Goal: Task Accomplishment & Management: Manage account settings

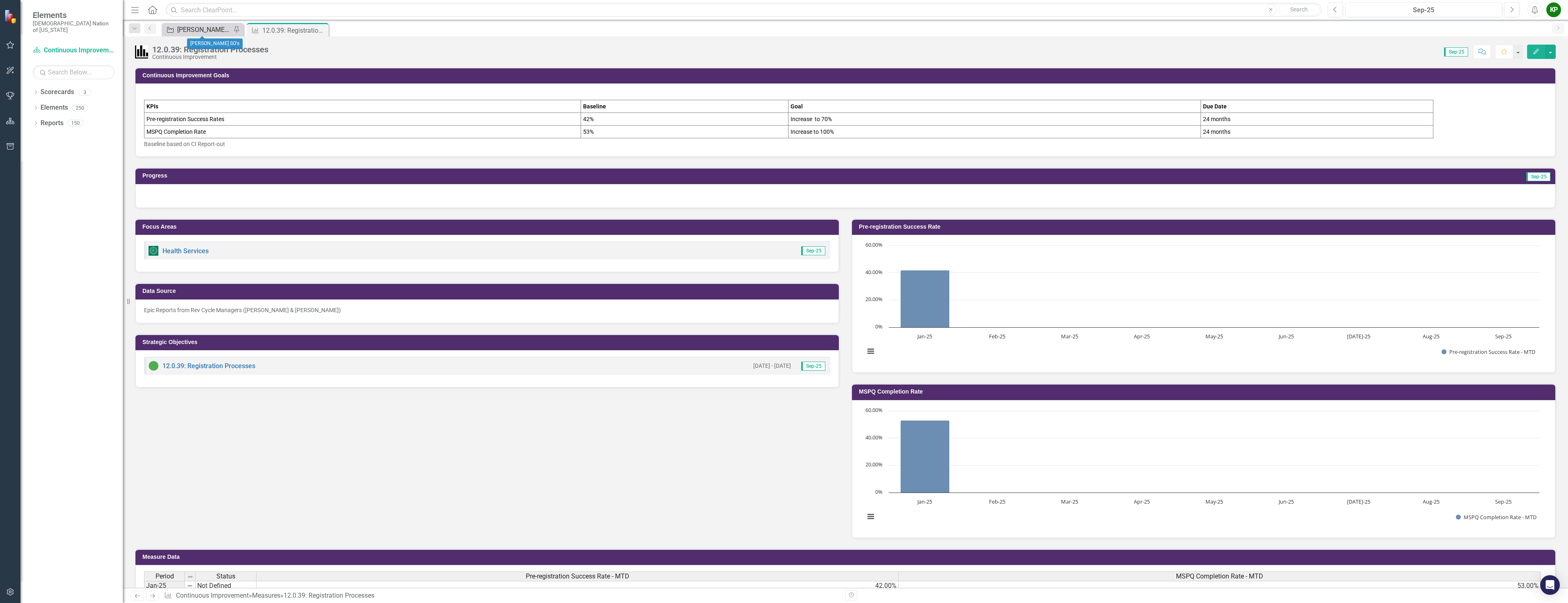
click at [200, 29] on div "[PERSON_NAME] SO's" at bounding box center [204, 30] width 54 height 10
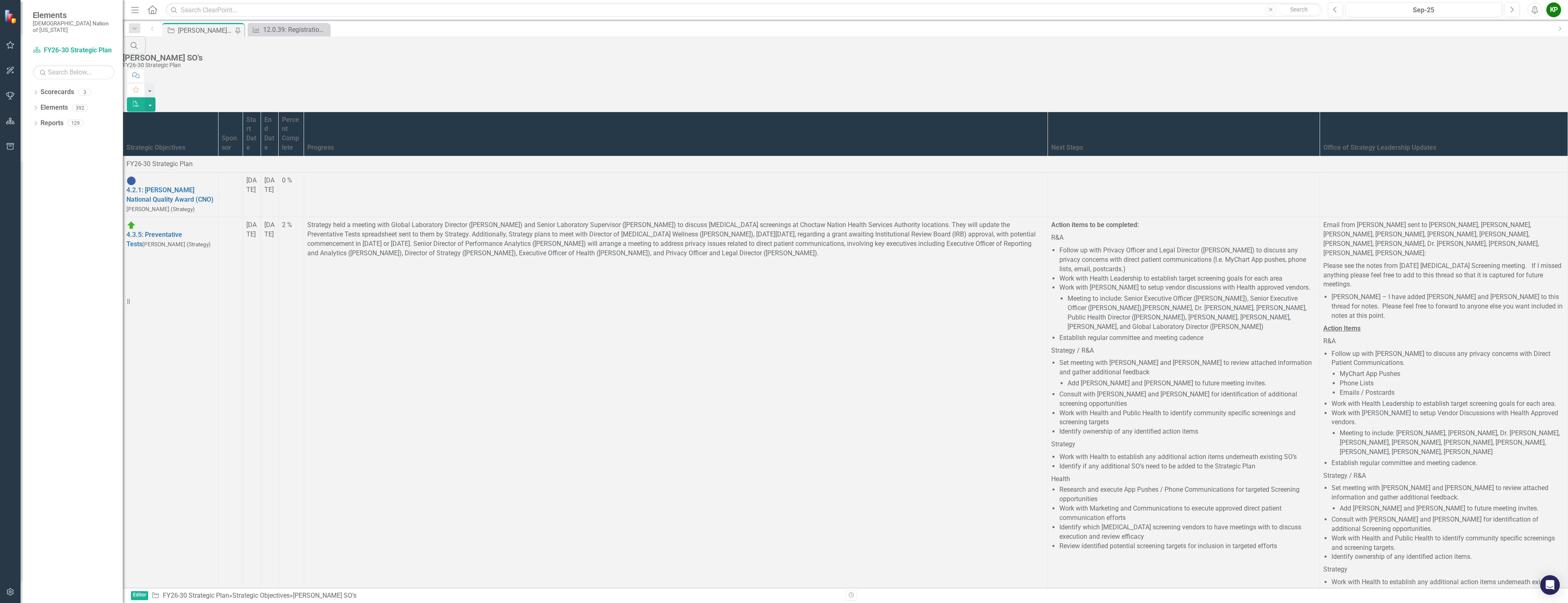
scroll to position [1376, 0]
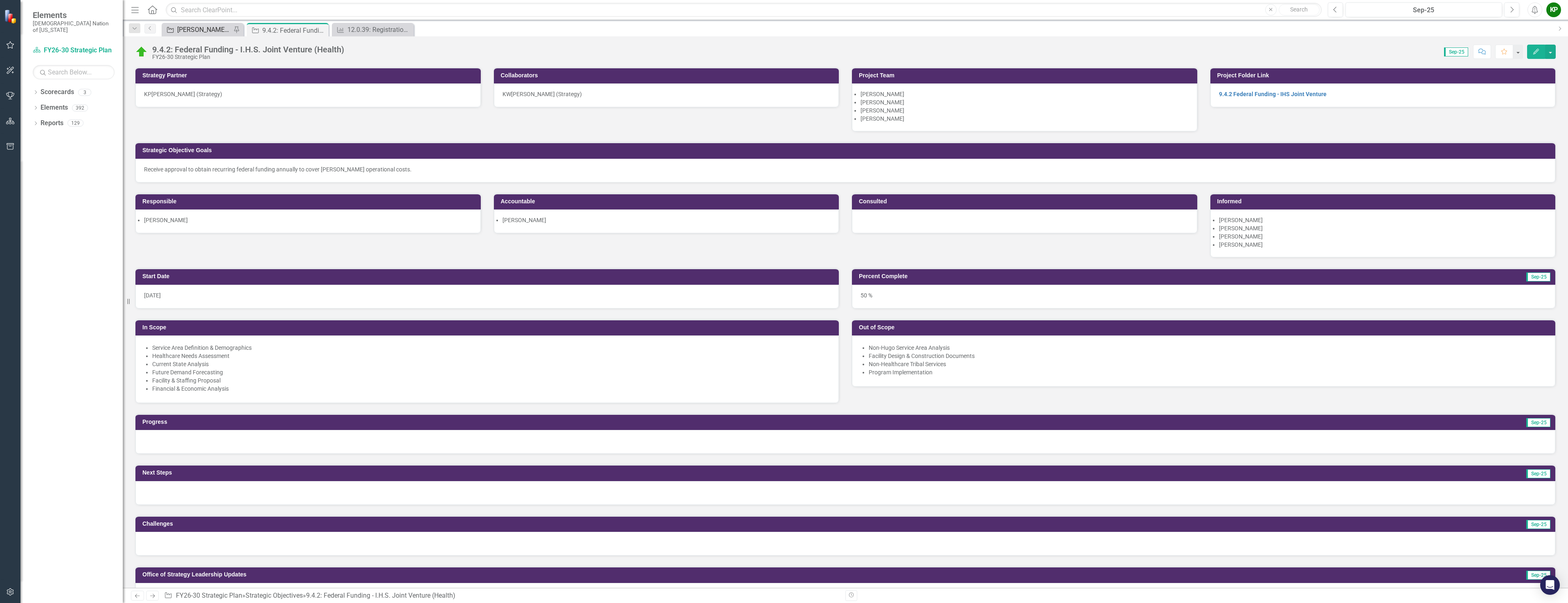
click at [198, 32] on div "[PERSON_NAME] SO's" at bounding box center [204, 30] width 54 height 10
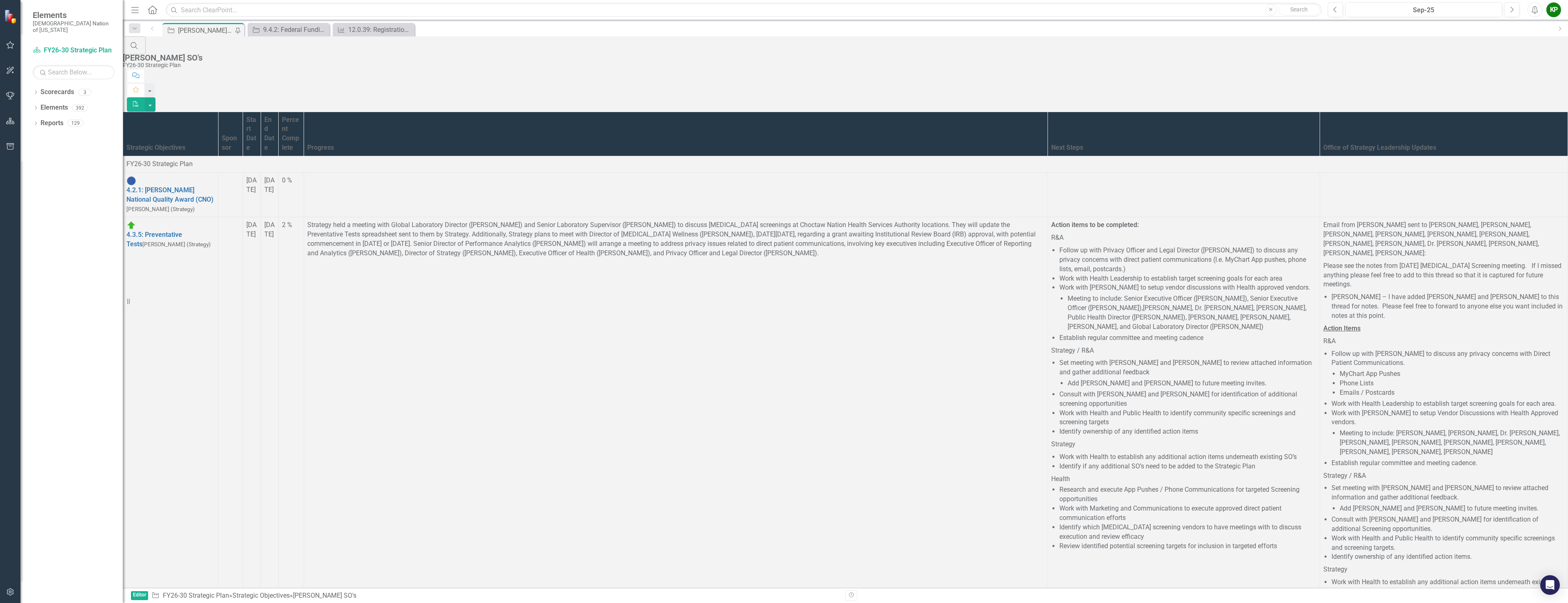
scroll to position [1376, 0]
click at [244, 15] on input "text" at bounding box center [743, 10] width 1156 height 15
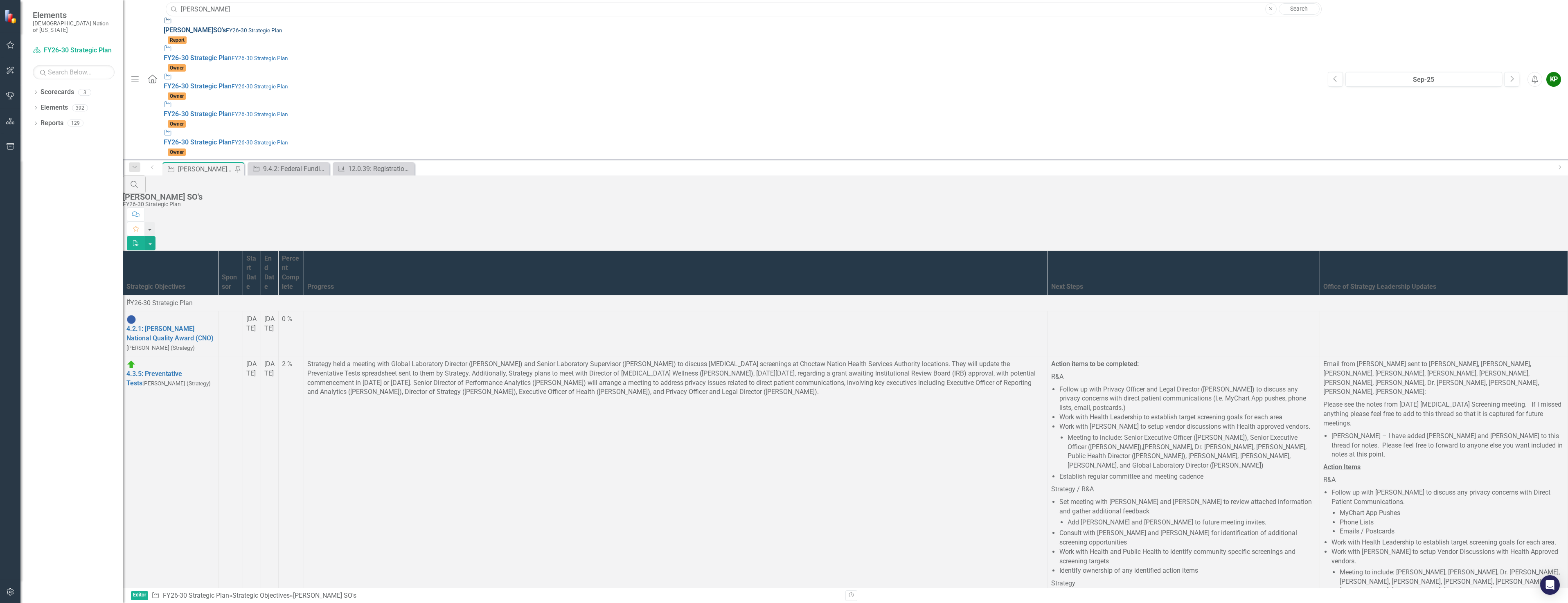
type input "[PERSON_NAME]"
click at [191, 26] on span "Alex SO's" at bounding box center [195, 30] width 62 height 8
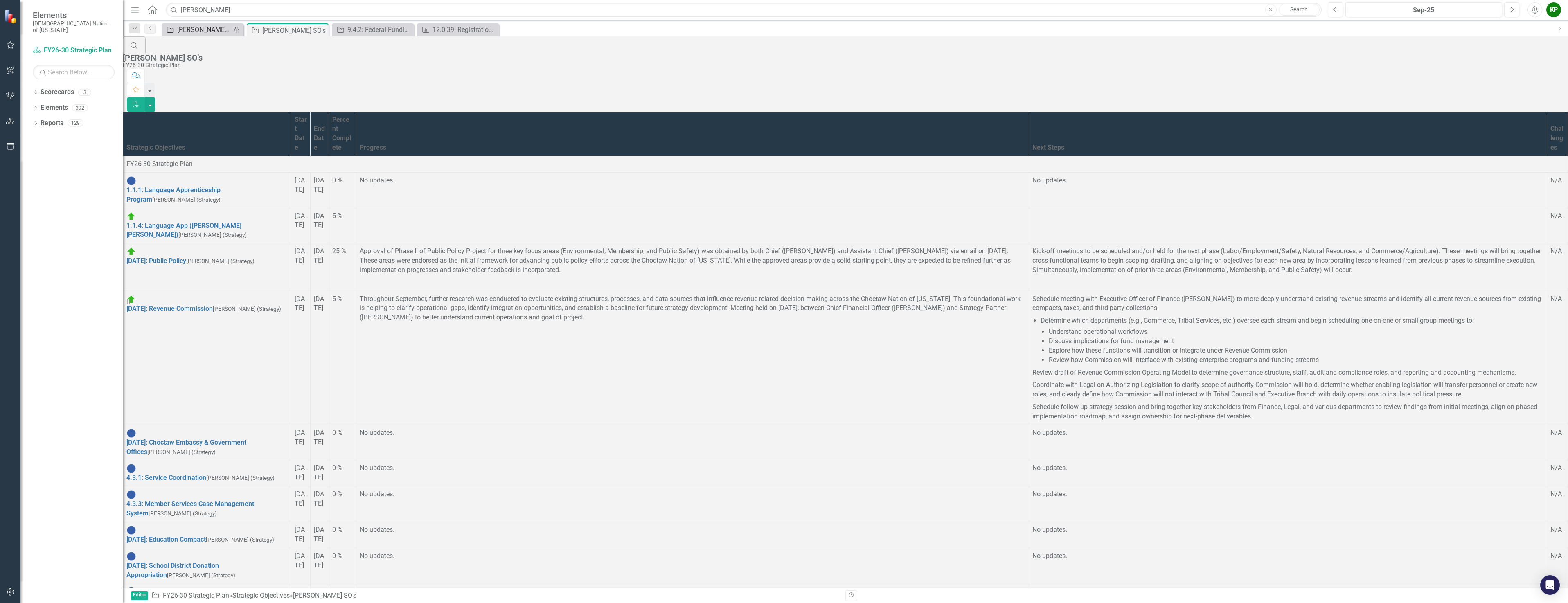
click at [197, 26] on div "[PERSON_NAME] SO's" at bounding box center [204, 30] width 54 height 10
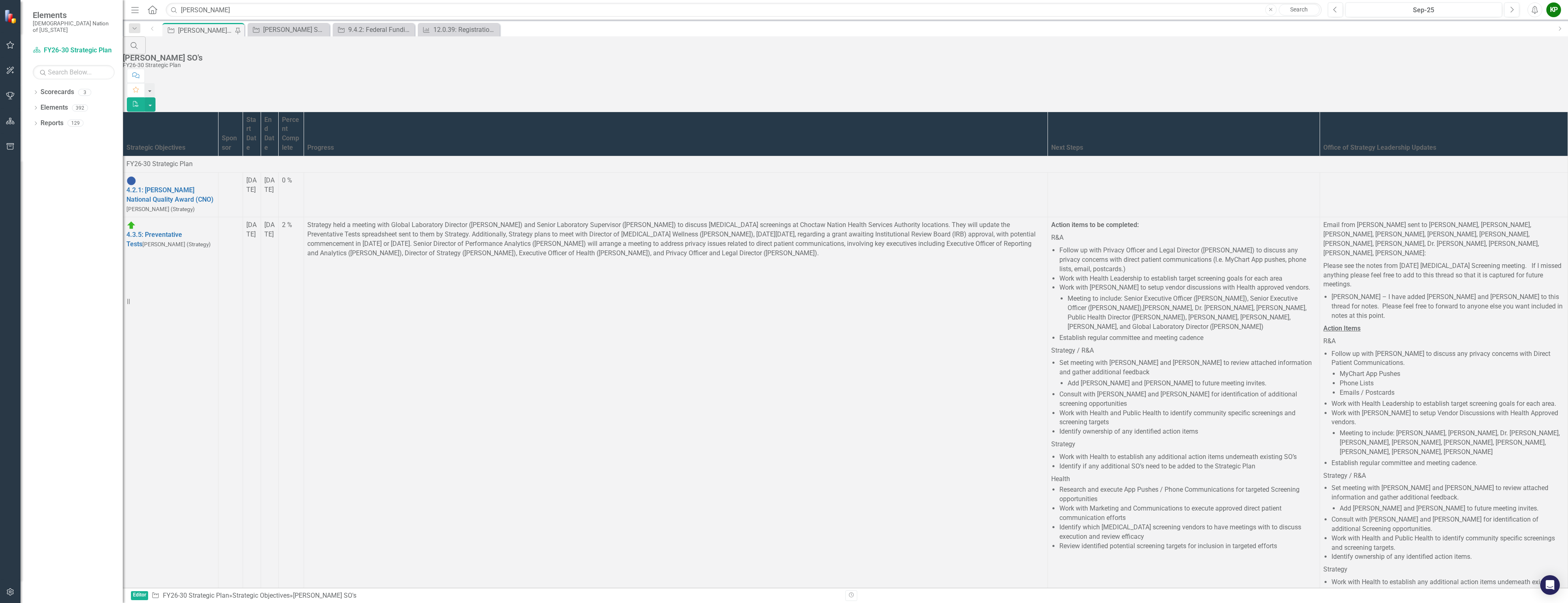
scroll to position [1185, 0]
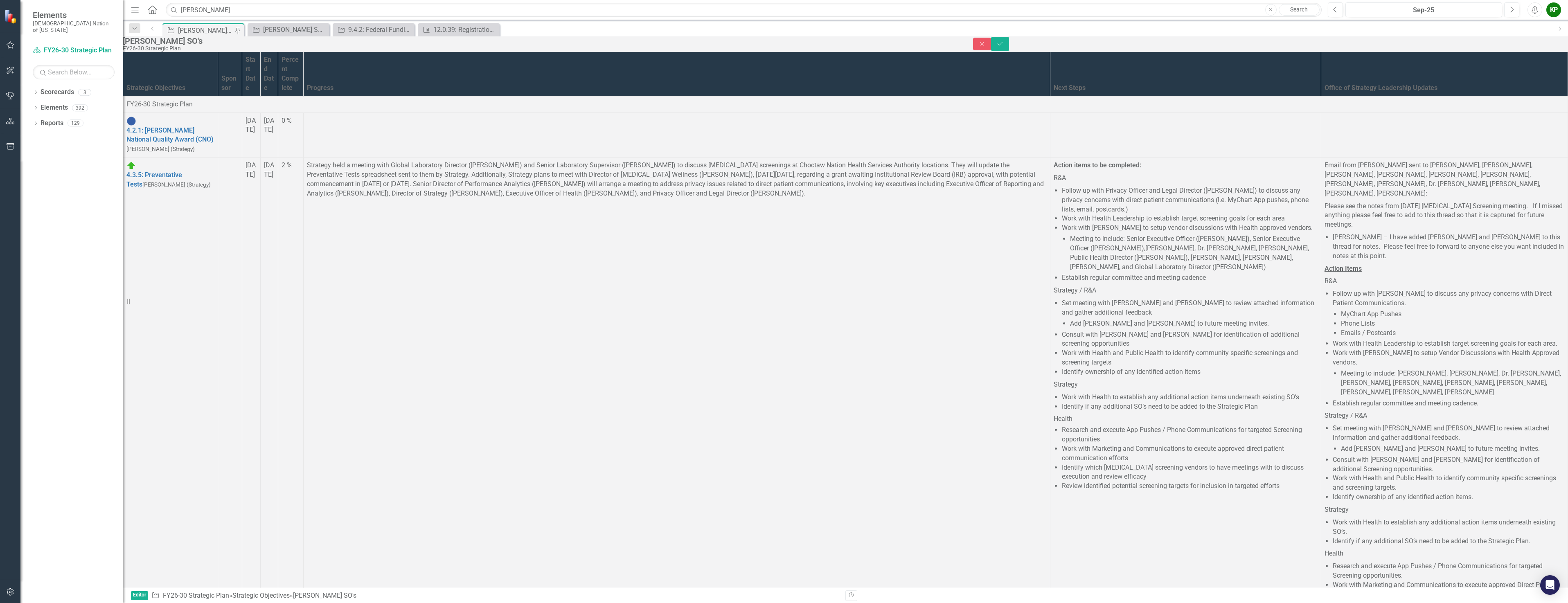
scroll to position [0, 0]
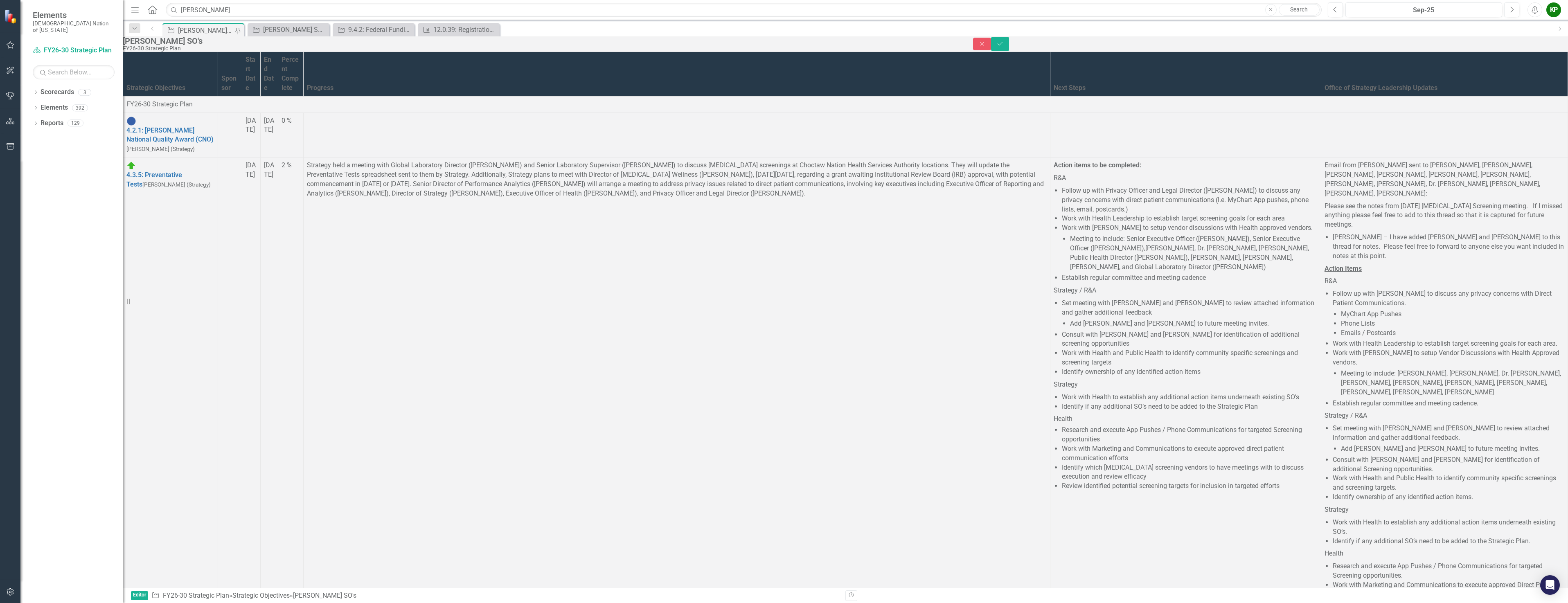
drag, startPoint x: 2704, startPoint y: 1520, endPoint x: 1398, endPoint y: 1134, distance: 1361.8
click at [1004, 45] on icon "Save" at bounding box center [999, 44] width 7 height 6
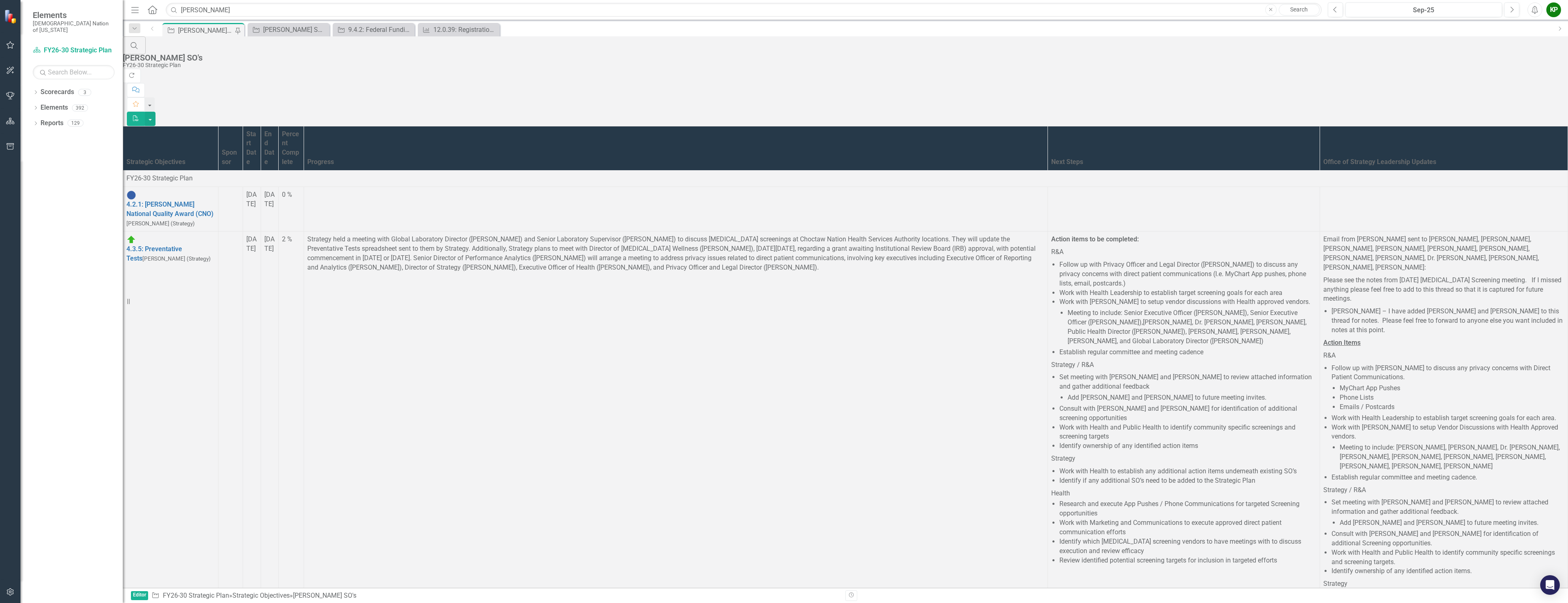
scroll to position [573, 0]
click at [1338, 11] on button "Previous" at bounding box center [1335, 10] width 15 height 15
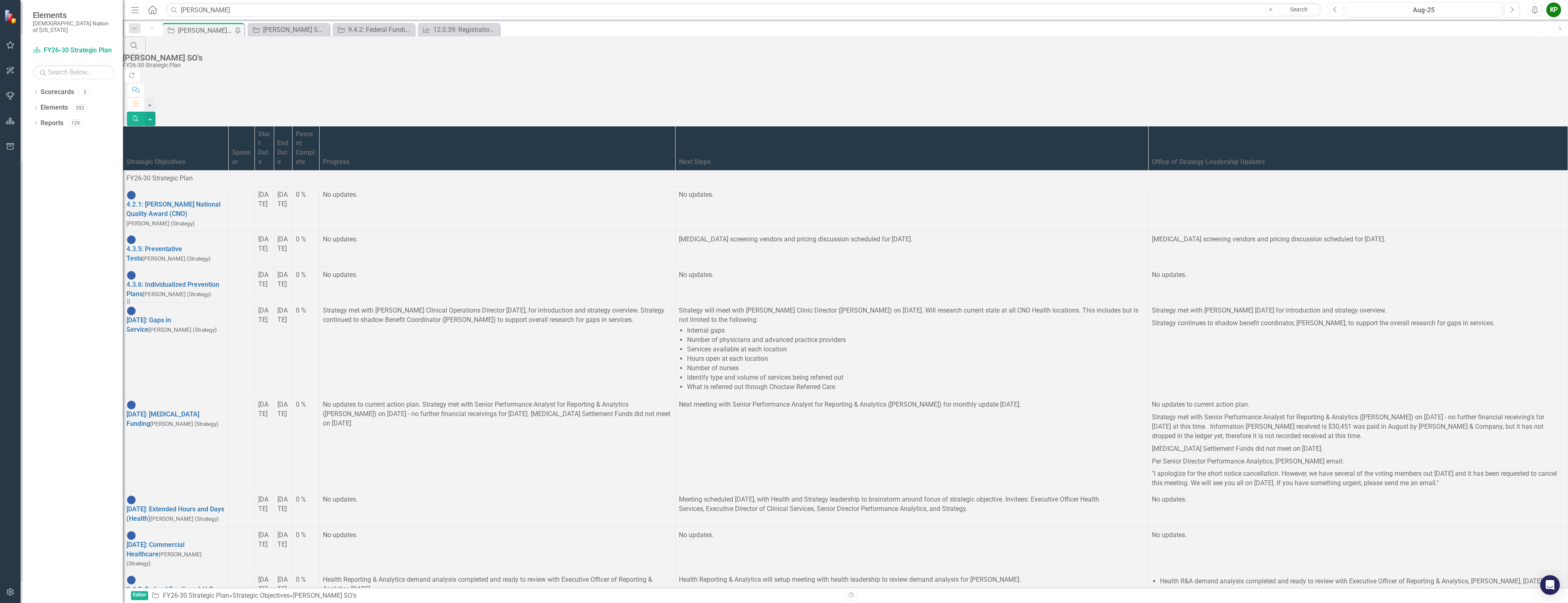
scroll to position [370, 0]
click at [1509, 10] on icon "Next" at bounding box center [1512, 10] width 4 height 7
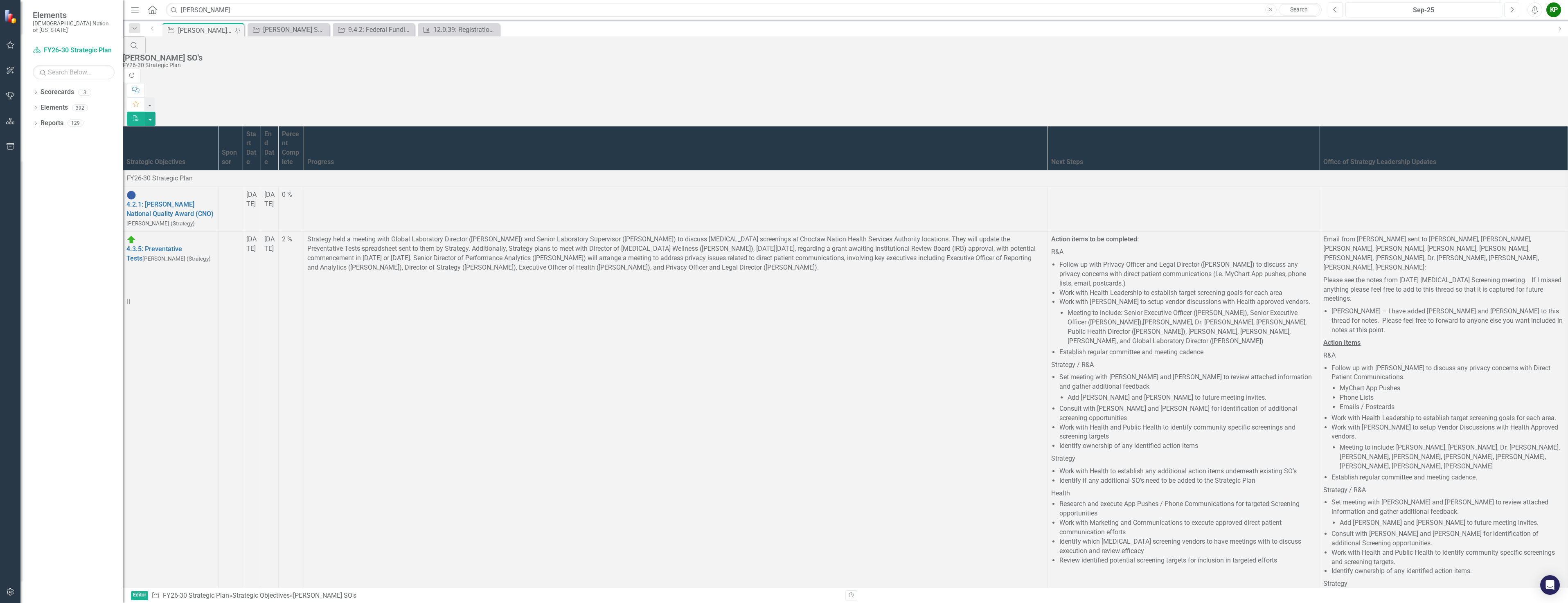
scroll to position [82, 0]
click at [1329, 10] on button "Previous" at bounding box center [1335, 10] width 15 height 15
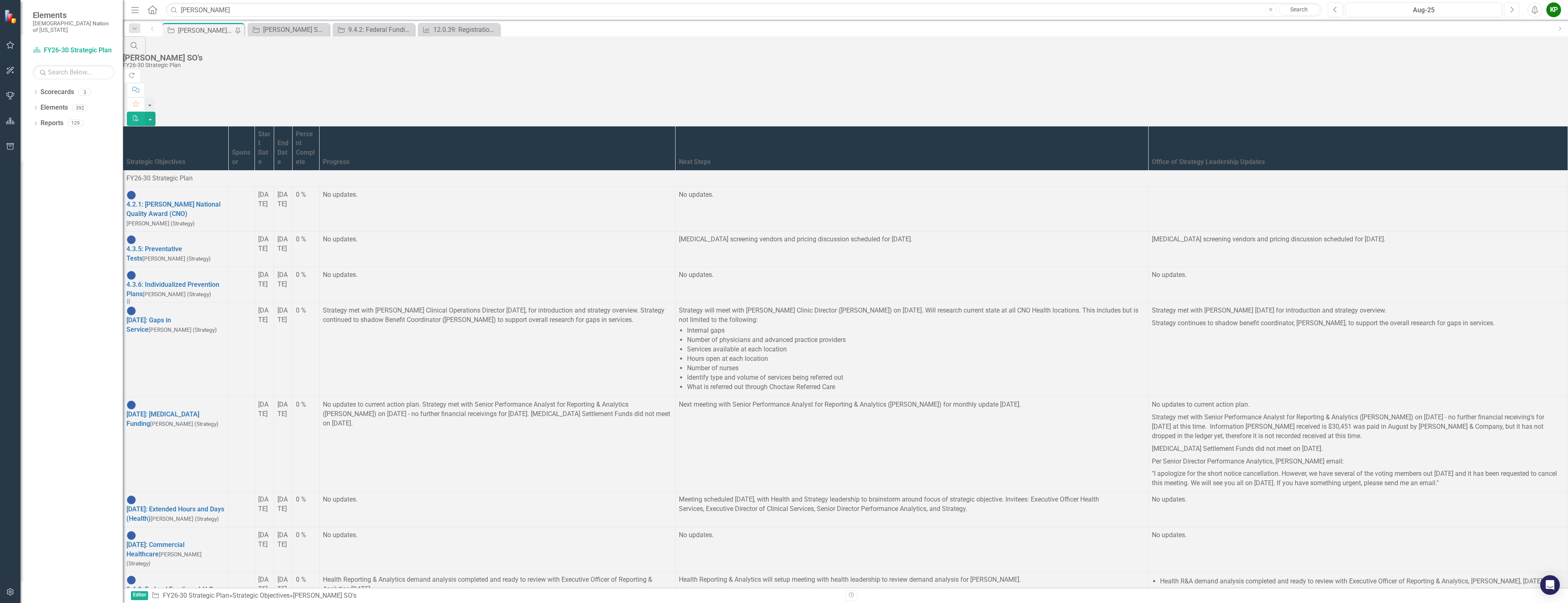
click at [1509, 11] on button "Next" at bounding box center [1511, 10] width 15 height 15
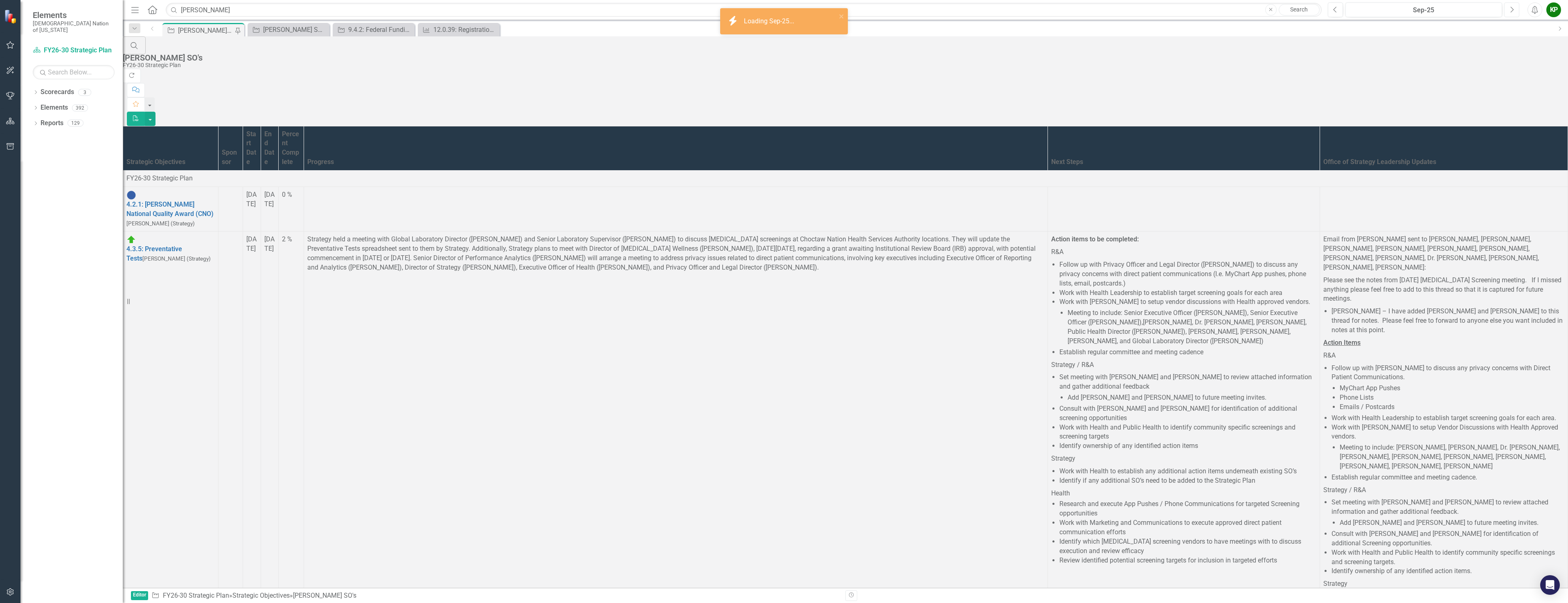
scroll to position [1376, 0]
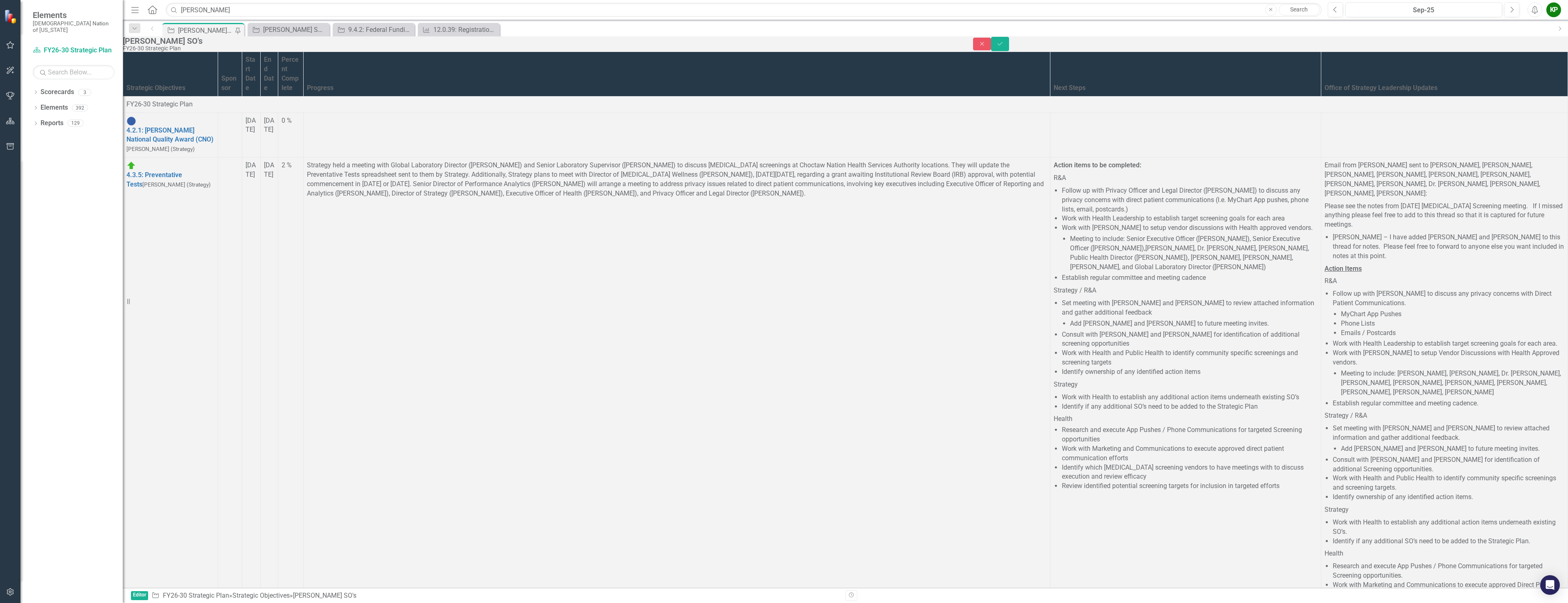
scroll to position [0, 0]
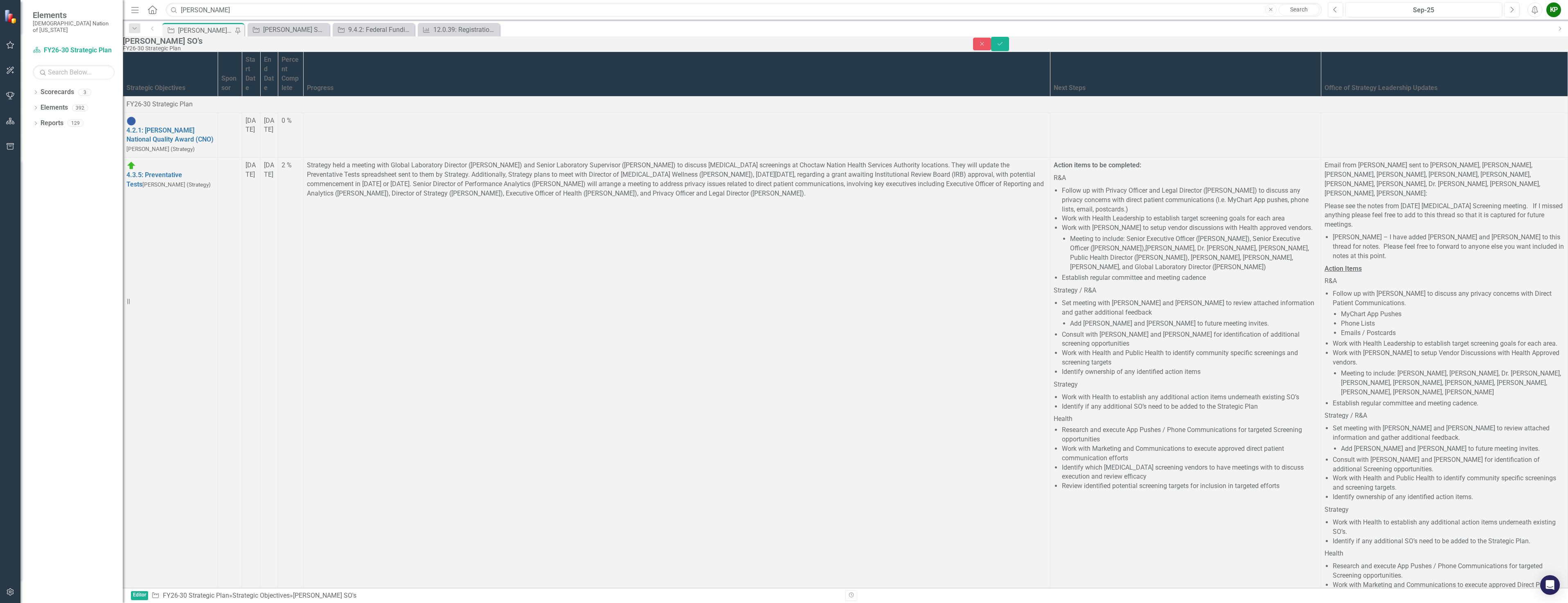
drag, startPoint x: 2673, startPoint y: 1433, endPoint x: 1373, endPoint y: 1327, distance: 1304.3
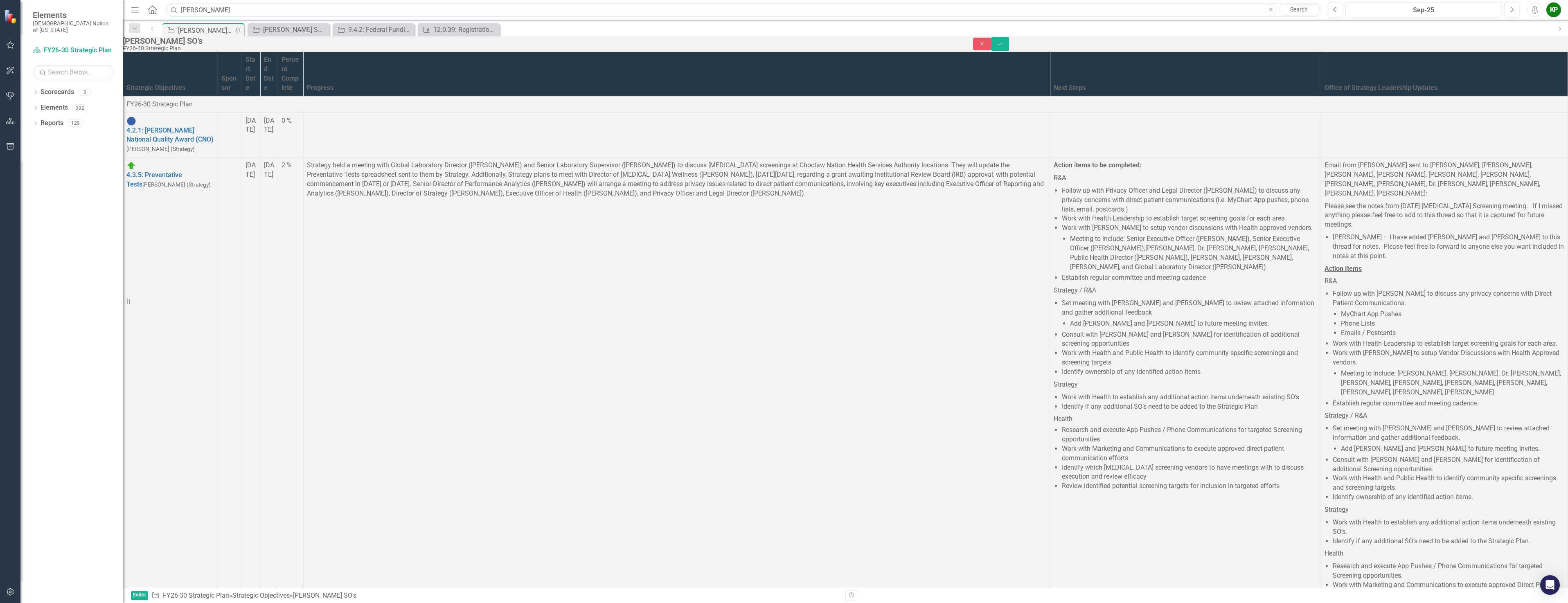
click at [1004, 47] on icon "Save" at bounding box center [999, 44] width 7 height 6
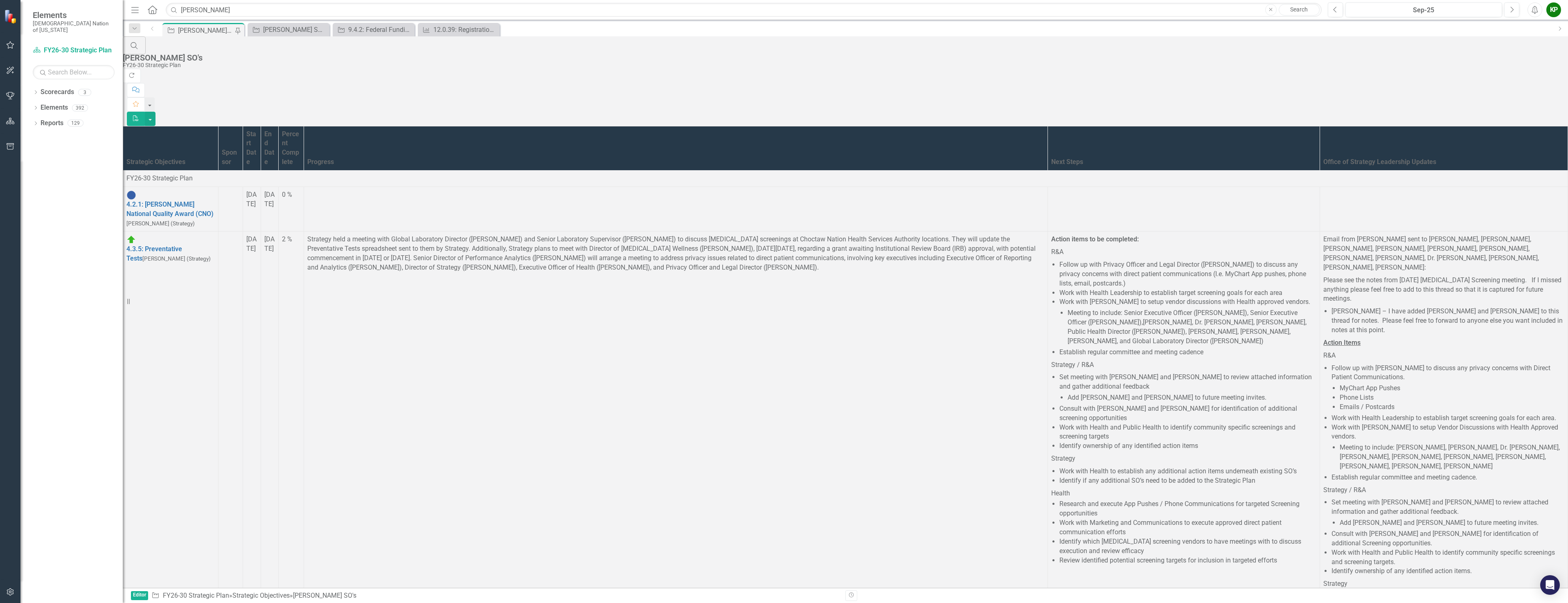
scroll to position [1227, 0]
click at [594, 15] on input "[PERSON_NAME]" at bounding box center [743, 10] width 1156 height 15
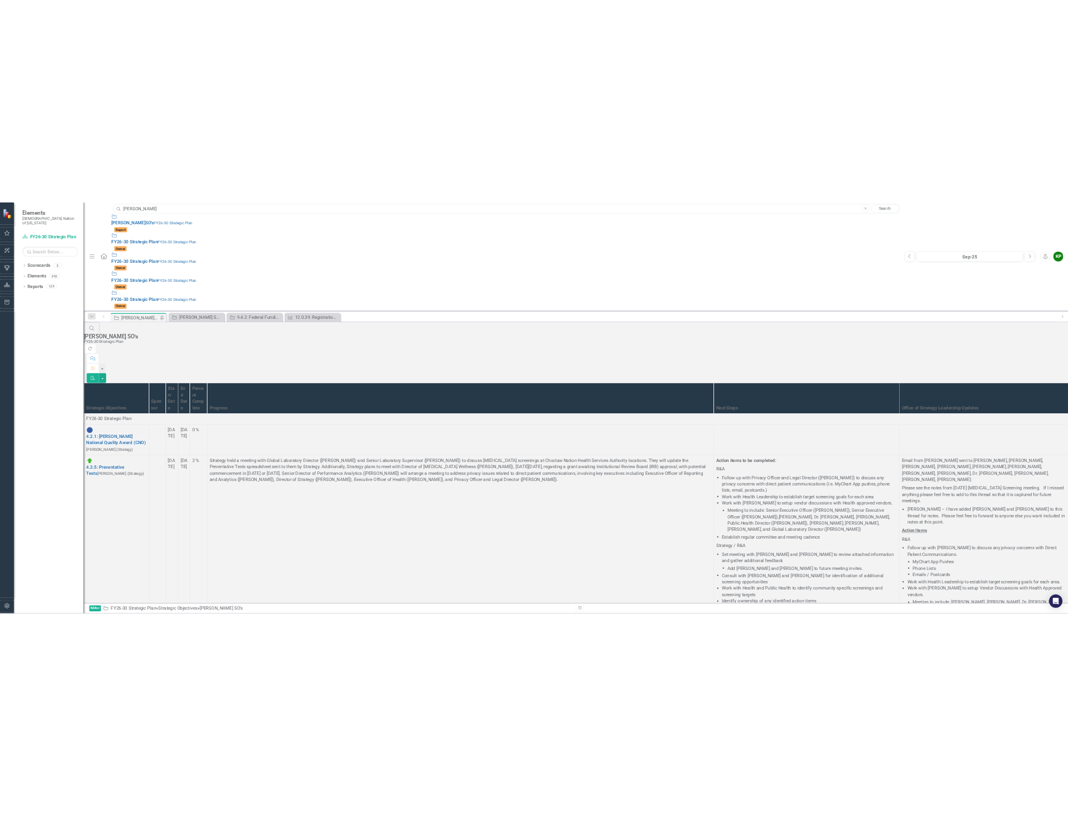
scroll to position [1398, 0]
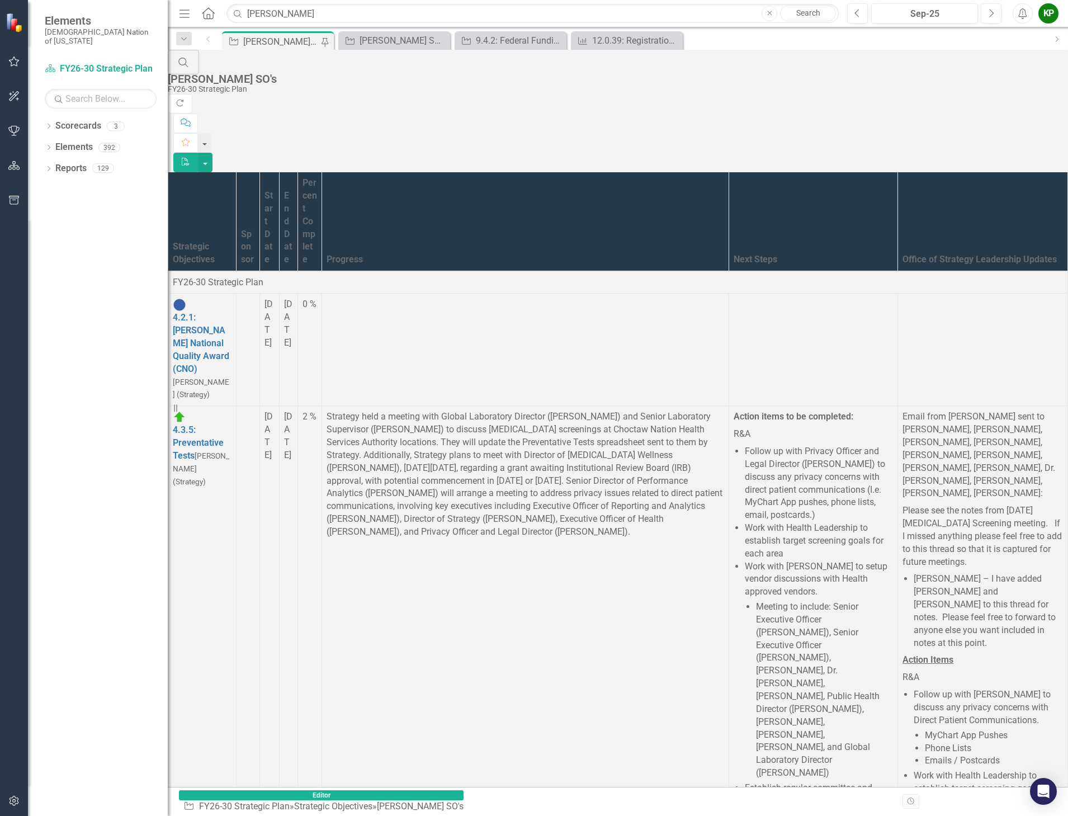
click at [272, 45] on div "[PERSON_NAME] SO's" at bounding box center [281, 42] width 77 height 14
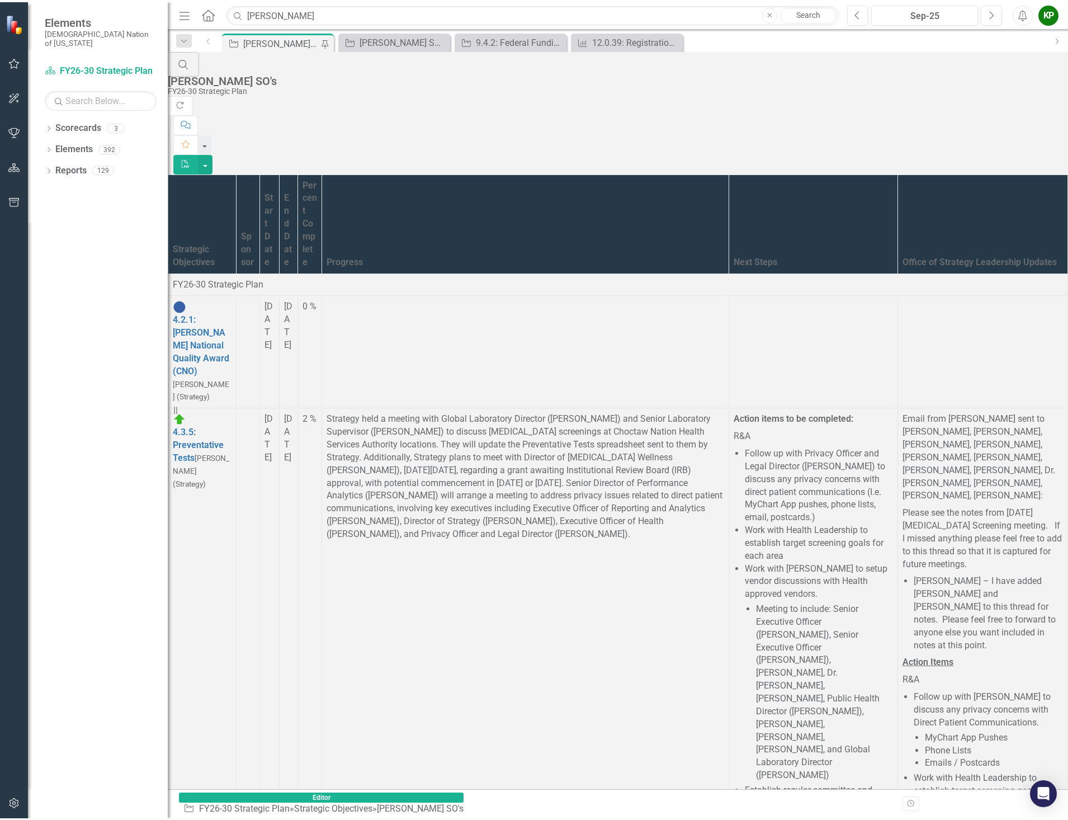
scroll to position [1889, 0]
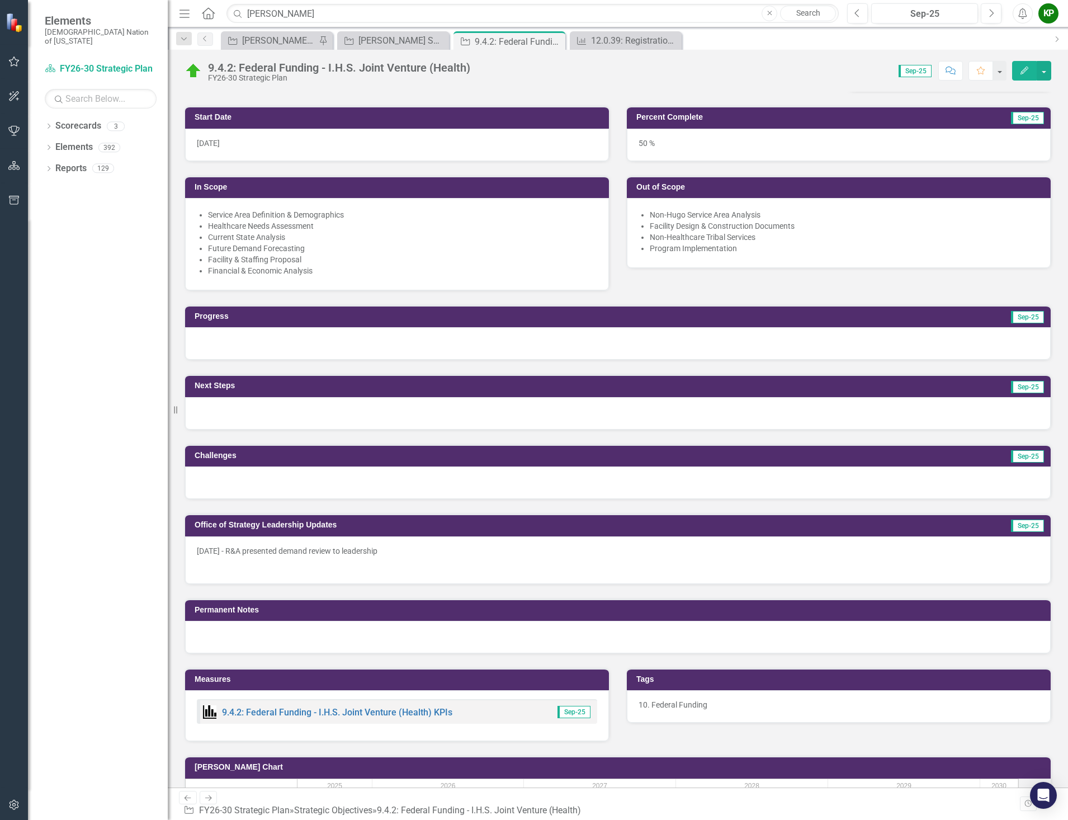
scroll to position [280, 0]
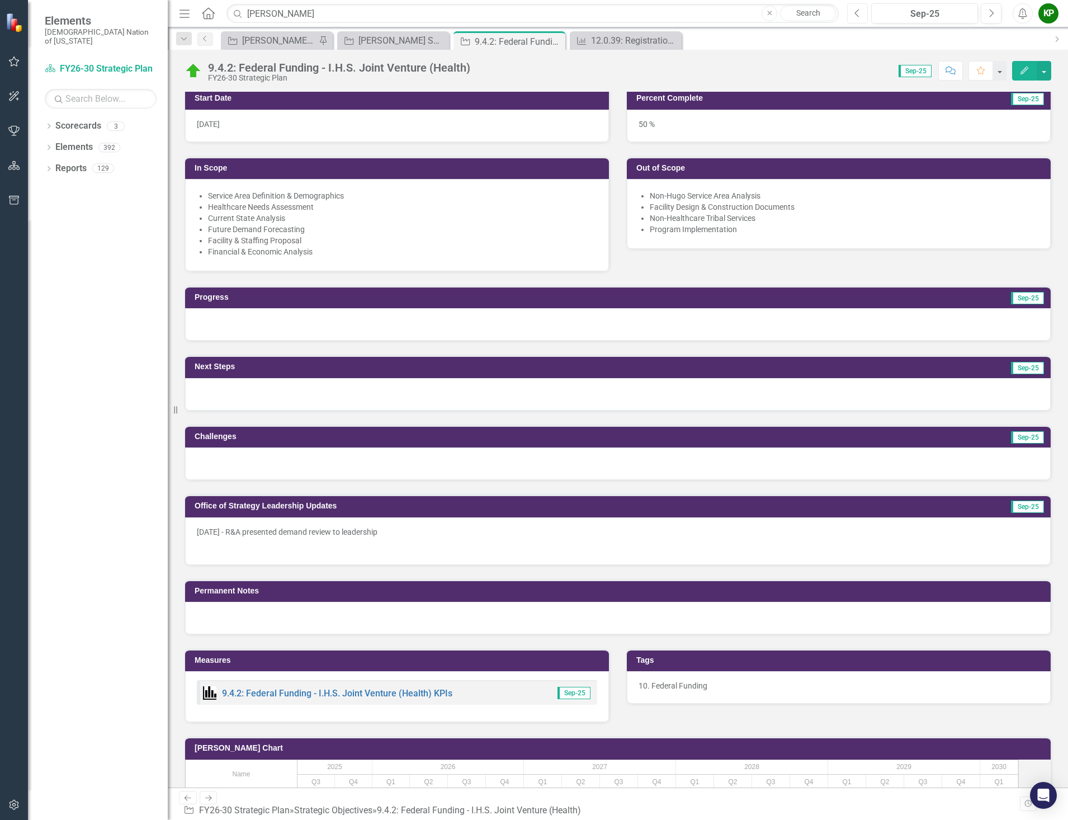
click at [859, 15] on icon "Previous" at bounding box center [857, 13] width 6 height 10
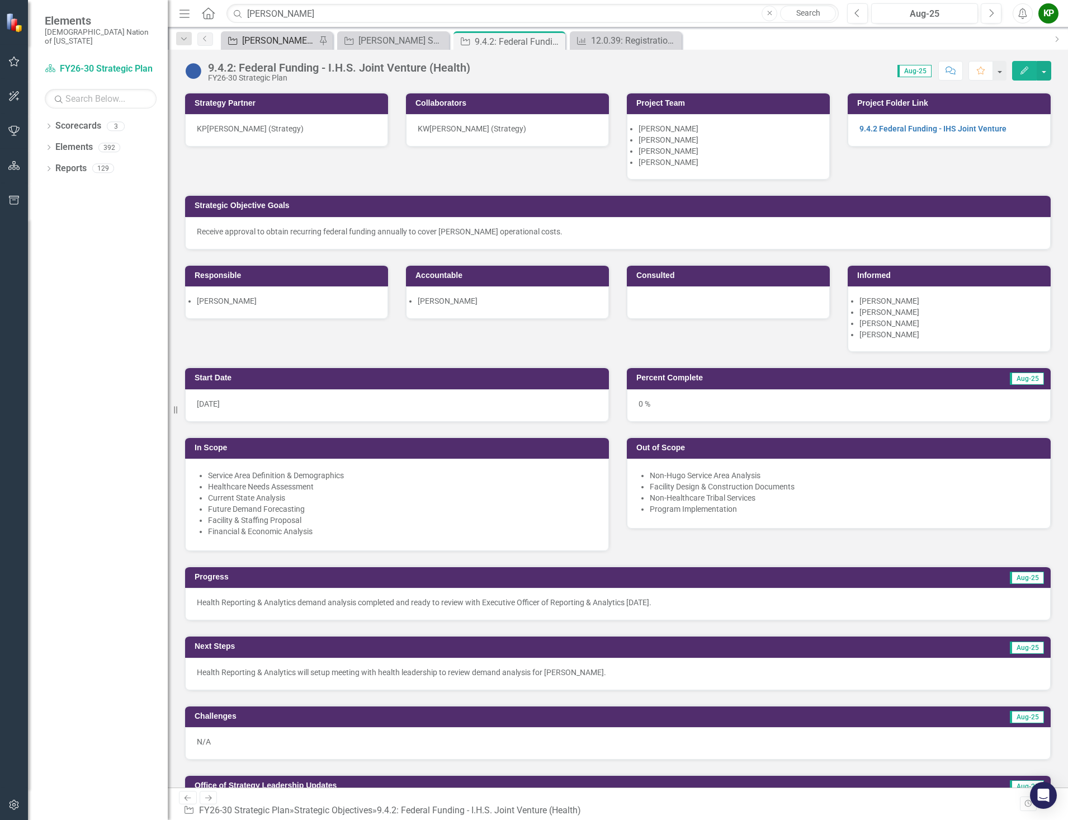
click at [295, 44] on div "[PERSON_NAME] SO's" at bounding box center [279, 41] width 74 height 14
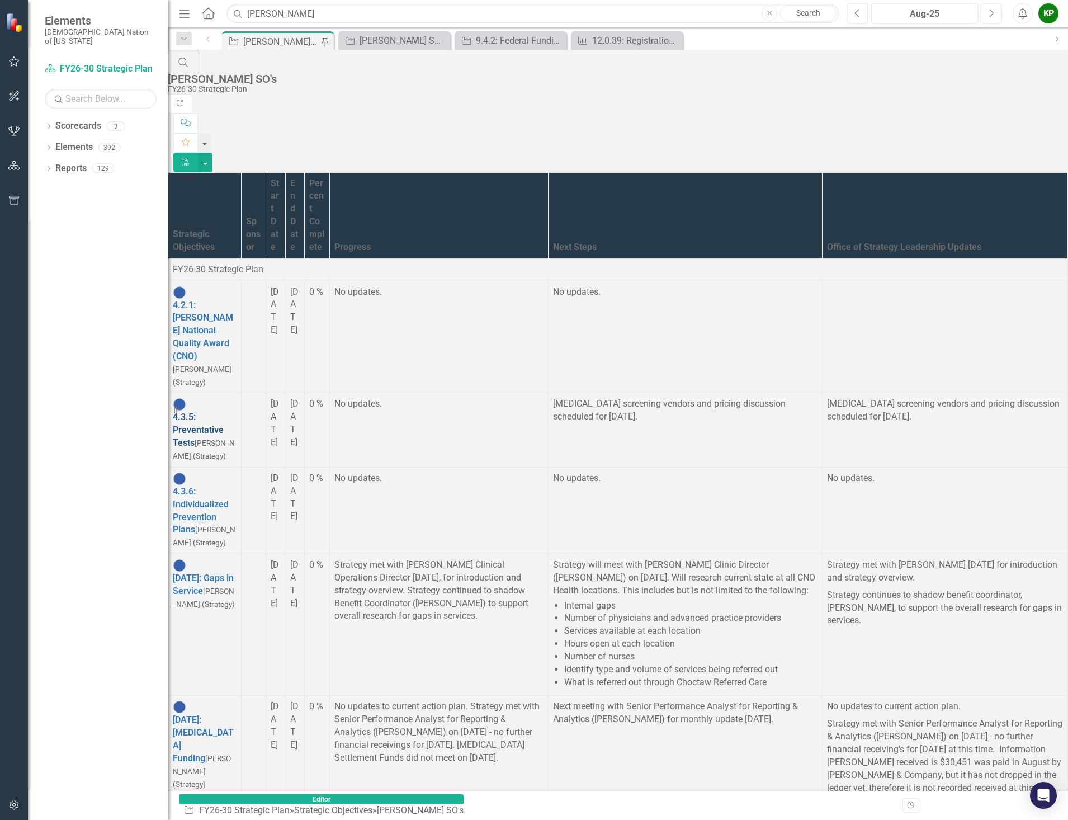
click at [224, 412] on link "4.3.5: Preventative Tests" at bounding box center [198, 430] width 51 height 36
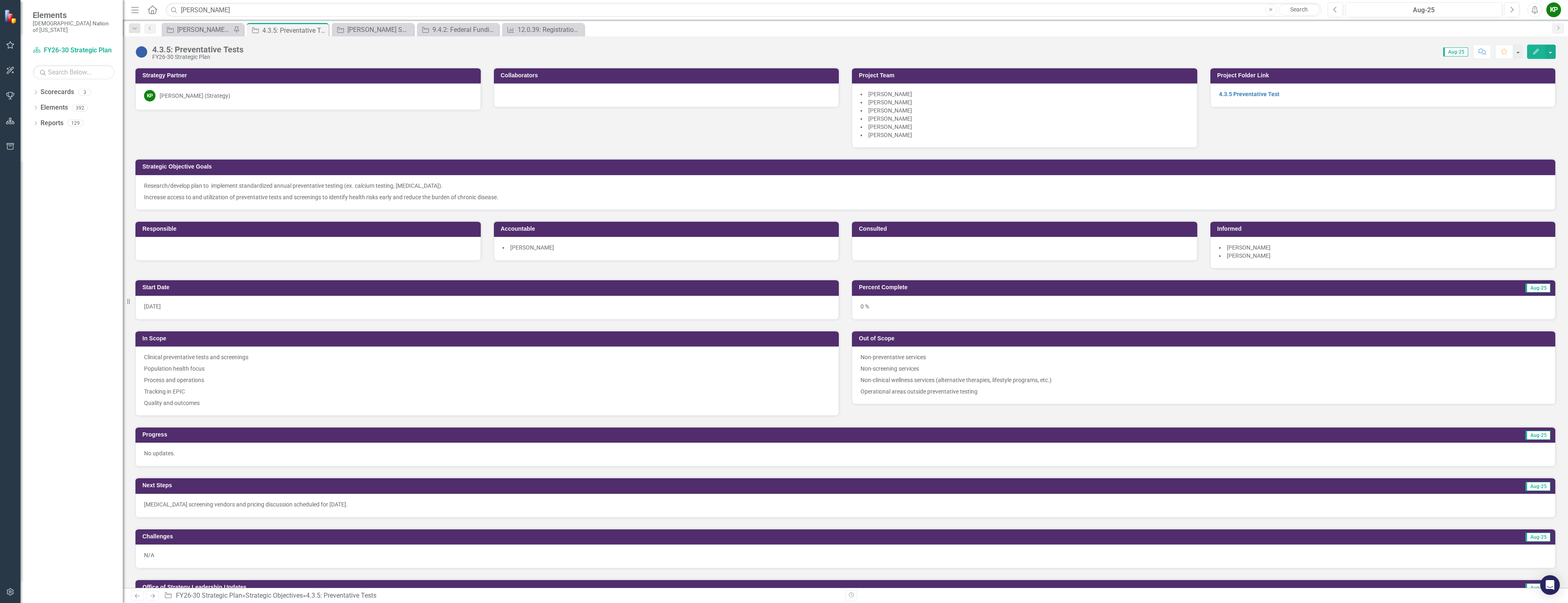
click at [139, 52] on img at bounding box center [142, 52] width 13 height 13
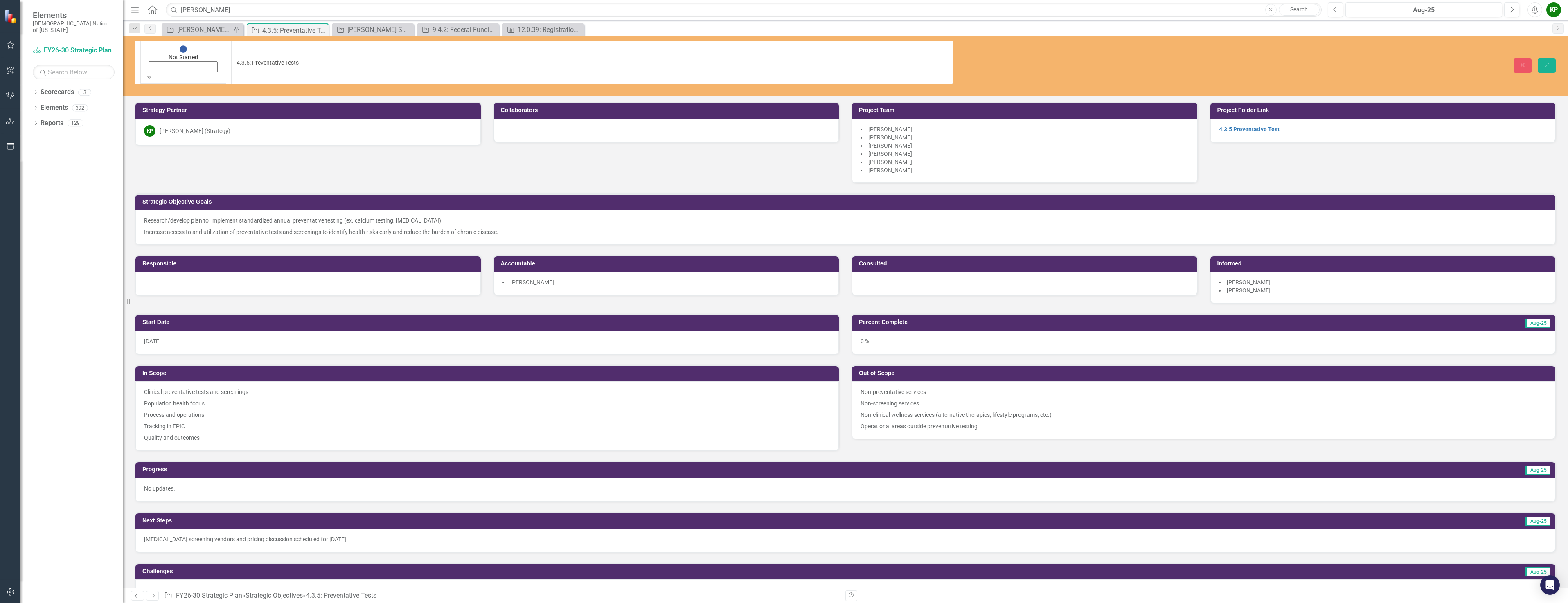
click at [179, 52] on img at bounding box center [183, 49] width 8 height 8
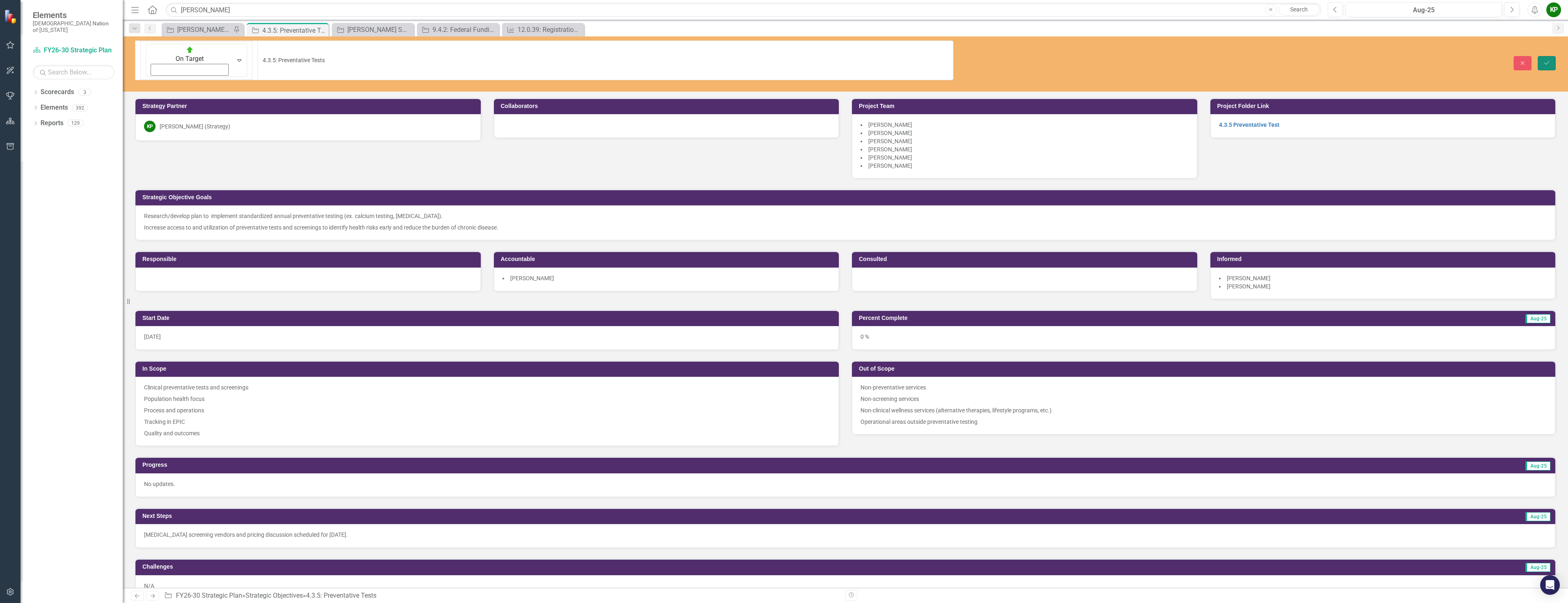
click at [1549, 60] on icon "Save" at bounding box center [1546, 63] width 7 height 6
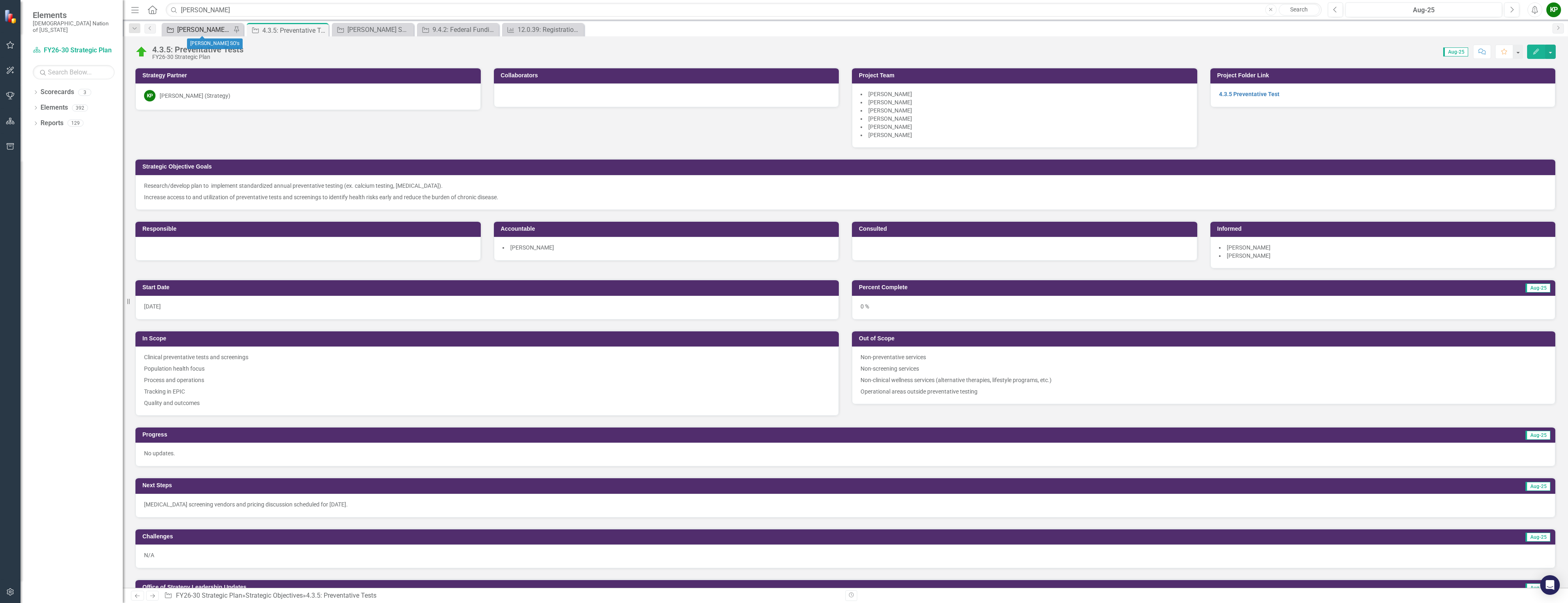
click at [195, 28] on div "[PERSON_NAME] SO's" at bounding box center [204, 30] width 54 height 10
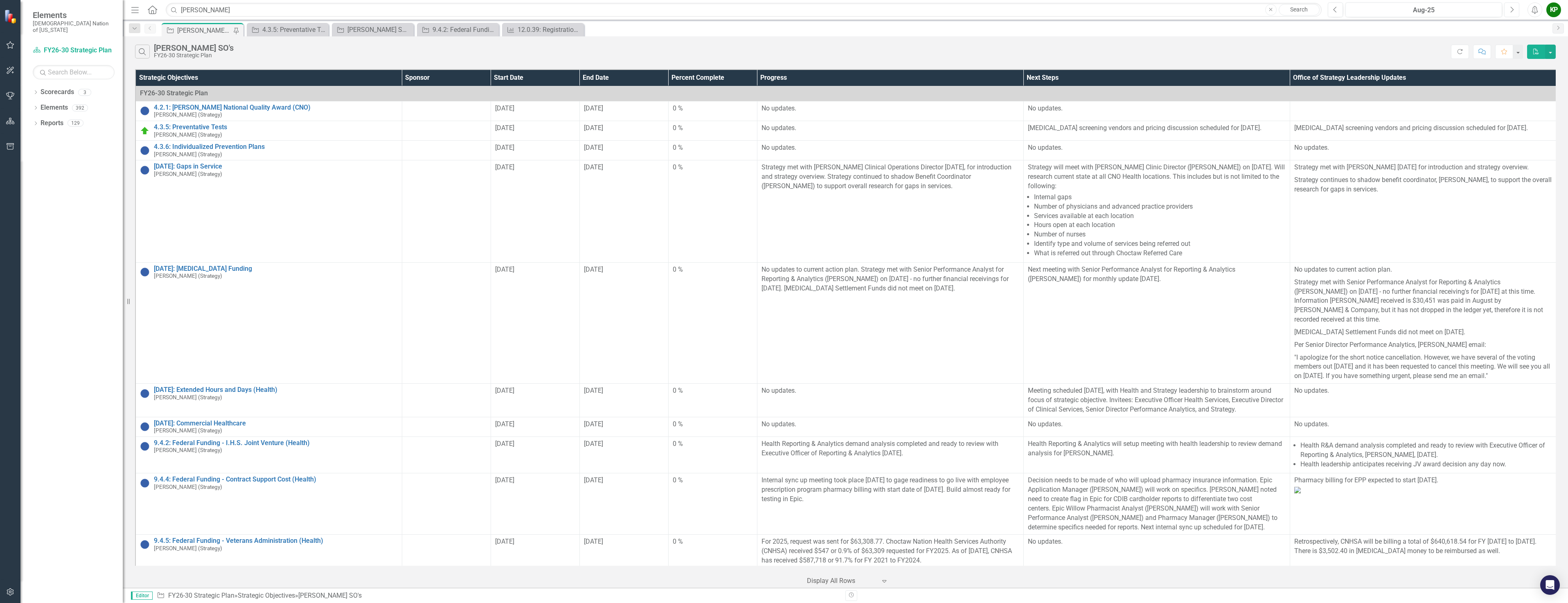
click at [1514, 10] on button "Next" at bounding box center [1511, 10] width 15 height 15
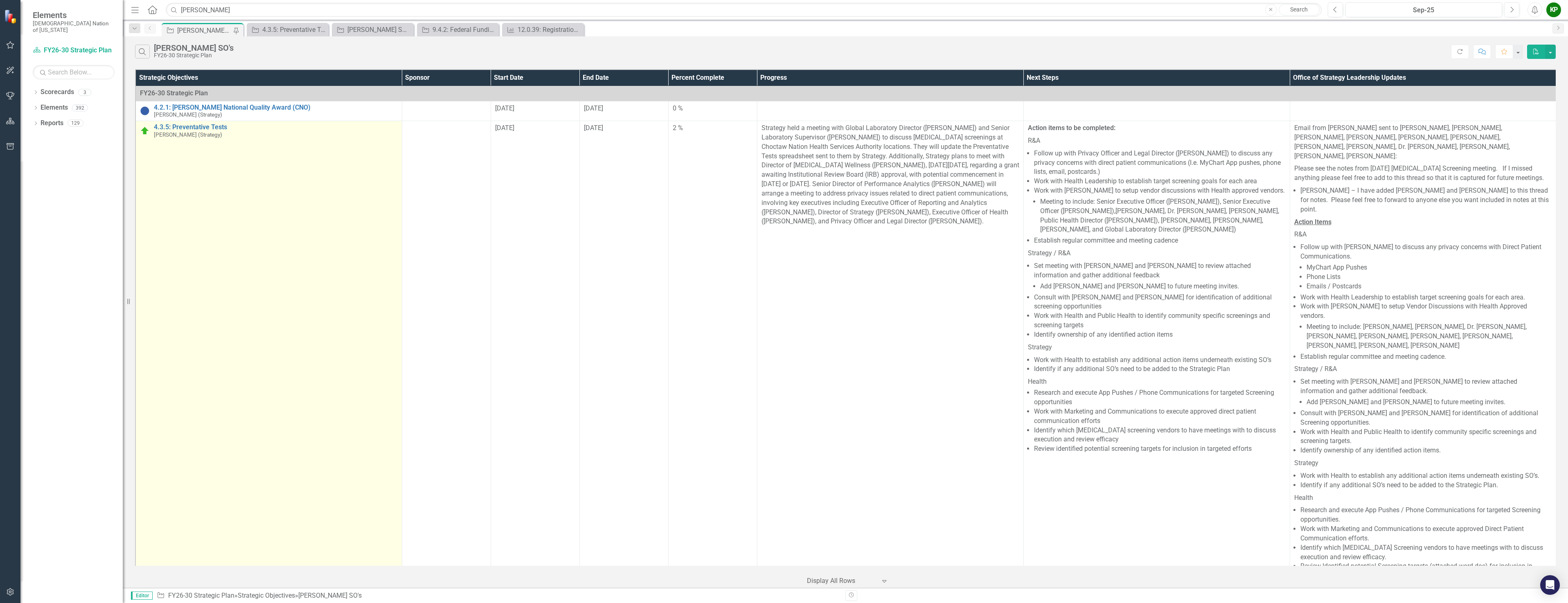
click at [207, 131] on div "4.3.5: Preventative Tests Kelley Polk (Strategy)" at bounding box center [275, 131] width 244 height 15
click at [210, 125] on link "4.3.5: Preventative Tests" at bounding box center [275, 127] width 244 height 7
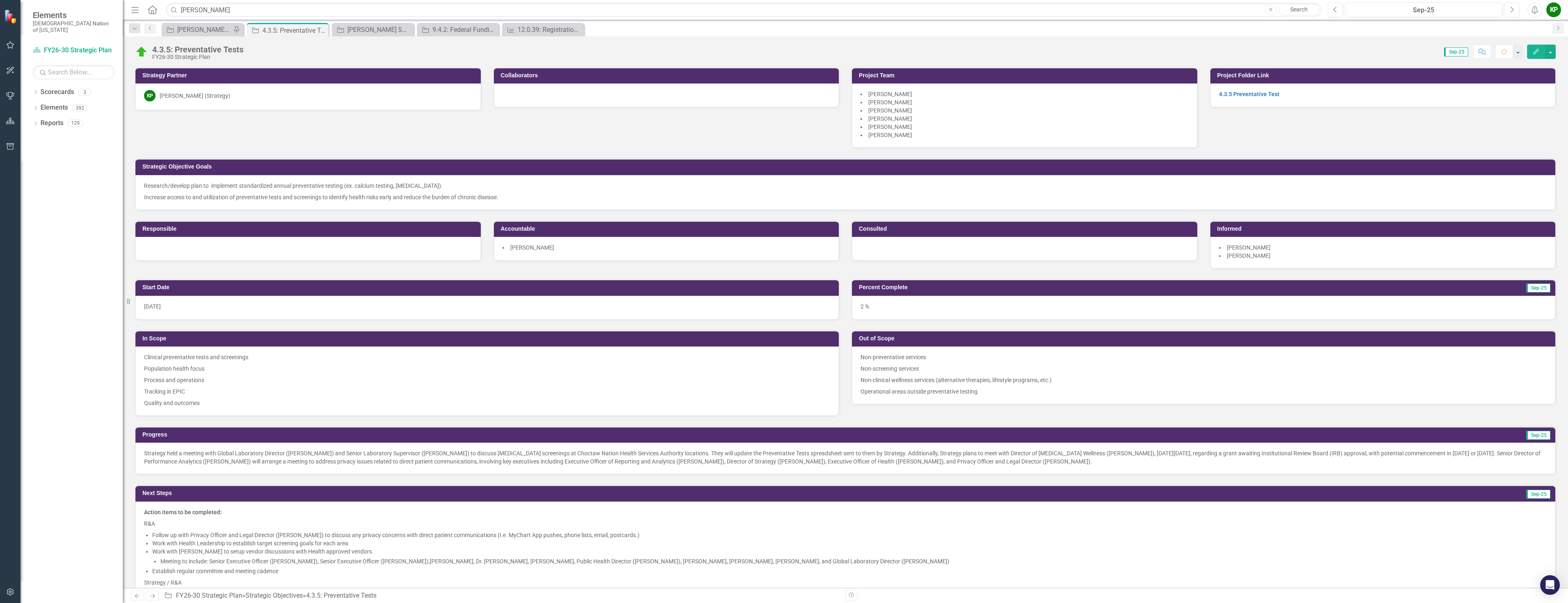
click at [907, 119] on li "[PERSON_NAME]" at bounding box center [1024, 119] width 328 height 8
click at [907, 119] on span "[PERSON_NAME]" at bounding box center [890, 119] width 44 height 7
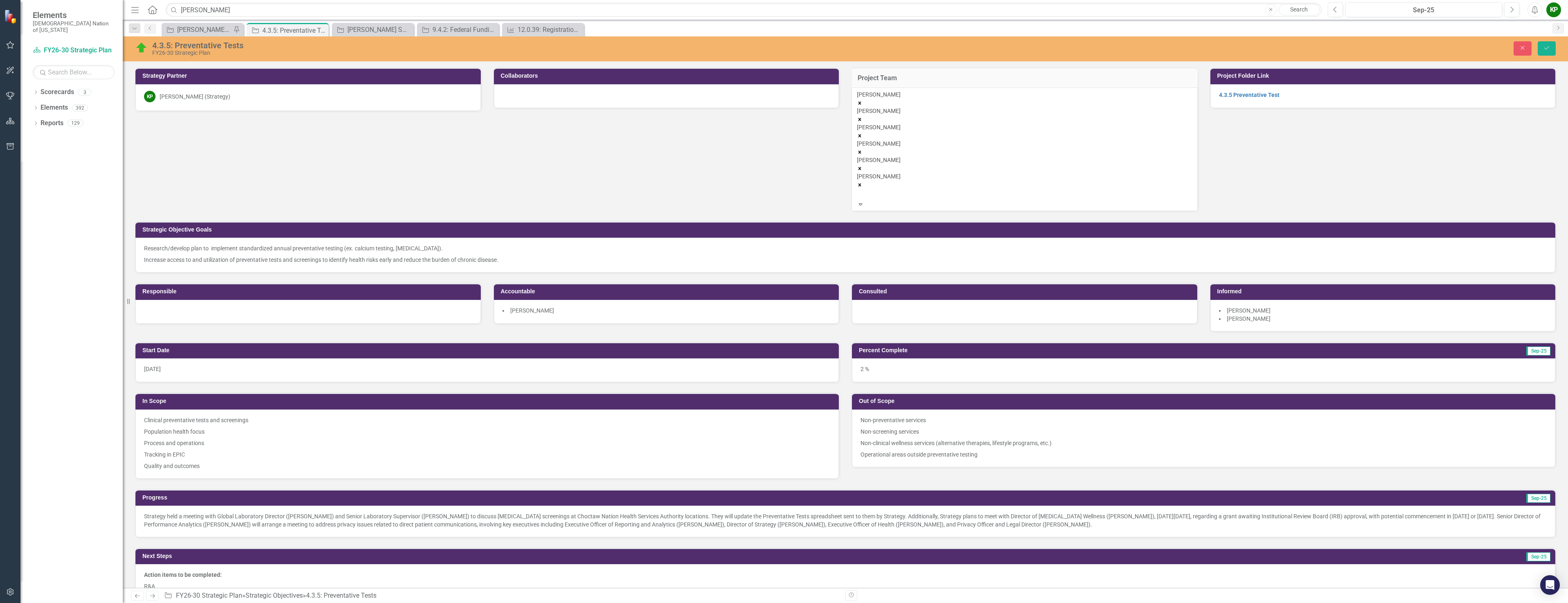
click at [863, 165] on icon "Remove Shannon Compton" at bounding box center [860, 168] width 6 height 6
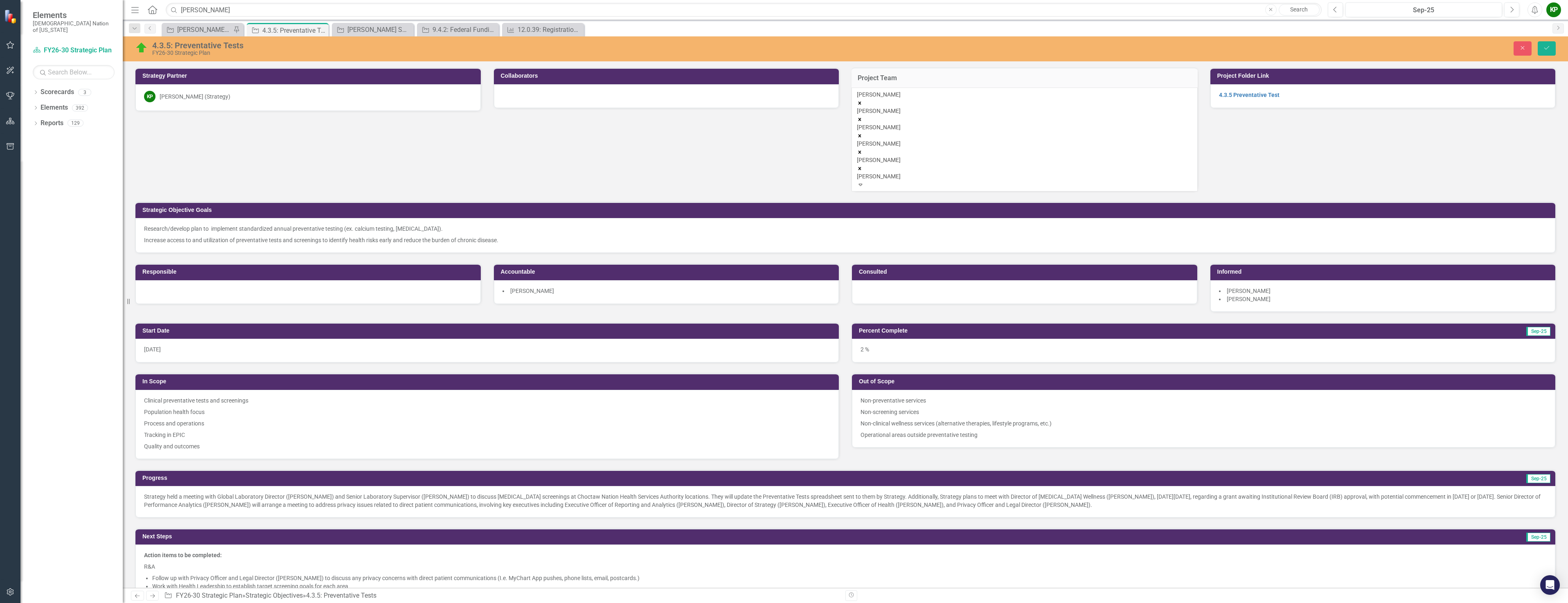
type input "[PERSON_NAME]"
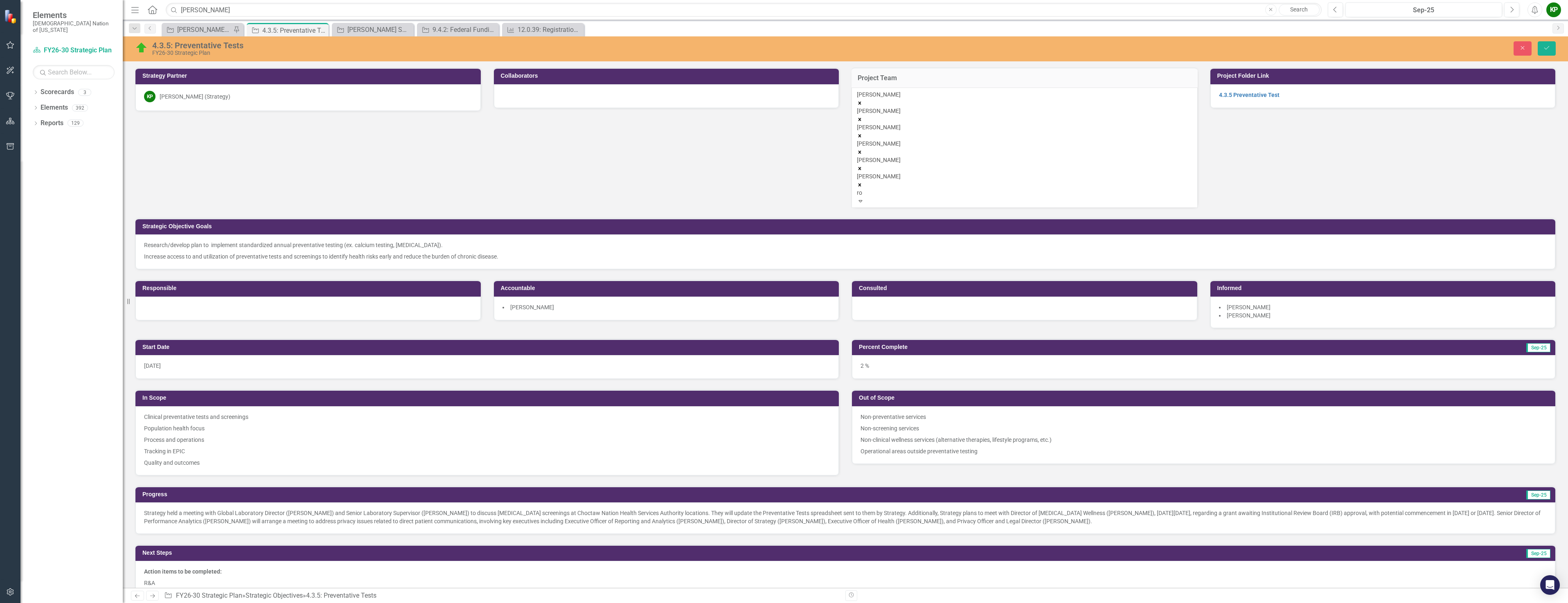
type input "r"
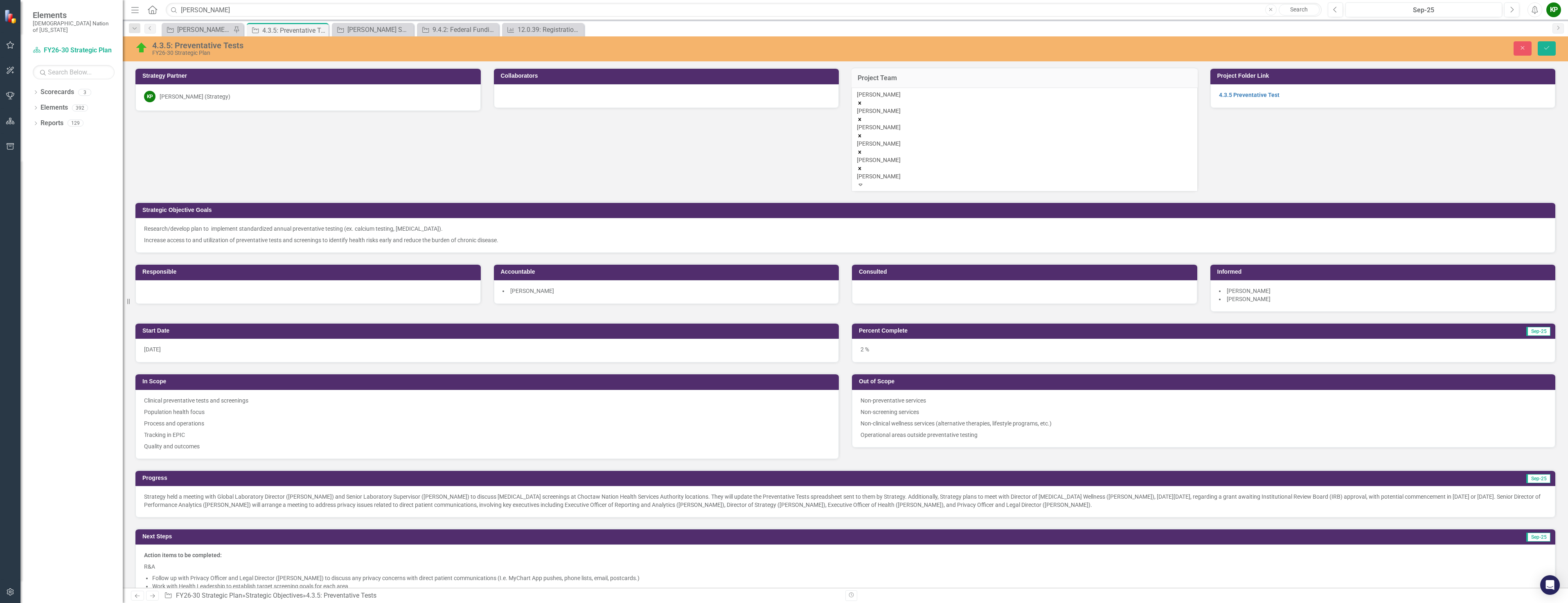
type input "[PERSON_NAME]"
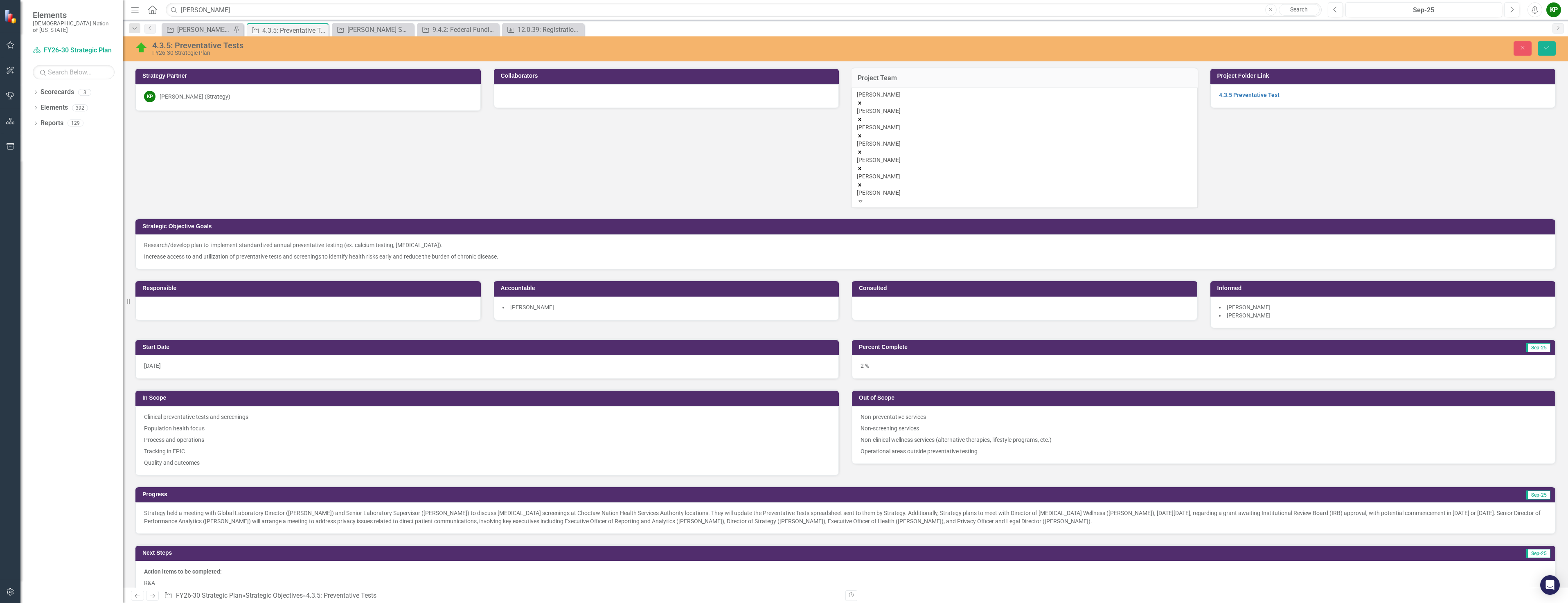
type input "jason"
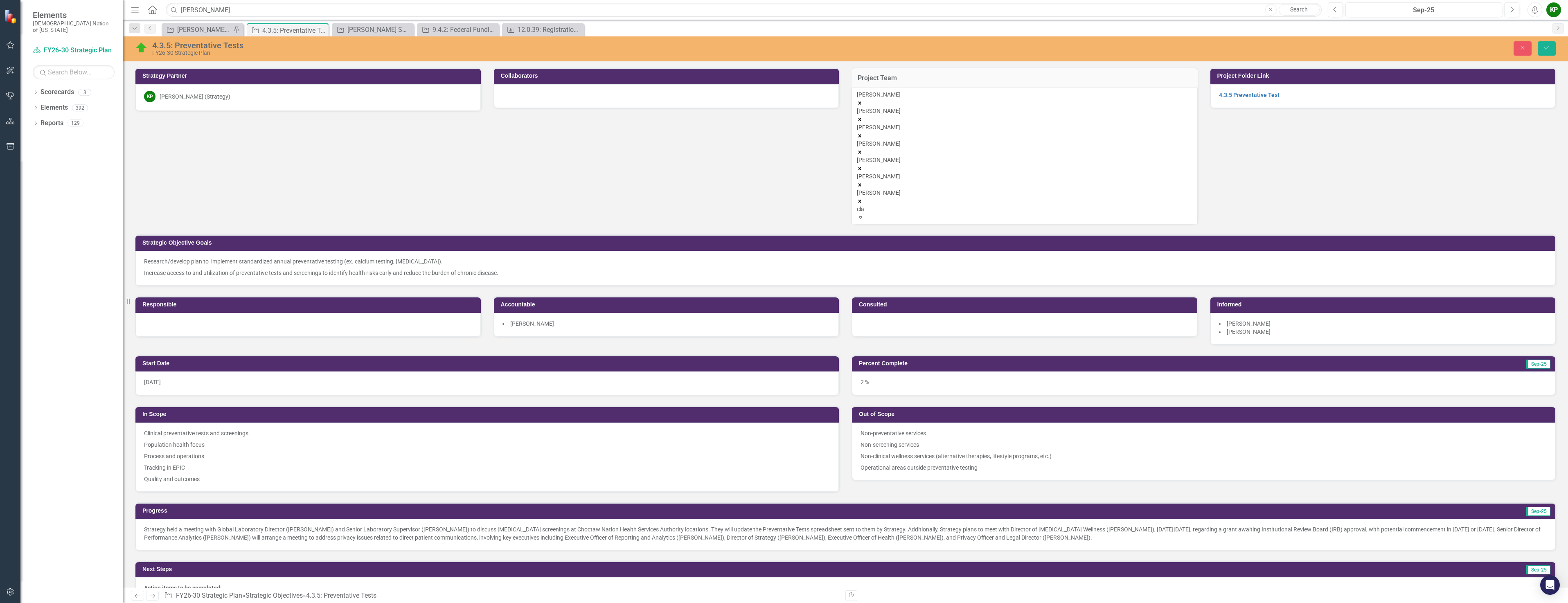
type input "clay"
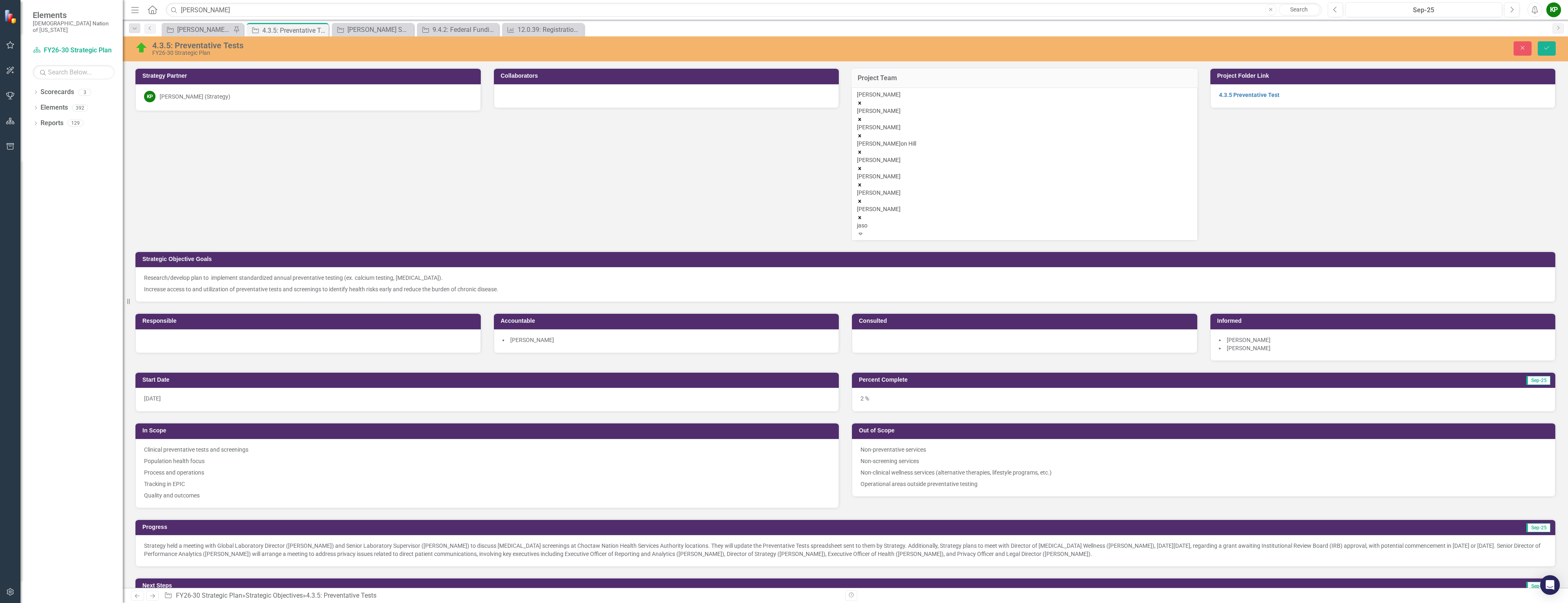
type input "jason"
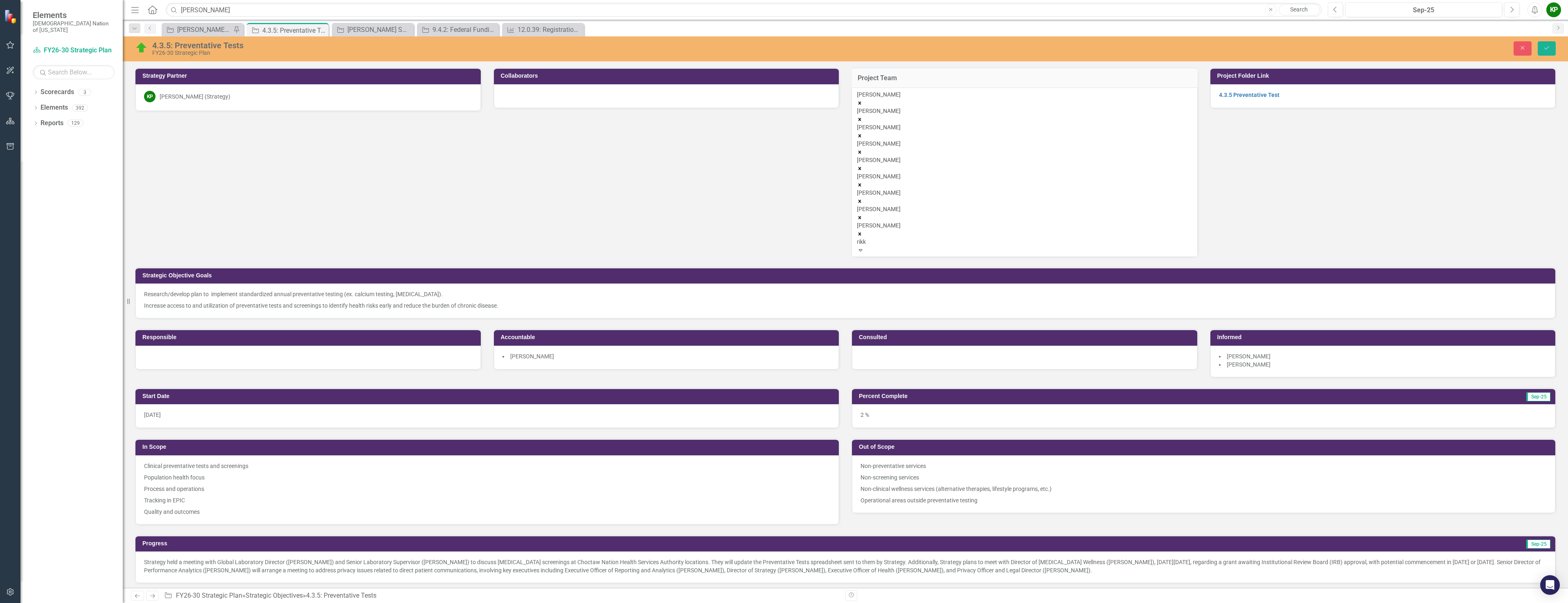
type input "rikki"
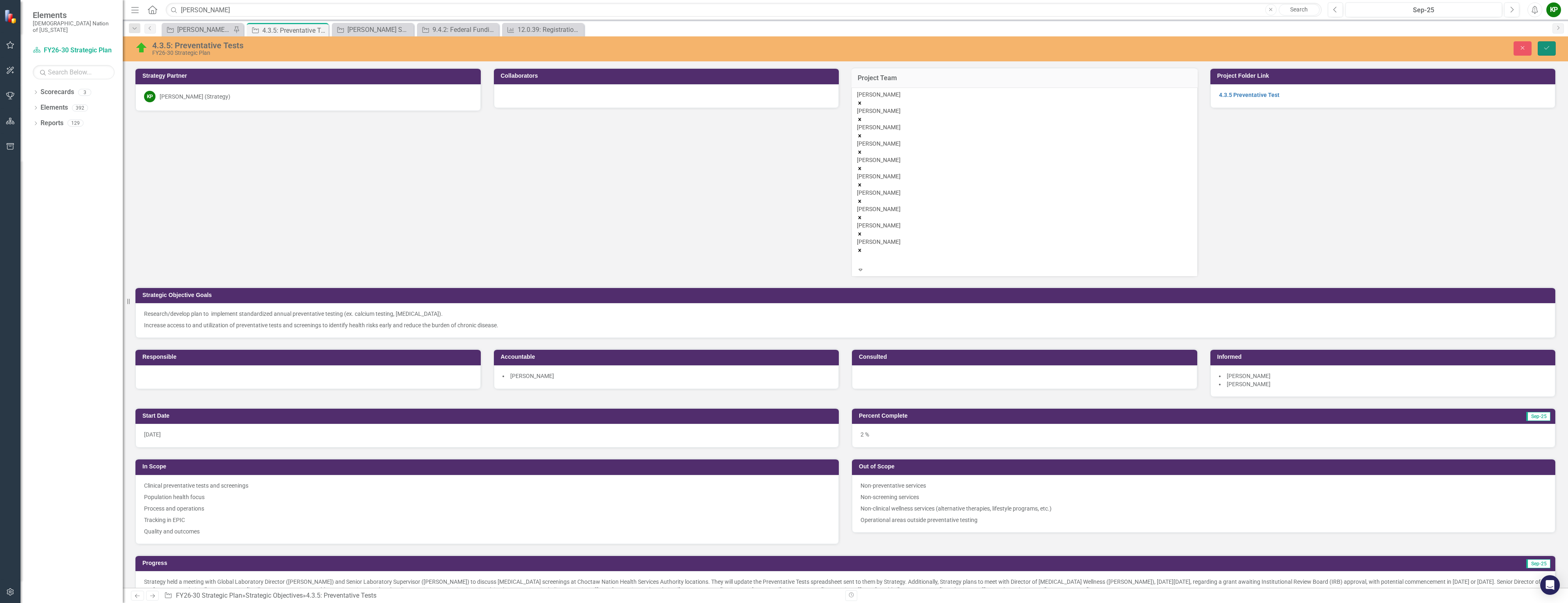
click at [1546, 48] on icon "Save" at bounding box center [1546, 48] width 7 height 6
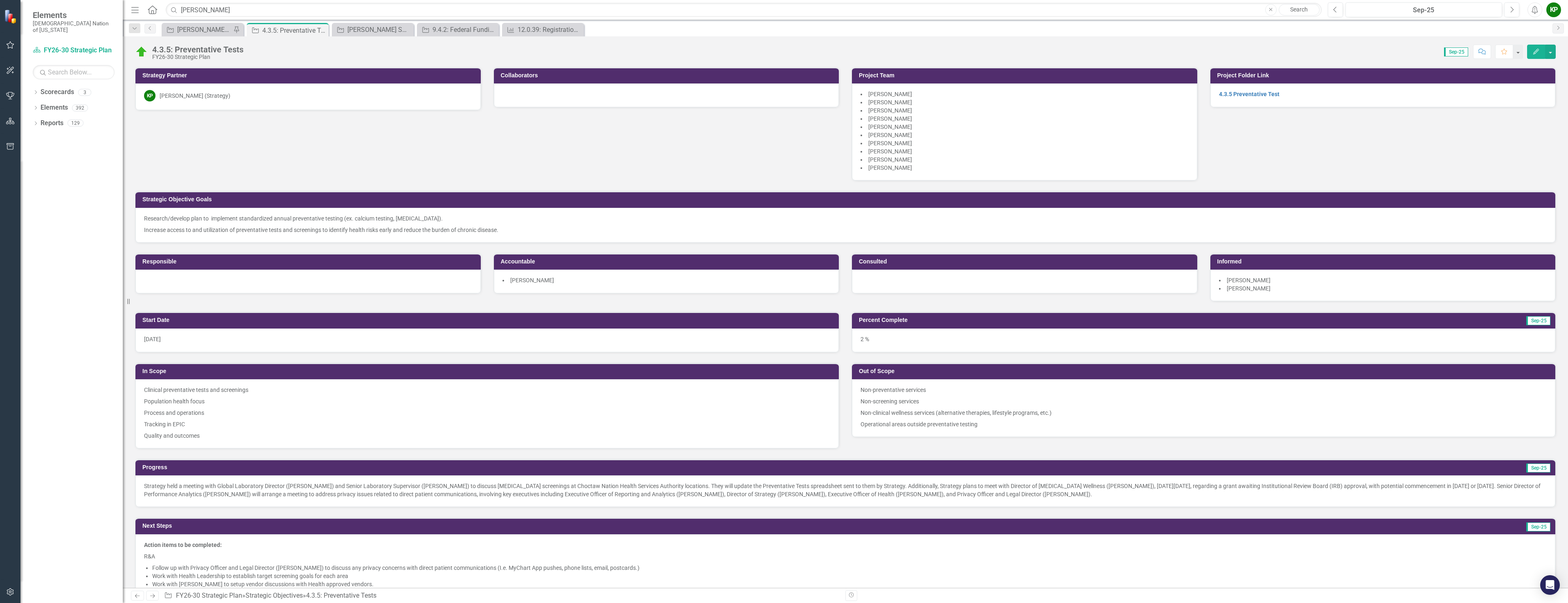
click at [343, 224] on p "Increase access to and utilization of preventative tests and screenings to iden…" at bounding box center [845, 228] width 1403 height 10
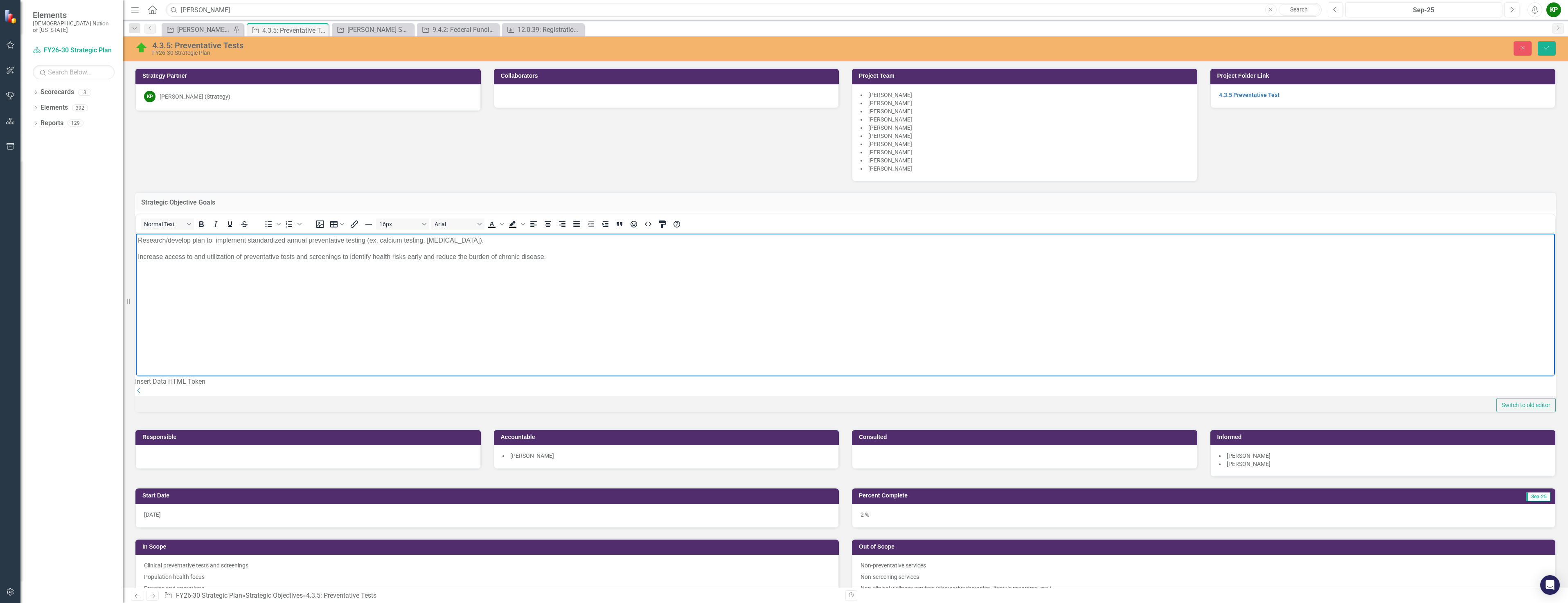
drag, startPoint x: 479, startPoint y: 241, endPoint x: 280, endPoint y: 468, distance: 301.9
click at [136, 233] on html "Research/develop plan to implement standardized annual preventative testing (ex…" at bounding box center [845, 295] width 1419 height 123
click at [549, 256] on p "Increase access to and utilization of preventative tests and screenings to iden…" at bounding box center [844, 256] width 1414 height 10
drag, startPoint x: 531, startPoint y: 242, endPoint x: 240, endPoint y: 460, distance: 363.6
click at [136, 233] on html "Research/develop plan to implement standardized annual preventative testing (ex…" at bounding box center [845, 295] width 1419 height 123
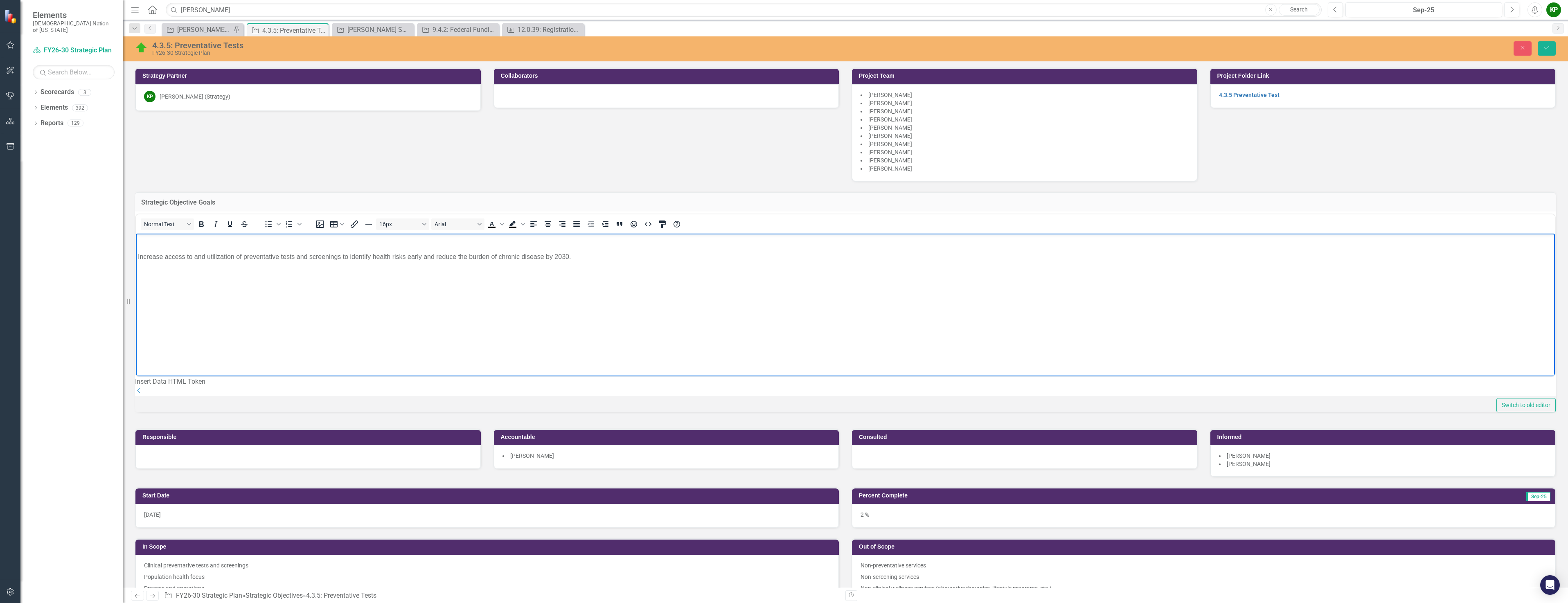
click at [512, 273] on body "Increase access to and utilization of preventative tests and screenings to iden…" at bounding box center [845, 295] width 1419 height 123
click at [138, 255] on p "Increase access to and utilization of preventative tests and screenings to iden…" at bounding box center [844, 256] width 1414 height 10
click at [1545, 47] on icon "Save" at bounding box center [1546, 48] width 7 height 6
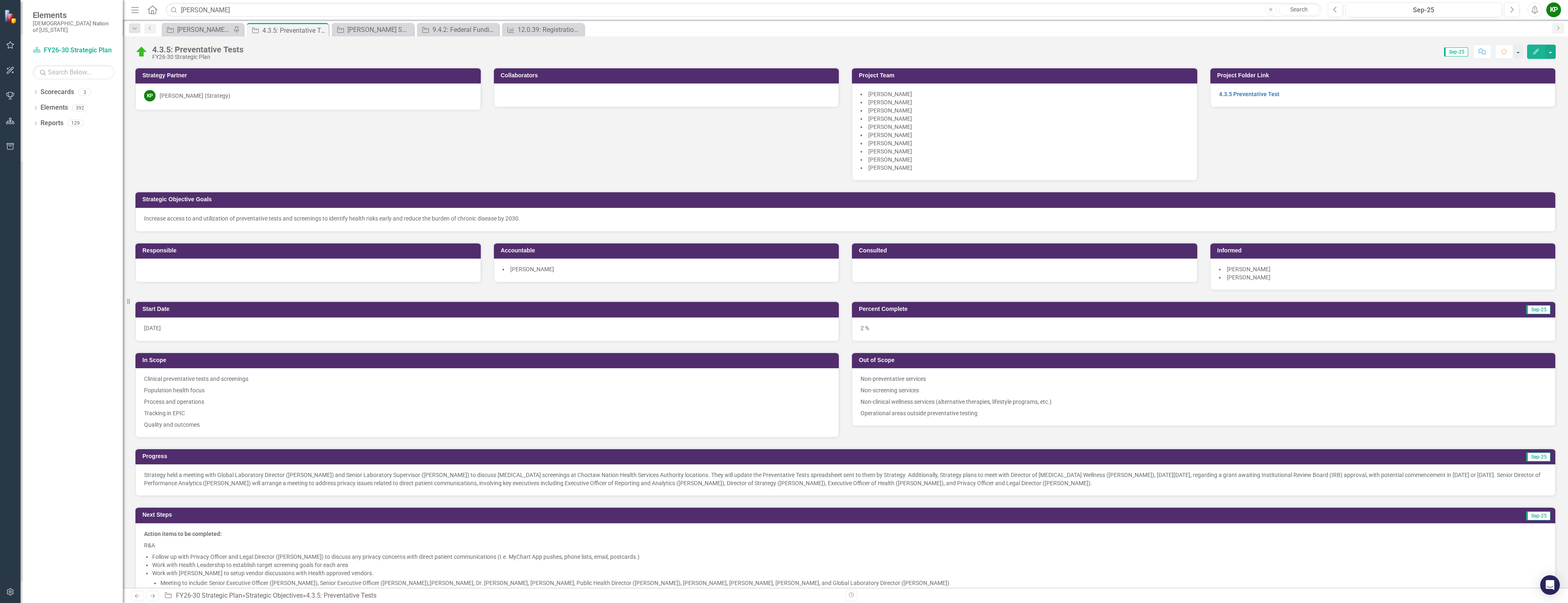
drag, startPoint x: 510, startPoint y: 259, endPoint x: 543, endPoint y: 271, distance: 35.1
click at [522, 273] on div "Accountable [PERSON_NAME]" at bounding box center [666, 262] width 346 height 40
click at [564, 277] on div "[PERSON_NAME]" at bounding box center [667, 270] width 345 height 23
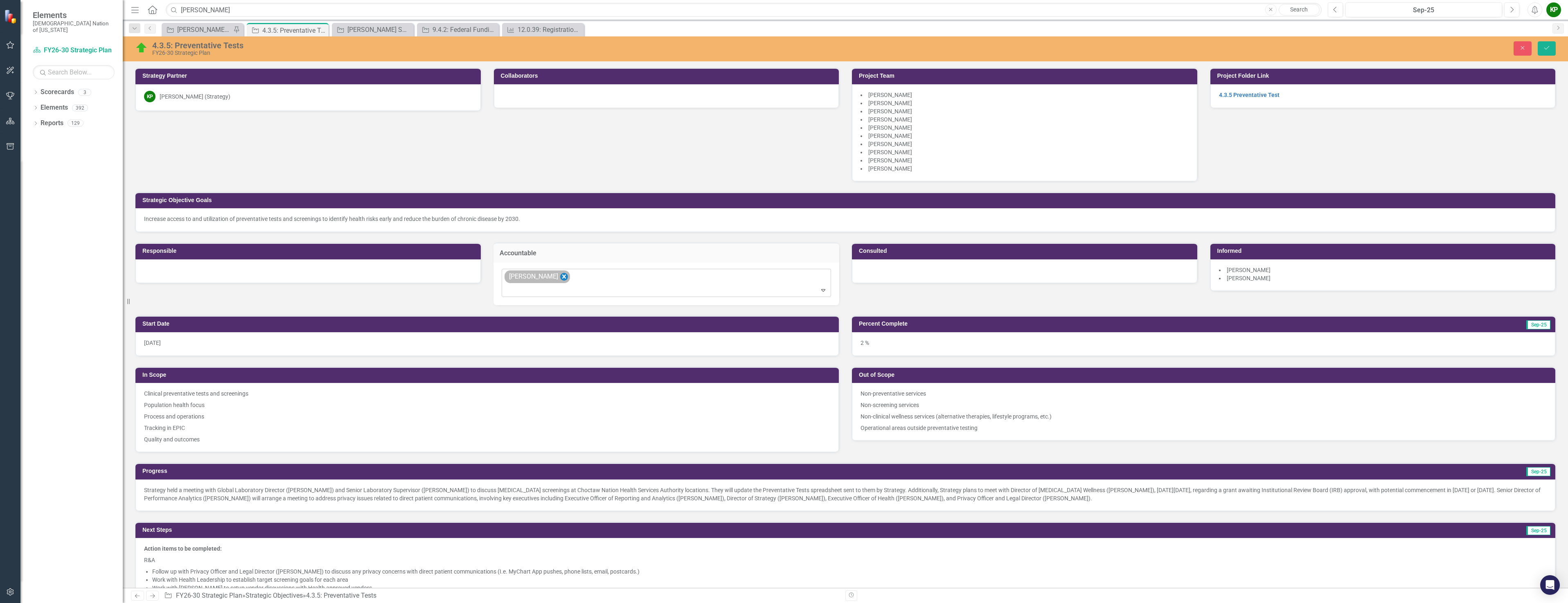
click at [562, 276] on icon "Remove Anthony Cavallo" at bounding box center [563, 277] width 8 height 10
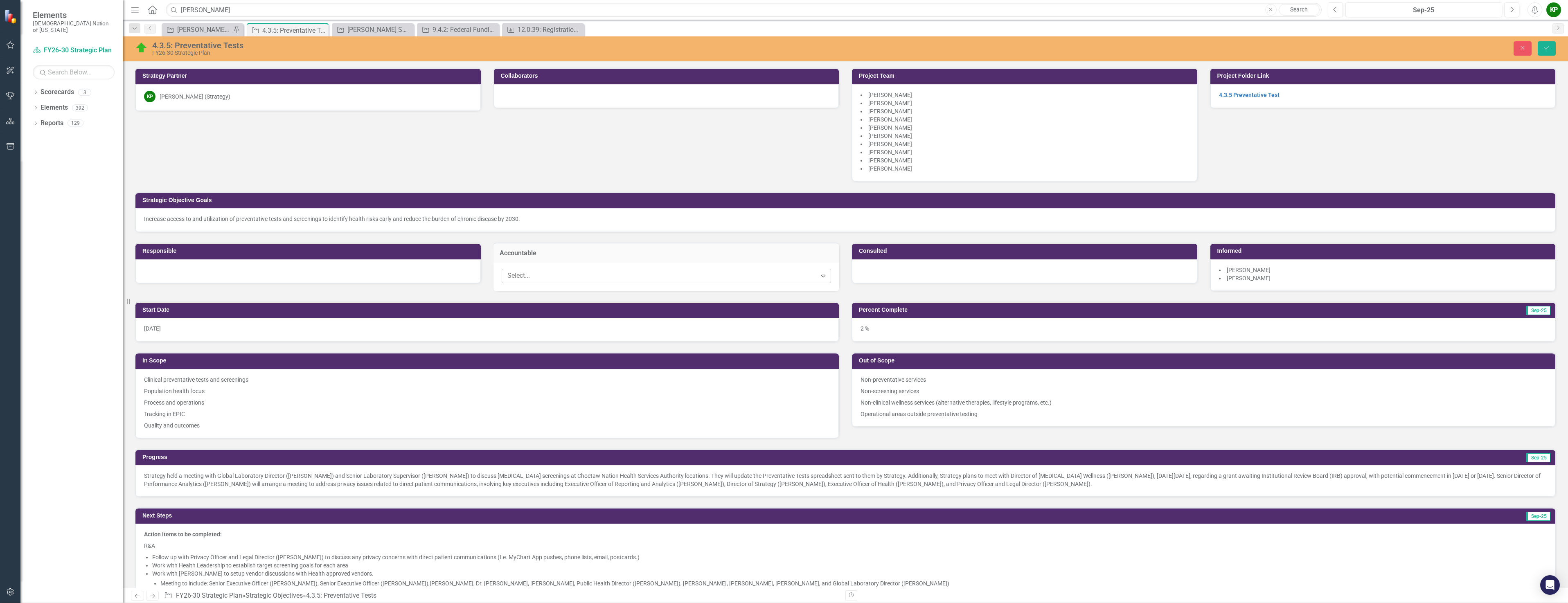
click at [593, 277] on div at bounding box center [660, 276] width 312 height 11
type input "[PERSON_NAME]"
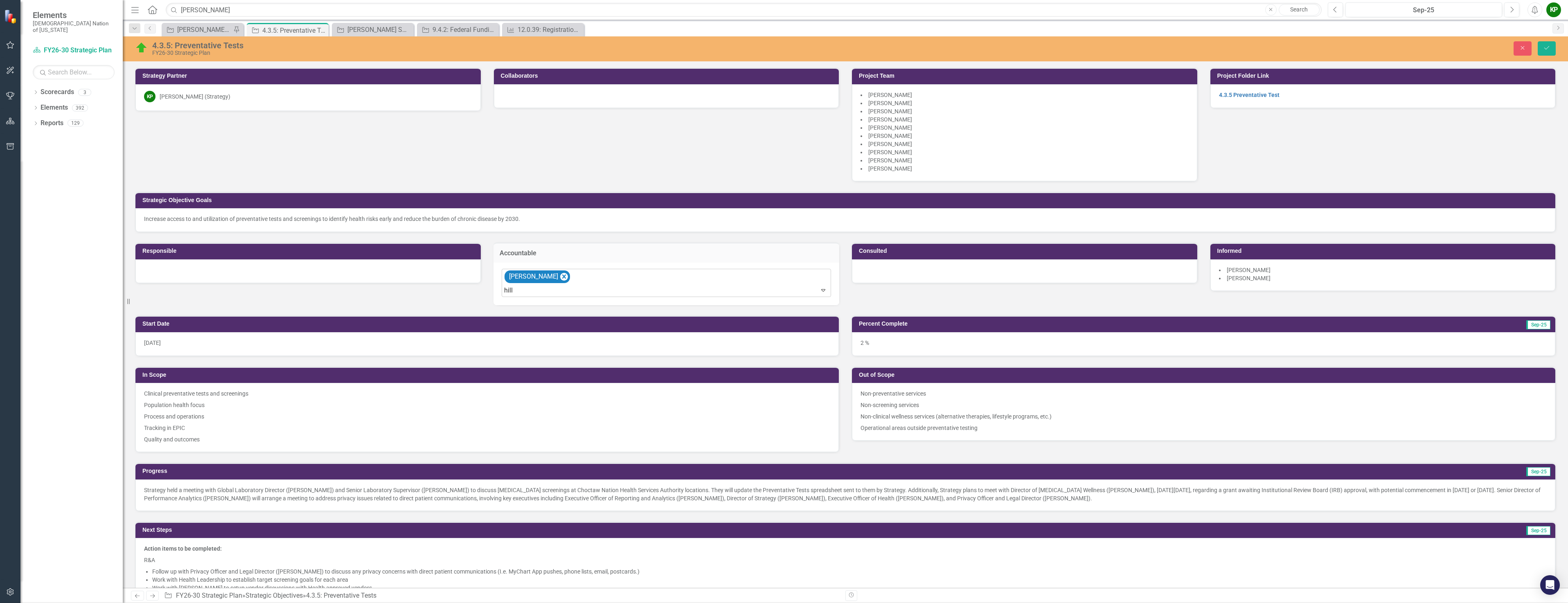
type input "hil"
click at [288, 268] on div at bounding box center [308, 271] width 345 height 23
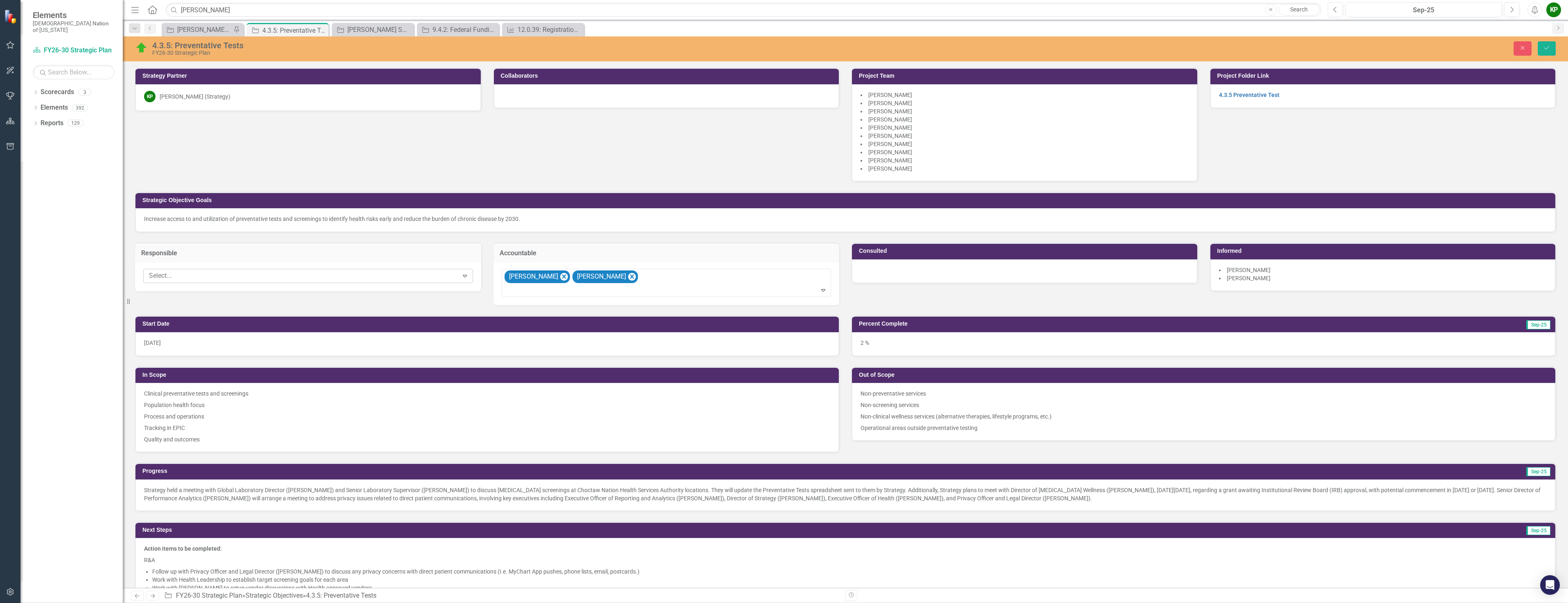
click at [290, 274] on div at bounding box center [301, 276] width 312 height 11
type input "clay"
click at [1548, 45] on icon "Save" at bounding box center [1546, 48] width 7 height 6
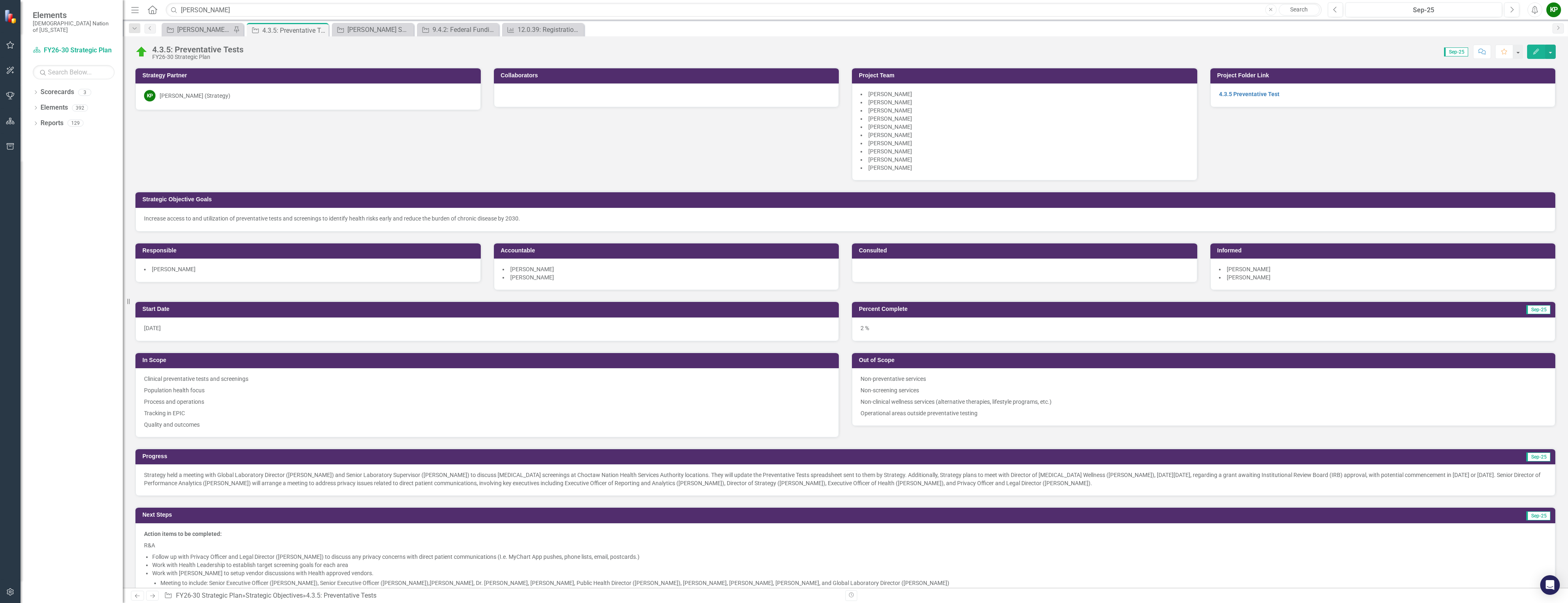
click at [890, 272] on div at bounding box center [1024, 270] width 345 height 23
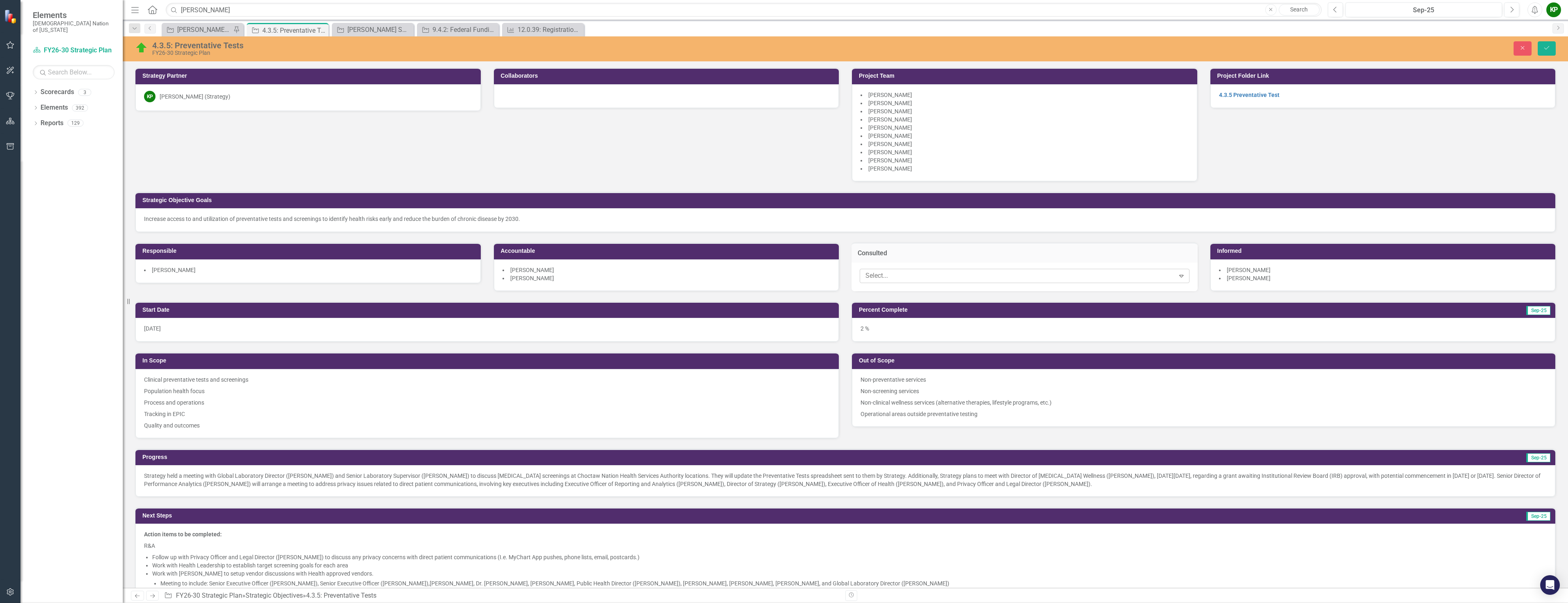
click at [895, 275] on div at bounding box center [1018, 276] width 312 height 11
type input "s"
type input "asht"
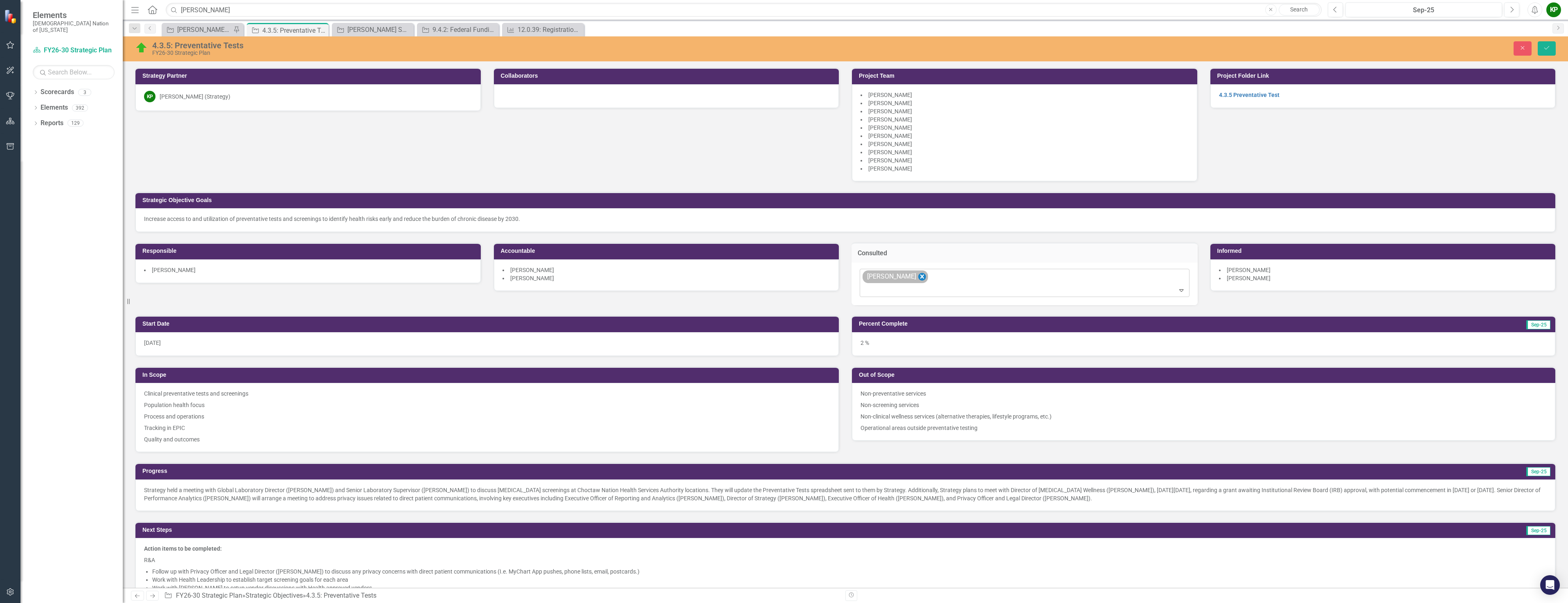
click at [920, 277] on icon "Remove Ashton Clayborn" at bounding box center [921, 277] width 4 height 4
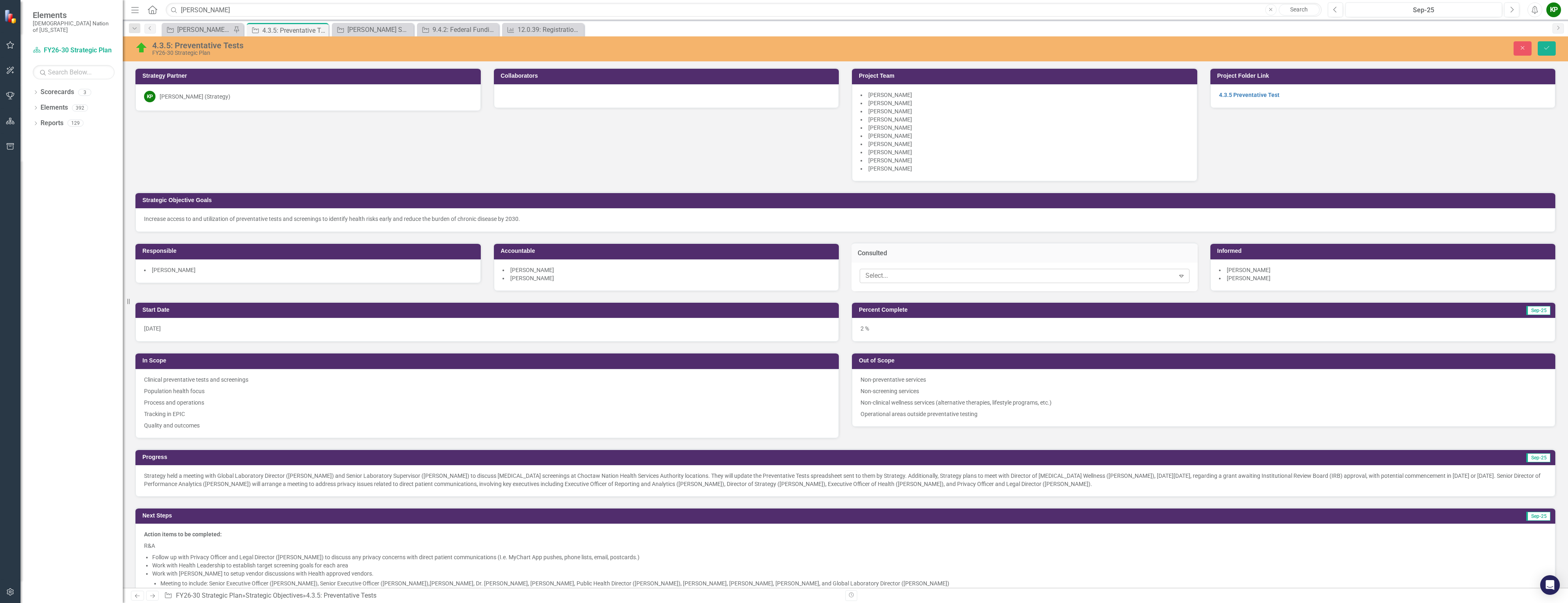
type input "s"
type input "a"
click at [1190, 206] on td "Strategic Objective Goals" at bounding box center [847, 201] width 1408 height 12
click at [1544, 43] on button "Save" at bounding box center [1546, 48] width 18 height 15
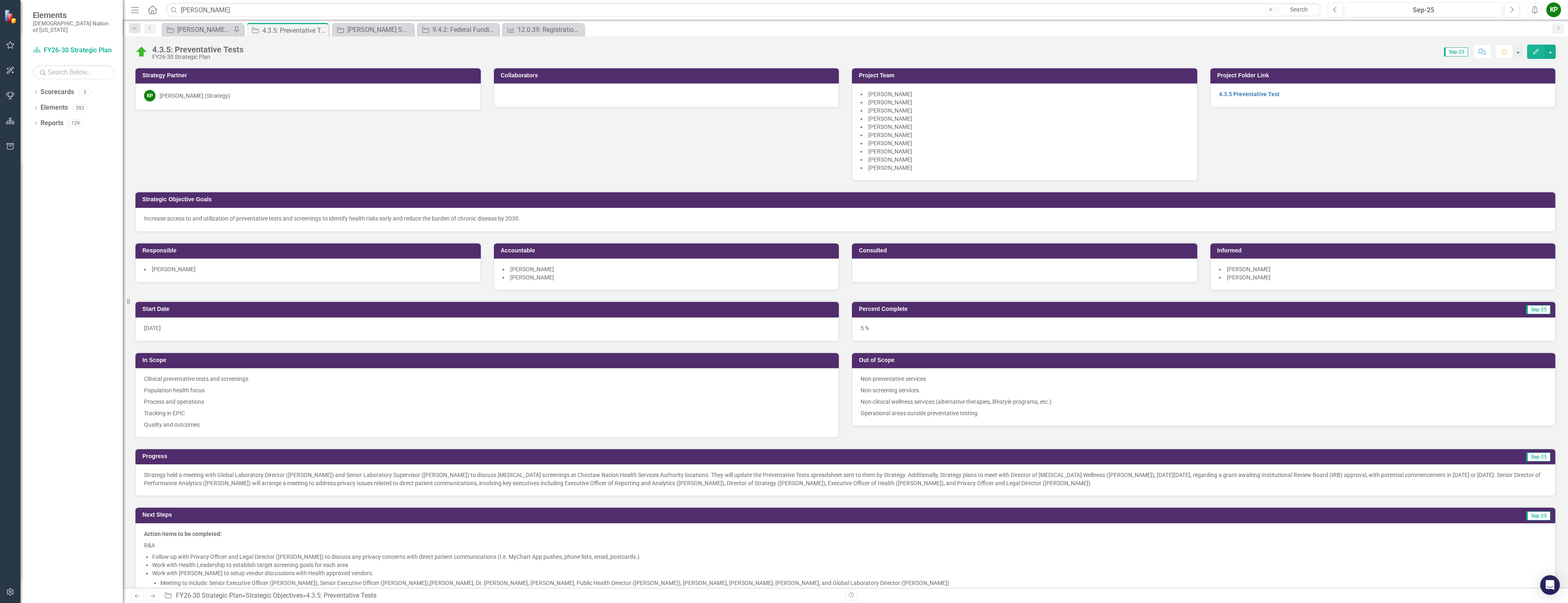
click at [157, 401] on p "Process and operations" at bounding box center [487, 402] width 686 height 12
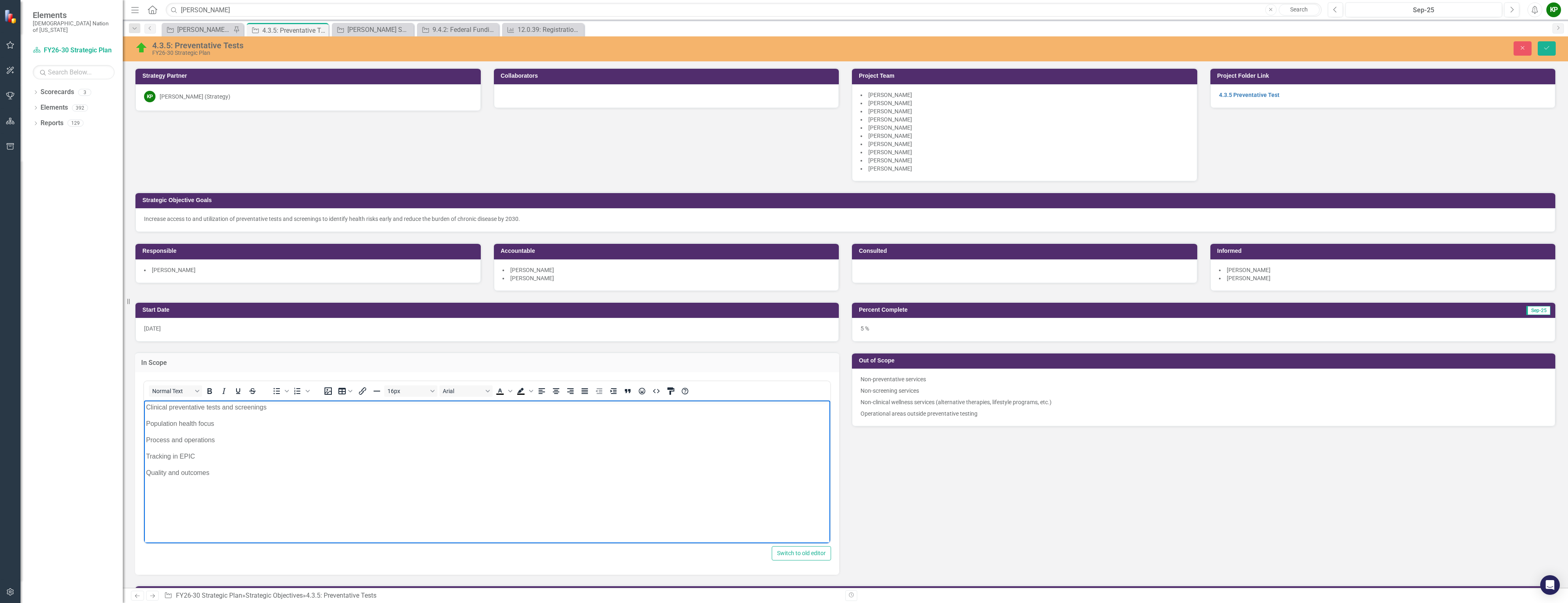
click at [151, 454] on p "Tracking in EPIC" at bounding box center [487, 456] width 682 height 10
drag, startPoint x: 228, startPoint y: 455, endPoint x: 192, endPoint y: 456, distance: 36.0
click at [192, 456] on p "Metrics tracking in EPIC" at bounding box center [487, 456] width 682 height 10
click at [169, 455] on p "Metrics tracking" at bounding box center [487, 456] width 682 height 10
click at [167, 458] on p "Metrics tracking" at bounding box center [487, 456] width 682 height 10
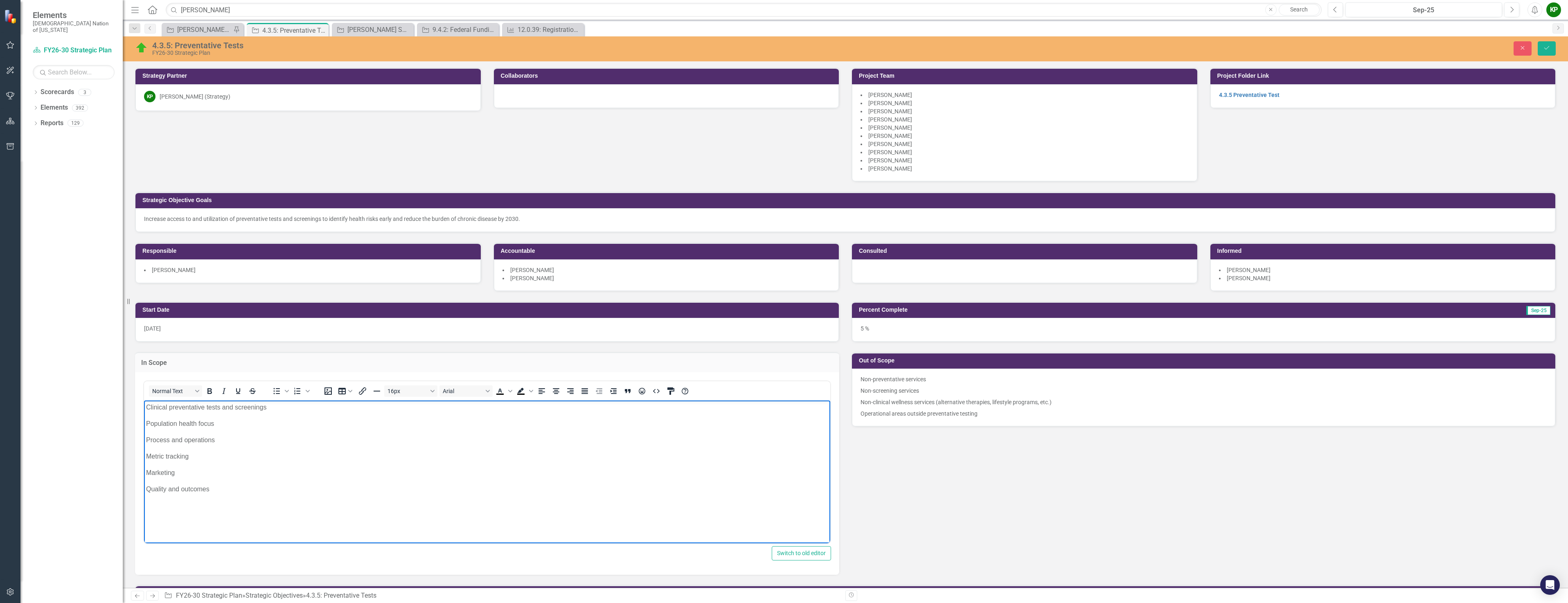
click at [202, 459] on p "Metric tracking" at bounding box center [487, 456] width 682 height 10
drag, startPoint x: 212, startPoint y: 490, endPoint x: 182, endPoint y: 490, distance: 30.0
click at [182, 490] on p "Quality and outcomes" at bounding box center [487, 488] width 682 height 10
drag, startPoint x: 234, startPoint y: 457, endPoint x: 189, endPoint y: 455, distance: 45.0
click at [189, 455] on p "Metric tracking and outcomes" at bounding box center [487, 456] width 682 height 10
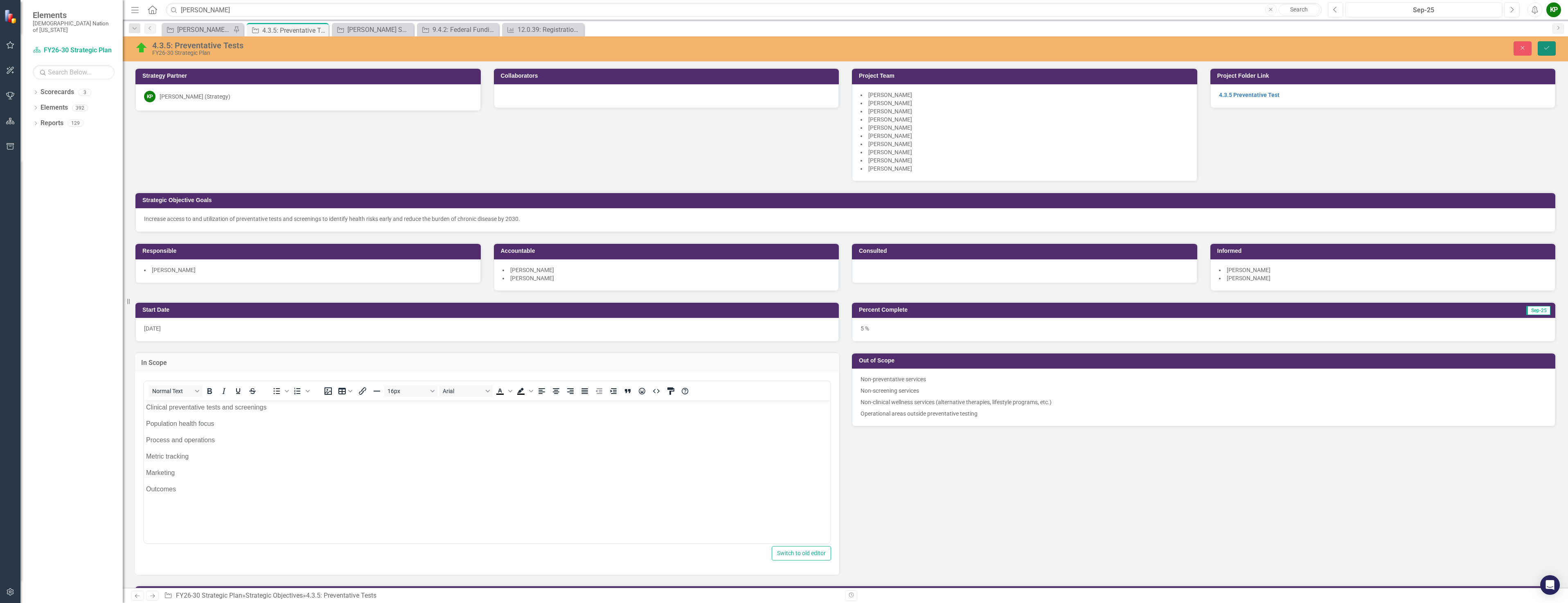
click at [1550, 46] on button "Save" at bounding box center [1546, 48] width 18 height 15
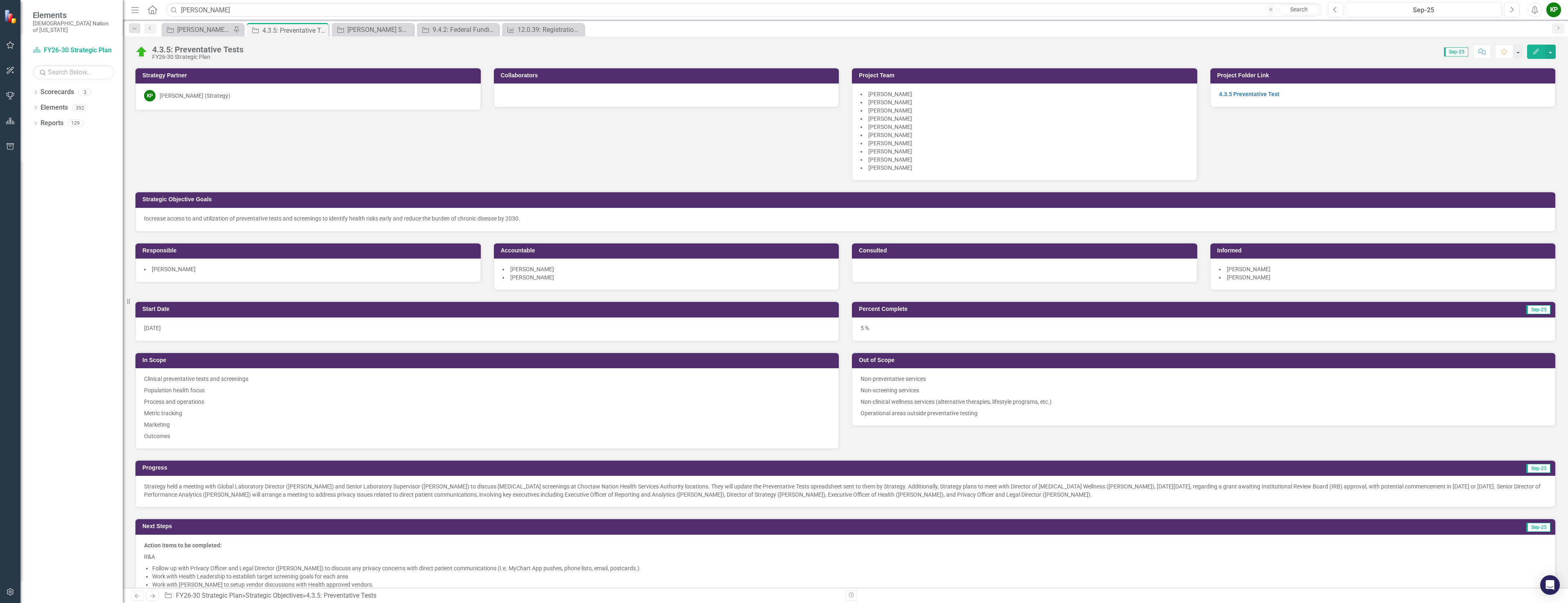
click at [895, 400] on p "Non-clinical wellness services (alternative therapies, lifestyle programs, etc.)" at bounding box center [1204, 402] width 686 height 12
click at [896, 399] on p "Non-clinical wellness services (alternative therapies, lifestyle programs, etc.)" at bounding box center [1204, 402] width 686 height 12
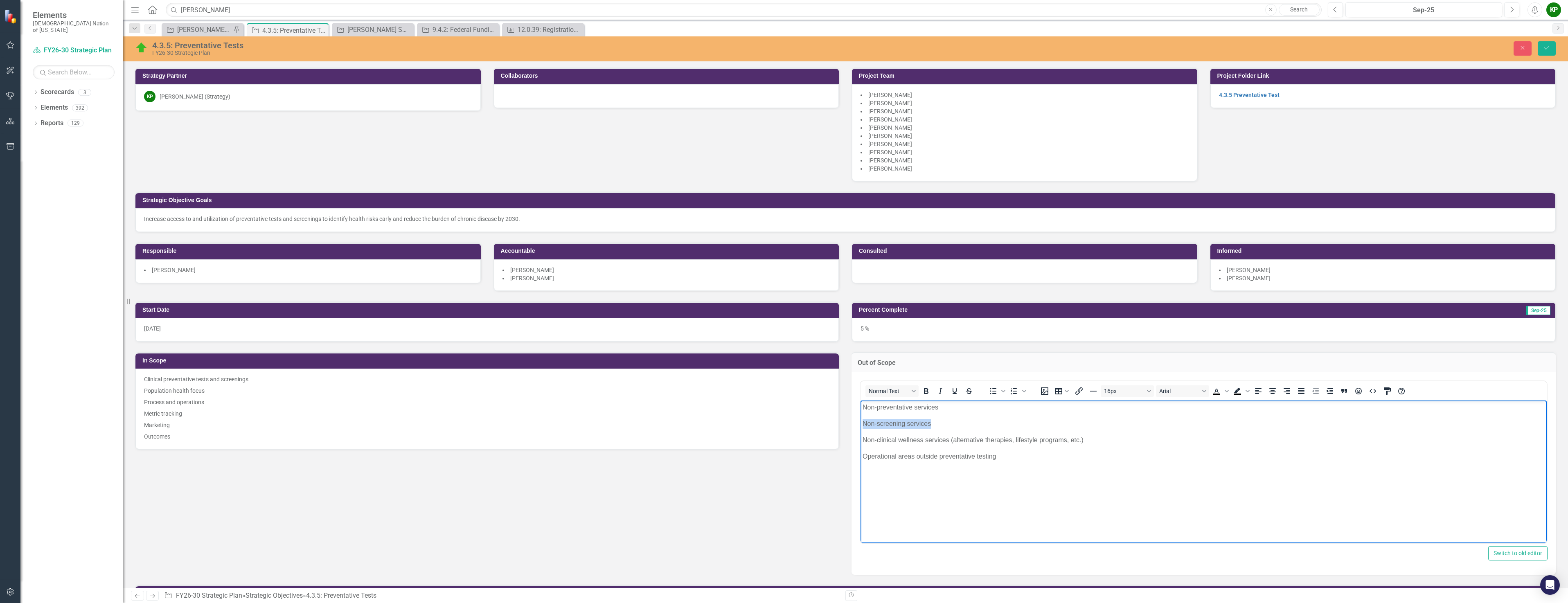
drag, startPoint x: 934, startPoint y: 424, endPoint x: 833, endPoint y: 423, distance: 101.0
click at [860, 423] on html "Non-preventative services Non-screening services Non-clinical wellness services…" at bounding box center [1204, 462] width 686 height 123
click at [1545, 48] on icon "Save" at bounding box center [1546, 48] width 7 height 6
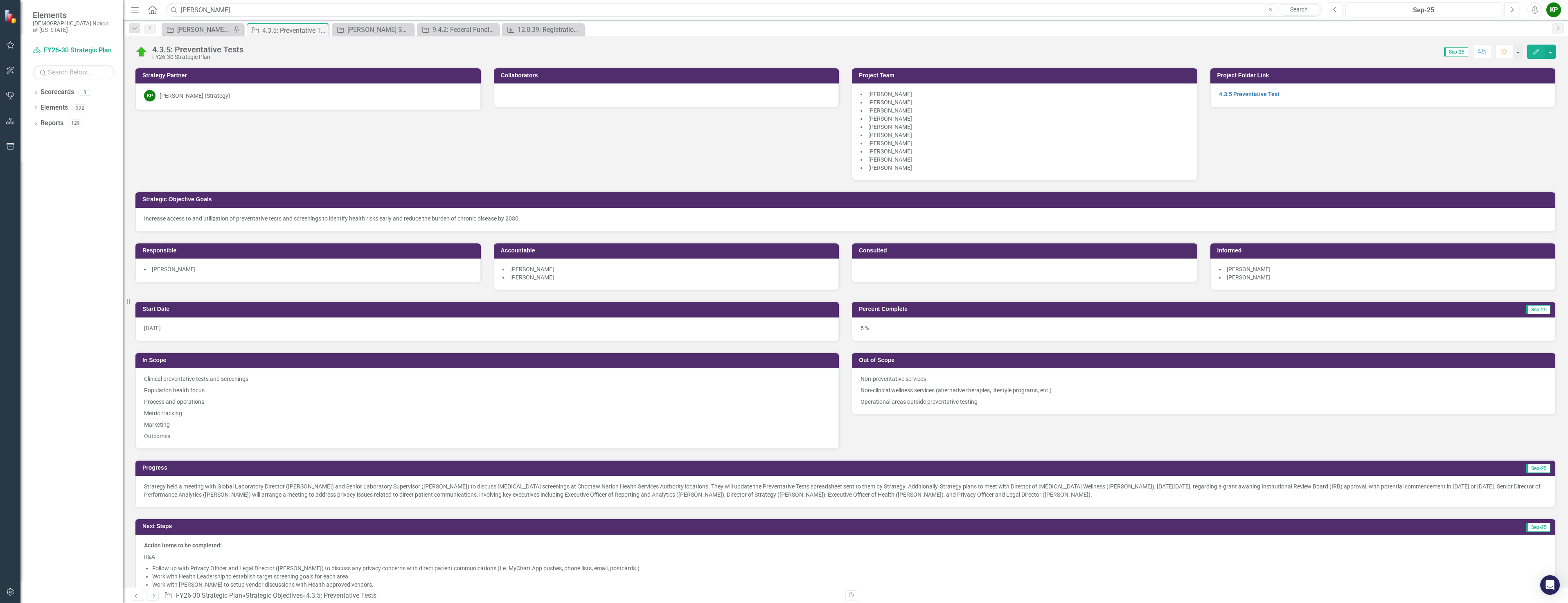
click at [976, 401] on p "Operational areas outside preventative testing" at bounding box center [1204, 400] width 686 height 10
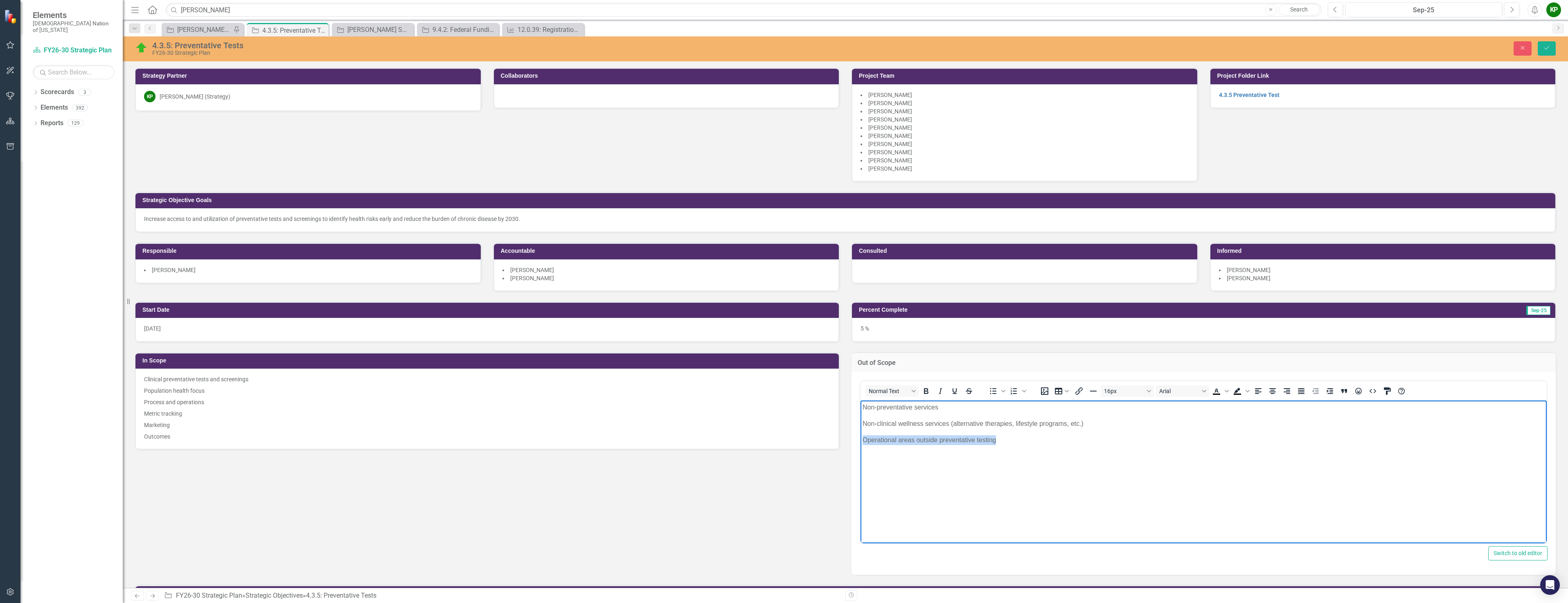
drag, startPoint x: 1000, startPoint y: 439, endPoint x: 801, endPoint y: 435, distance: 199.0
click at [860, 435] on html "Non-preventative services Non-clinical wellness services (alternative therapies…" at bounding box center [1204, 462] width 686 height 123
click at [953, 424] on p "Non-clinical wellness services (alternative therapies, lifestyle programs, etc.)" at bounding box center [1204, 423] width 682 height 10
click at [1544, 46] on icon "Save" at bounding box center [1546, 48] width 7 height 6
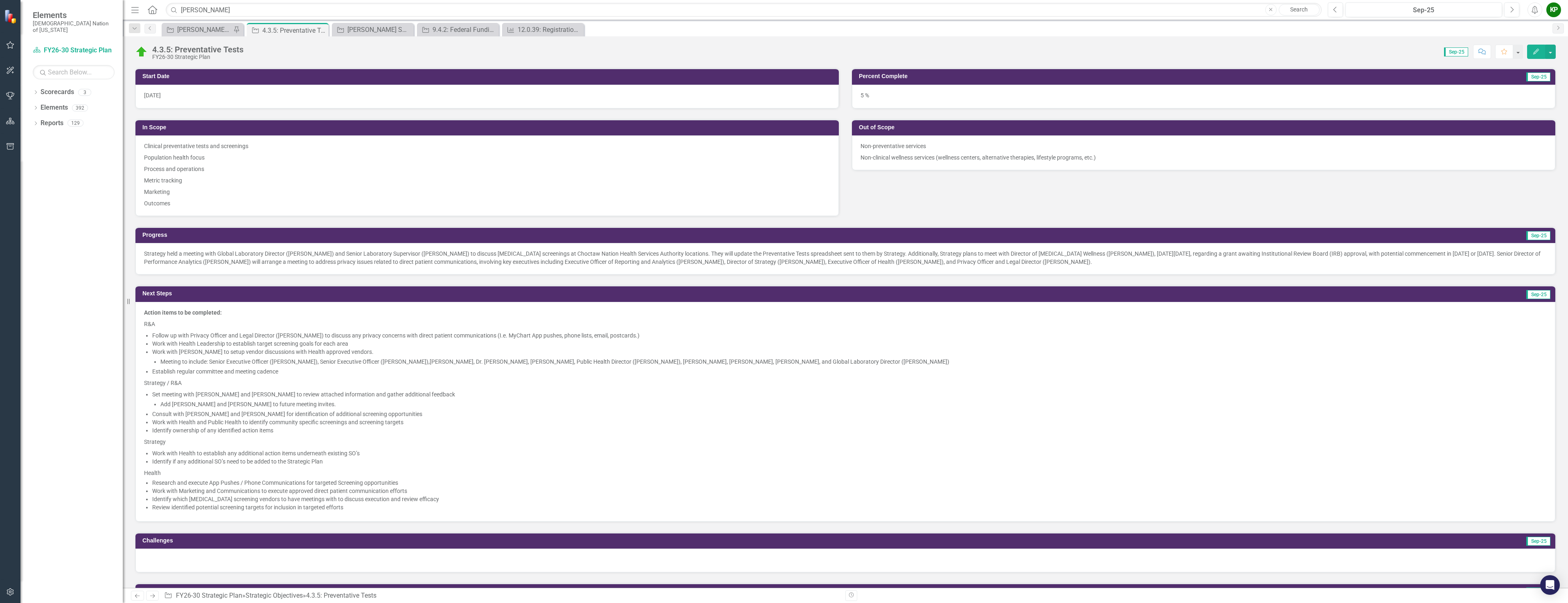
scroll to position [245, 0]
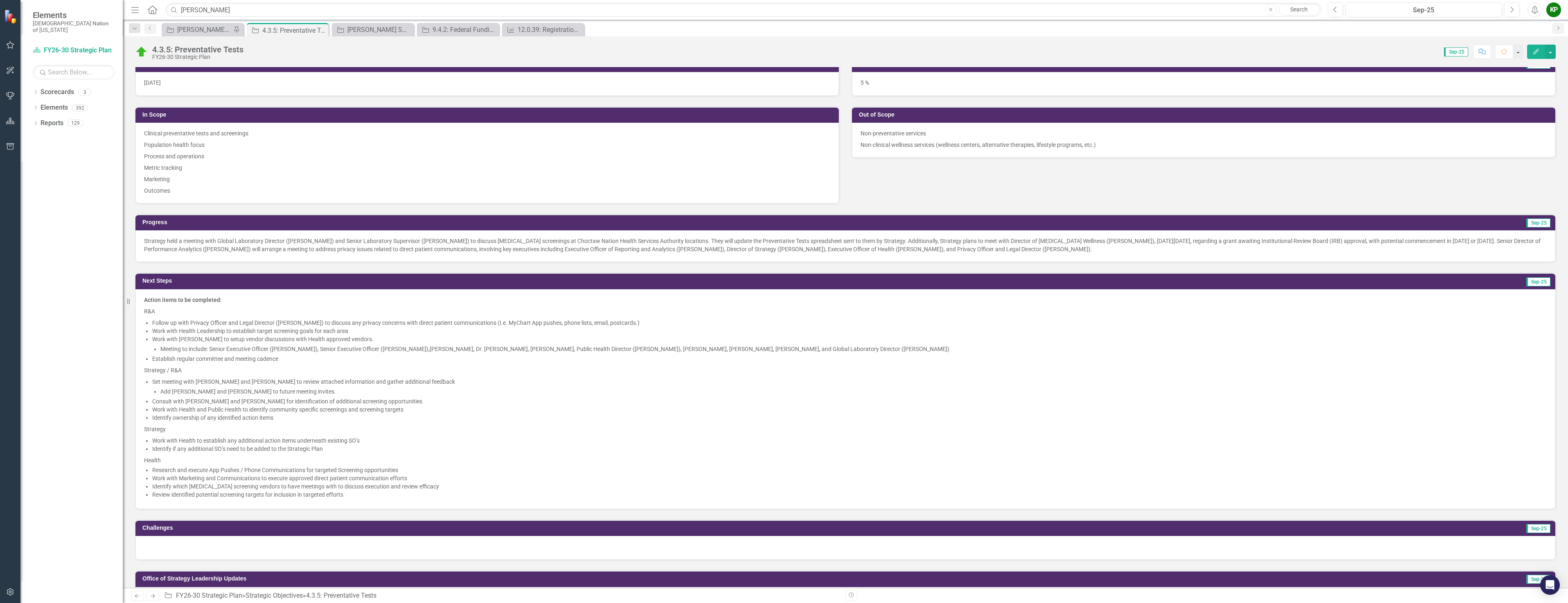
click at [143, 240] on div "Strategy held a meeting with Global Laboratory Director ([PERSON_NAME]) and Sen…" at bounding box center [845, 246] width 1419 height 31
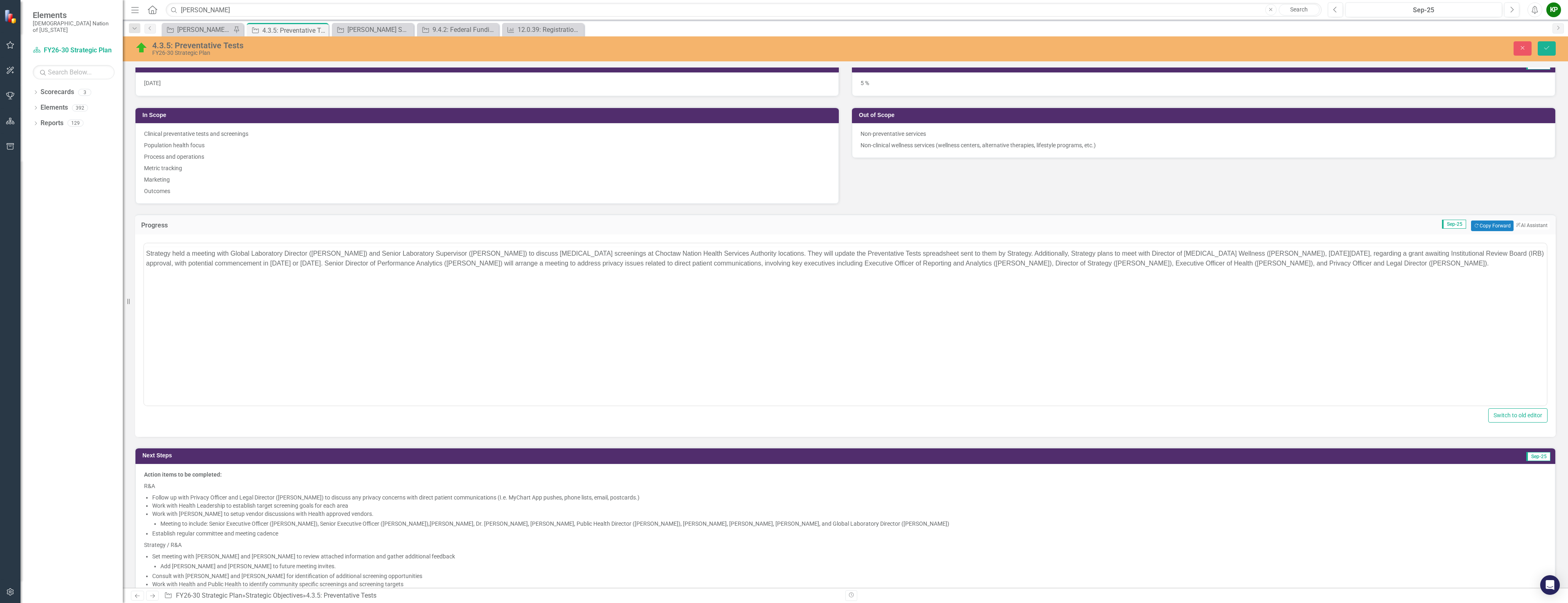
scroll to position [0, 0]
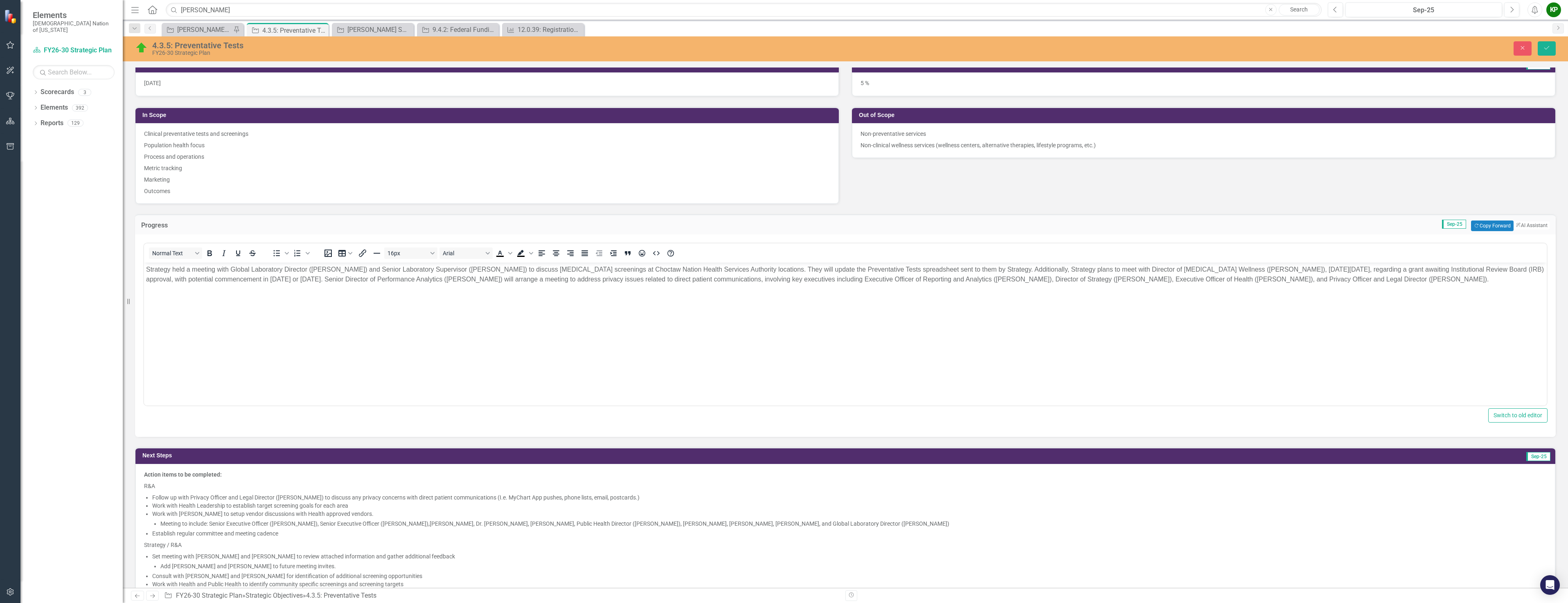
click at [148, 269] on p "Strategy held a meeting with Global Laboratory Director ([PERSON_NAME]) and Sen…" at bounding box center [845, 274] width 1398 height 20
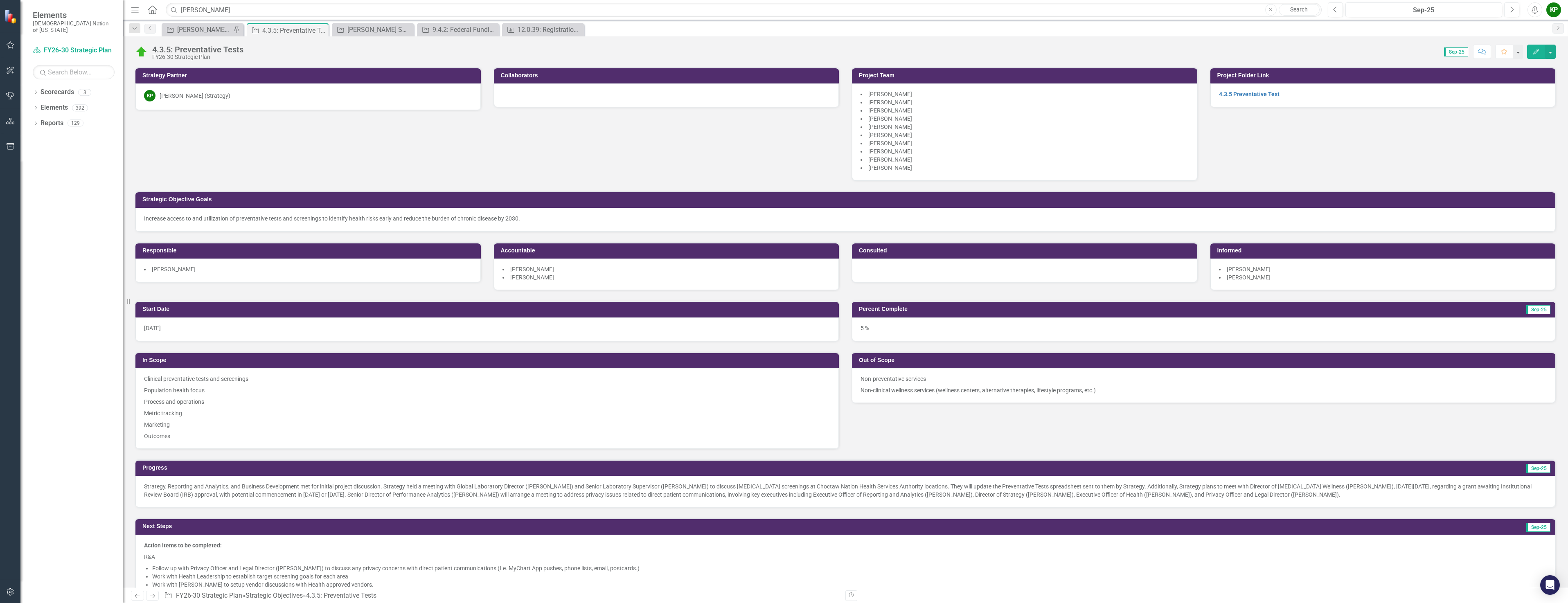
scroll to position [123, 0]
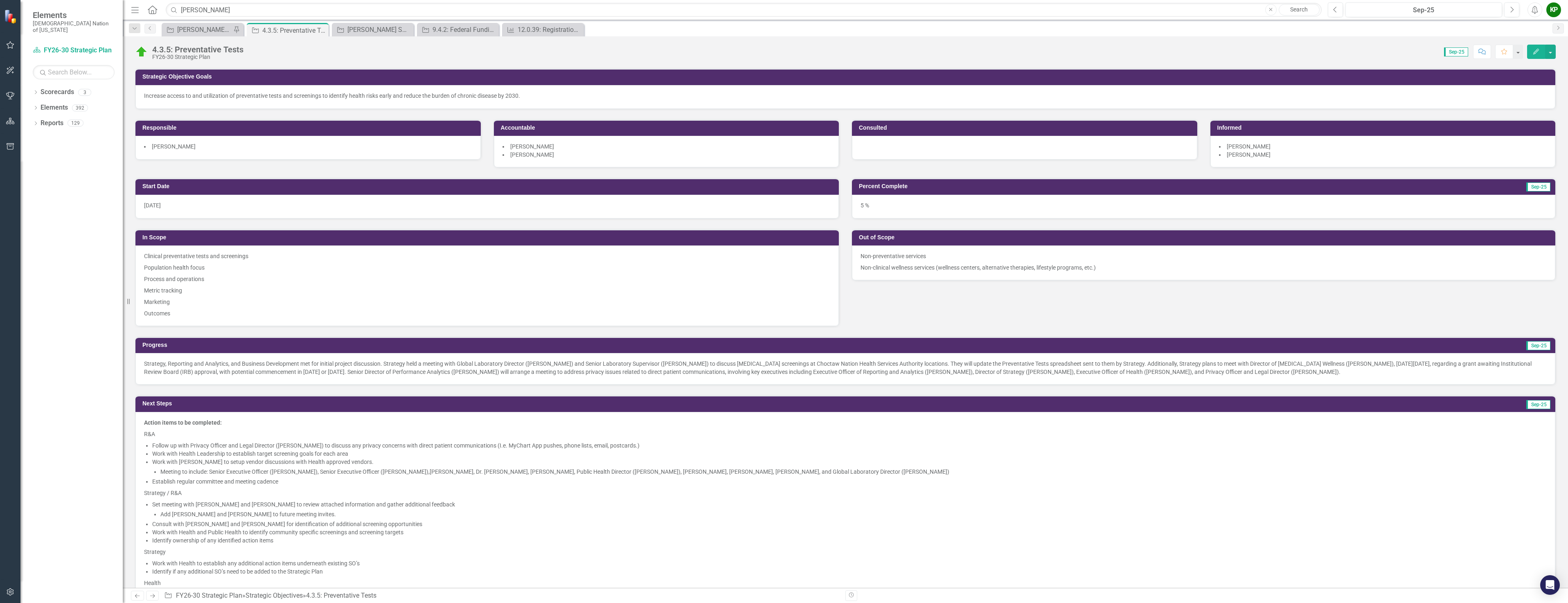
click at [1370, 370] on p "Strategy, Reporting and Analytics, and Business Development met for initial pro…" at bounding box center [845, 367] width 1403 height 16
click at [1364, 372] on p "Strategy, Reporting and Analytics, and Business Development met for initial pro…" at bounding box center [845, 367] width 1403 height 16
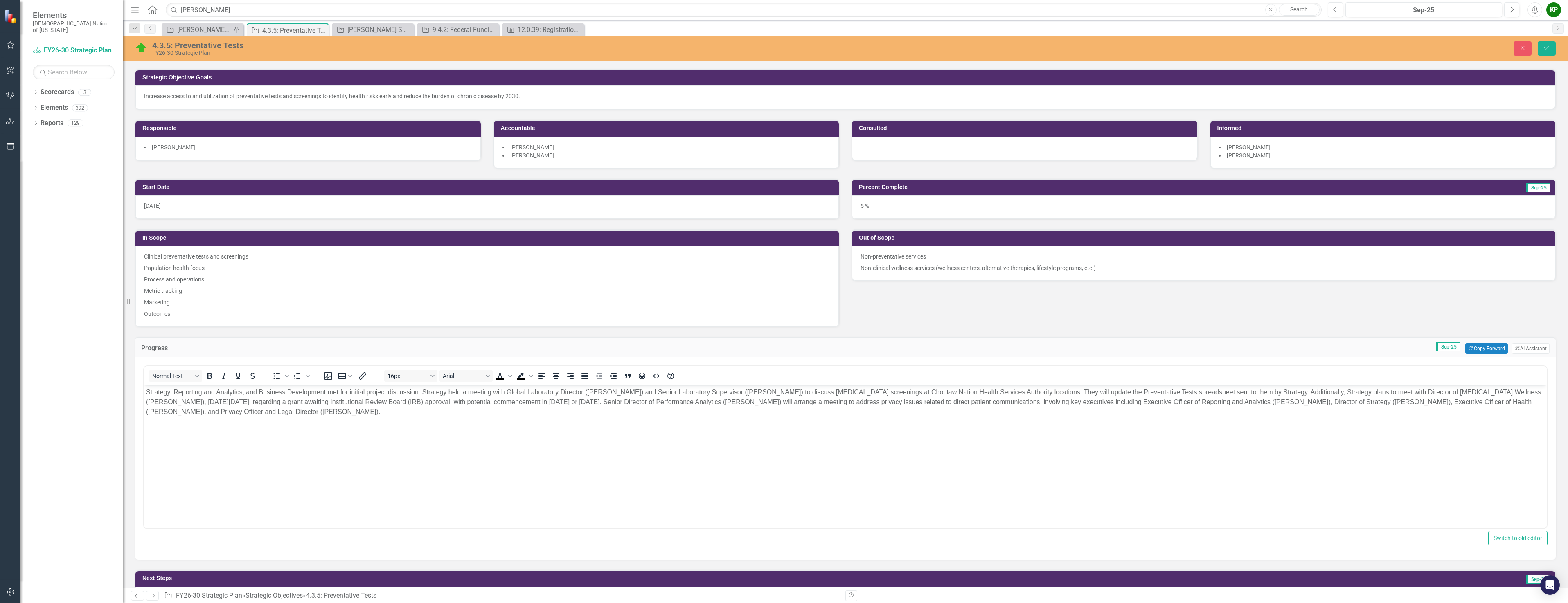
scroll to position [0, 0]
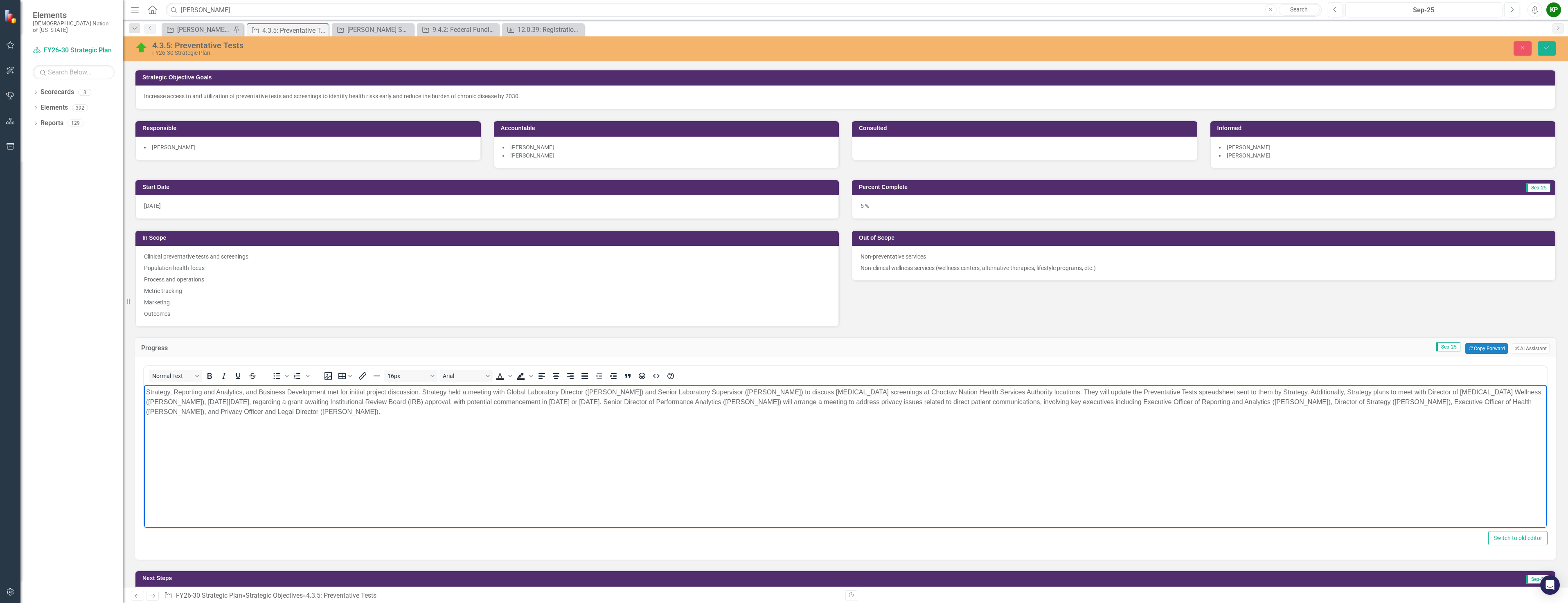
click at [410, 413] on p "Strategy, Reporting and Analytics, and Business Development met for initial pro…" at bounding box center [845, 402] width 1398 height 29
click at [244, 389] on p "Rich Text Area. Press ALT-0 for help." at bounding box center [845, 402] width 1398 height 29
click at [260, 392] on p "Rich Text Area. Press ALT-0 for help." at bounding box center [845, 402] width 1398 height 29
click at [254, 394] on p "Rich Text Area. Press ALT-0 for help." at bounding box center [845, 402] width 1398 height 29
click at [381, 415] on p "Rich Text Area. Press ALT-0 for help." at bounding box center [845, 402] width 1398 height 29
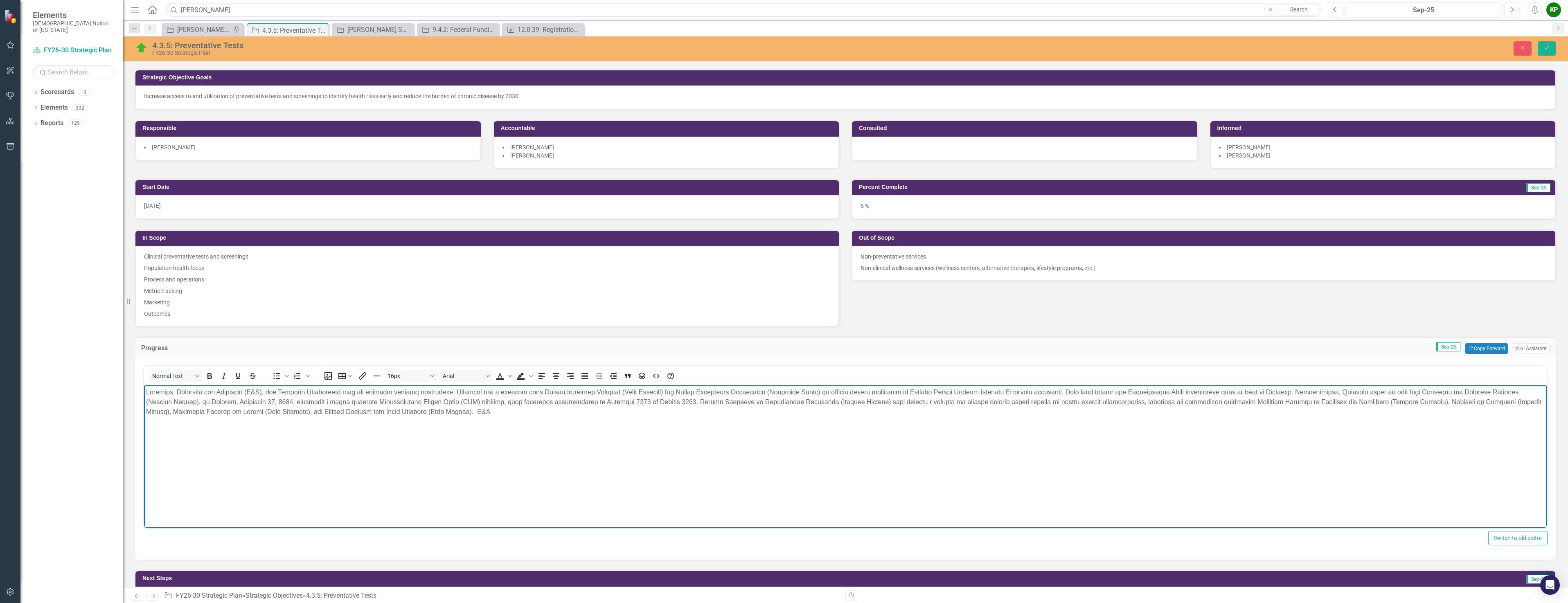
click at [176, 393] on p "Rich Text Area. Press ALT-0 for help." at bounding box center [845, 402] width 1398 height 29
click at [459, 395] on p "Rich Text Area. Press ALT-0 for help." at bounding box center [845, 402] width 1398 height 29
click at [539, 410] on p "Rich Text Area. Press ALT-0 for help." at bounding box center [845, 402] width 1398 height 29
click at [1368, 392] on p "Rich Text Area. Press ALT-0 for help." at bounding box center [845, 402] width 1398 height 29
click at [1368, 392] on p "Rich Text Area. Press ALT-0 for help." at bounding box center [845, 402] width 1398 height 29
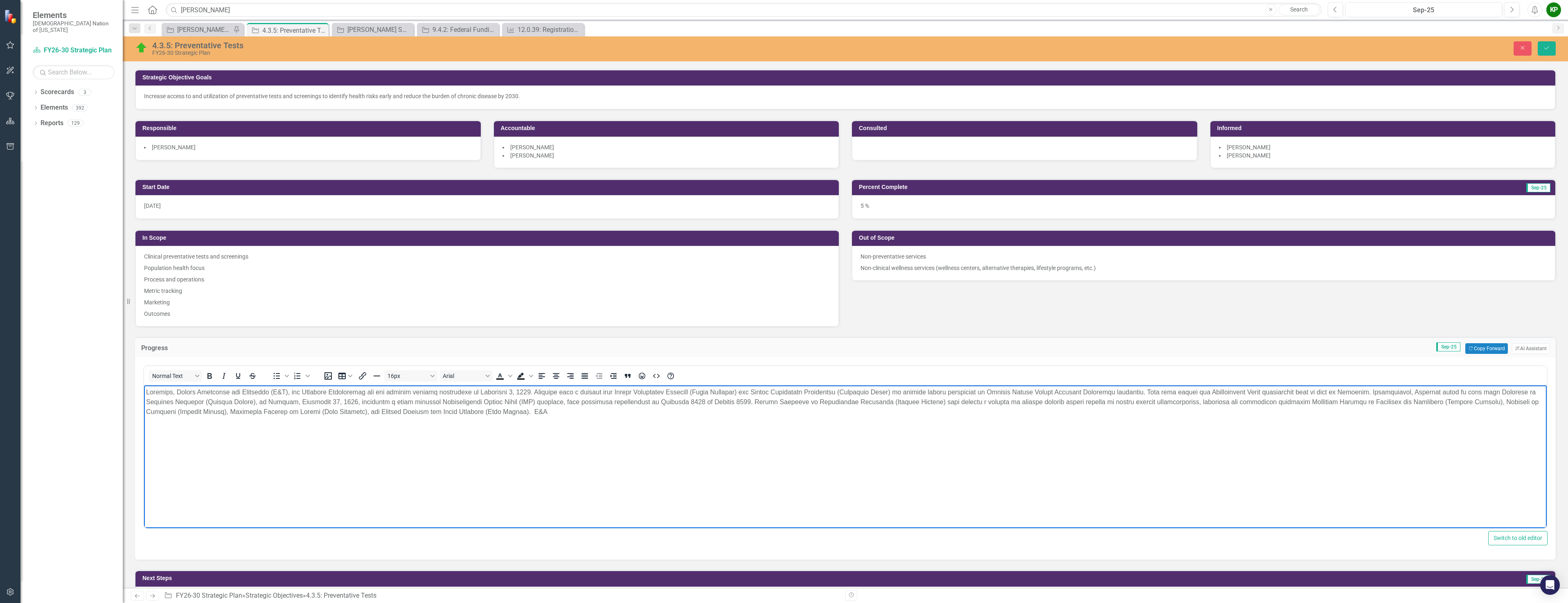
click at [1373, 405] on p "Rich Text Area. Press ALT-0 for help." at bounding box center [845, 402] width 1398 height 29
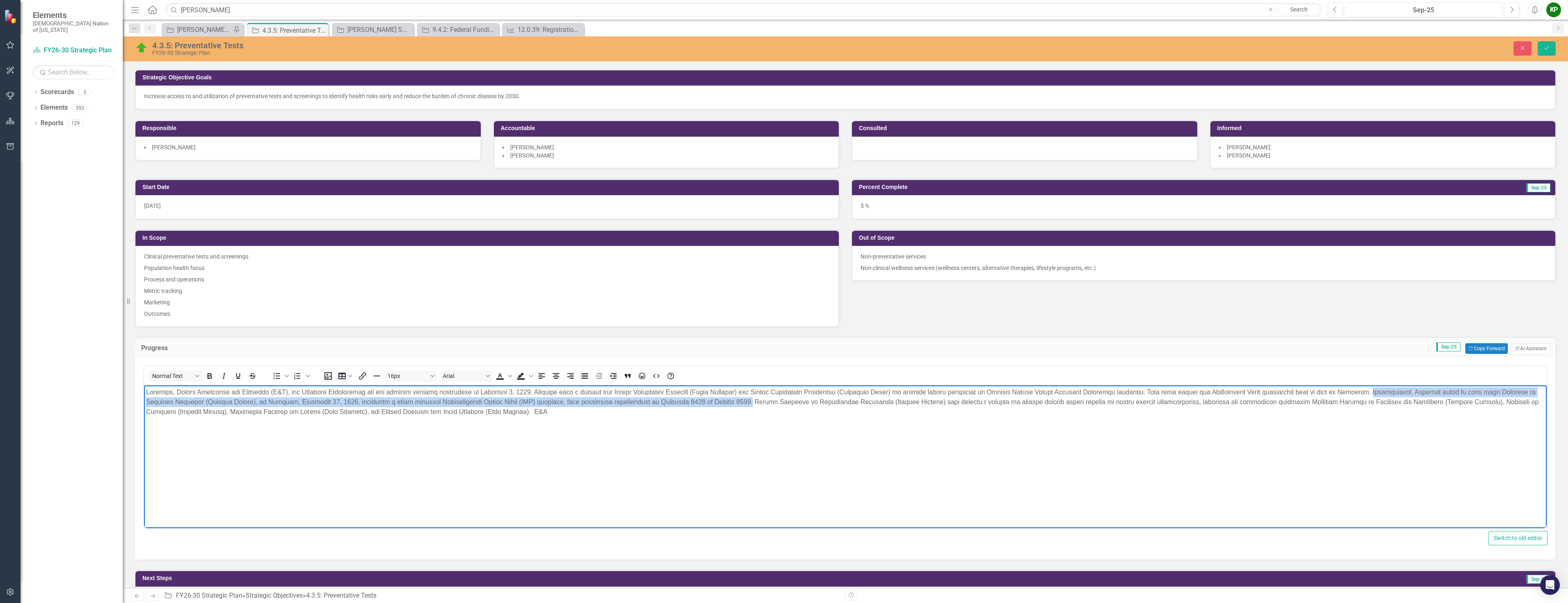
drag, startPoint x: 1368, startPoint y: 392, endPoint x: 749, endPoint y: 400, distance: 619.1
click at [749, 400] on p "Rich Text Area. Press ALT-0 for help." at bounding box center [845, 402] width 1398 height 29
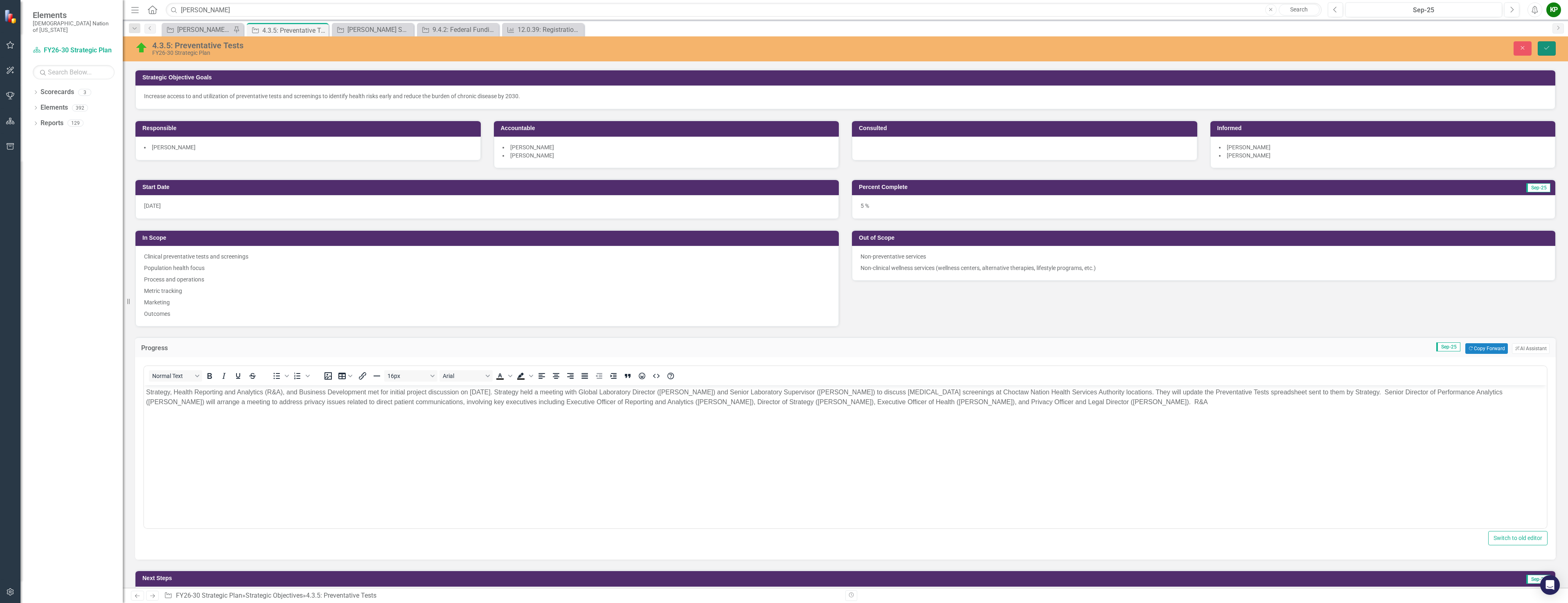
click at [1544, 50] on icon "Save" at bounding box center [1546, 48] width 7 height 6
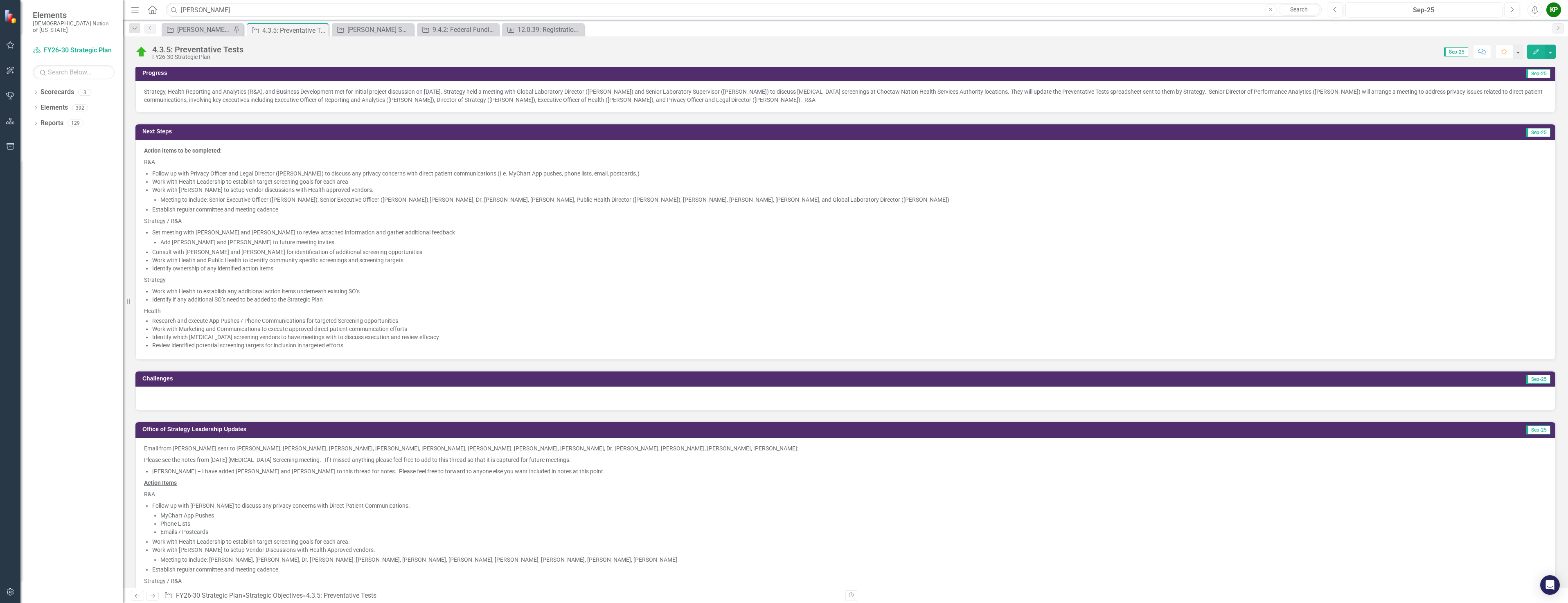
scroll to position [409, 0]
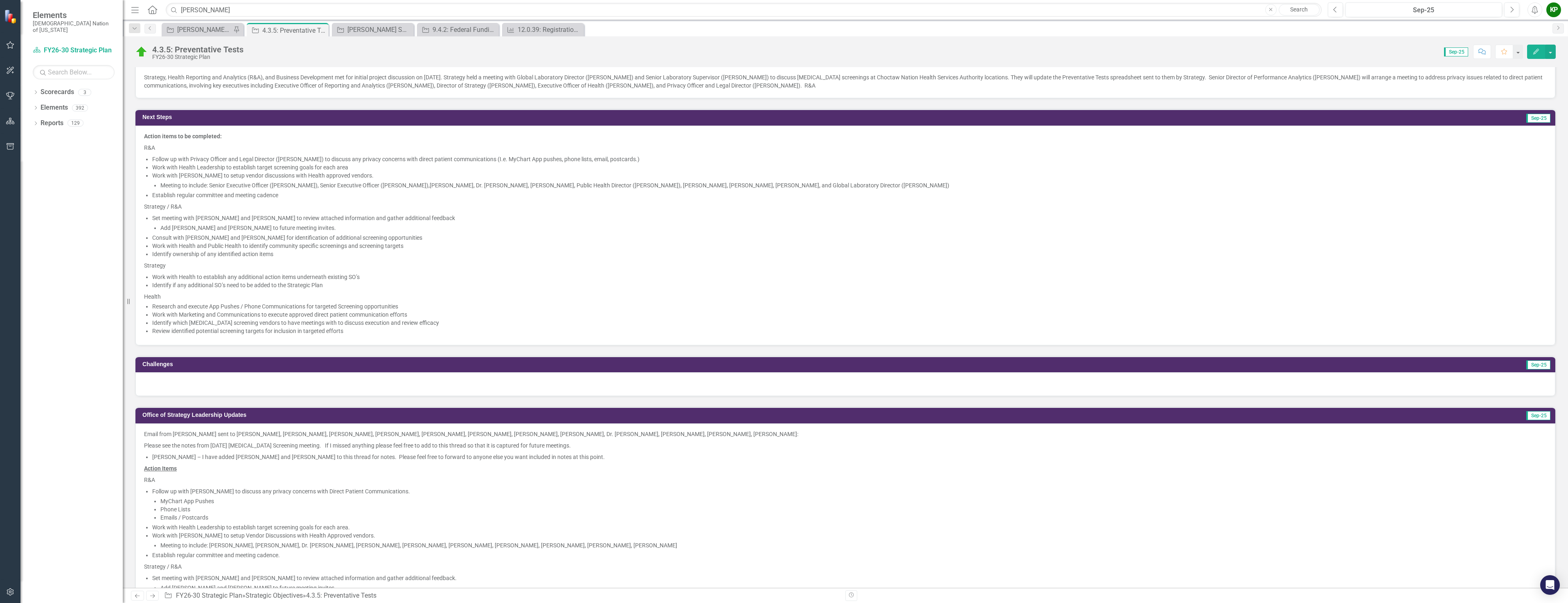
click at [269, 241] on li "Consult with Dr. Hill and Dr. Clayborn for identification of additional screeni…" at bounding box center [849, 237] width 1394 height 8
click at [269, 239] on li "Consult with Dr. Hill and Dr. Clayborn for identification of additional screeni…" at bounding box center [849, 237] width 1394 height 8
click at [254, 255] on li "Identify ownership of any identified action items" at bounding box center [849, 254] width 1394 height 8
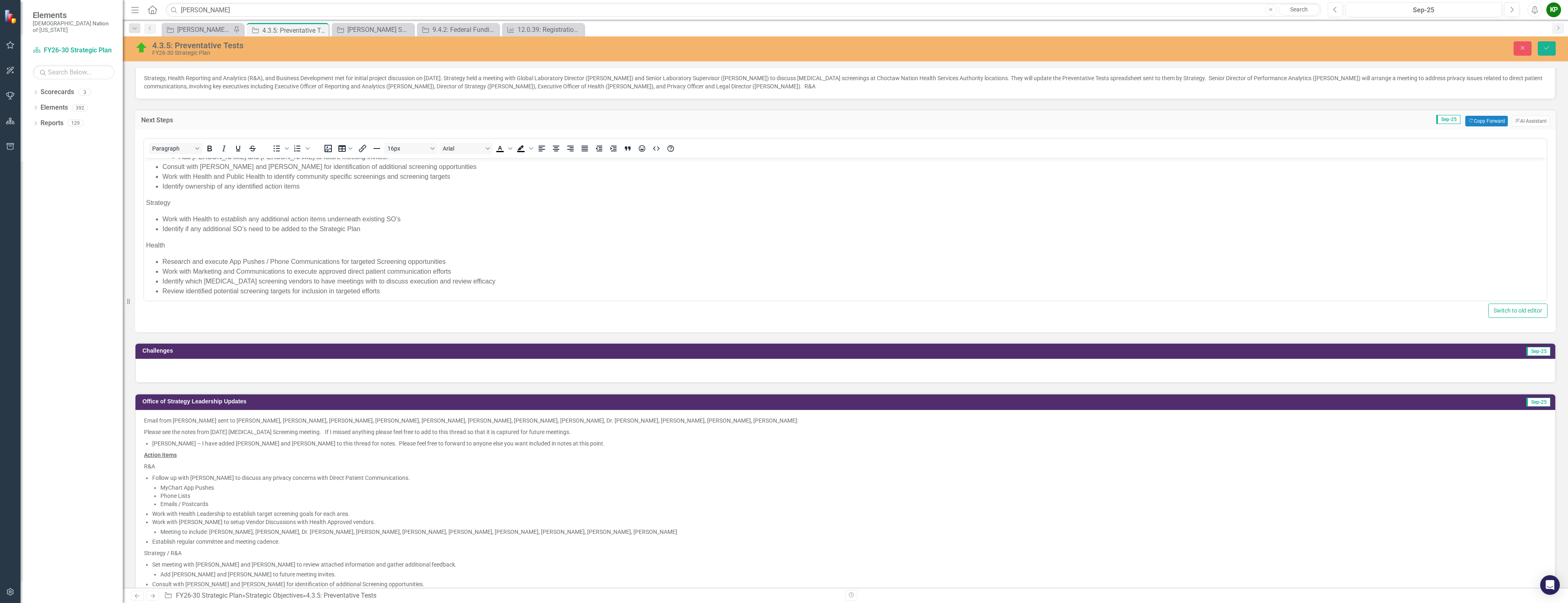
scroll to position [123, 0]
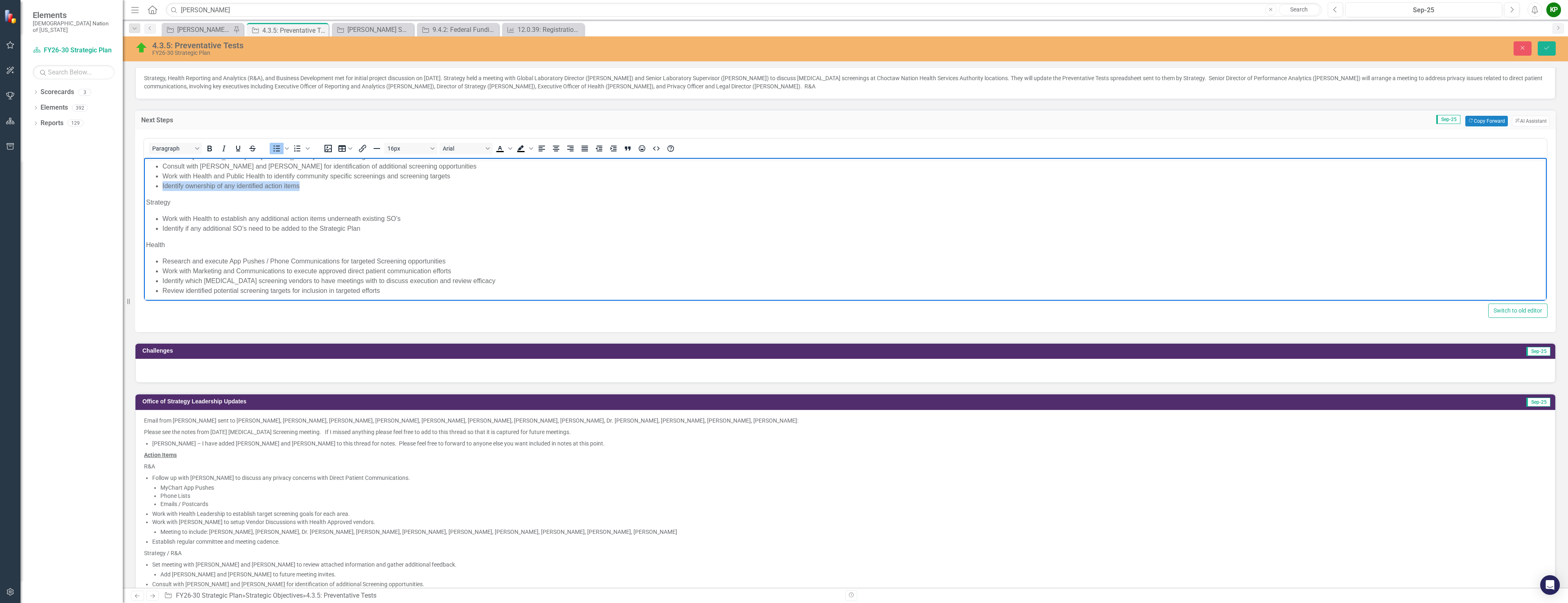
drag, startPoint x: 304, startPoint y: 187, endPoint x: 157, endPoint y: 187, distance: 147.0
click at [162, 187] on li "Identify ownership of any identified action items" at bounding box center [853, 185] width 1382 height 10
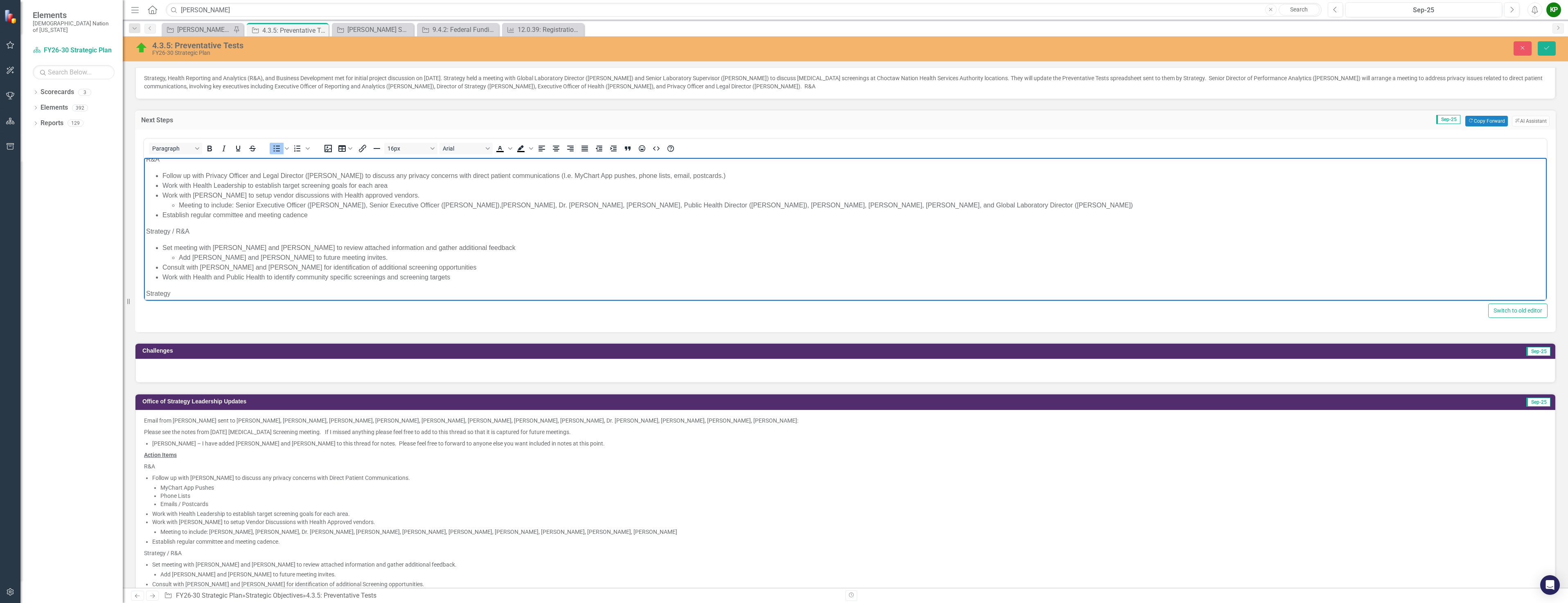
scroll to position [41, 0]
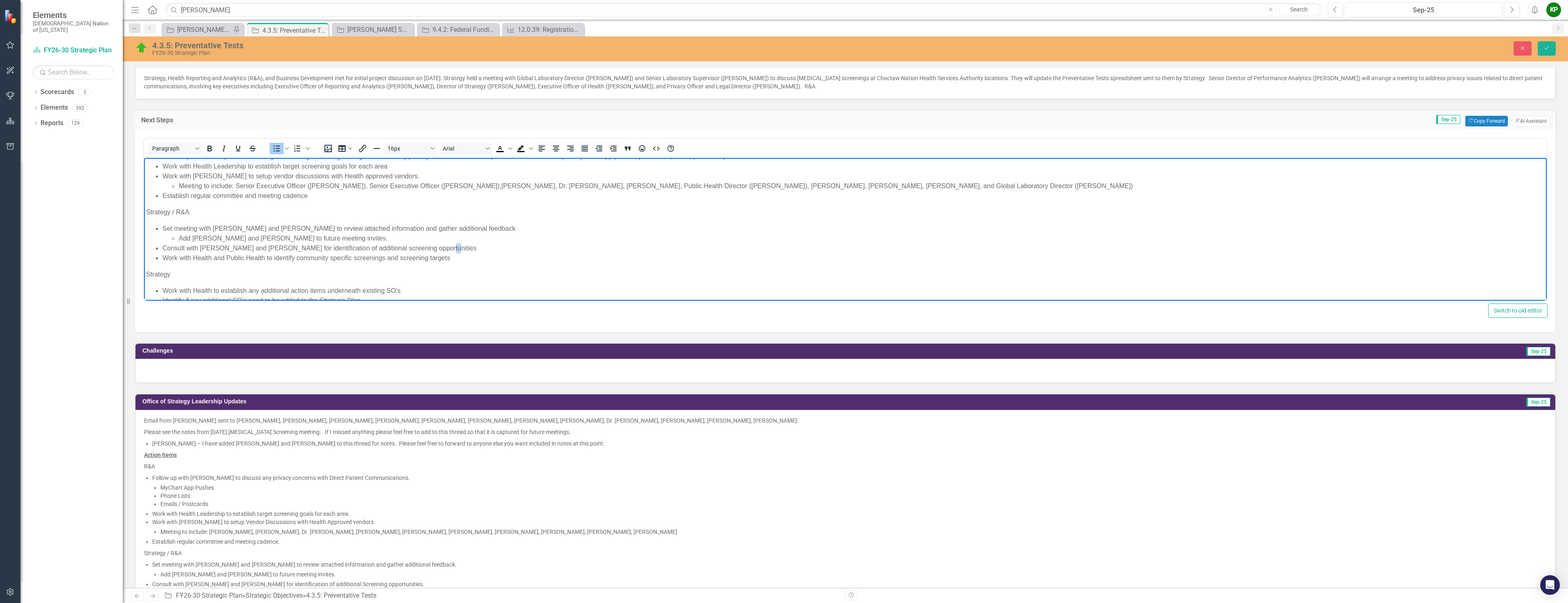
drag, startPoint x: 455, startPoint y: 250, endPoint x: 420, endPoint y: 250, distance: 35.0
click at [419, 250] on li "Consult with Dr. Hill and Dr. Clayborn for identification of additional screeni…" at bounding box center [853, 247] width 1382 height 10
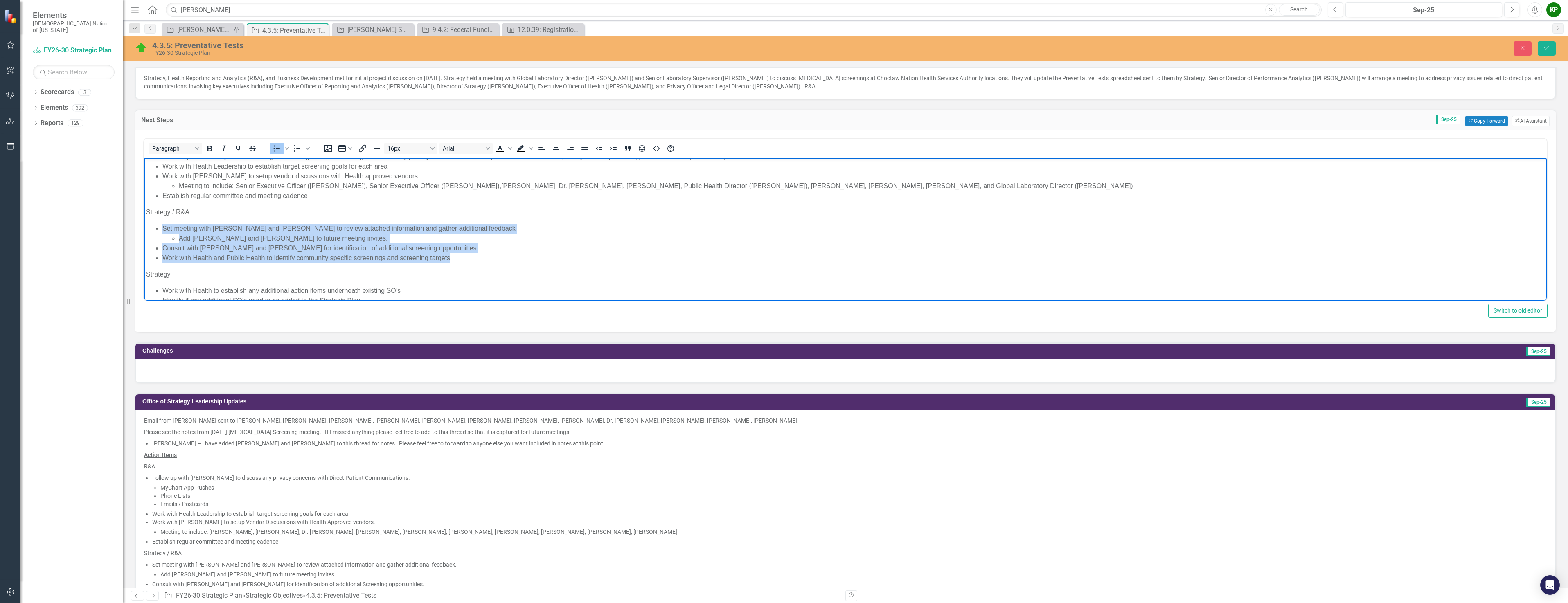
drag, startPoint x: 459, startPoint y: 255, endPoint x: 154, endPoint y: 220, distance: 307.0
click at [154, 220] on body "Action items to be completed: R&A Follow up with Privacy Officer and Legal Dire…" at bounding box center [845, 246] width 1403 height 259
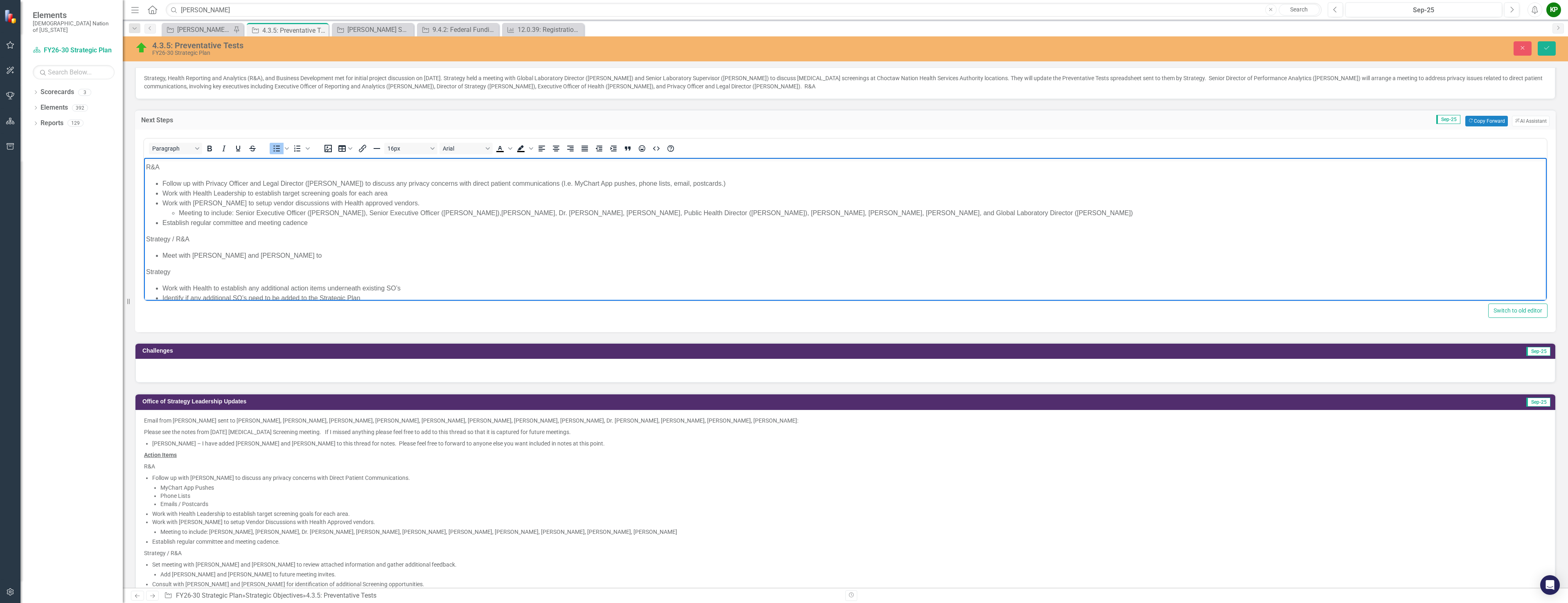
scroll to position [0, 0]
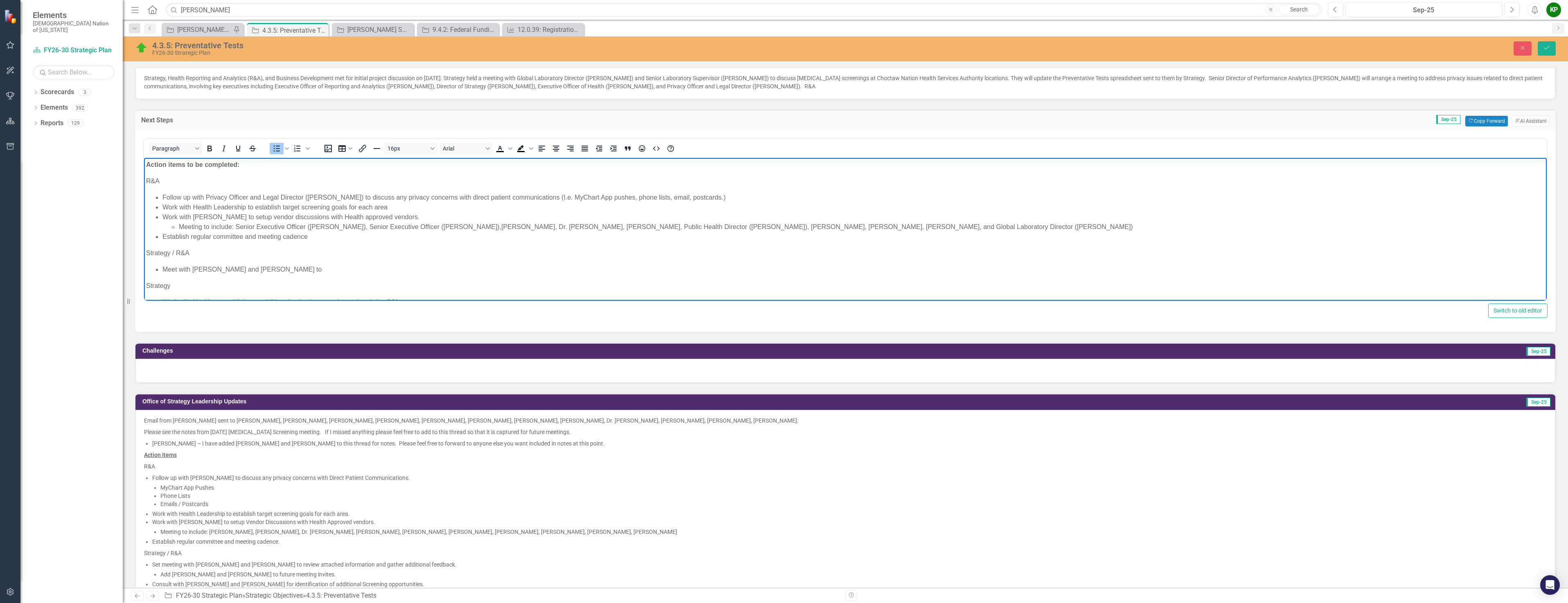
click at [165, 267] on li "Meet with Dr. Hill and Dr. Clayborn to" at bounding box center [853, 269] width 1382 height 10
click at [276, 269] on li "Meet with Dr. Hill and Dr. Clayborn to" at bounding box center [853, 269] width 1382 height 10
drag, startPoint x: 279, startPoint y: 269, endPoint x: 162, endPoint y: 271, distance: 117.0
click at [162, 271] on ul "Meet with Dr. Hill and Dr. Clayborn to" at bounding box center [845, 269] width 1398 height 10
drag, startPoint x: 202, startPoint y: 258, endPoint x: 145, endPoint y: 250, distance: 57.6
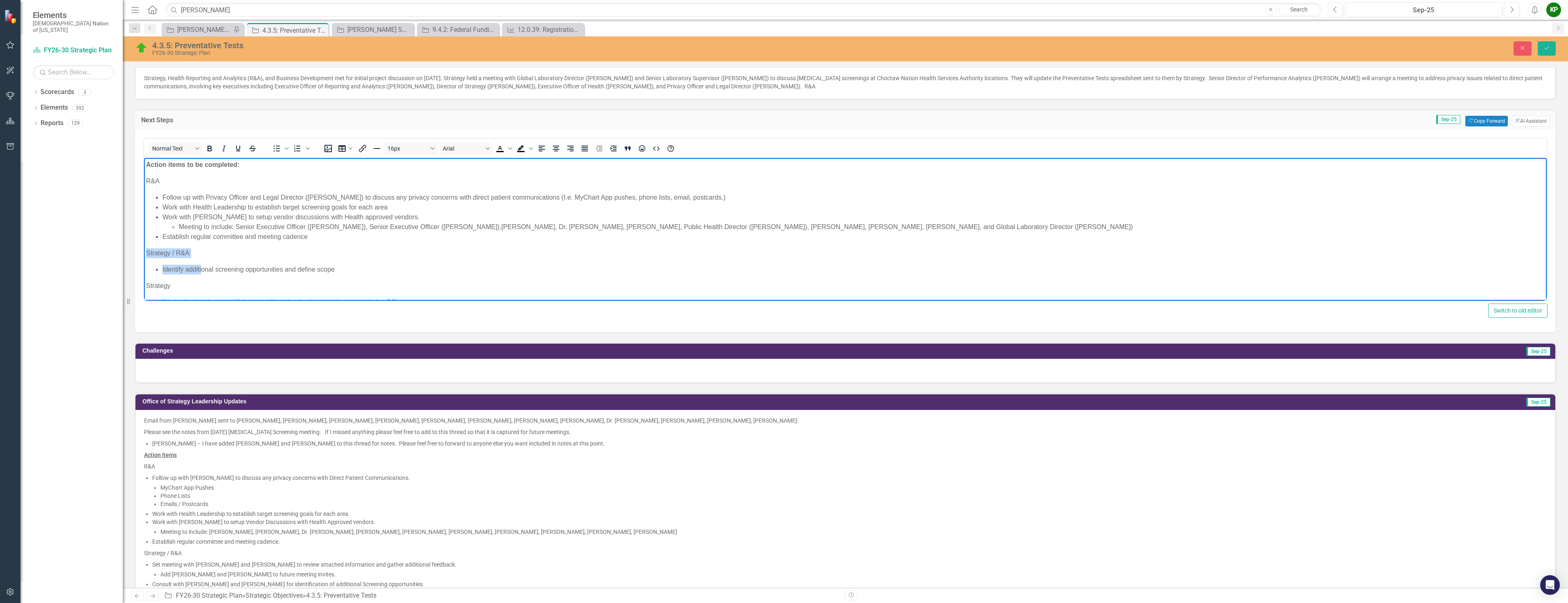
click at [145, 250] on body "Action items to be completed: R&A Follow up with Privacy Officer and Legal Dire…" at bounding box center [845, 272] width 1403 height 230
click at [159, 252] on p "Strategy / R&A" at bounding box center [845, 252] width 1398 height 10
click at [210, 251] on p "Strategy / R&A" at bounding box center [845, 252] width 1398 height 10
drag, startPoint x: 195, startPoint y: 252, endPoint x: 144, endPoint y: 249, distance: 51.1
click at [144, 249] on body "Action items to be completed: R&A Follow up with Privacy Officer and Legal Dire…" at bounding box center [845, 272] width 1403 height 230
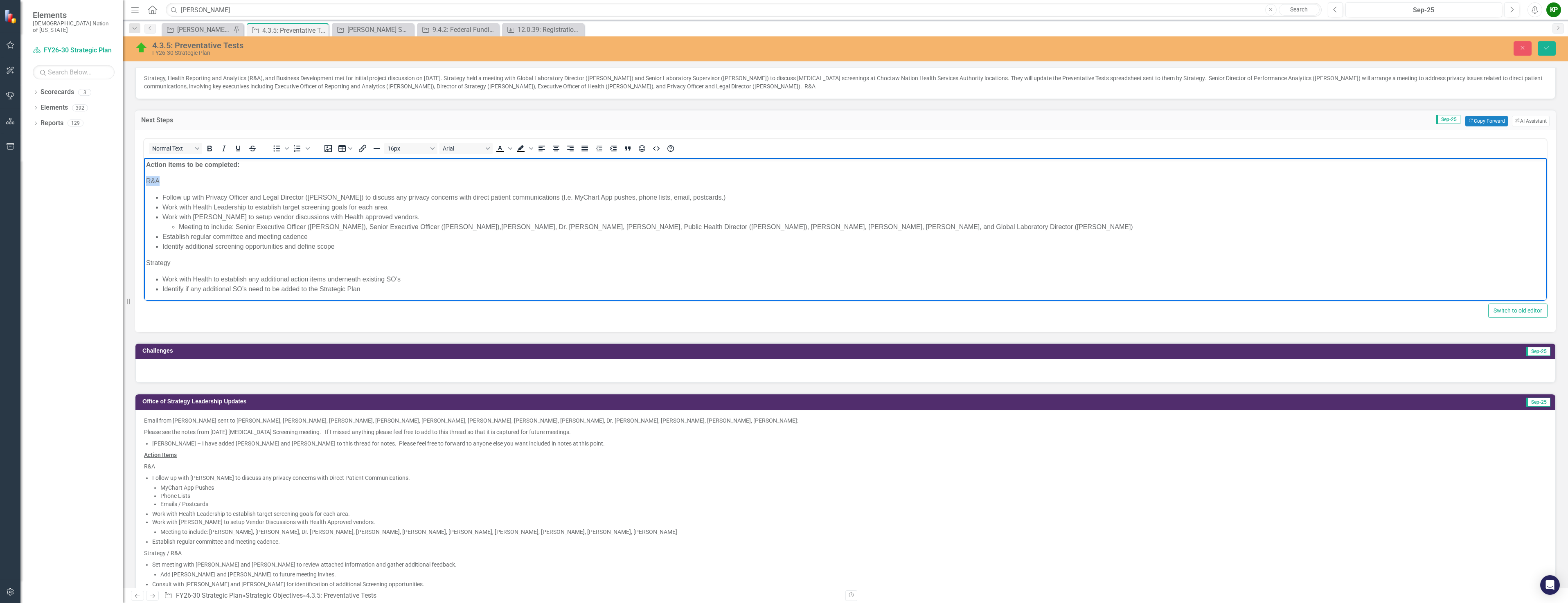
drag, startPoint x: 172, startPoint y: 181, endPoint x: 138, endPoint y: 171, distance: 35.4
click at [144, 171] on html "Action items to be completed: R&A Follow up with Privacy Officer and Legal Dire…" at bounding box center [845, 261] width 1403 height 207
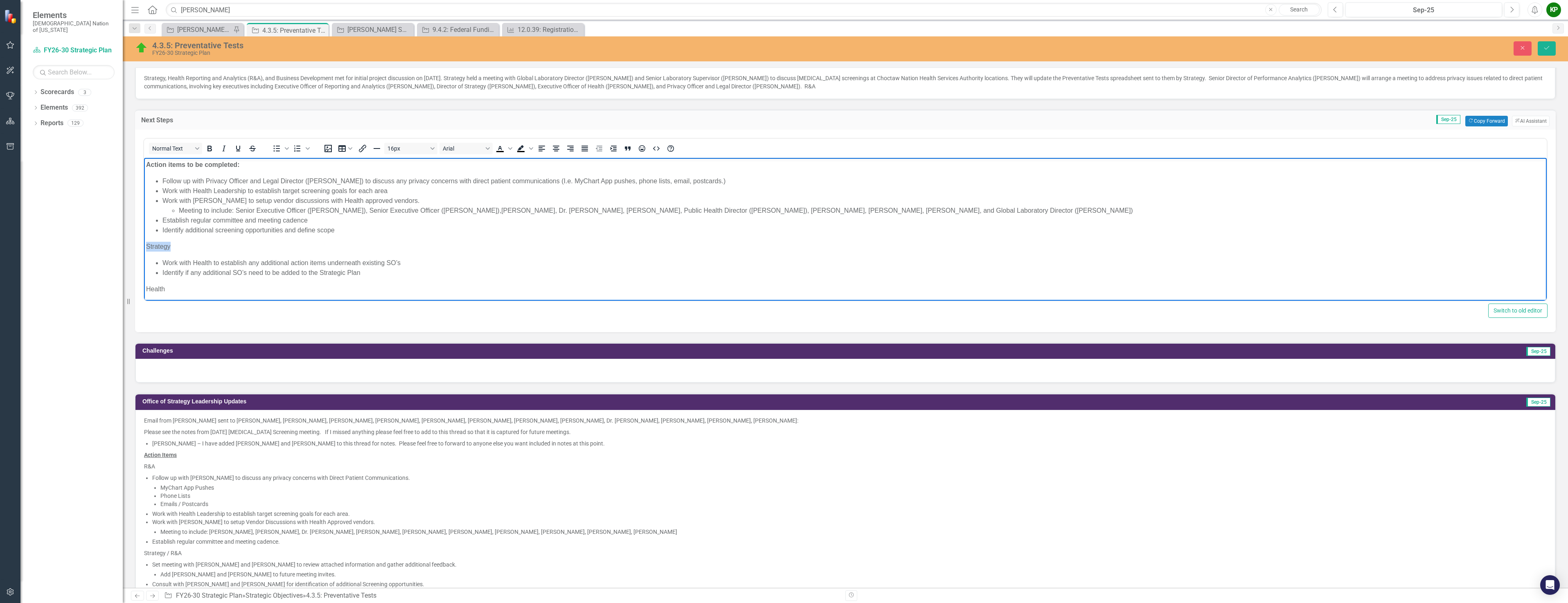
drag, startPoint x: 178, startPoint y: 244, endPoint x: 280, endPoint y: 401, distance: 187.2
click at [144, 240] on html "Action items to be completed: Follow up with Privacy Officer and Legal Director…" at bounding box center [845, 252] width 1403 height 191
drag, startPoint x: 174, startPoint y: 265, endPoint x: 140, endPoint y: 262, distance: 34.1
click at [144, 262] on html "Action items to be completed: Follow up with Privacy Officer and Legal Director…" at bounding box center [845, 241] width 1403 height 168
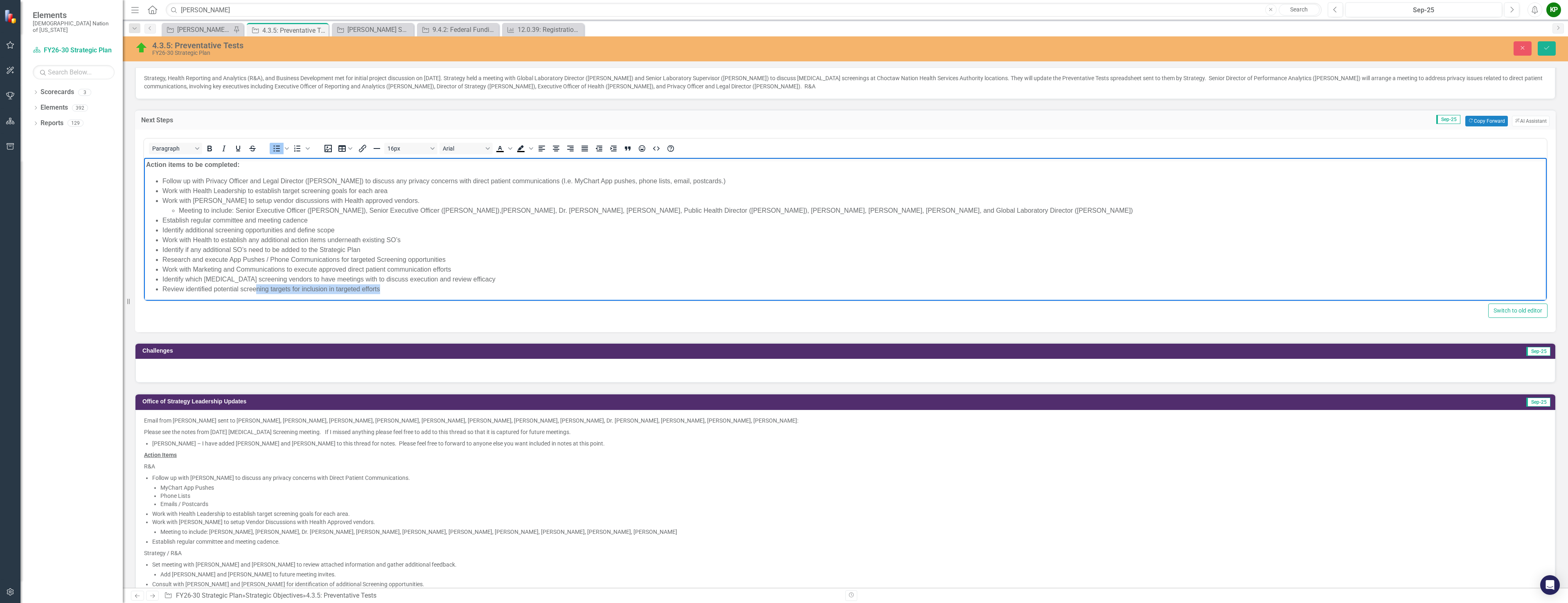
scroll to position [2, 0]
drag, startPoint x: 391, startPoint y: 291, endPoint x: 160, endPoint y: 292, distance: 231.0
click at [160, 292] on body "Action items to be completed: Follow up with Privacy Officer and Legal Director…" at bounding box center [845, 228] width 1403 height 145
drag, startPoint x: 468, startPoint y: 278, endPoint x: 157, endPoint y: 276, distance: 311.0
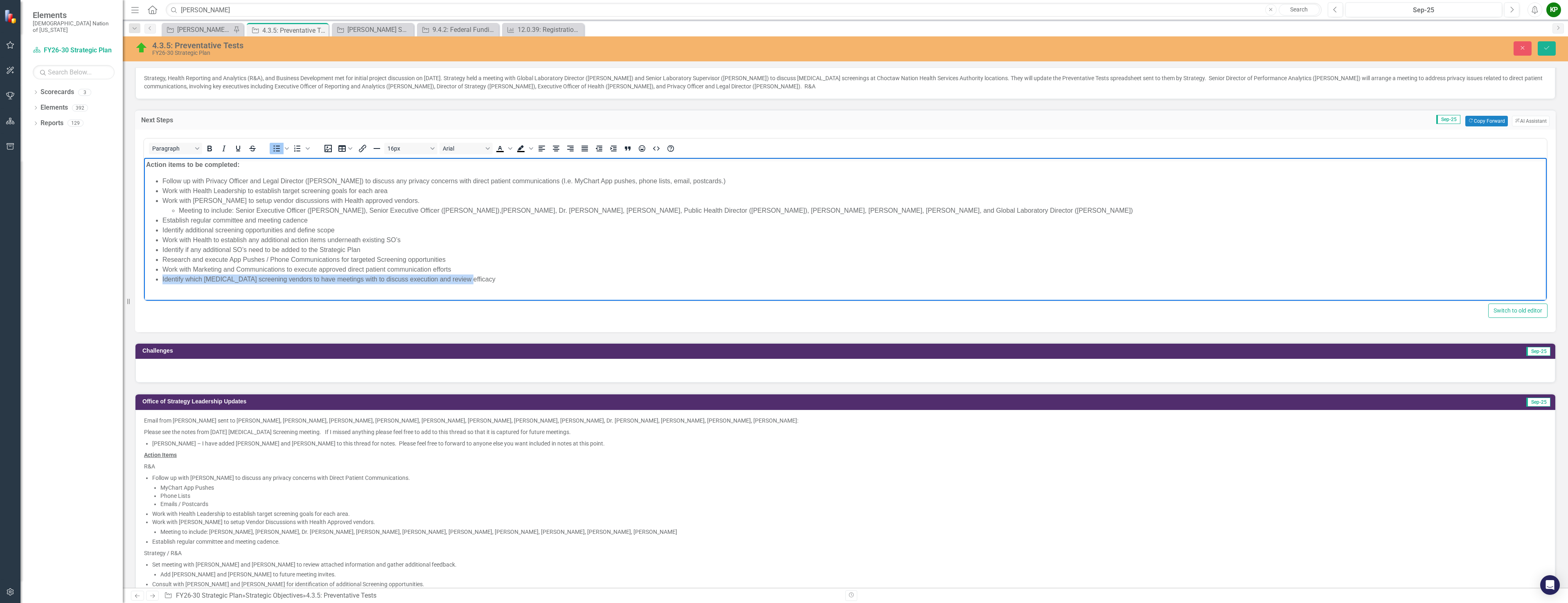
click at [162, 276] on li "Identify which [MEDICAL_DATA] screening vendors to have meetings with to discus…" at bounding box center [853, 279] width 1382 height 10
drag, startPoint x: 446, startPoint y: 259, endPoint x: 162, endPoint y: 261, distance: 284.0
click at [162, 261] on ul "Follow up with Privacy Officer and Legal Director (John Poling) to discuss any …" at bounding box center [845, 225] width 1398 height 98
drag, startPoint x: 378, startPoint y: 250, endPoint x: 157, endPoint y: 248, distance: 221.0
click at [162, 248] on li "Identify if any additional SO’s need to be added to the Strategic Plan" at bounding box center [853, 249] width 1382 height 10
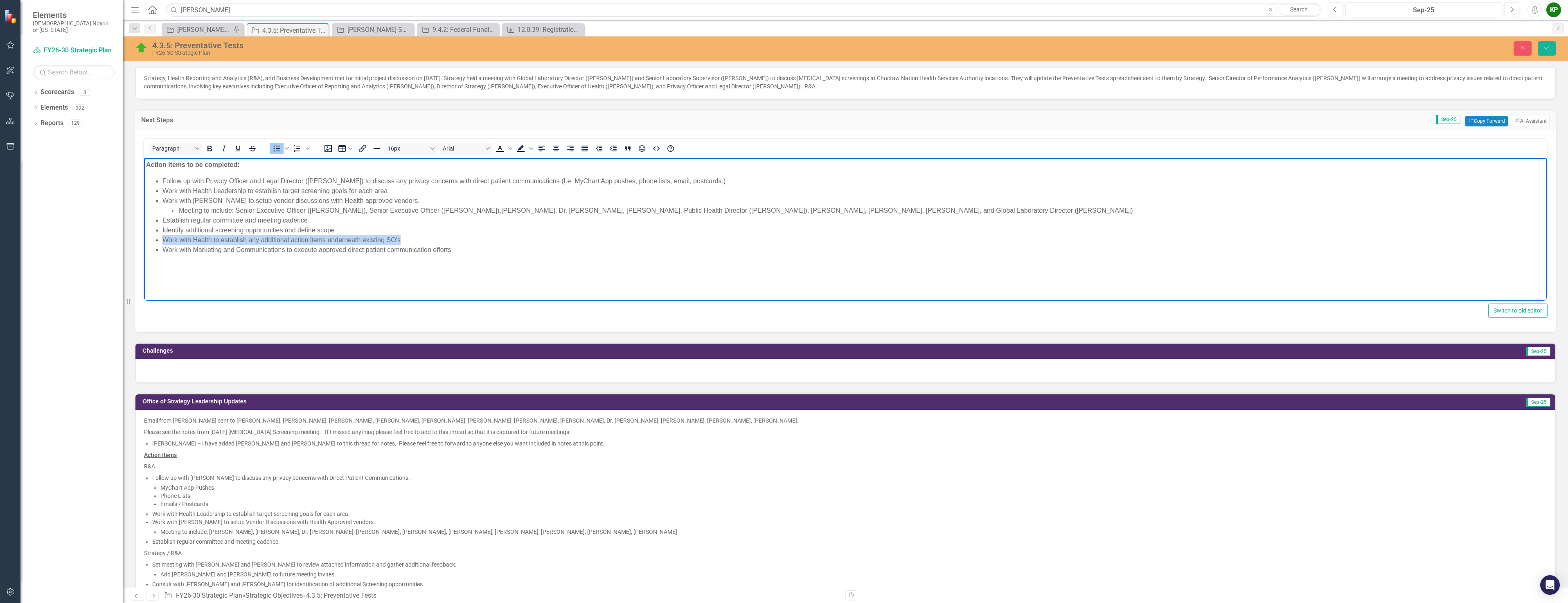
drag, startPoint x: 399, startPoint y: 239, endPoint x: 159, endPoint y: 244, distance: 240.1
click at [159, 244] on ul "Follow up with Privacy Officer and Legal Director (John Poling) to discuss any …" at bounding box center [845, 214] width 1398 height 78
click at [389, 190] on li "Work with Health Leadership to establish target screening goals for each area" at bounding box center [853, 190] width 1382 height 10
click at [167, 200] on li "Work with Holmes Murphy to setup vendor discussions with Health approved vendor…" at bounding box center [853, 205] width 1382 height 20
click at [416, 201] on li "Work with Holmes Murphy to setup vendor discussions with Health approved vendor…" at bounding box center [853, 205] width 1382 height 20
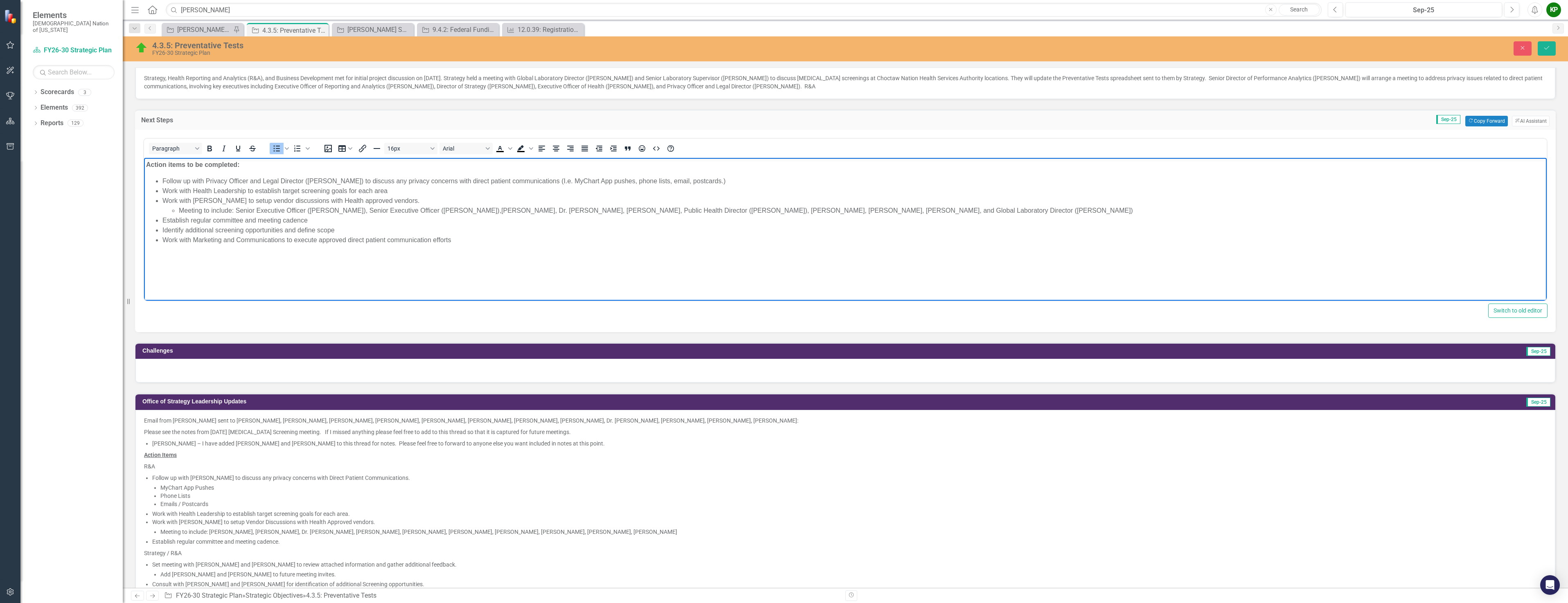
click at [412, 201] on li "Work with Holmes Murphy to setup vendor discussions with Health approved vendor…" at bounding box center [853, 205] width 1382 height 20
drag, startPoint x: 416, startPoint y: 202, endPoint x: 410, endPoint y: 198, distance: 7.2
click at [410, 198] on li "Work with Holmes Murphy to setup vendor discussions with Health approved vendor…" at bounding box center [853, 205] width 1382 height 20
drag, startPoint x: 181, startPoint y: 210, endPoint x: 1035, endPoint y: 210, distance: 854.0
click at [1035, 210] on li "Meeting to include: Senior Executive Officer ([PERSON_NAME]), Senior Executive …" at bounding box center [861, 210] width 1365 height 10
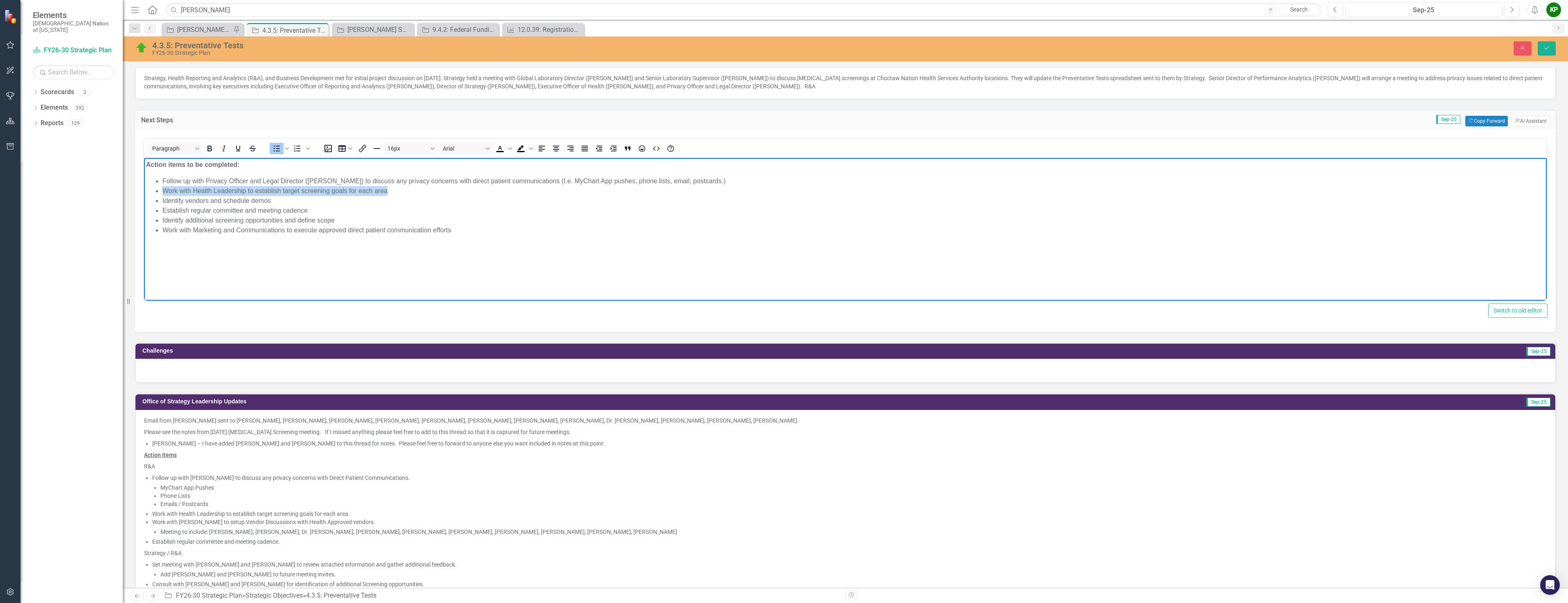
drag, startPoint x: 393, startPoint y: 190, endPoint x: 162, endPoint y: 187, distance: 231.0
click at [162, 187] on li "Work with Health Leadership to establish target screening goals for each area" at bounding box center [853, 190] width 1382 height 10
drag, startPoint x: 264, startPoint y: 182, endPoint x: 303, endPoint y: 181, distance: 39.0
click at [303, 181] on li "Follow up with Privacy Officer and Legal Director ([PERSON_NAME]) to discuss an…" at bounding box center [853, 180] width 1382 height 10
drag, startPoint x: 487, startPoint y: 181, endPoint x: 662, endPoint y: 178, distance: 175.0
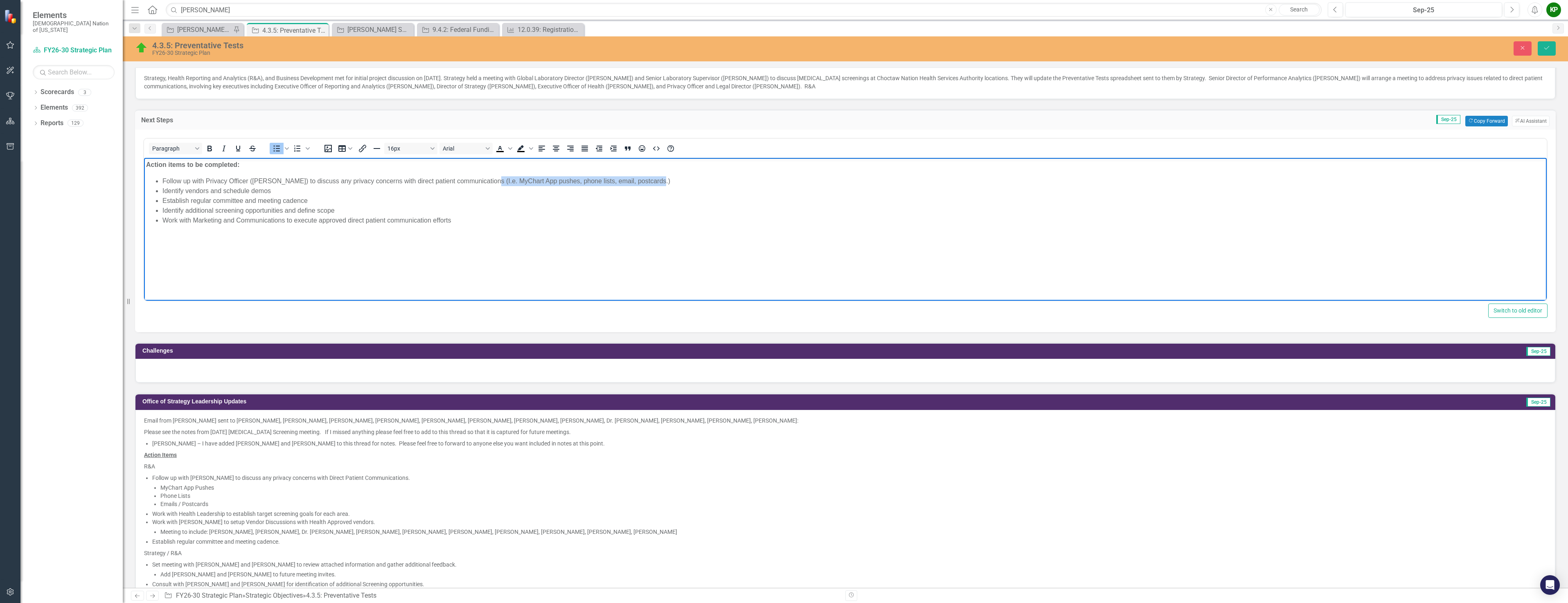
click at [662, 178] on li "Follow up with Privacy Officer (John Poling) to discuss any privacy concerns wi…" at bounding box center [853, 180] width 1382 height 10
click at [1549, 46] on icon "Save" at bounding box center [1546, 48] width 7 height 6
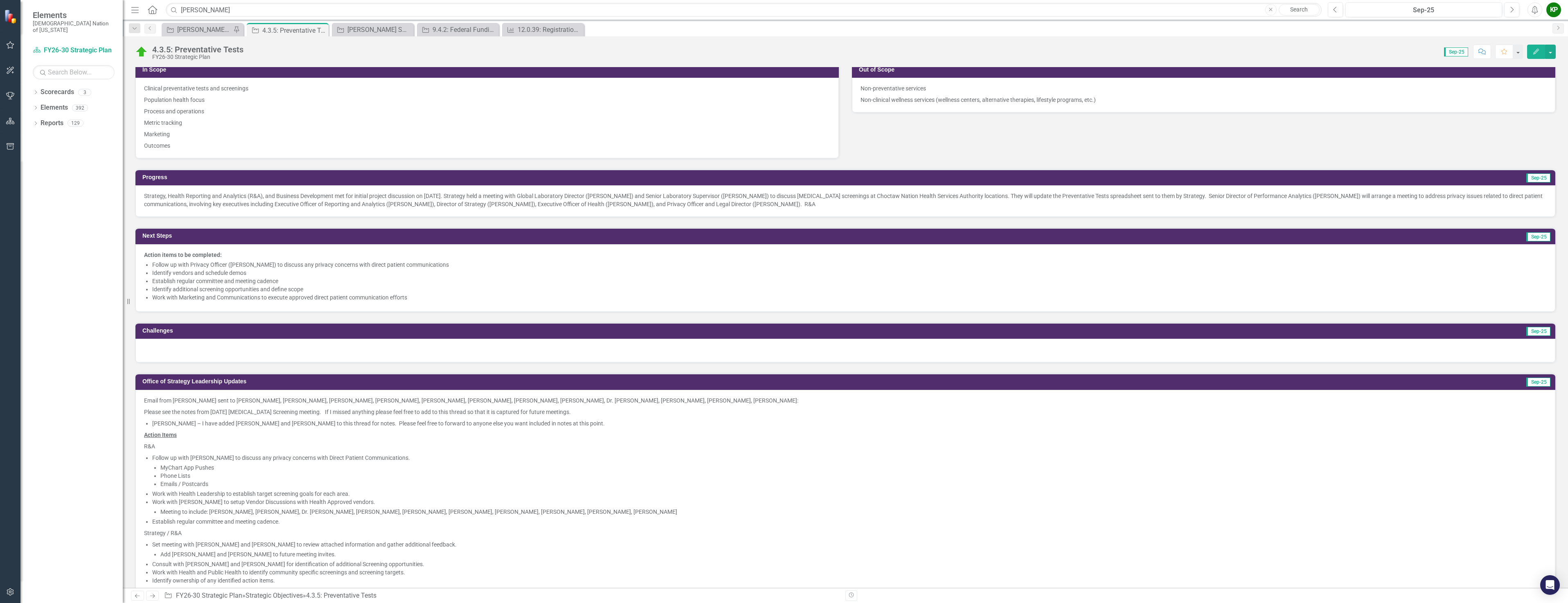
scroll to position [327, 0]
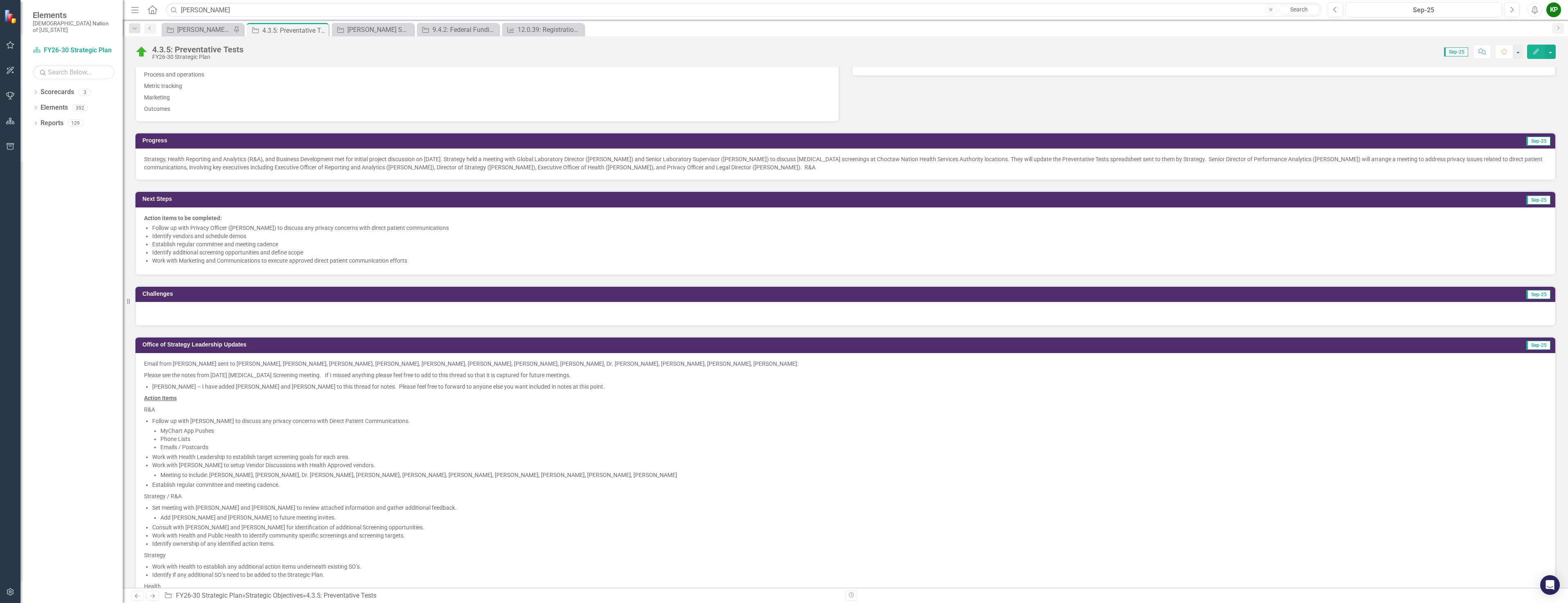
click at [177, 316] on div at bounding box center [845, 314] width 1419 height 23
click at [170, 318] on div at bounding box center [845, 314] width 1419 height 23
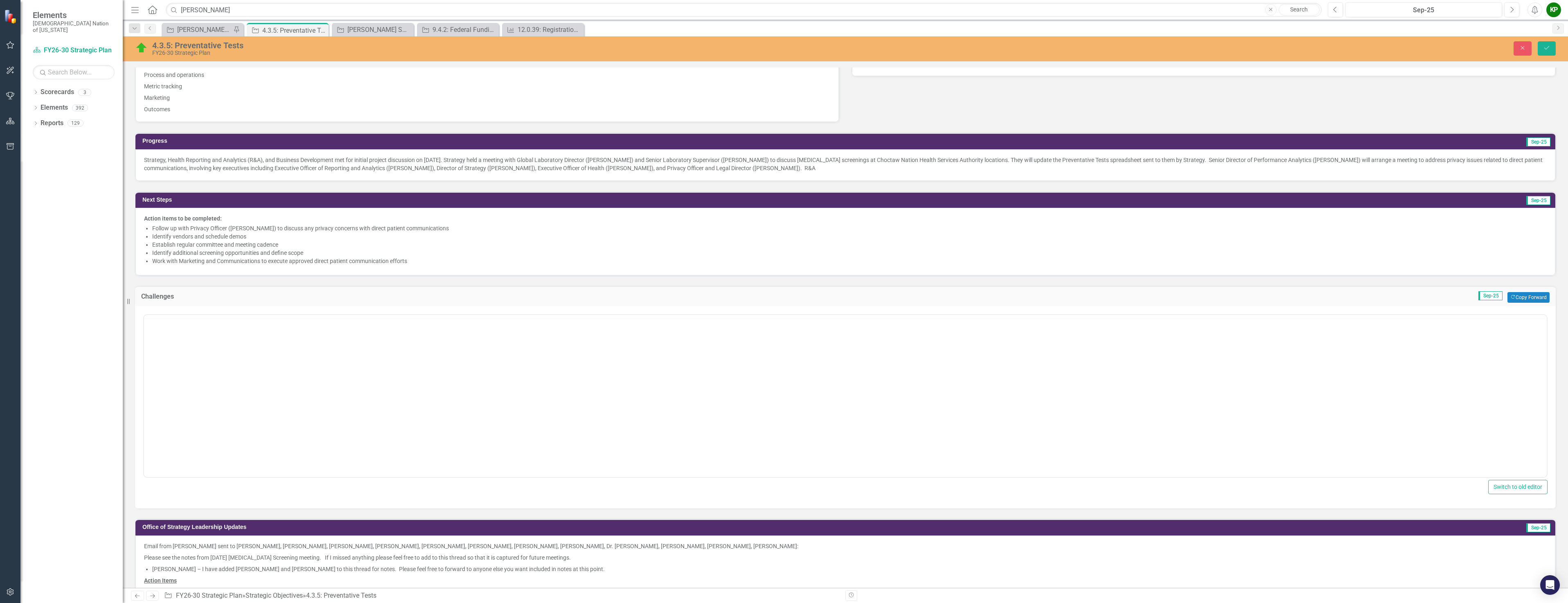
click at [170, 318] on div at bounding box center [845, 317] width 1403 height 3
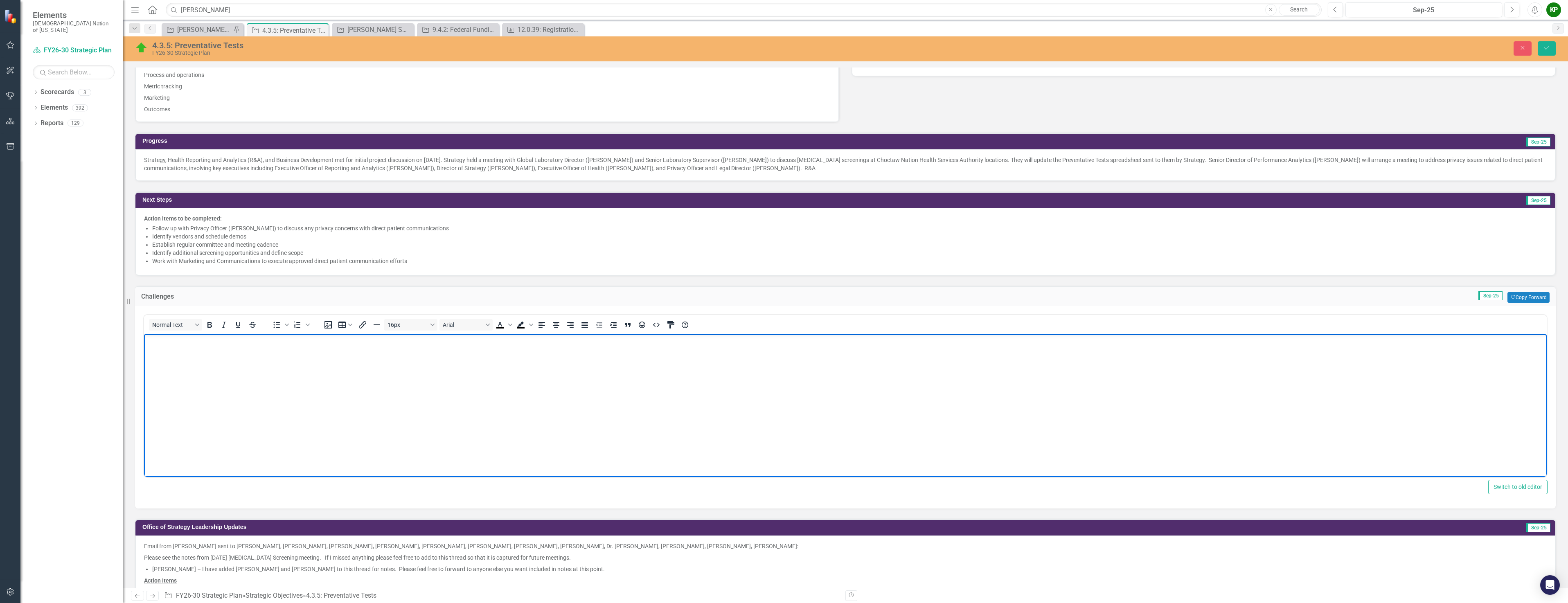
click at [189, 367] on body "Rich Text Area. Press ALT-0 for help." at bounding box center [845, 396] width 1403 height 123
click at [1548, 50] on icon "Save" at bounding box center [1546, 48] width 7 height 6
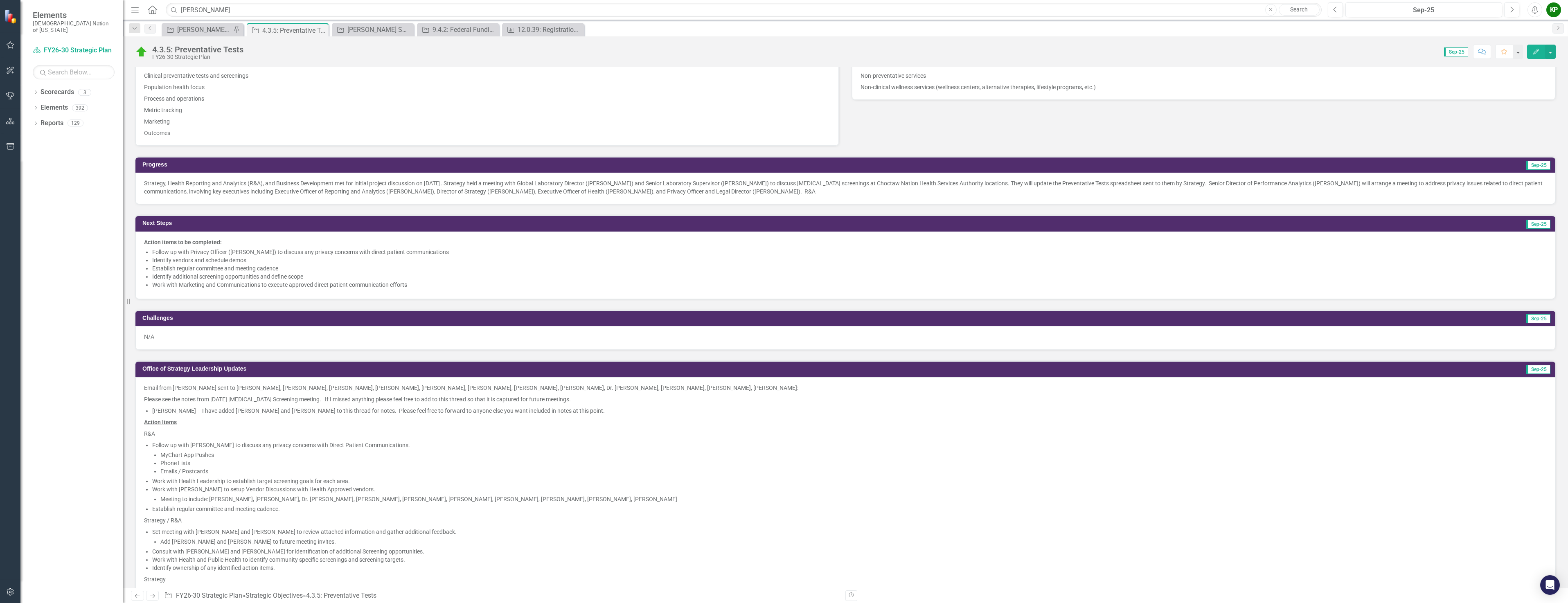
scroll to position [327, 0]
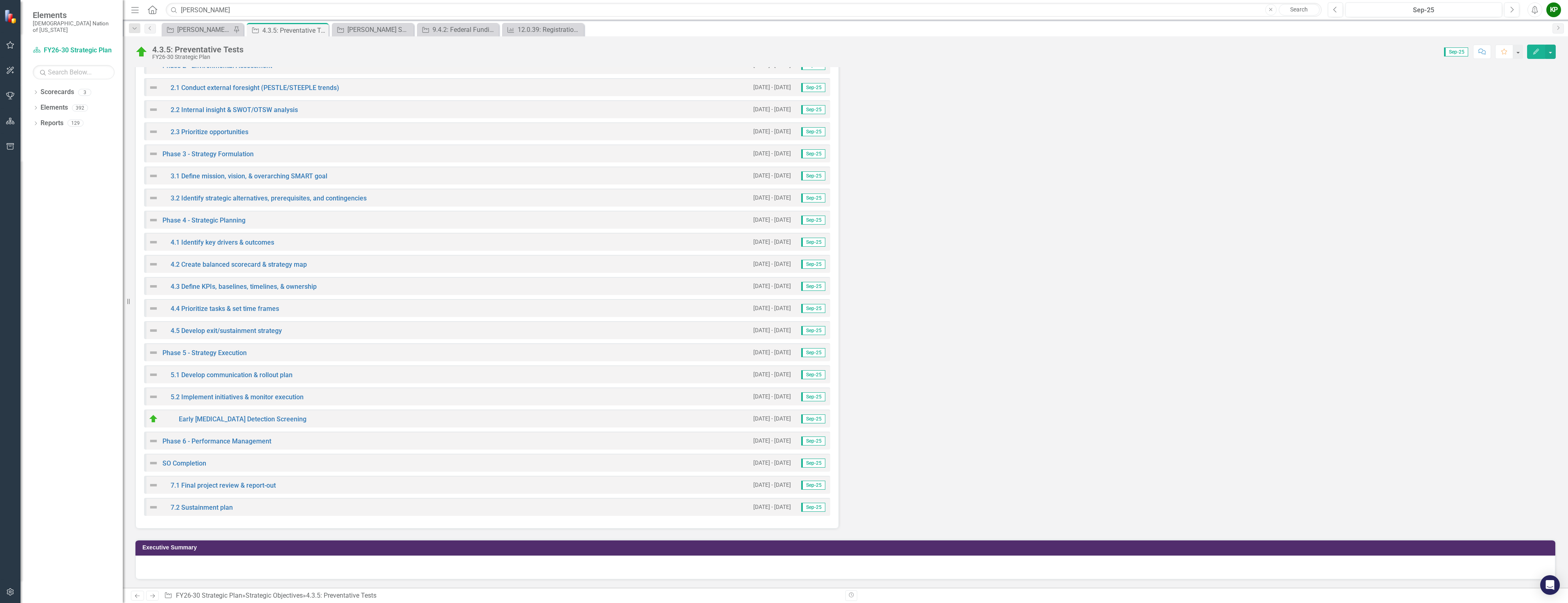
scroll to position [1862, 0]
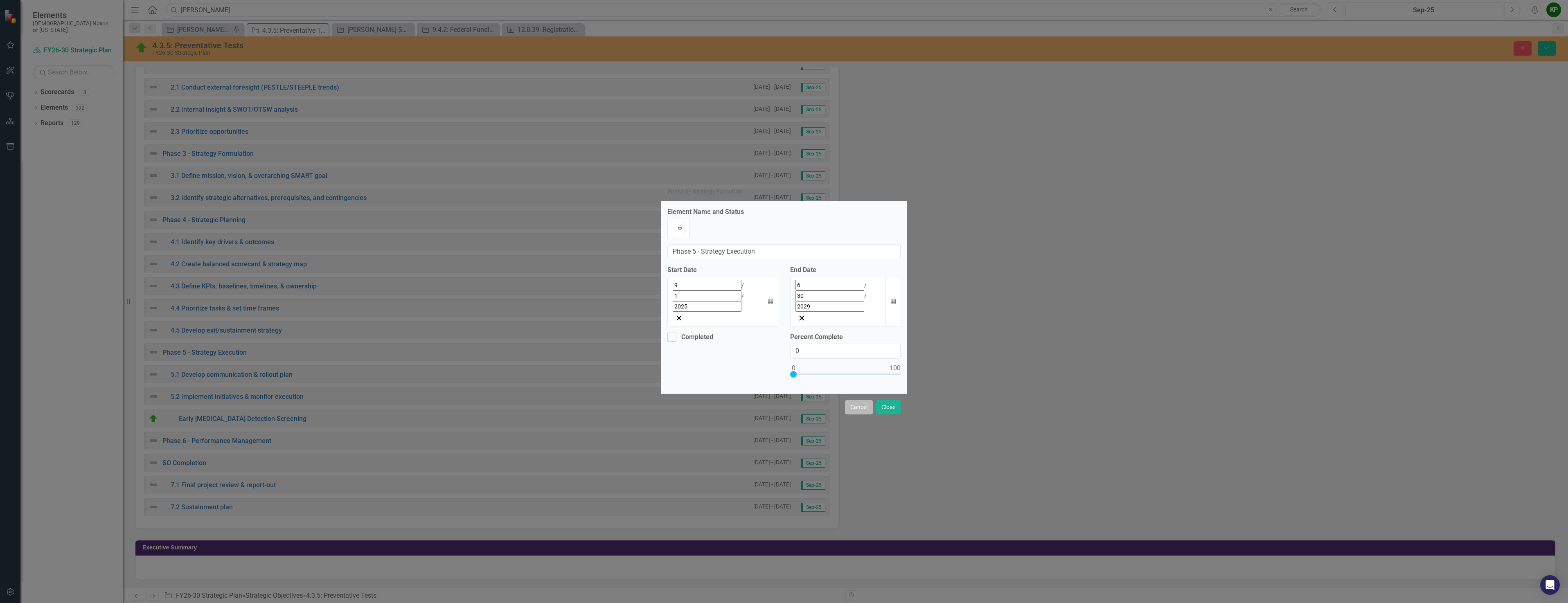
click at [860, 400] on button "Cancel" at bounding box center [859, 408] width 28 height 15
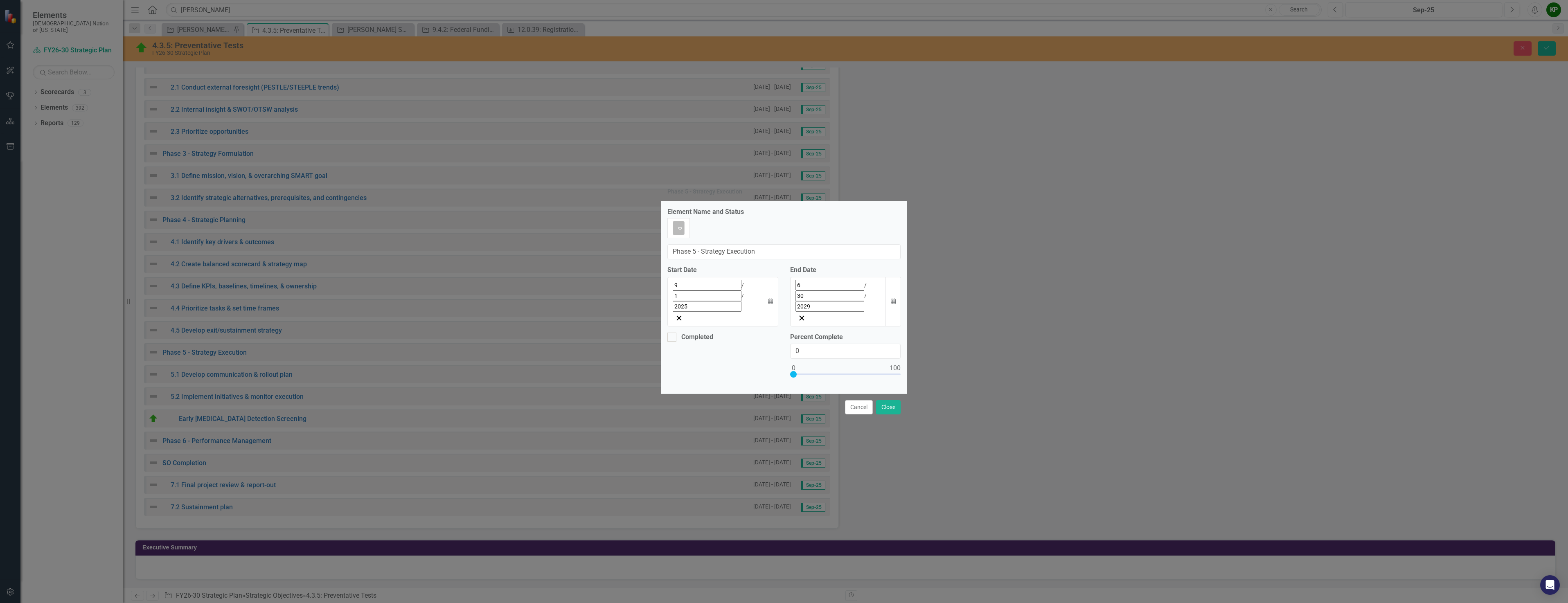
click at [684, 231] on icon "Expand" at bounding box center [680, 228] width 8 height 7
drag, startPoint x: 849, startPoint y: 326, endPoint x: 755, endPoint y: 327, distance: 94.0
click at [757, 333] on div "Completed Percent Complete 0" at bounding box center [784, 360] width 245 height 55
type input "5"
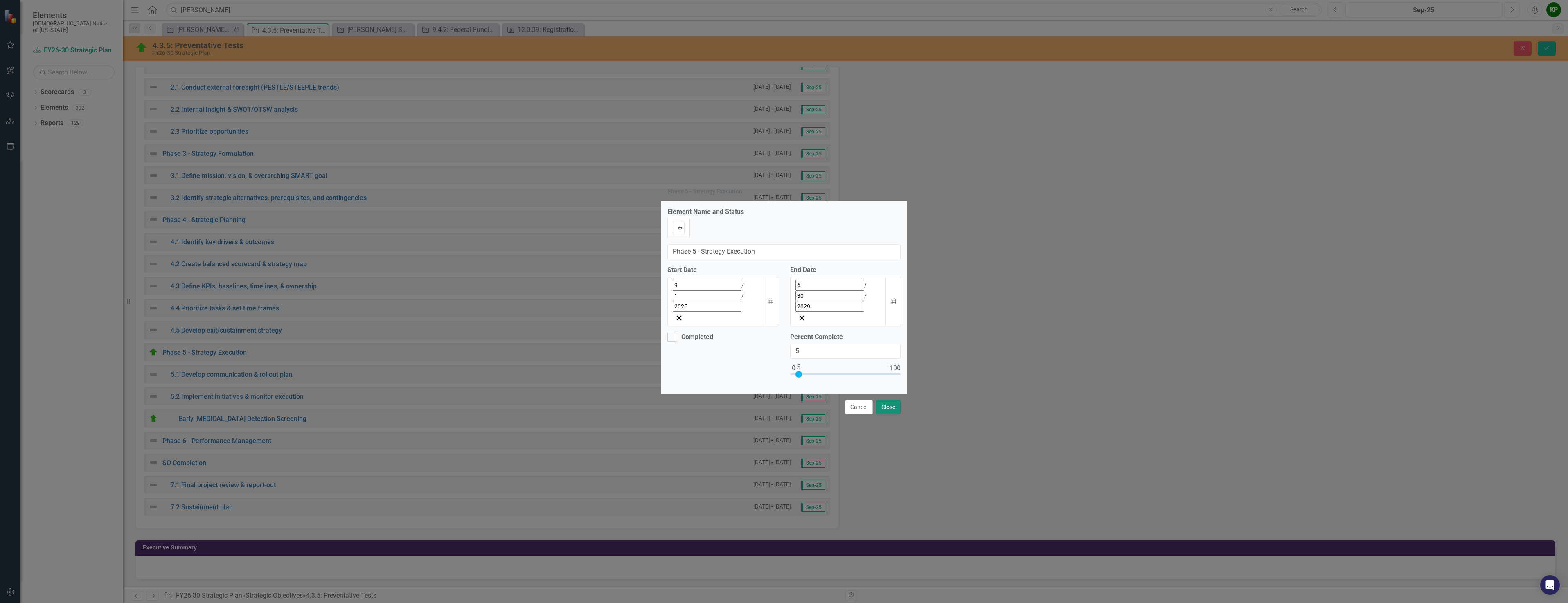
click at [884, 400] on button "Close" at bounding box center [888, 408] width 25 height 15
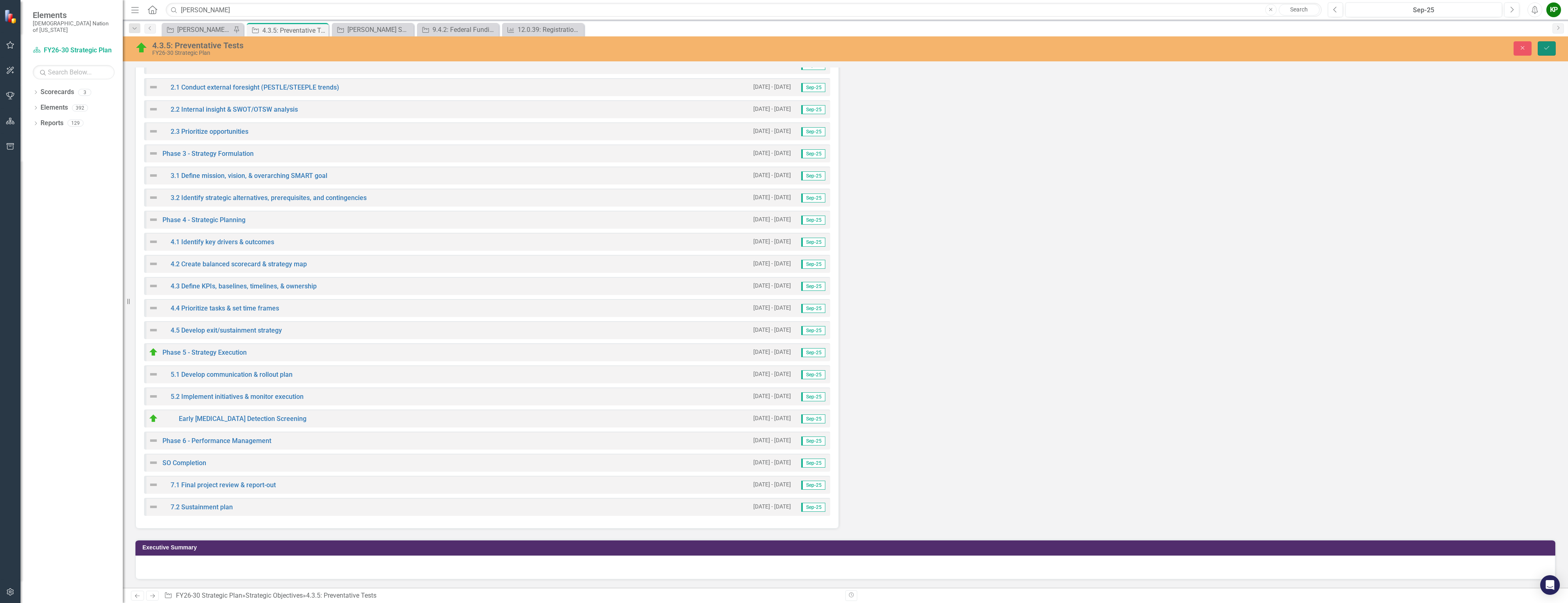
click at [1544, 46] on icon "Save" at bounding box center [1546, 48] width 7 height 6
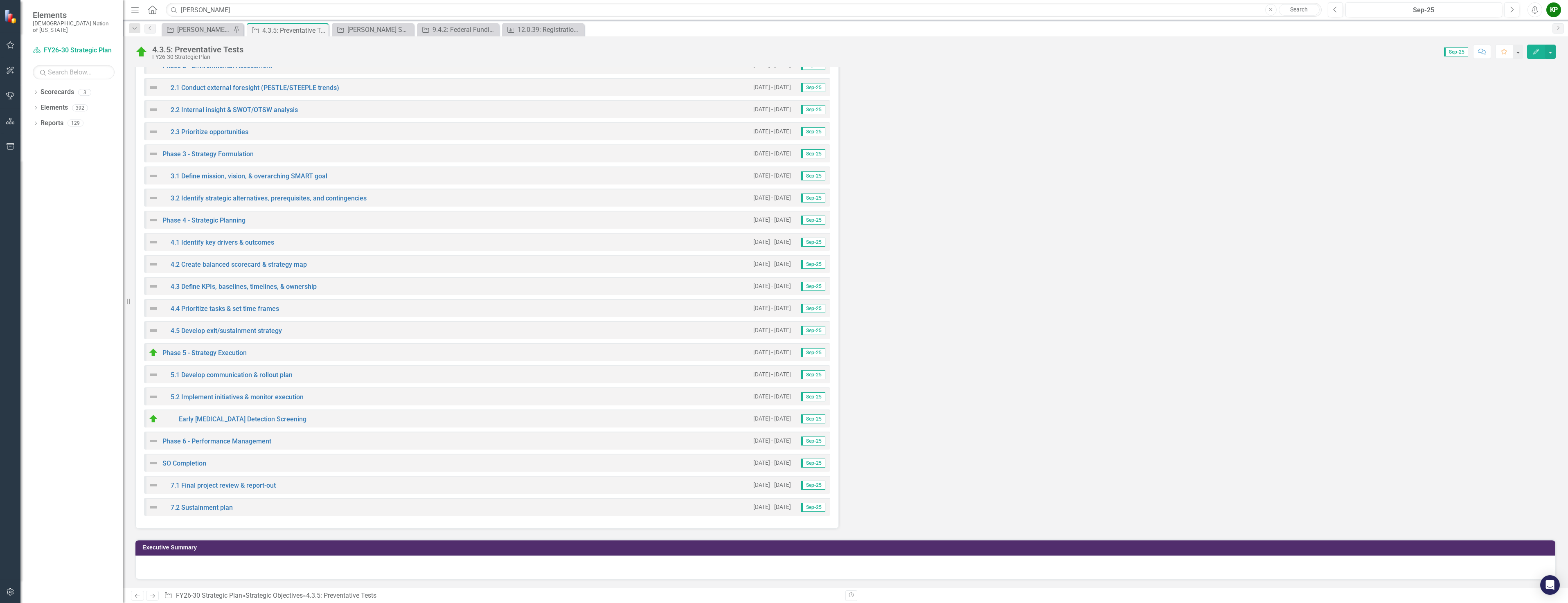
scroll to position [2127, 0]
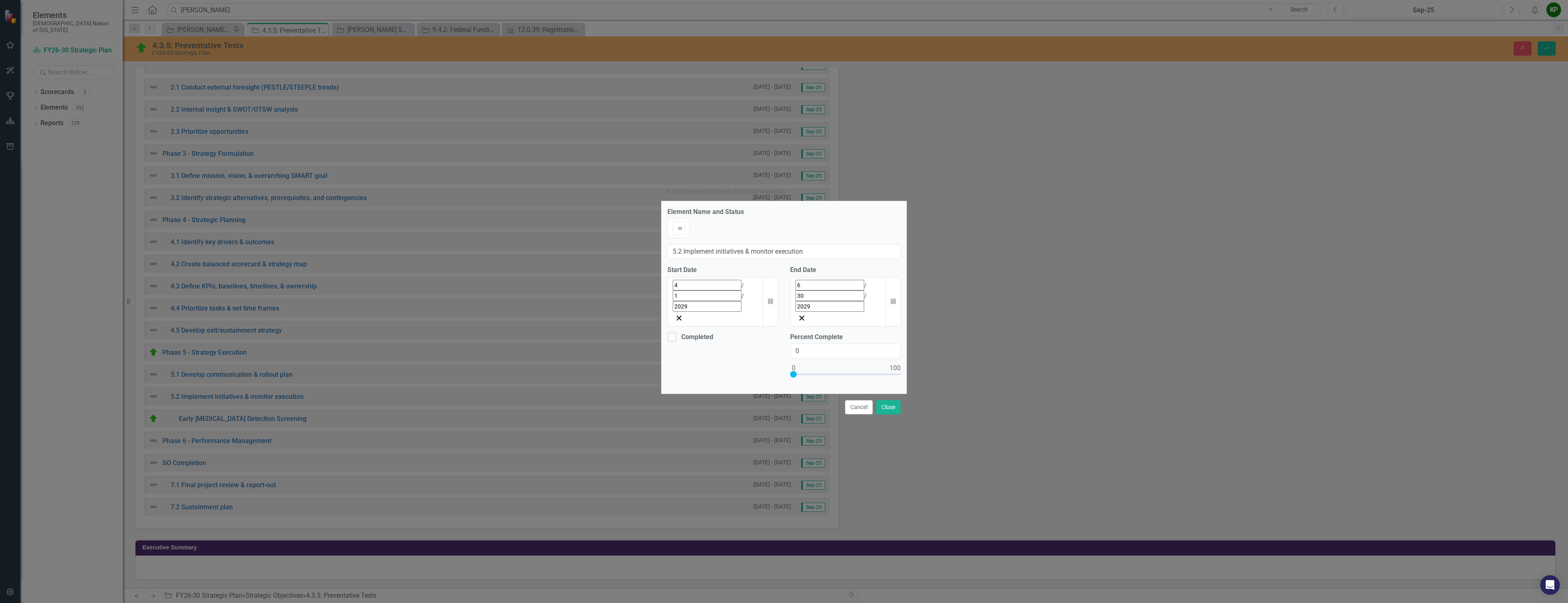
scroll to position [2130, 0]
click at [745, 289] on div "4 / 1 / 2029" at bounding box center [715, 296] width 86 height 32
click at [704, 289] on div "2029-04-01 4 / 1 / 2029" at bounding box center [709, 285] width 72 height 11
type input "2025"
click at [677, 288] on input "4" at bounding box center [707, 285] width 69 height 11
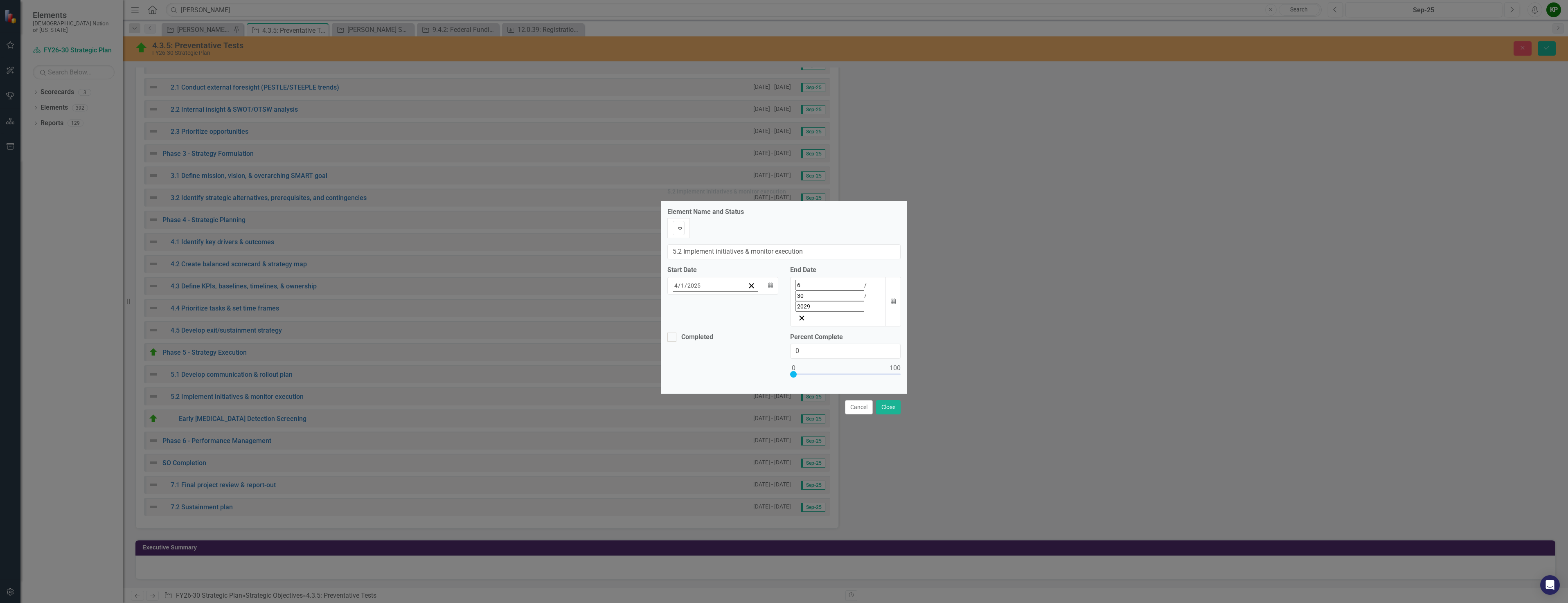
click at [774, 312] on button "›" at bounding box center [783, 304] width 18 height 18
click at [774, 311] on button "›" at bounding box center [783, 304] width 18 height 18
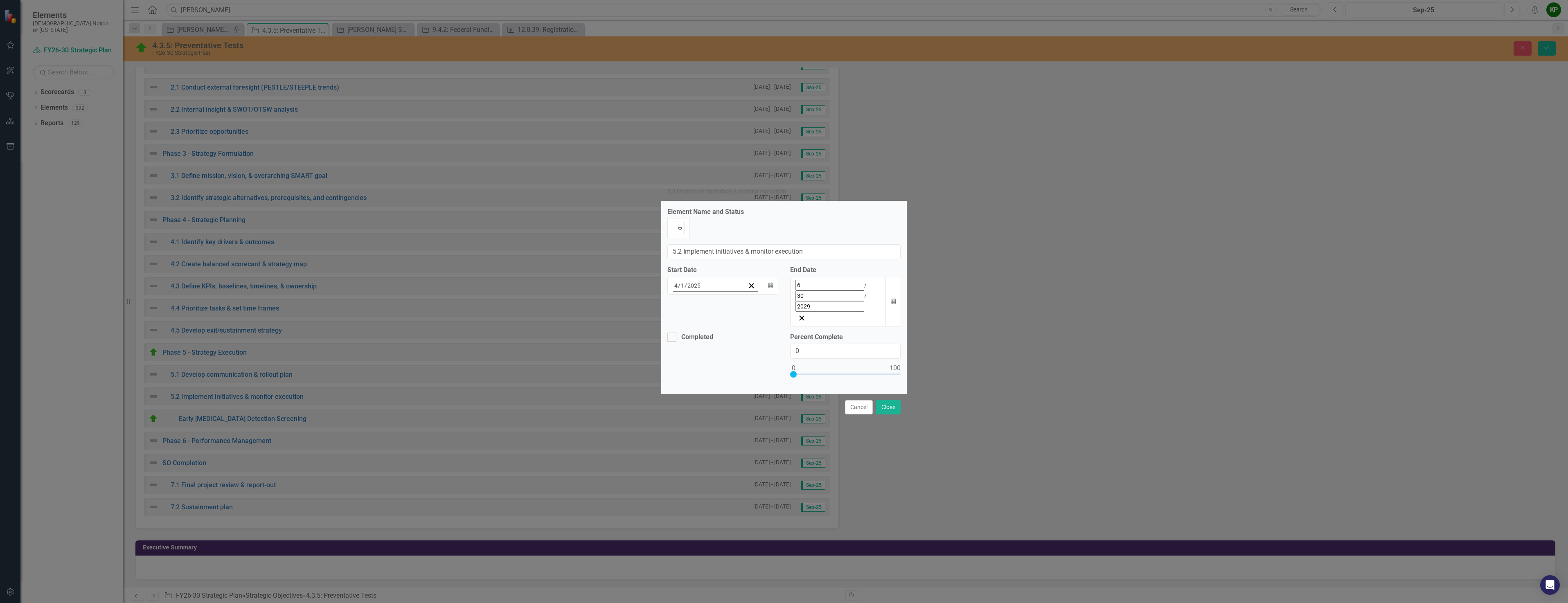
click at [697, 338] on abbr "1" at bounding box center [699, 336] width 3 height 7
click at [678, 233] on img at bounding box center [680, 228] width 10 height 10
drag, startPoint x: 838, startPoint y: 323, endPoint x: 762, endPoint y: 320, distance: 76.1
click at [762, 333] on div "Completed Percent Complete 0" at bounding box center [784, 360] width 245 height 55
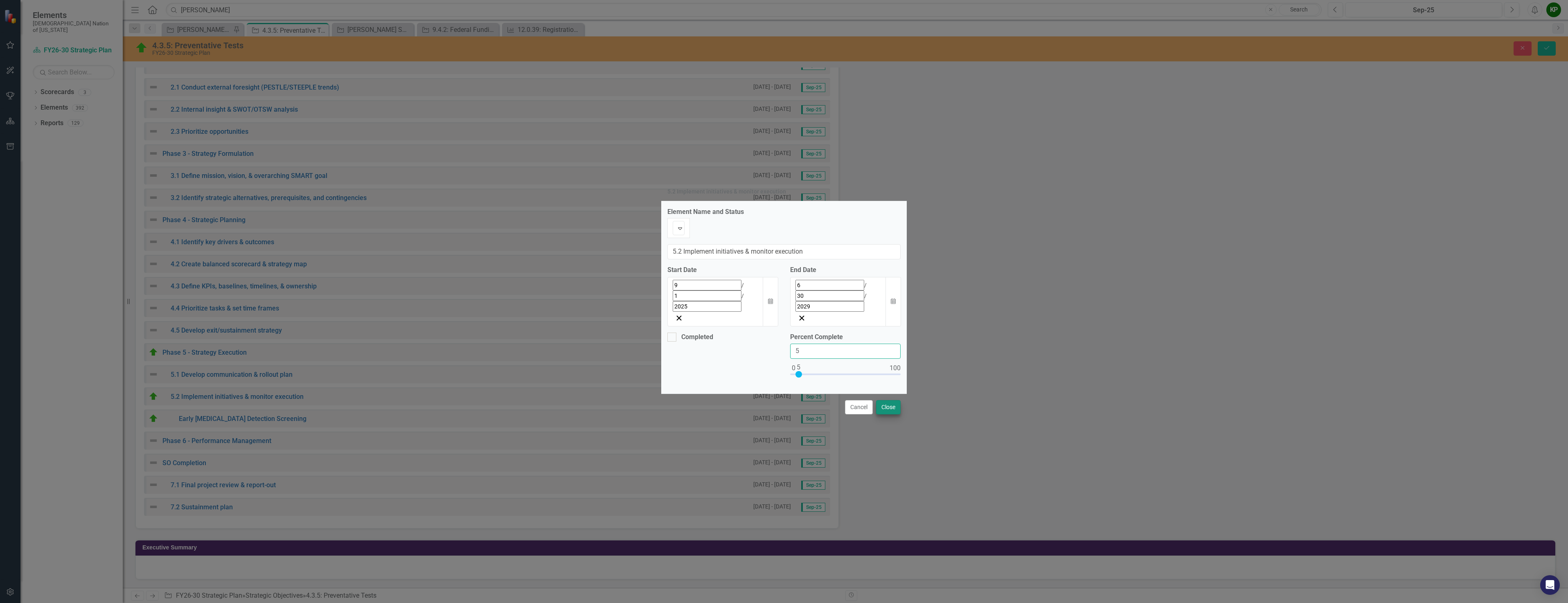
type input "5"
click at [893, 400] on button "Close" at bounding box center [888, 408] width 25 height 15
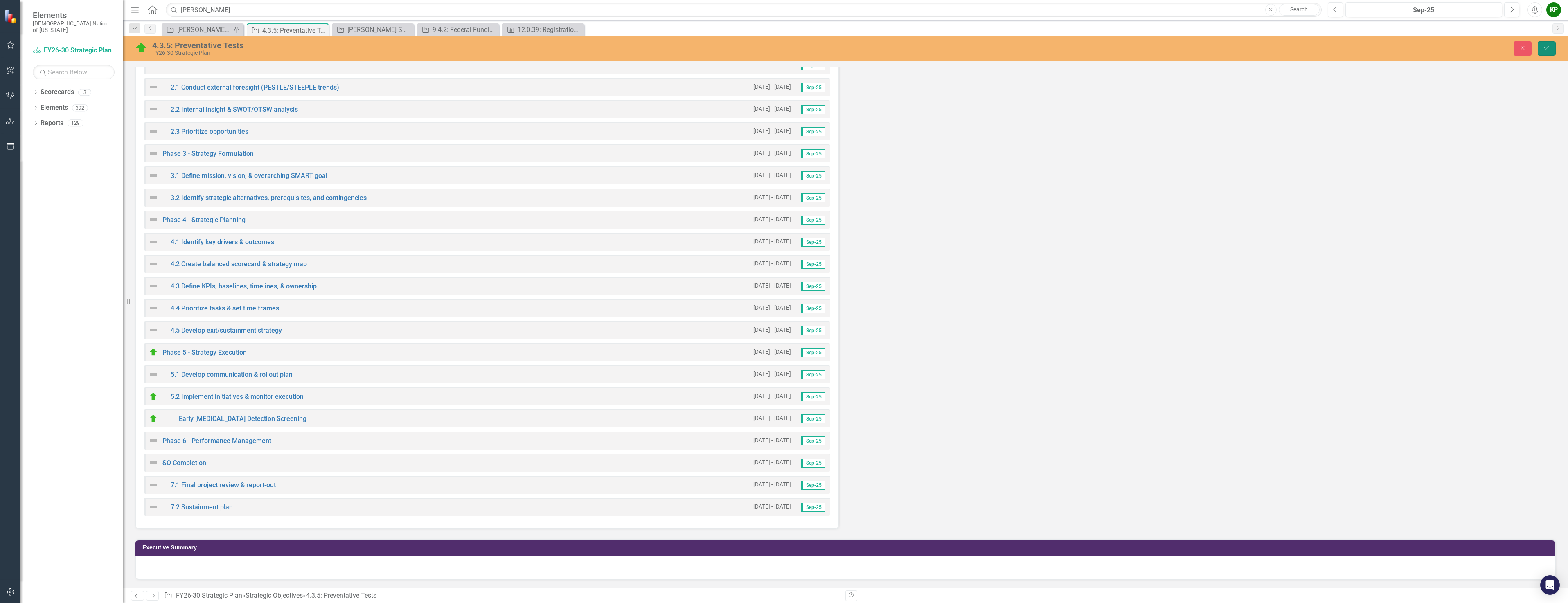
click at [1551, 47] on button "Save" at bounding box center [1546, 48] width 18 height 15
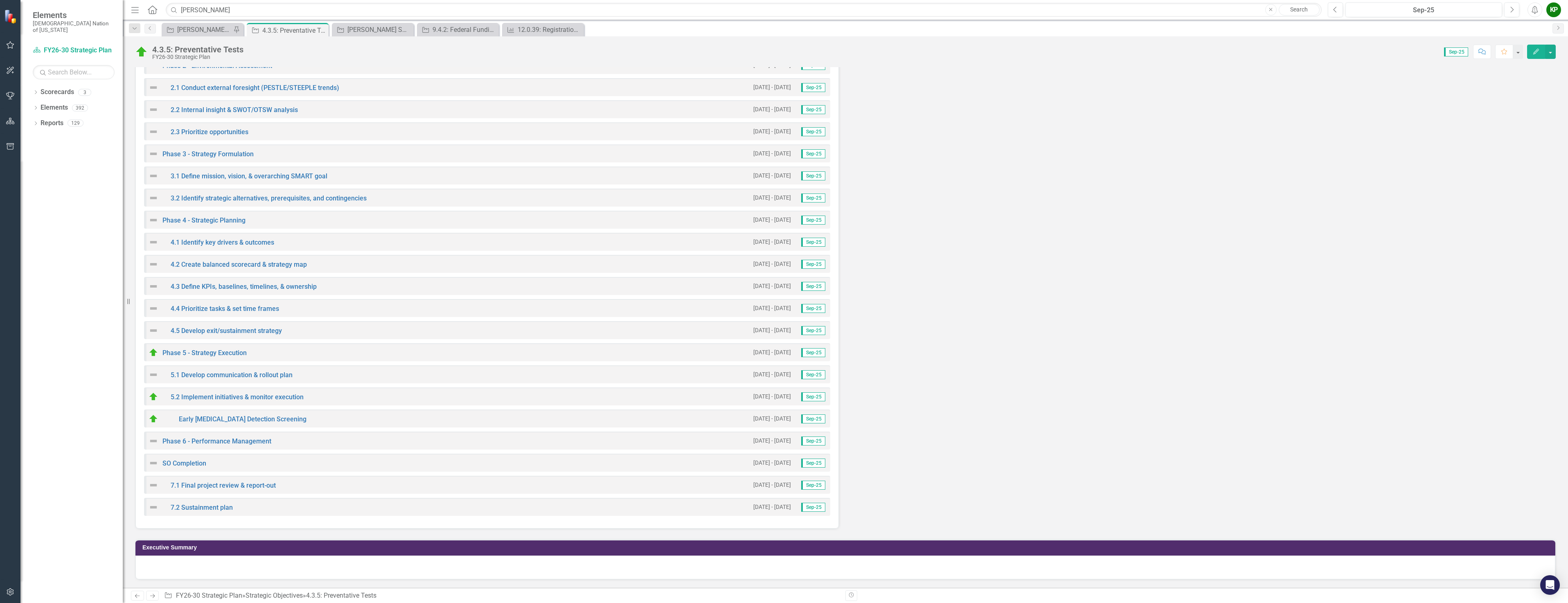
scroll to position [1882, 0]
drag, startPoint x: 227, startPoint y: 347, endPoint x: 323, endPoint y: 350, distance: 96.0
drag, startPoint x: 320, startPoint y: 347, endPoint x: 373, endPoint y: 355, distance: 53.6
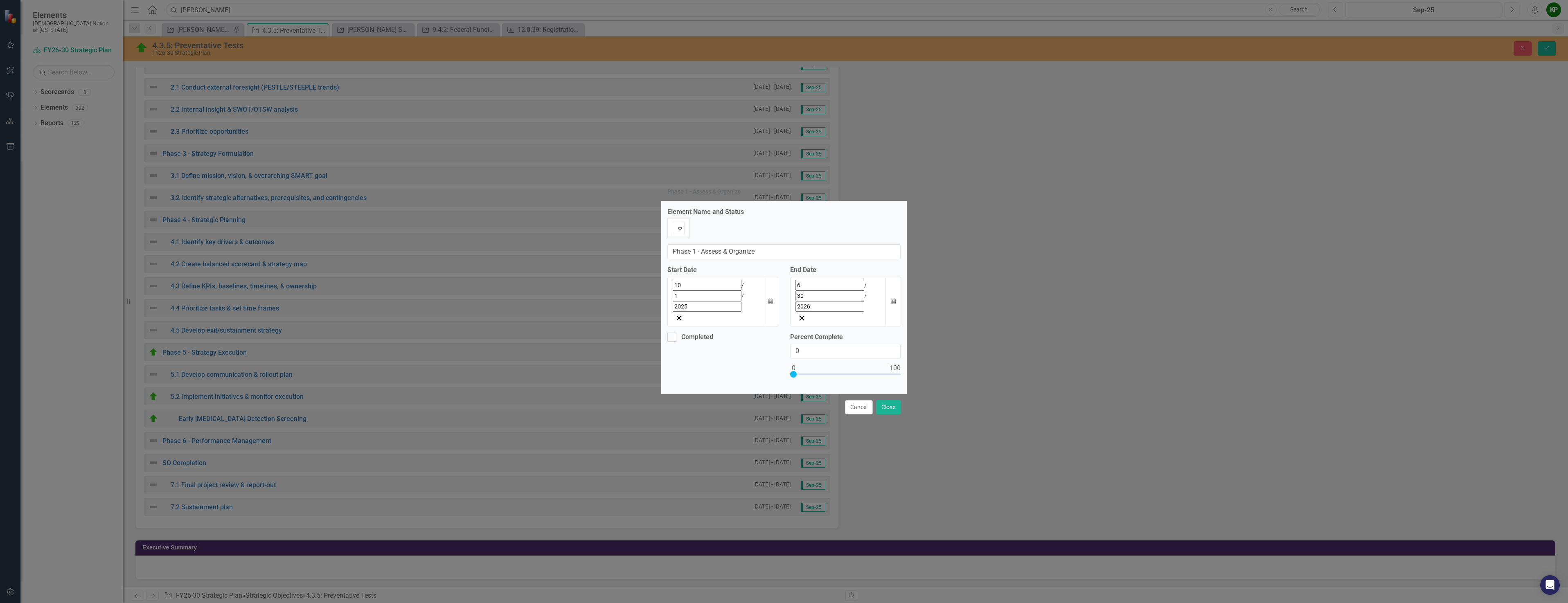
click at [741, 288] on span "/" at bounding box center [742, 285] width 2 height 7
click at [686, 308] on button "‹" at bounding box center [695, 304] width 18 height 18
click at [697, 337] on abbr "1" at bounding box center [699, 336] width 3 height 7
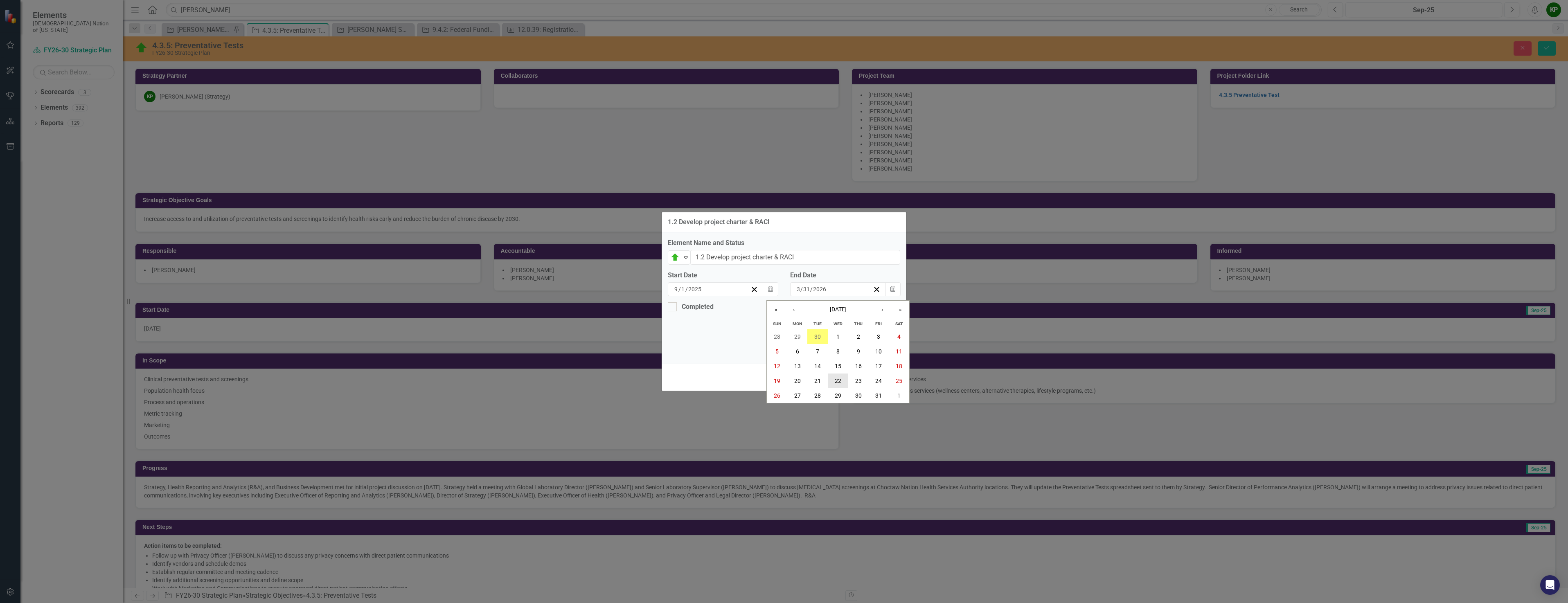
scroll to position [1882, 0]
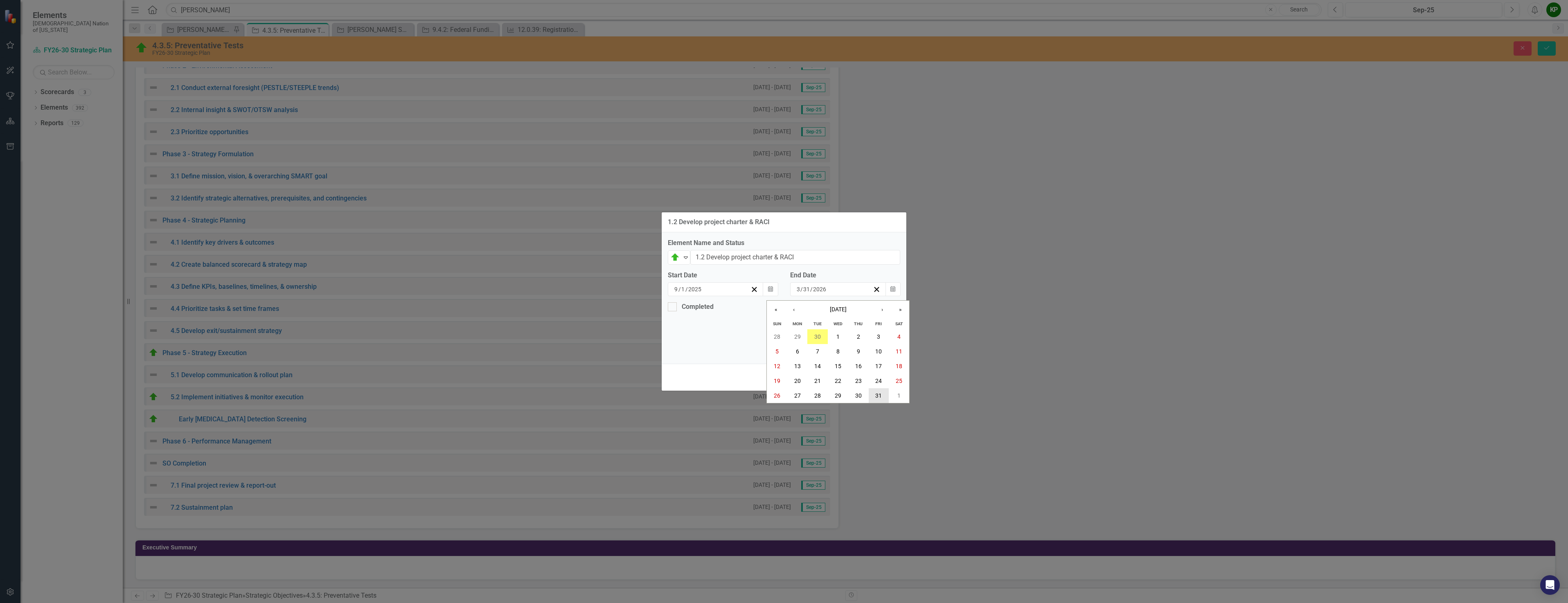
click at [873, 395] on button "31" at bounding box center [879, 396] width 20 height 15
click at [888, 380] on button "Close" at bounding box center [888, 378] width 25 height 15
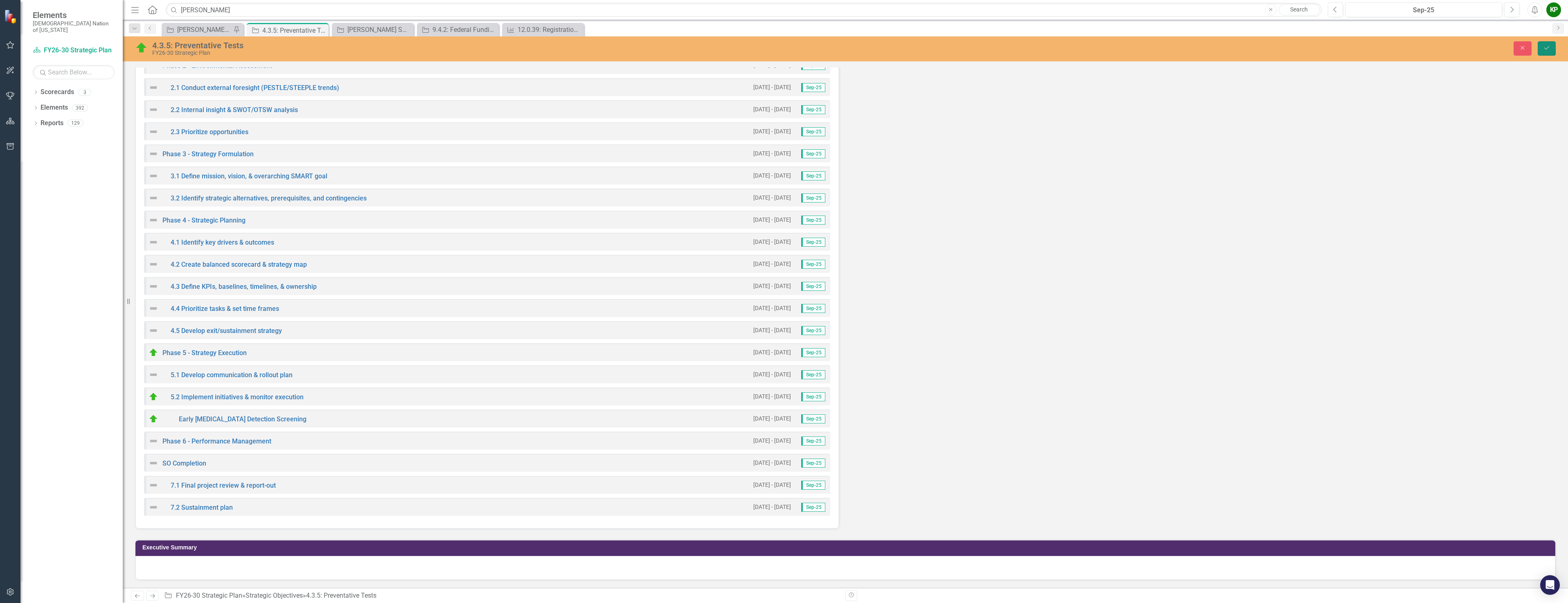
click at [1546, 49] on icon "Save" at bounding box center [1546, 48] width 7 height 6
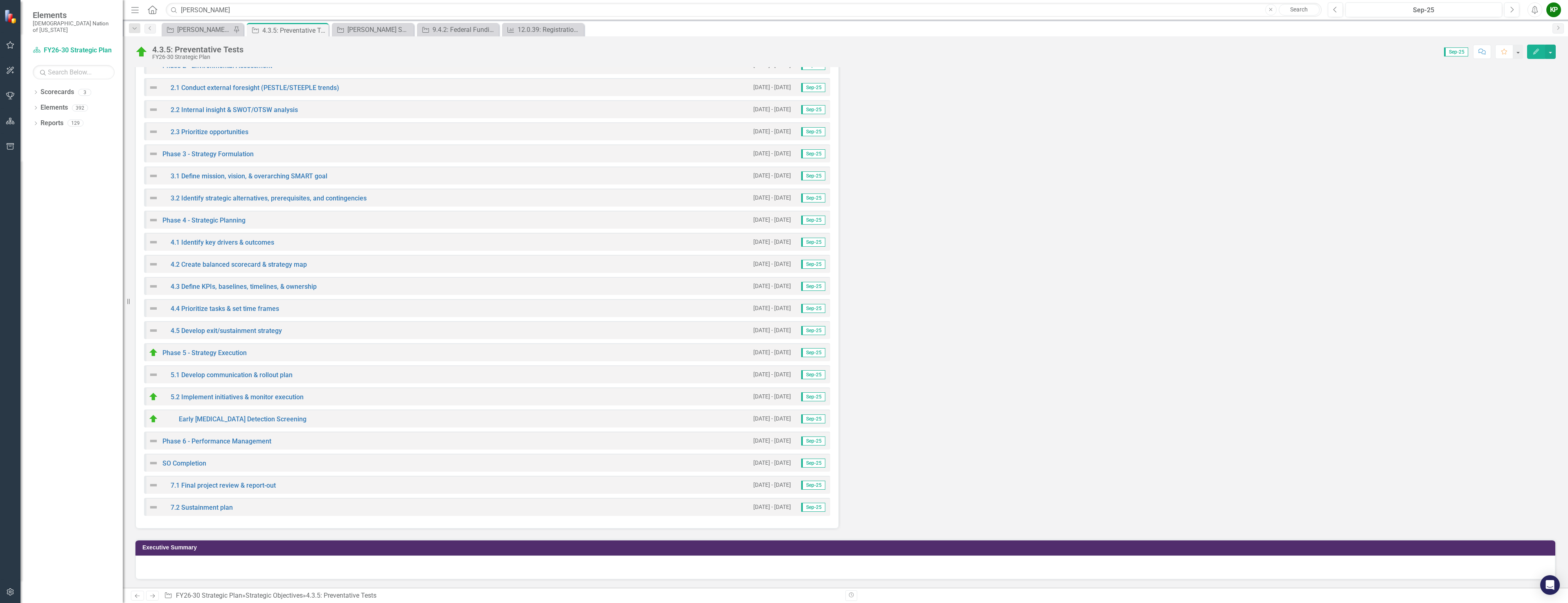
scroll to position [1821, 0]
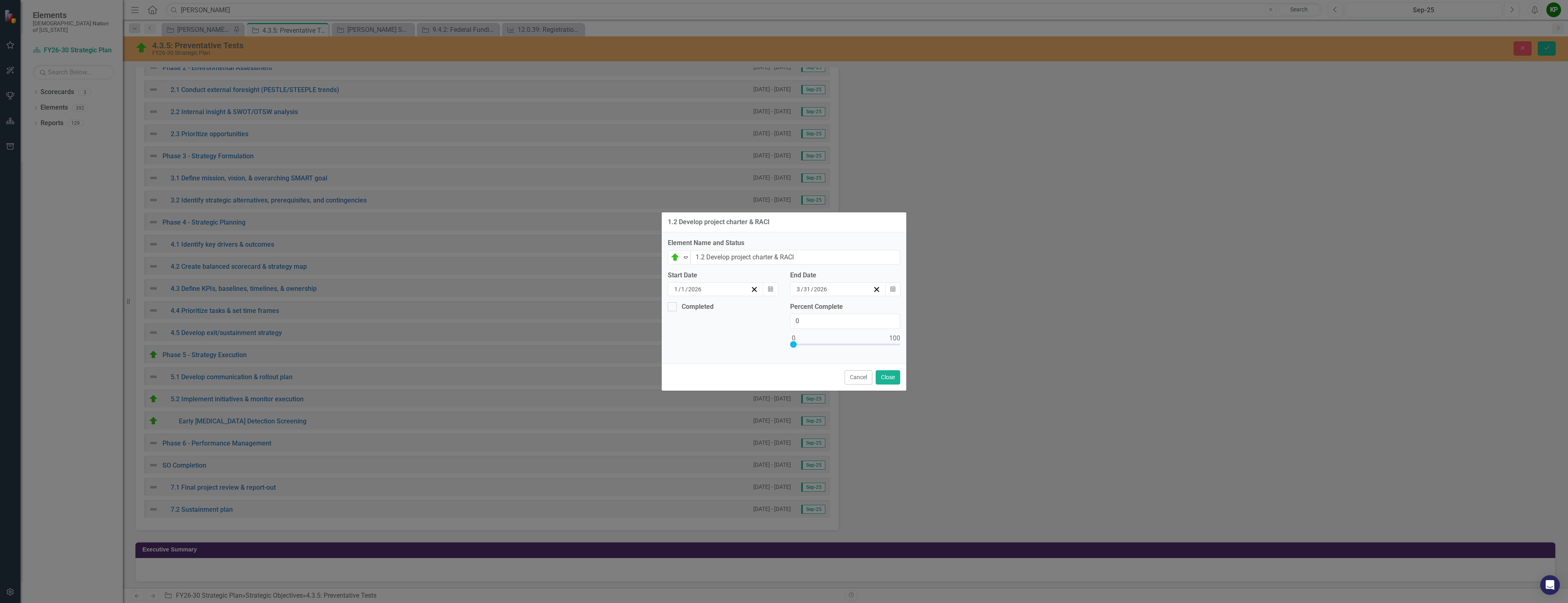
click at [854, 375] on button "Cancel" at bounding box center [858, 378] width 28 height 15
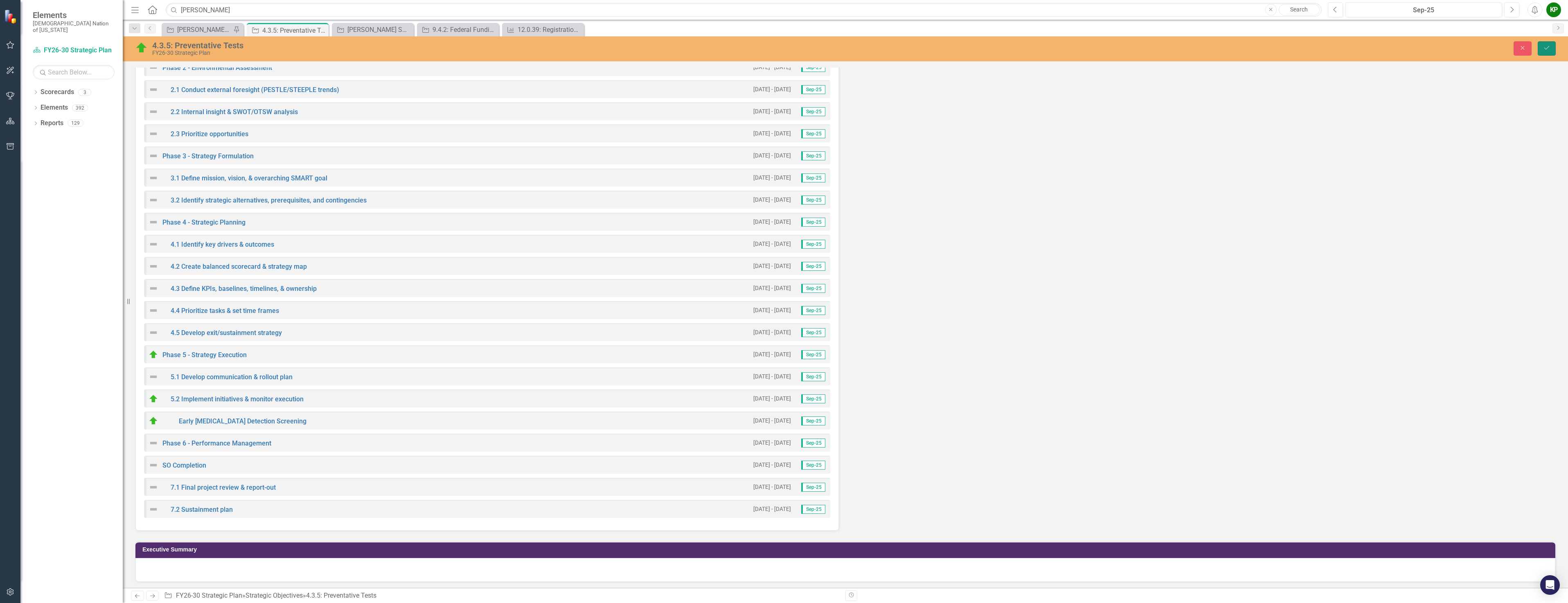
drag, startPoint x: 1550, startPoint y: 49, endPoint x: 1556, endPoint y: 50, distance: 6.1
click at [1551, 50] on button "Save" at bounding box center [1546, 48] width 18 height 15
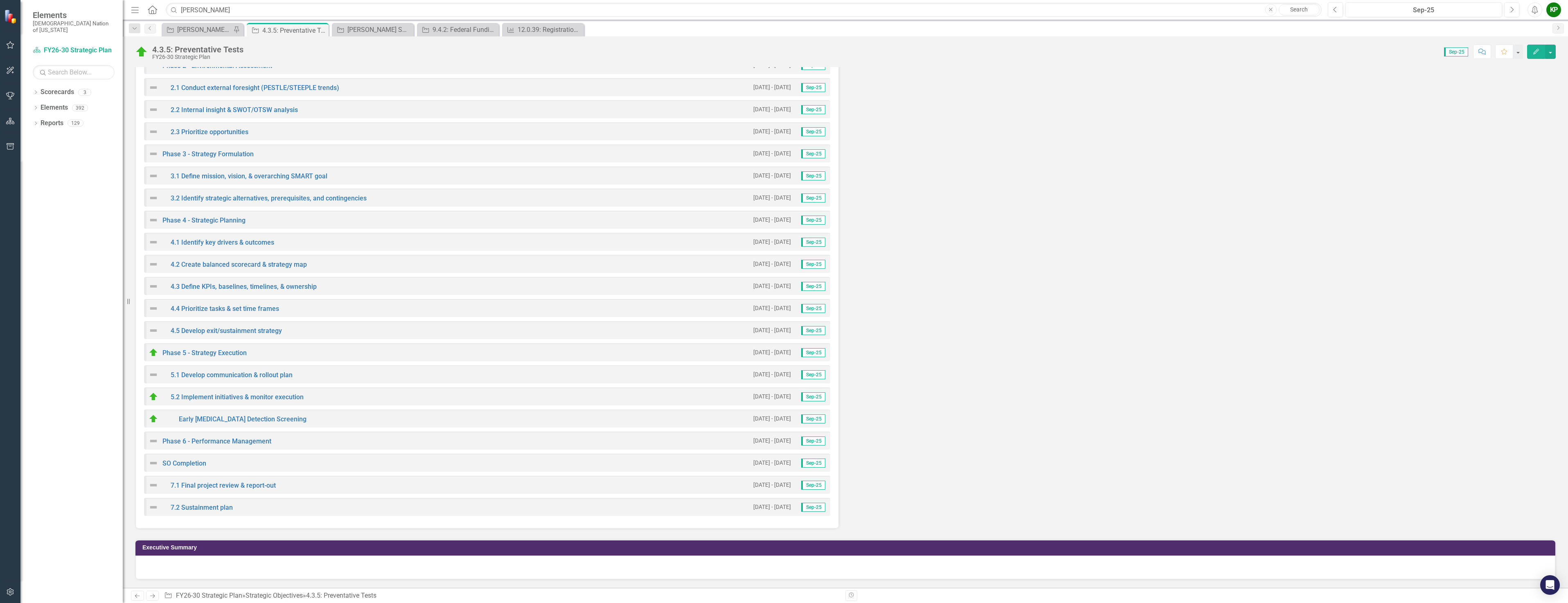
scroll to position [1841, 0]
drag, startPoint x: 538, startPoint y: 259, endPoint x: 386, endPoint y: 263, distance: 152.1
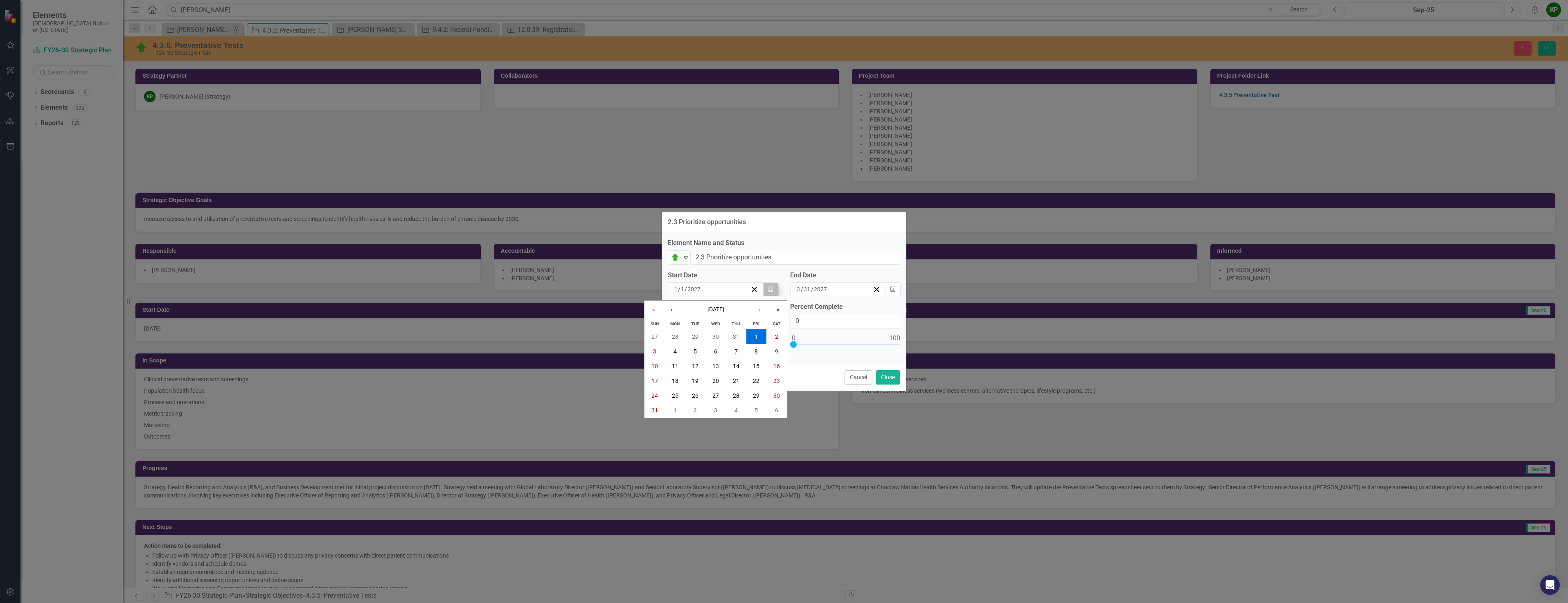
scroll to position [1882, 0]
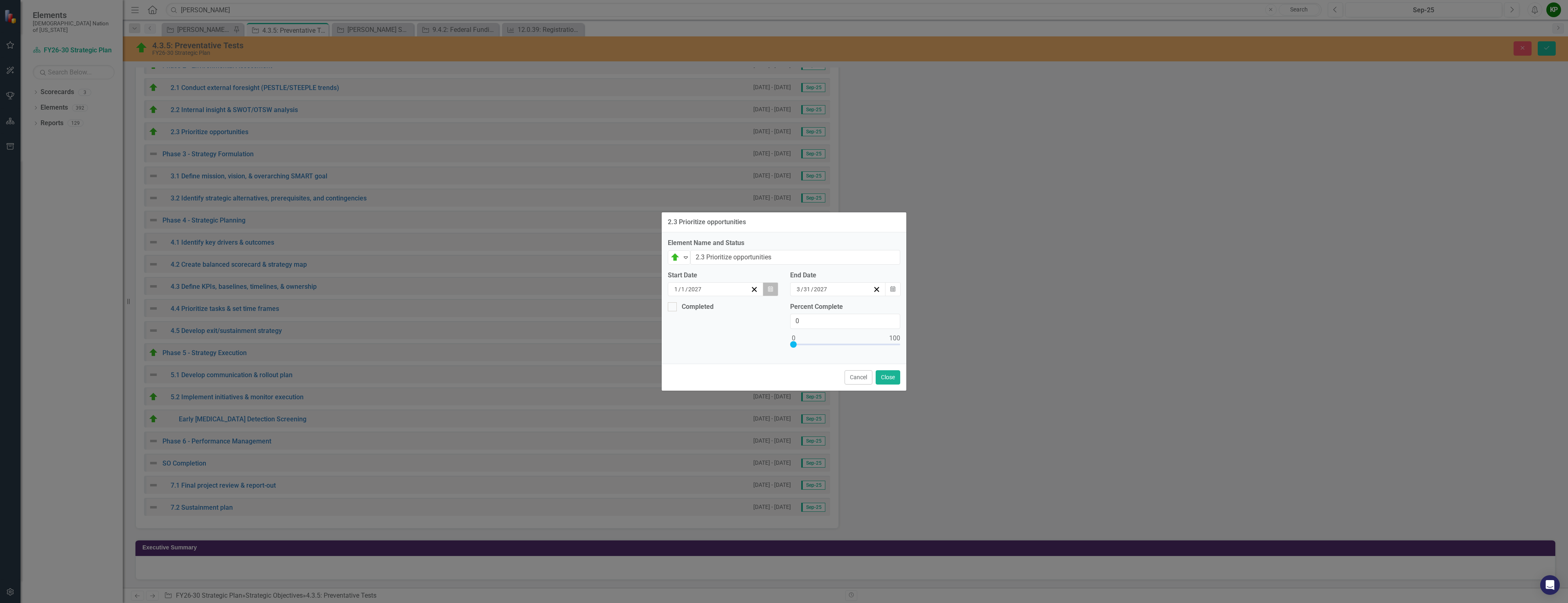
click at [770, 291] on icon "Calendar" at bounding box center [770, 289] width 5 height 6
click at [653, 307] on button "«" at bounding box center [653, 310] width 18 height 18
click at [673, 310] on button "‹" at bounding box center [671, 310] width 18 height 18
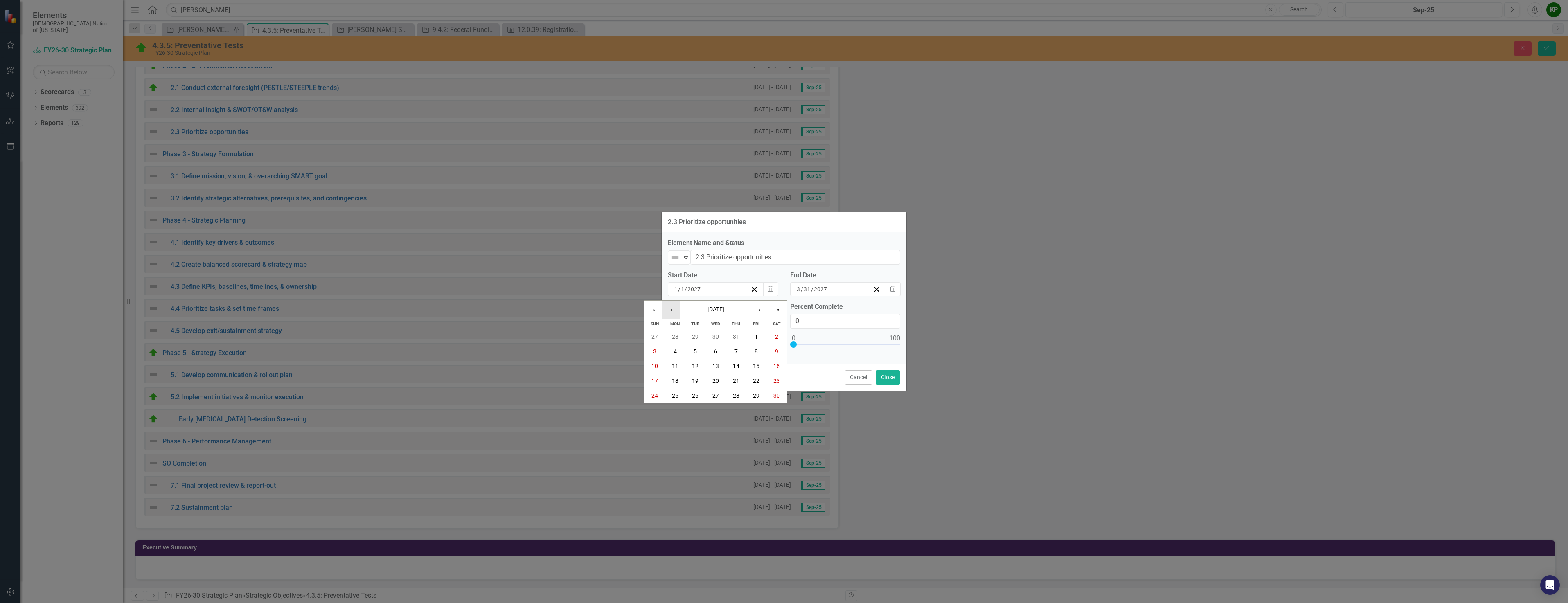
click at [673, 310] on button "‹" at bounding box center [671, 310] width 18 height 18
click at [779, 311] on button "»" at bounding box center [778, 310] width 18 height 18
click at [701, 393] on button "30" at bounding box center [695, 396] width 20 height 15
drag, startPoint x: 812, startPoint y: 317, endPoint x: 781, endPoint y: 321, distance: 31.3
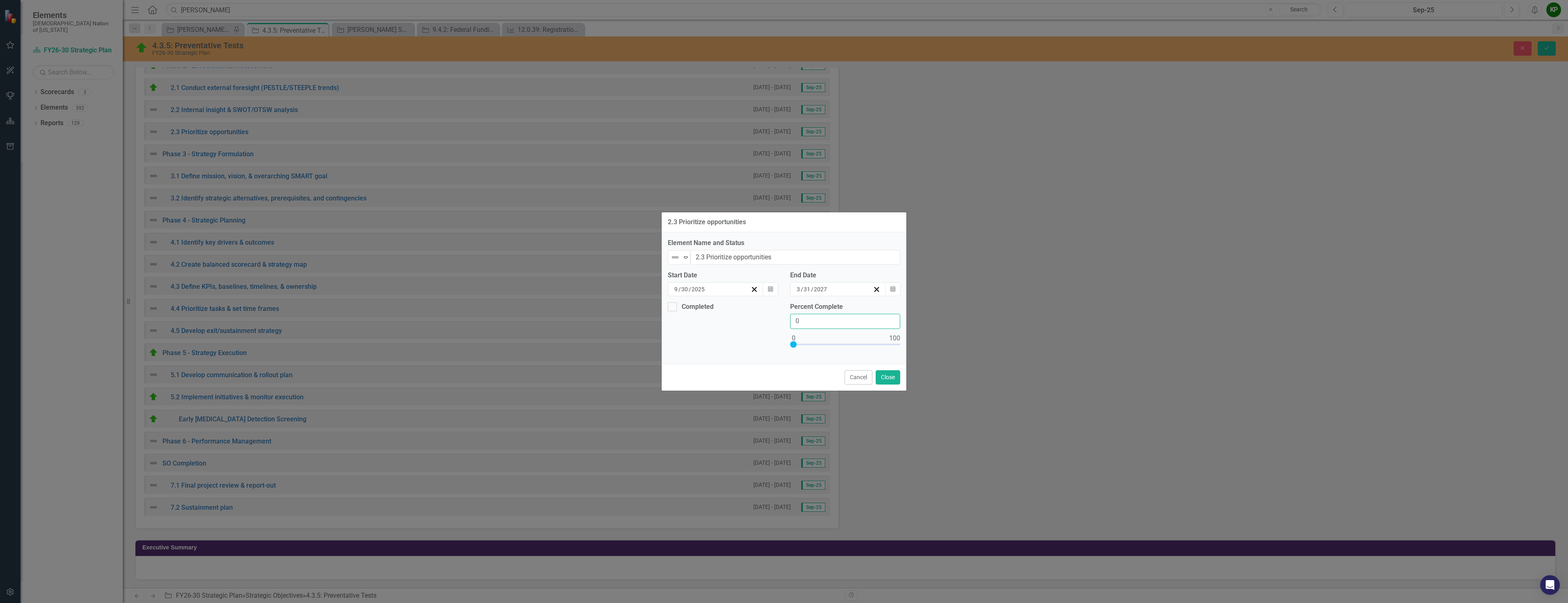
click at [781, 321] on div "Completed Percent Complete 0" at bounding box center [784, 329] width 244 height 55
type input "5"
click at [829, 288] on div "3 / 31 / 2027" at bounding box center [834, 289] width 78 height 8
click at [777, 310] on button "«" at bounding box center [776, 310] width 18 height 18
click at [777, 307] on button "«" at bounding box center [776, 310] width 18 height 18
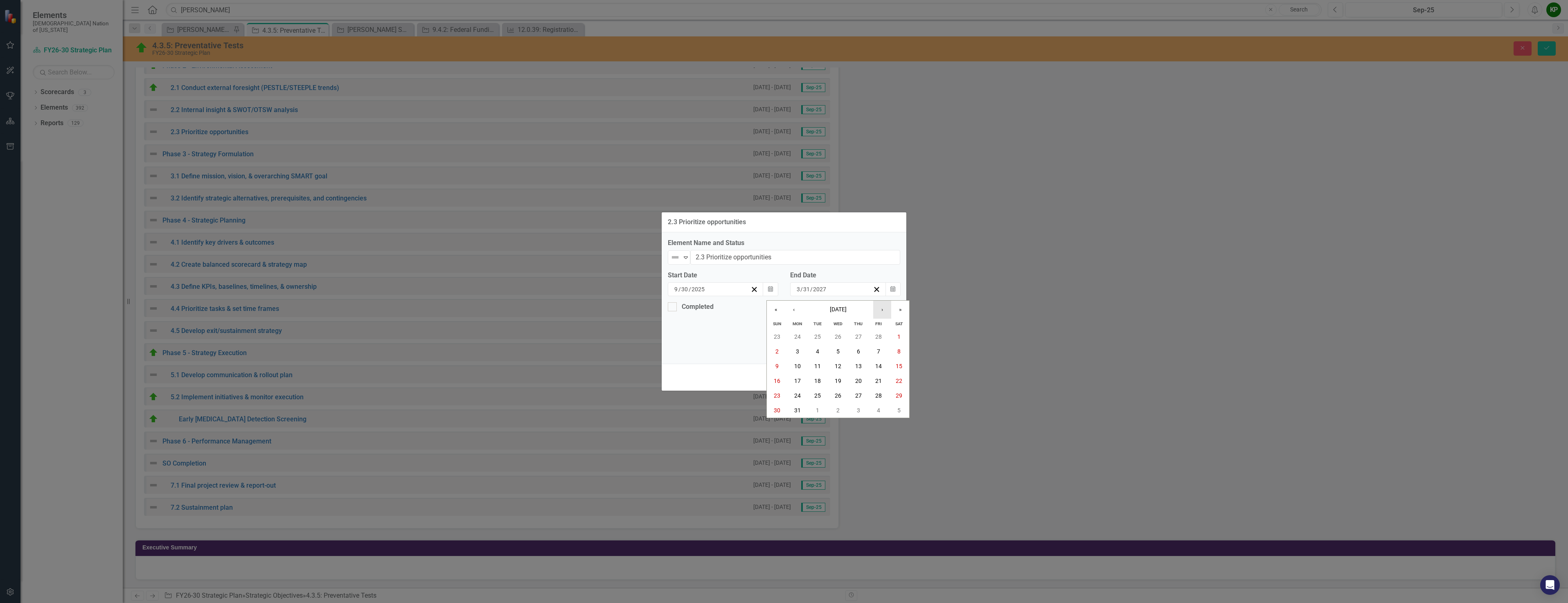
click at [883, 309] on button "›" at bounding box center [882, 310] width 18 height 18
click at [883, 313] on button "›" at bounding box center [882, 310] width 18 height 18
click at [882, 313] on button "›" at bounding box center [882, 310] width 18 height 18
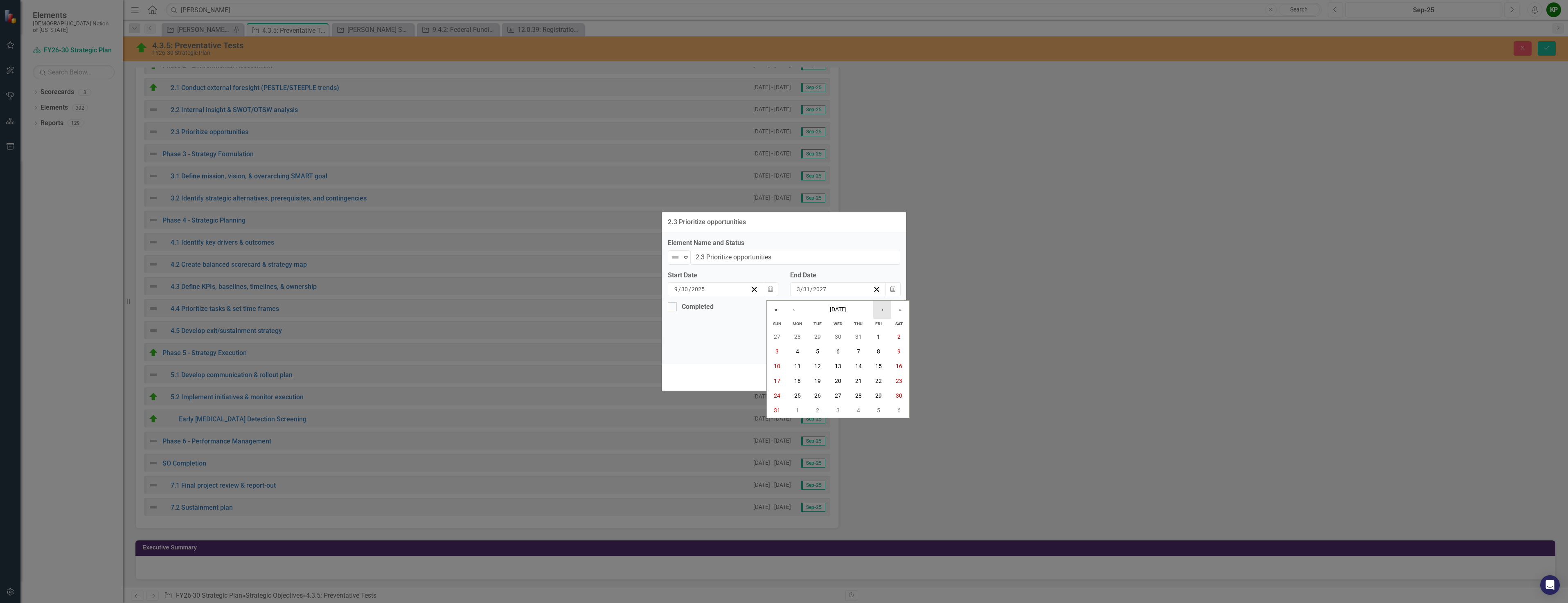
click at [882, 312] on button "›" at bounding box center [882, 310] width 18 height 18
click at [882, 311] on button "›" at bounding box center [882, 310] width 18 height 18
click at [840, 392] on button "31" at bounding box center [838, 396] width 20 height 15
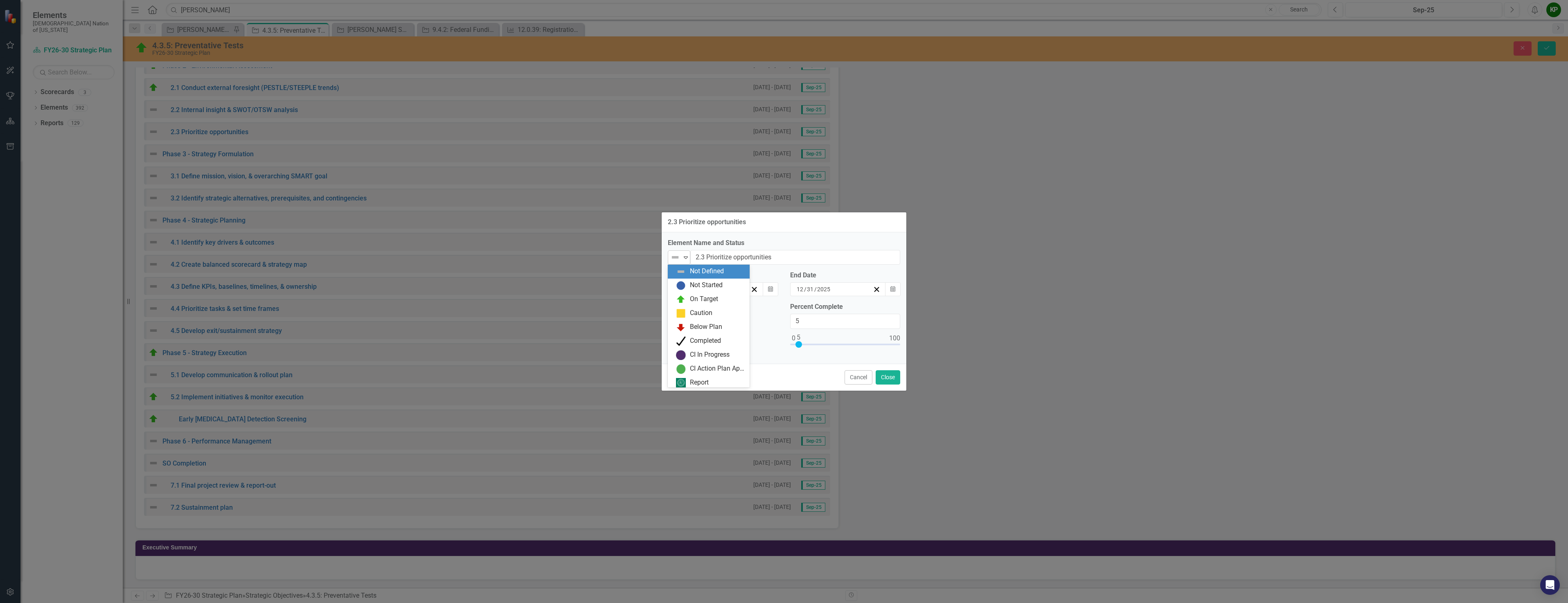
click at [680, 262] on img at bounding box center [675, 257] width 10 height 10
click at [691, 301] on div "On Target" at bounding box center [704, 299] width 29 height 10
click at [890, 379] on button "Close" at bounding box center [888, 378] width 25 height 15
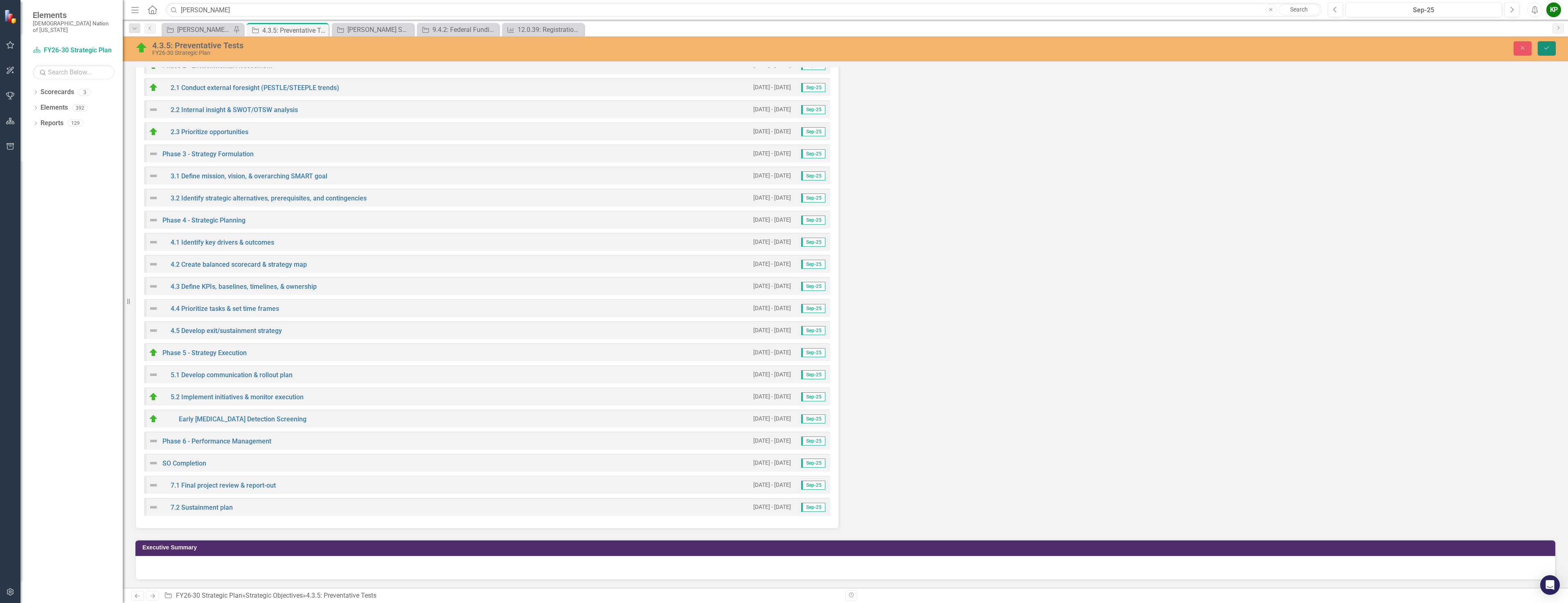
click at [1542, 53] on button "Save" at bounding box center [1546, 48] width 18 height 15
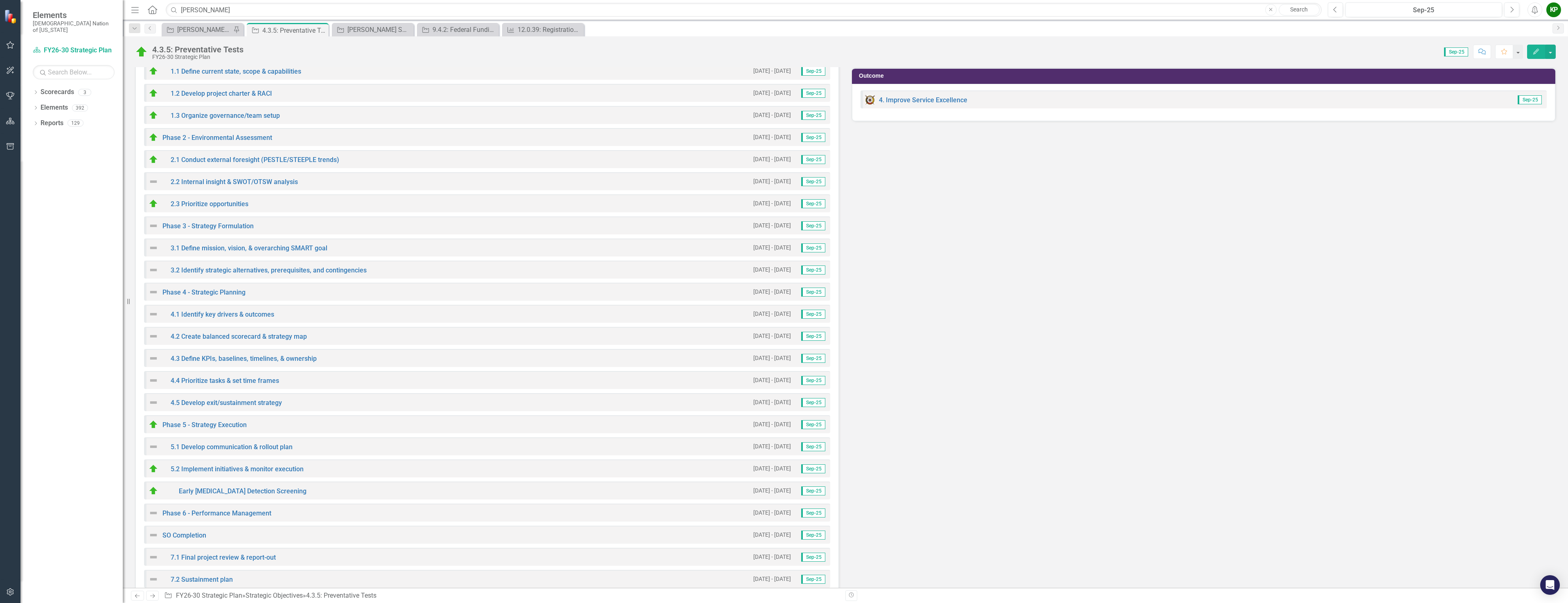
scroll to position [1718, 0]
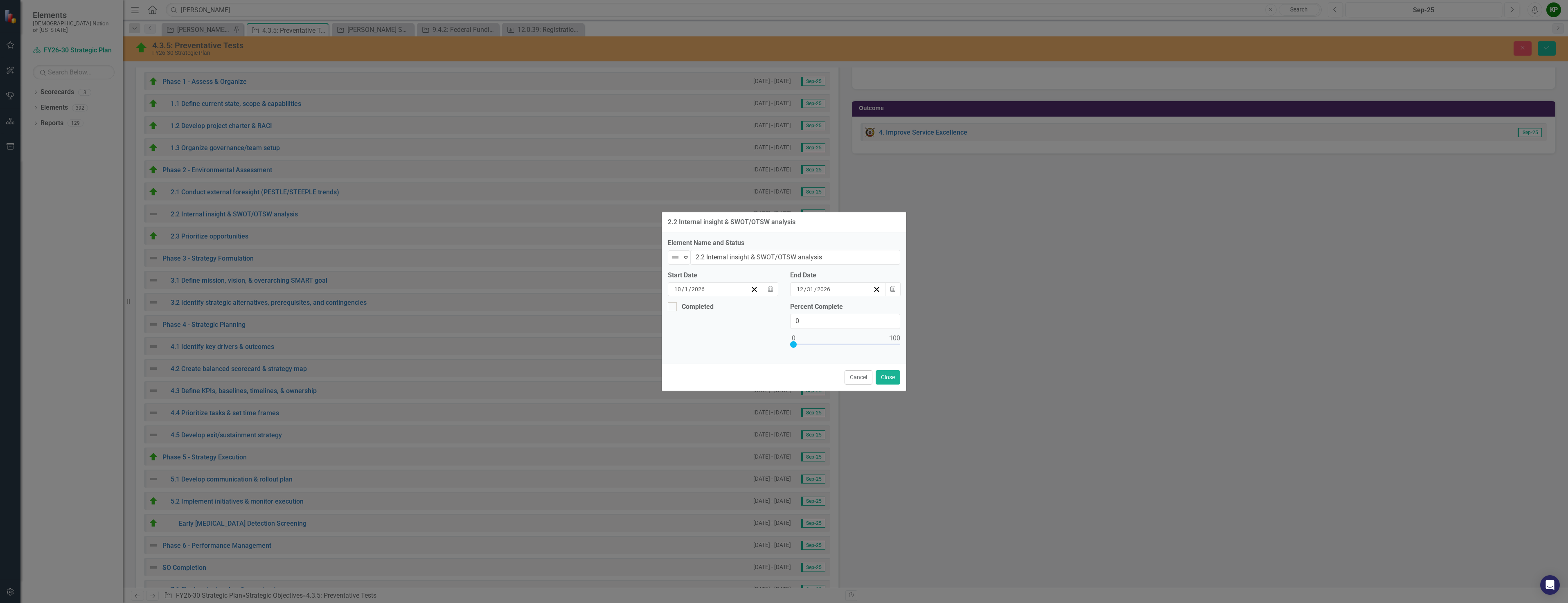
click at [718, 290] on div "10 / 1 / 2026" at bounding box center [712, 289] width 78 height 8
click at [672, 311] on button "‹" at bounding box center [671, 310] width 18 height 18
click at [710, 394] on button "30" at bounding box center [716, 396] width 20 height 15
click at [683, 255] on icon "Expand" at bounding box center [685, 257] width 8 height 7
click at [688, 297] on div "On Target" at bounding box center [710, 299] width 69 height 10
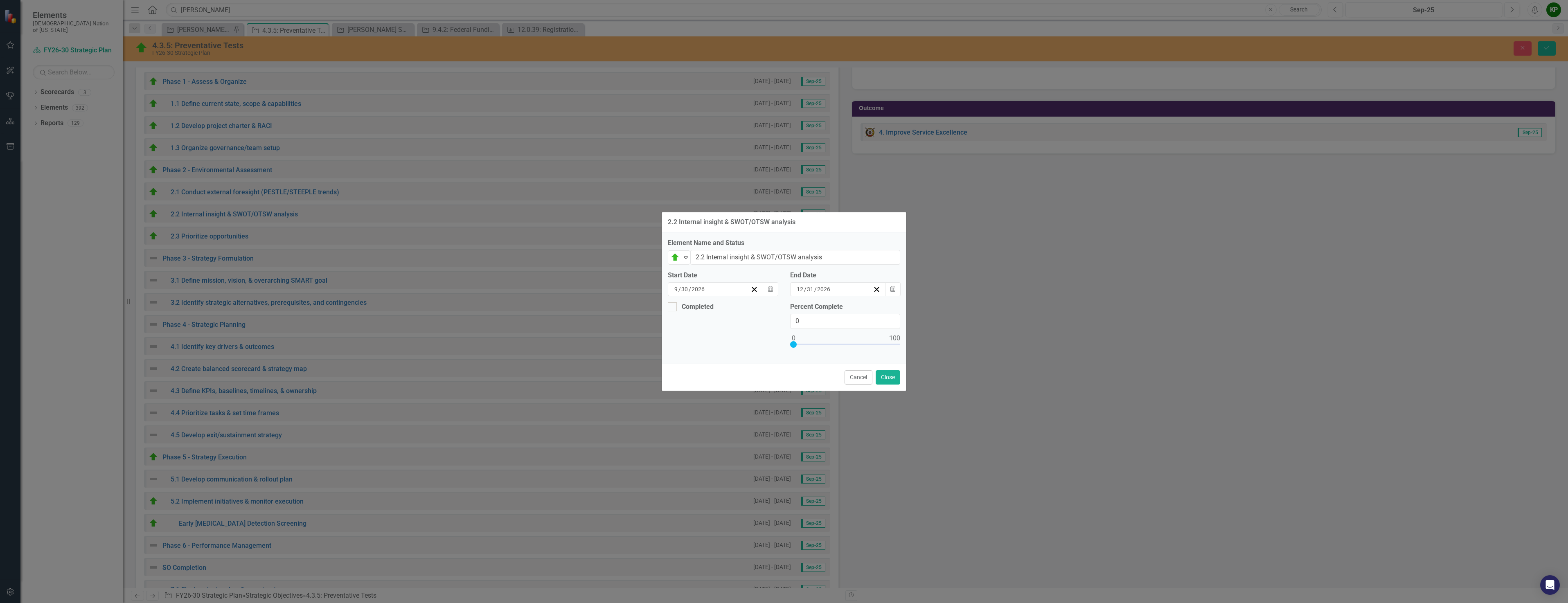
click at [831, 293] on div "12 / 31 / 2026" at bounding box center [834, 289] width 78 height 8
click at [777, 310] on button "«" at bounding box center [776, 310] width 18 height 18
click at [836, 394] on abbr "31" at bounding box center [838, 395] width 7 height 7
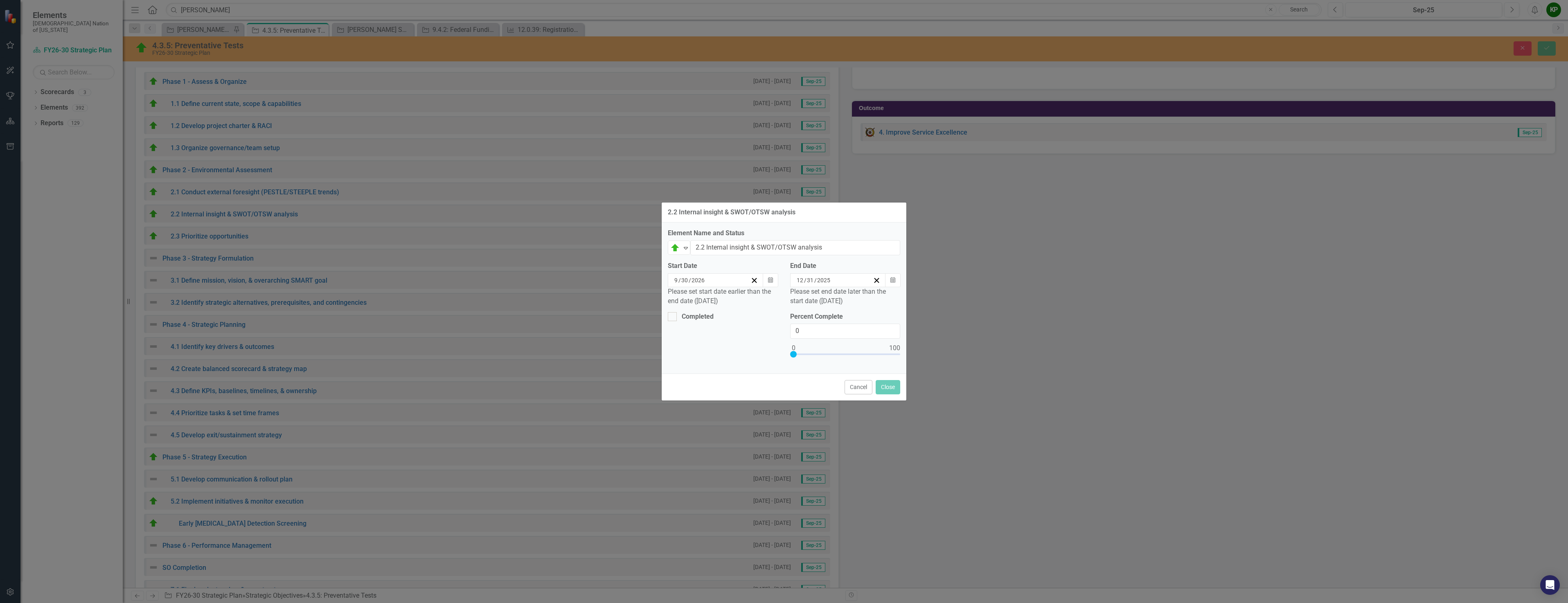
click at [729, 282] on div "9 / 30 / 2026" at bounding box center [712, 280] width 78 height 8
click at [776, 280] on button "Calendar" at bounding box center [770, 280] width 15 height 14
click at [648, 302] on button "«" at bounding box center [653, 300] width 18 height 18
click at [695, 386] on abbr "30" at bounding box center [694, 386] width 7 height 7
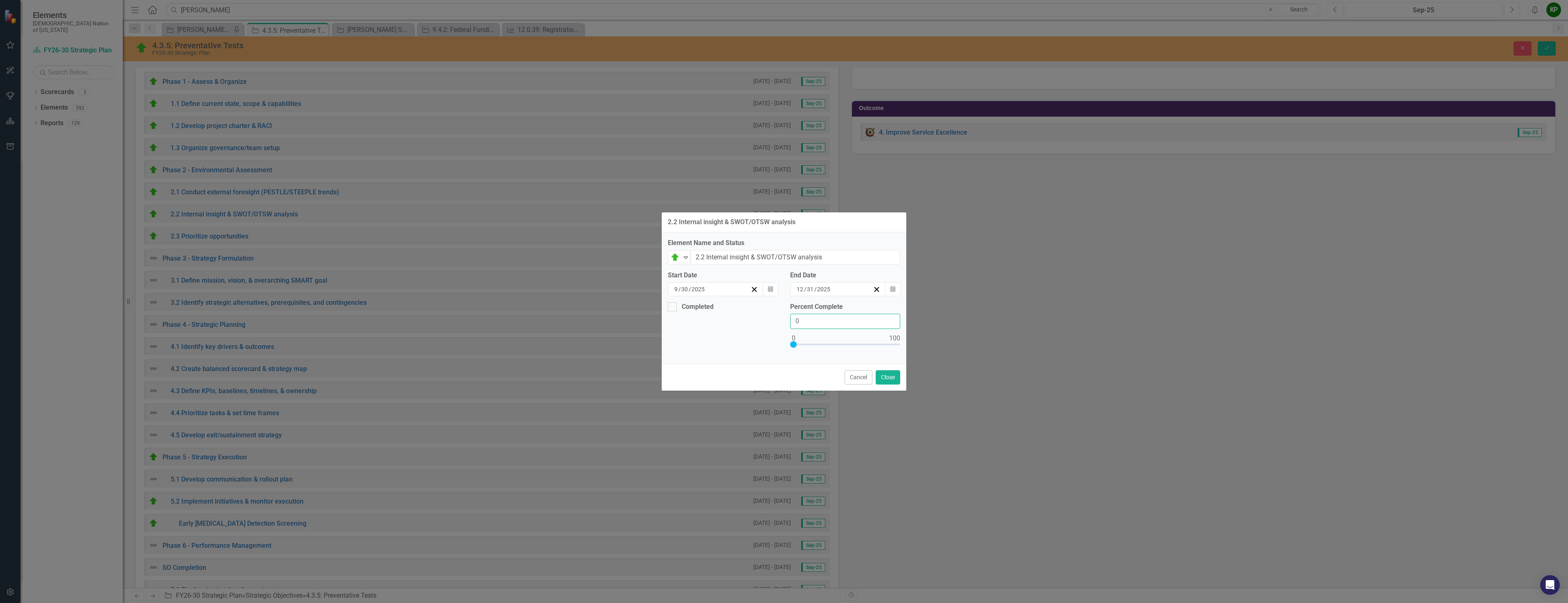
drag, startPoint x: 819, startPoint y: 326, endPoint x: 799, endPoint y: 323, distance: 20.2
click at [818, 325] on input "0" at bounding box center [845, 321] width 110 height 15
drag, startPoint x: 799, startPoint y: 323, endPoint x: 788, endPoint y: 319, distance: 11.7
click at [788, 319] on div "Percent Complete 0" at bounding box center [844, 329] width 122 height 55
type input "5"
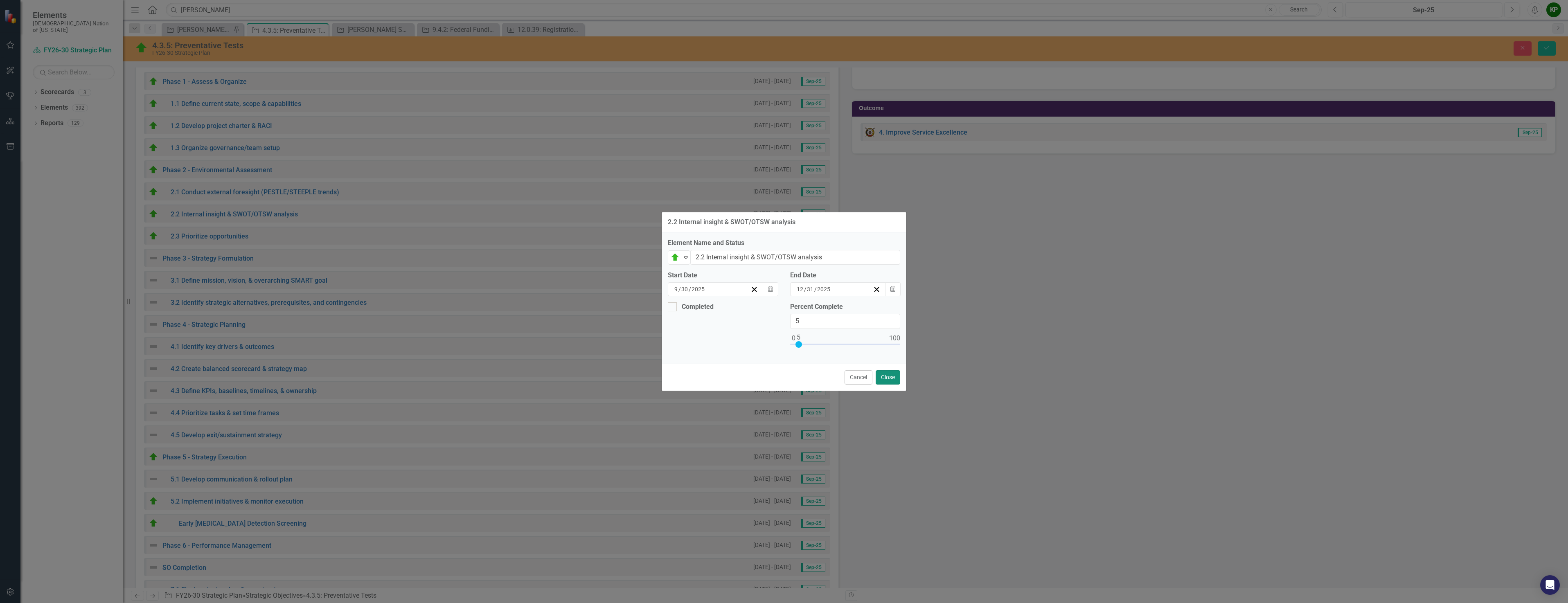
click at [890, 378] on button "Close" at bounding box center [888, 378] width 25 height 15
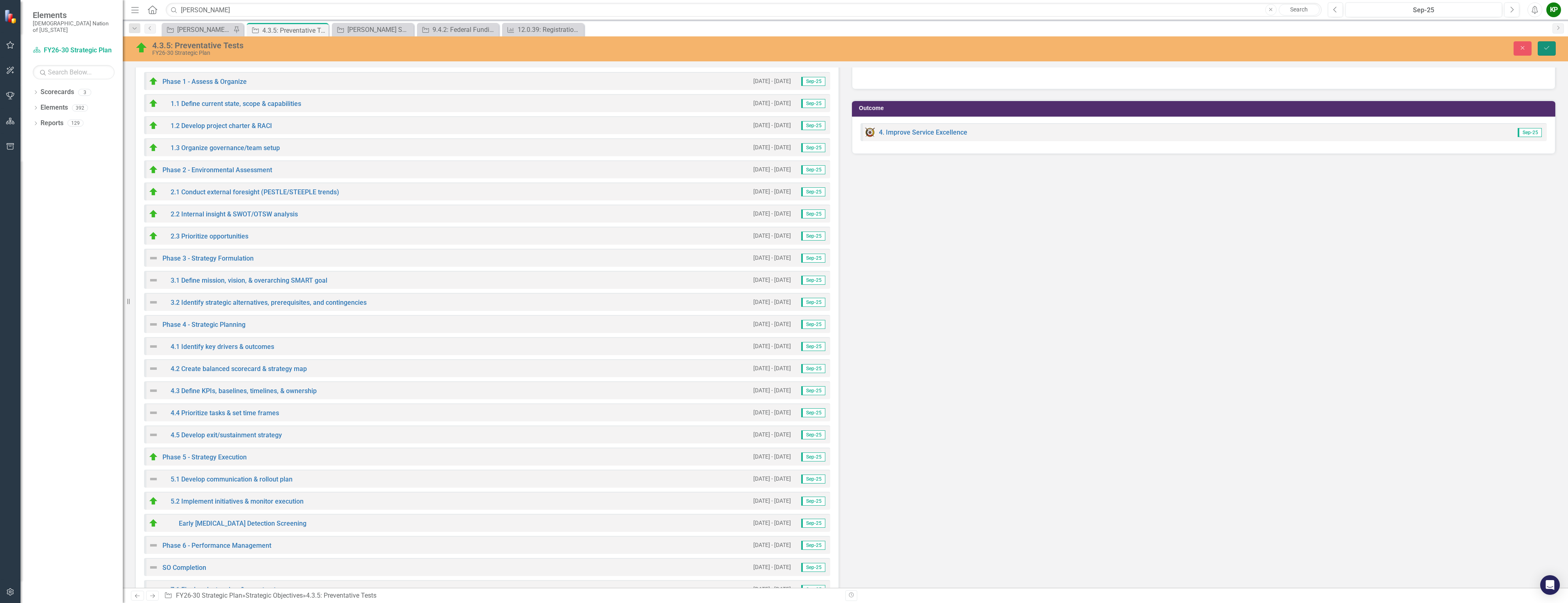
click at [1546, 45] on icon "Save" at bounding box center [1546, 48] width 7 height 6
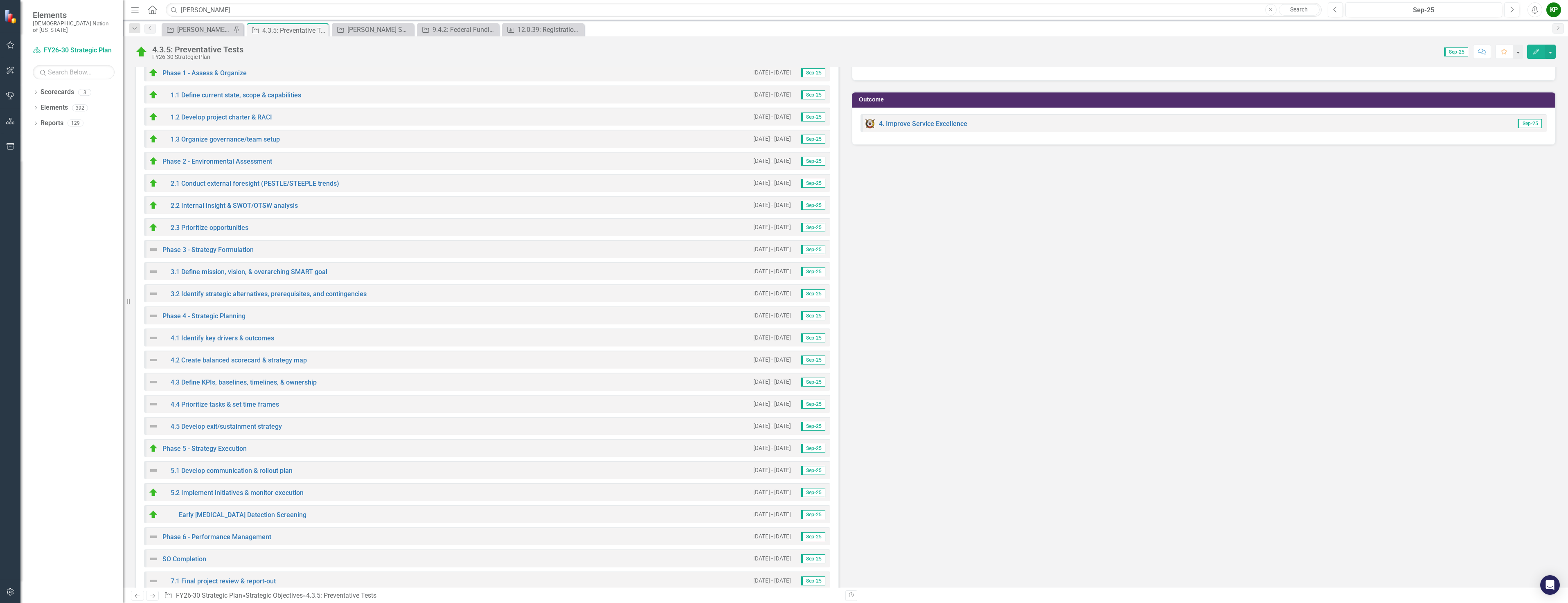
scroll to position [1882, 0]
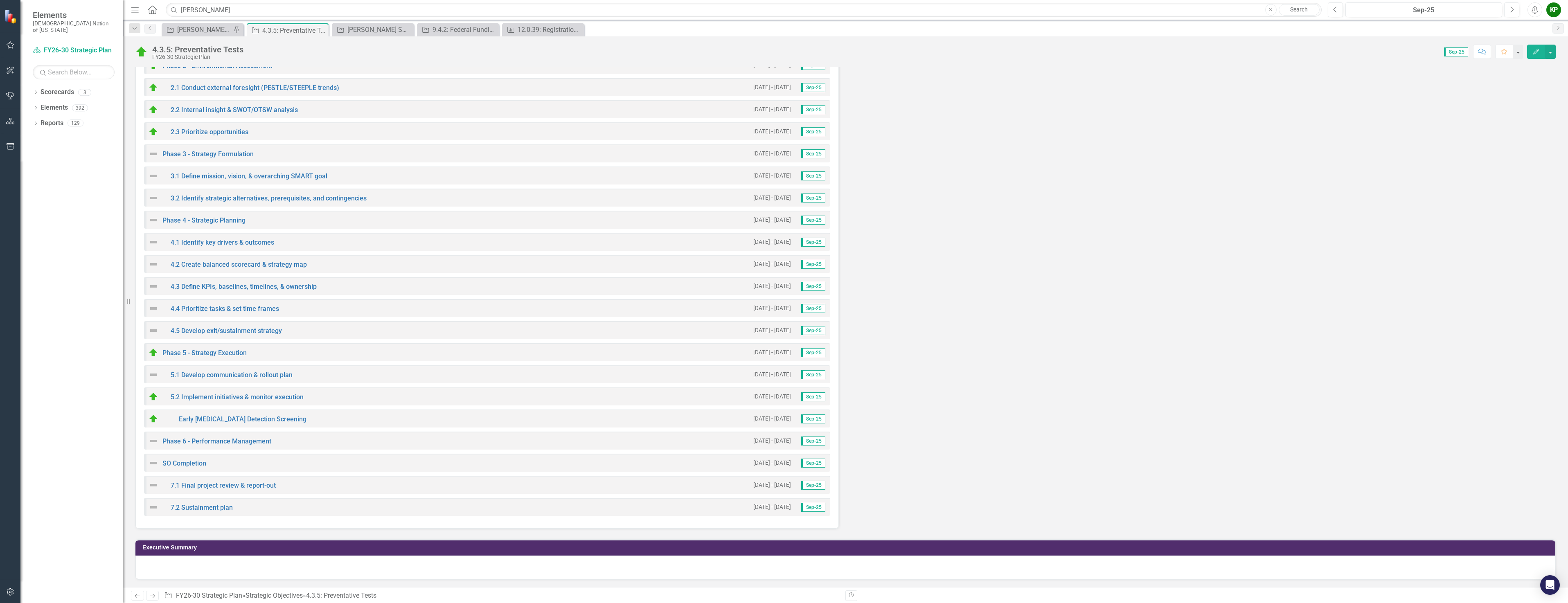
drag, startPoint x: 224, startPoint y: 228, endPoint x: 348, endPoint y: 244, distance: 125.0
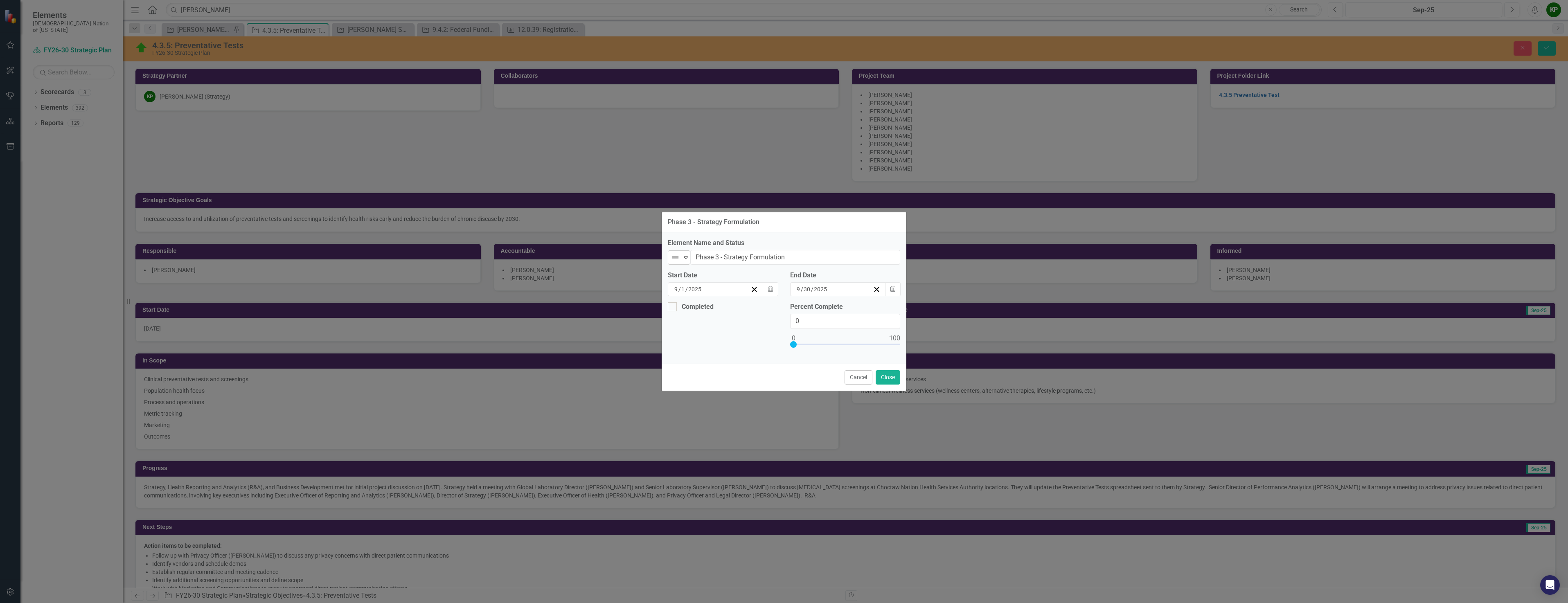
click at [685, 257] on icon "Expand" at bounding box center [685, 257] width 8 height 7
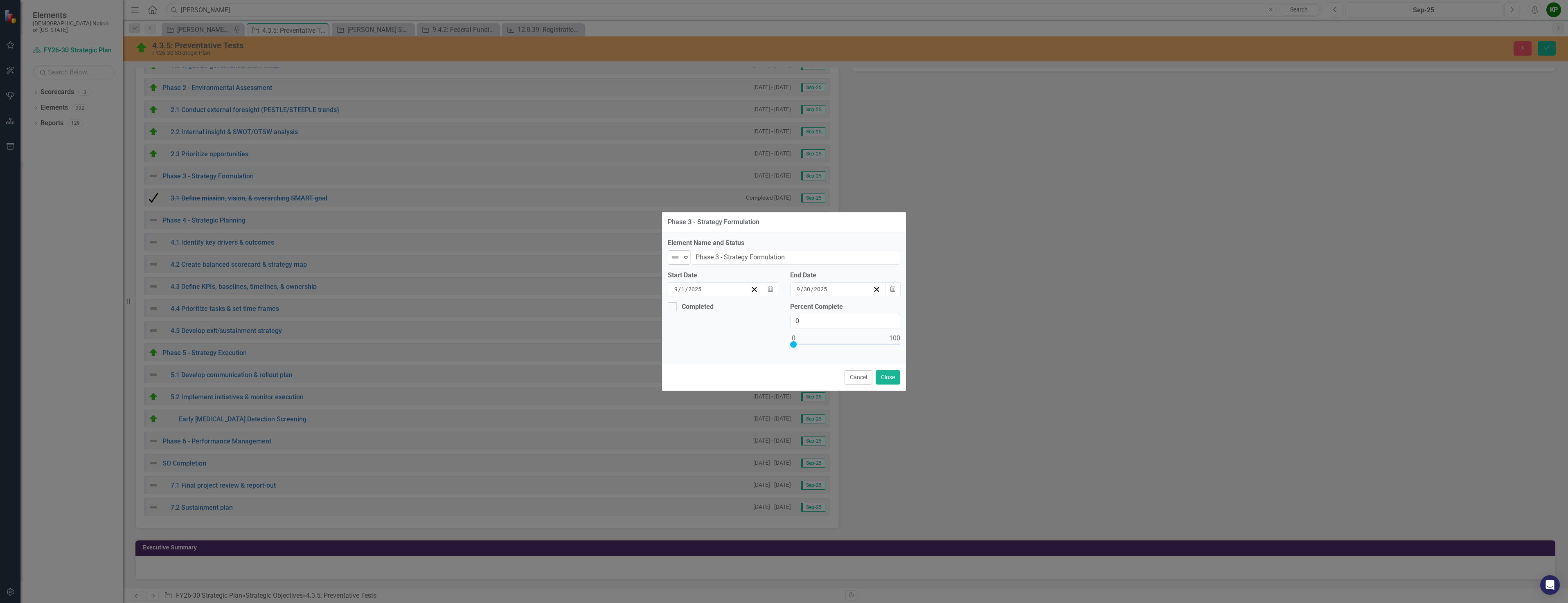
click at [685, 257] on icon "Expand" at bounding box center [685, 257] width 8 height 7
click at [683, 296] on img at bounding box center [680, 299] width 10 height 10
click at [681, 260] on icon "Expand" at bounding box center [685, 257] width 8 height 7
click at [686, 334] on div "Completed" at bounding box center [710, 338] width 69 height 10
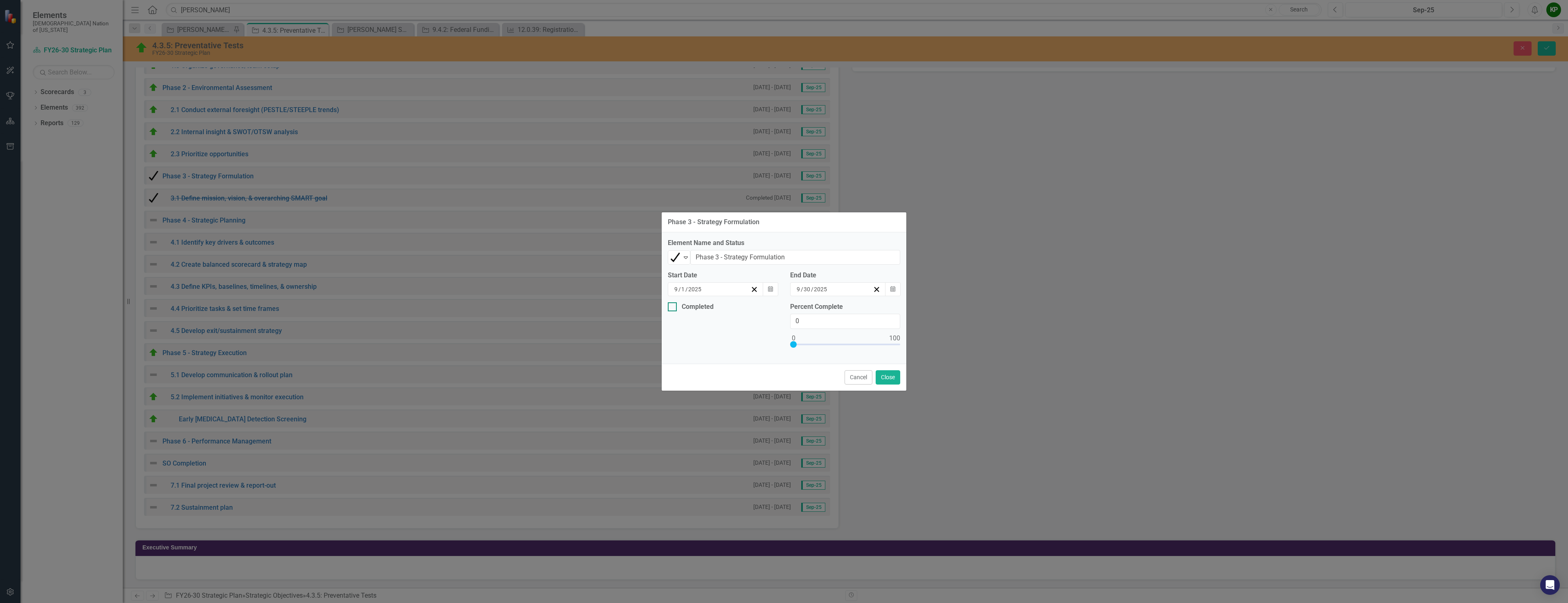
click at [671, 306] on input "Completed" at bounding box center [669, 304] width 5 height 5
checkbox input "true"
click at [858, 324] on input "0" at bounding box center [845, 321] width 110 height 15
type input "100"
drag, startPoint x: 794, startPoint y: 345, endPoint x: 905, endPoint y: 351, distance: 111.2
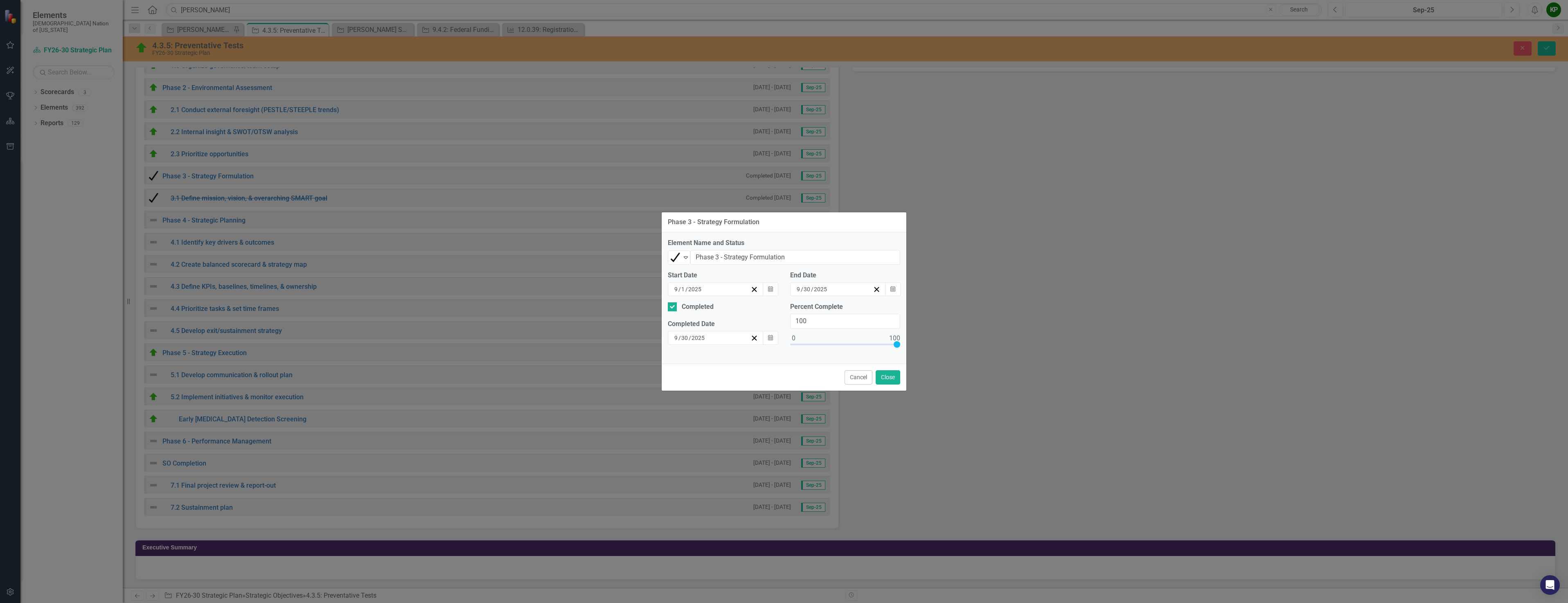
click at [905, 351] on div "Percent Complete 100" at bounding box center [844, 329] width 122 height 55
click at [892, 381] on button "Close" at bounding box center [888, 378] width 25 height 15
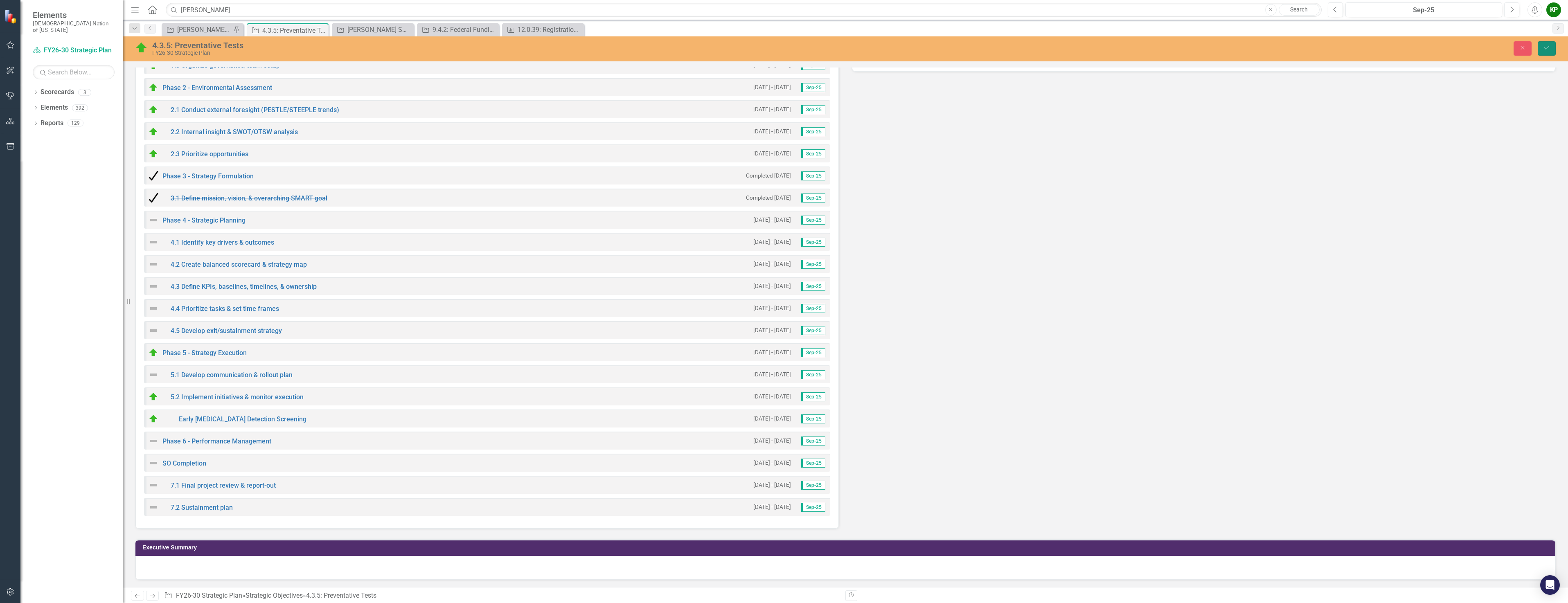
click at [1542, 50] on button "Save" at bounding box center [1546, 48] width 18 height 15
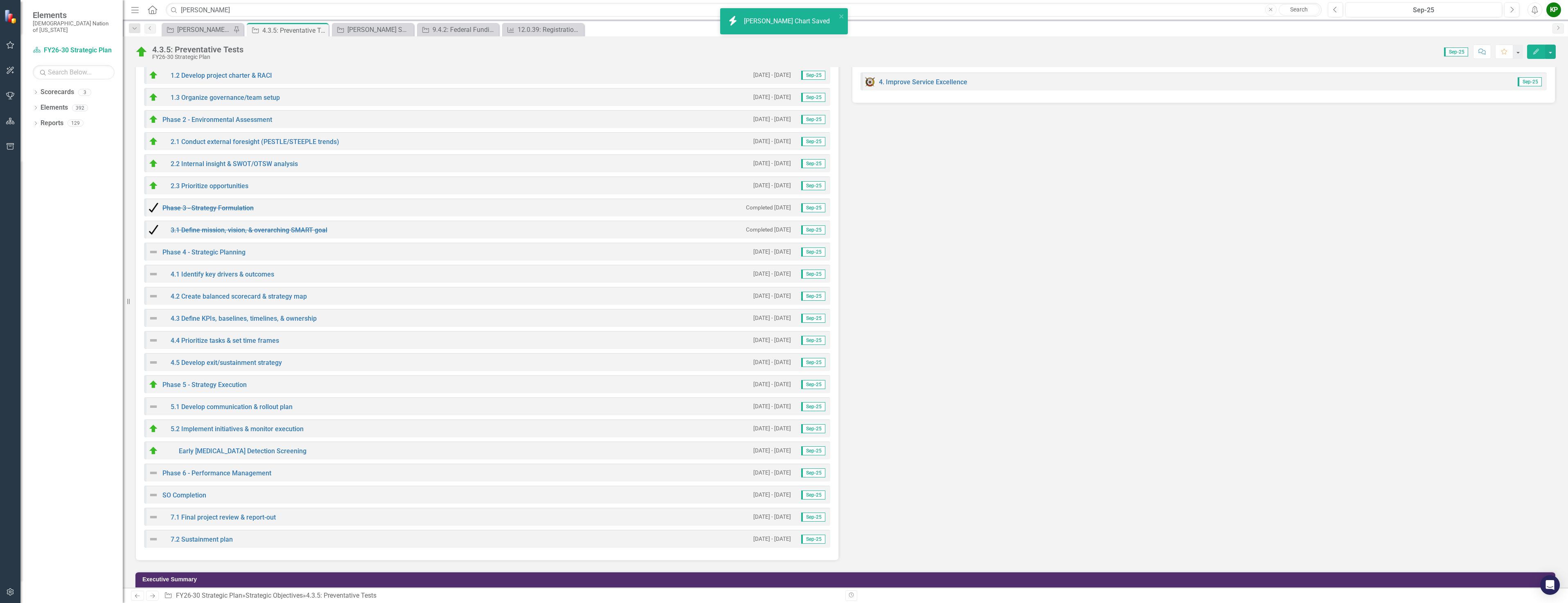
scroll to position [1882, 0]
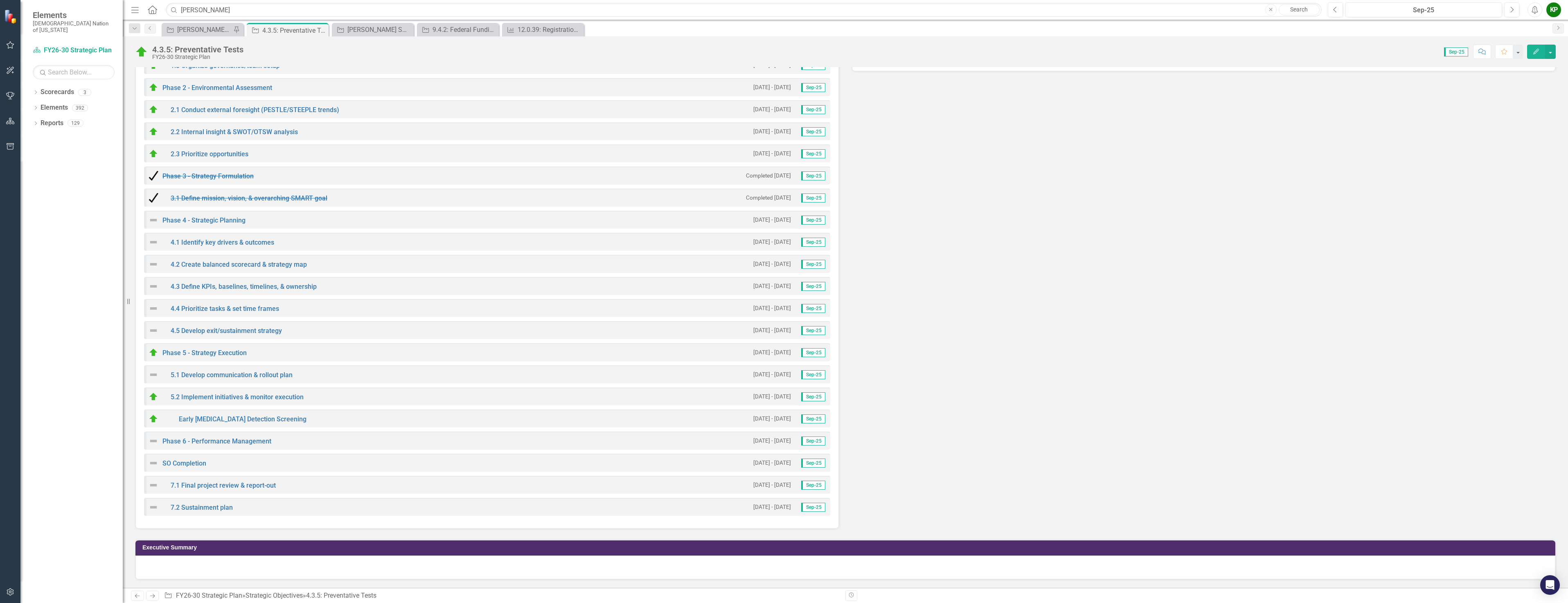
drag, startPoint x: 227, startPoint y: 248, endPoint x: 385, endPoint y: 266, distance: 159.0
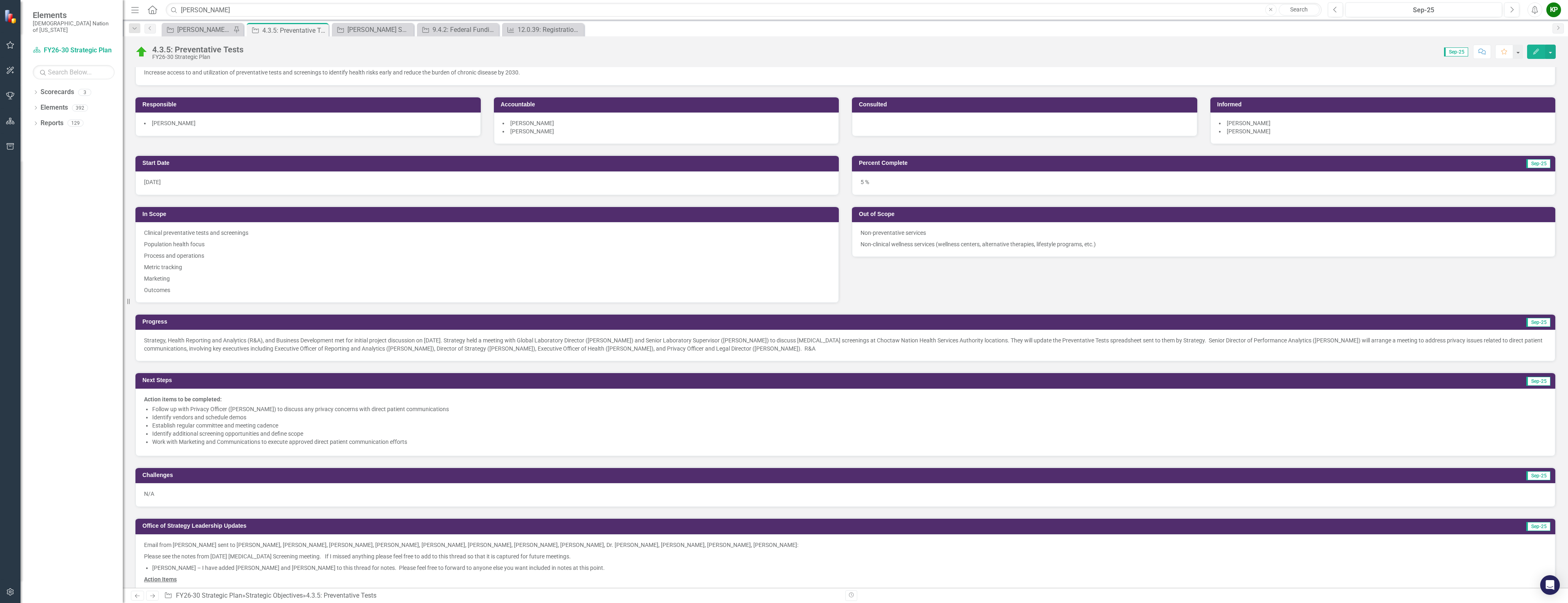
scroll to position [0, 0]
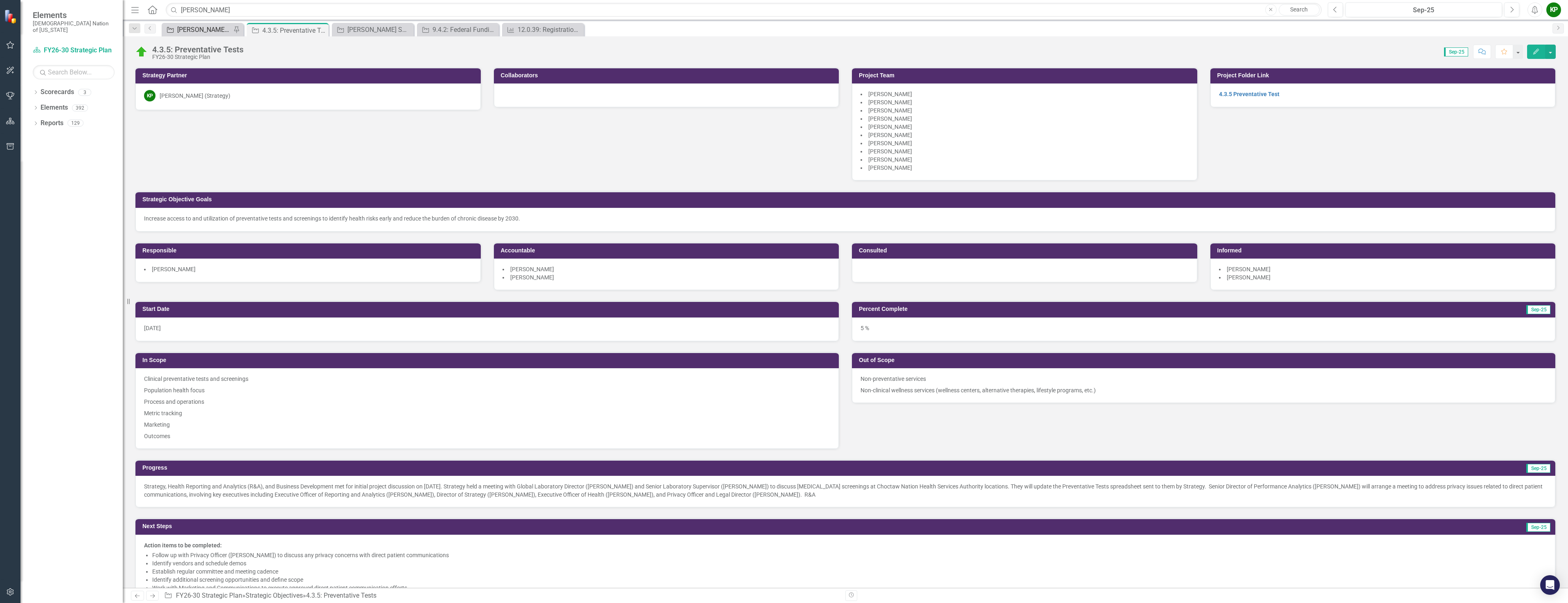
click at [196, 28] on div "[PERSON_NAME] SO's" at bounding box center [204, 30] width 54 height 10
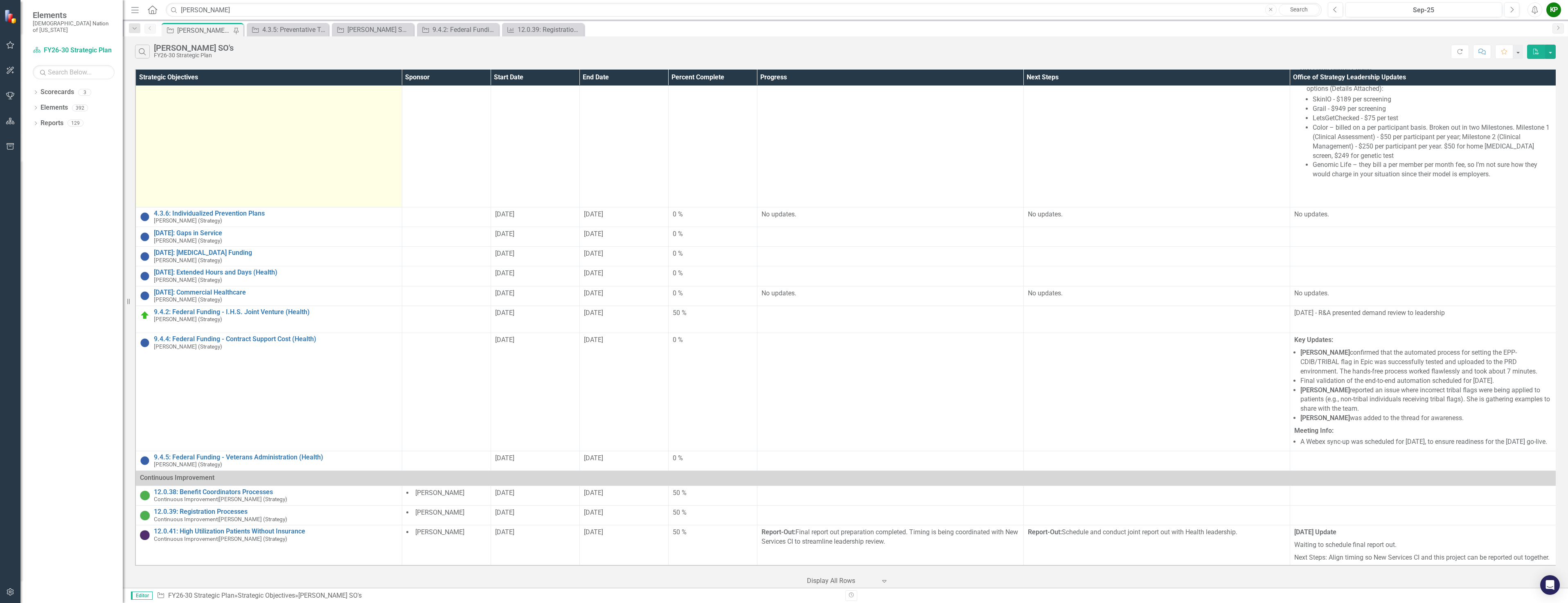
scroll to position [1350, 0]
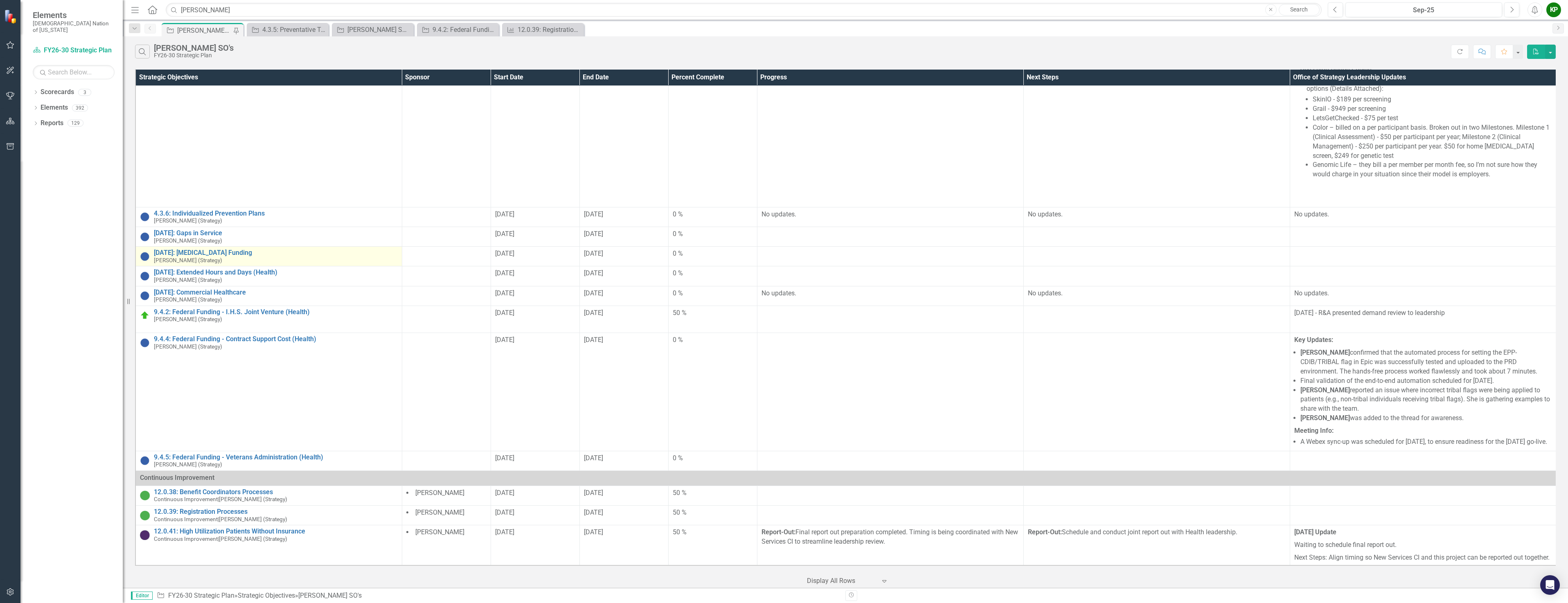
click at [143, 255] on img at bounding box center [144, 256] width 10 height 10
click at [143, 255] on img at bounding box center [144, 256] width 10 height 10
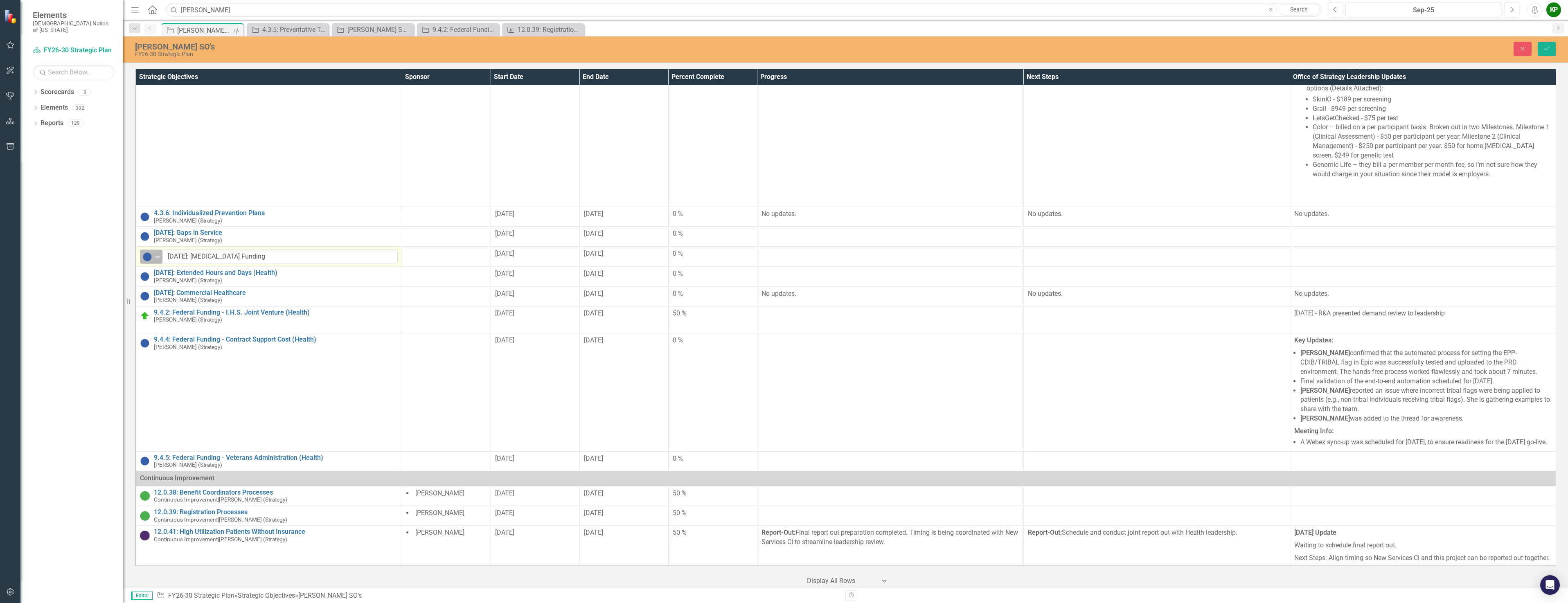
click at [157, 256] on icon "Expand" at bounding box center [157, 257] width 8 height 7
click at [1540, 48] on button "Save" at bounding box center [1546, 49] width 18 height 15
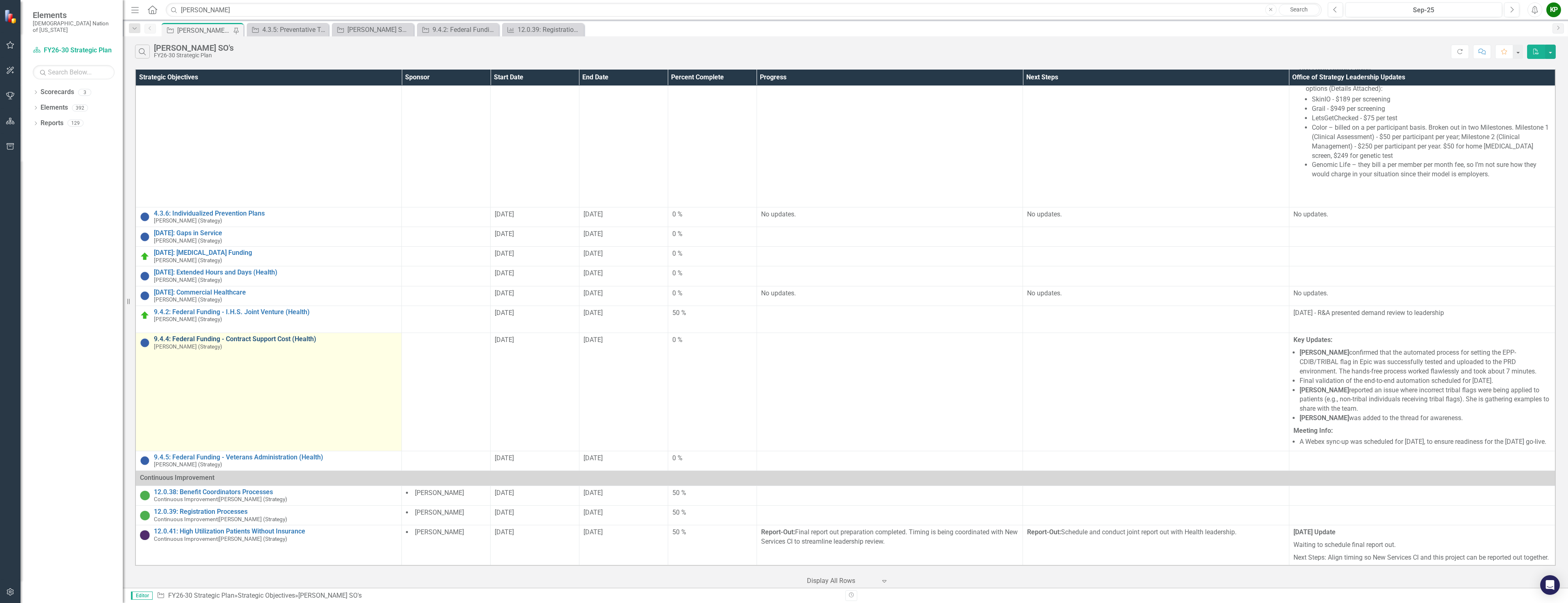
scroll to position [1376, 0]
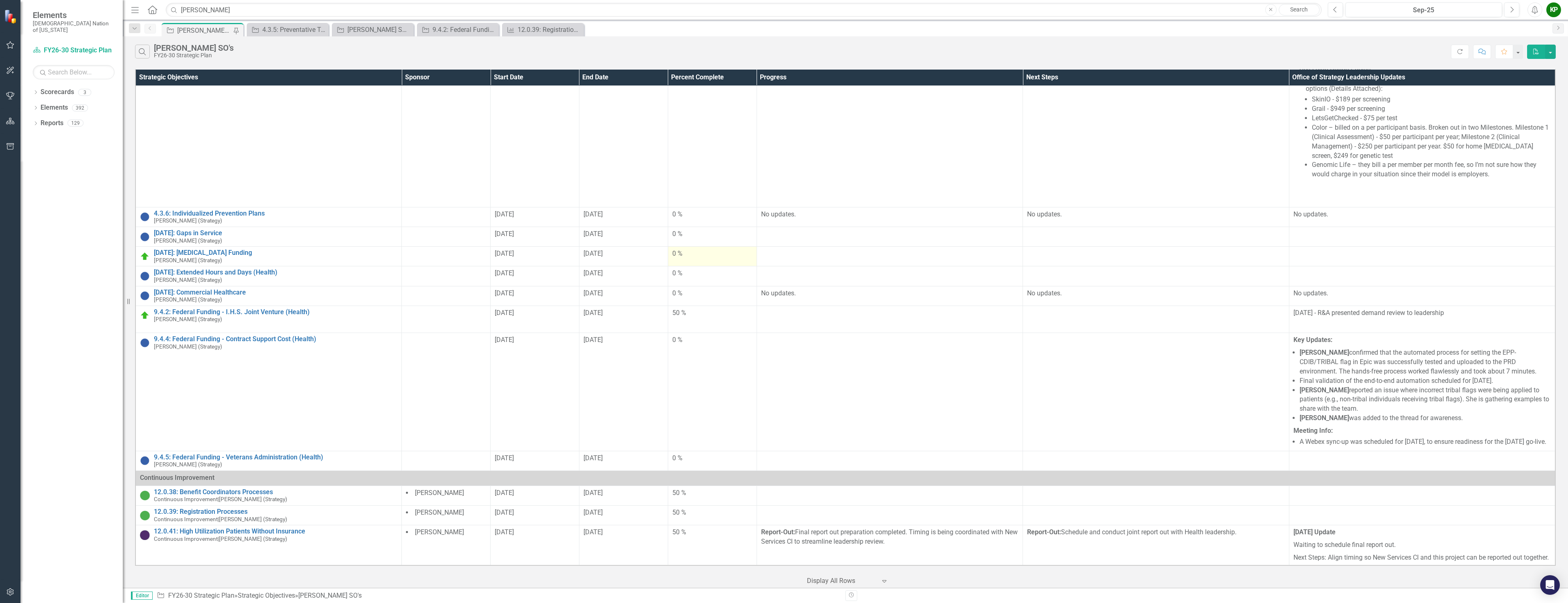
click at [692, 250] on div "0 %" at bounding box center [713, 254] width 80 height 10
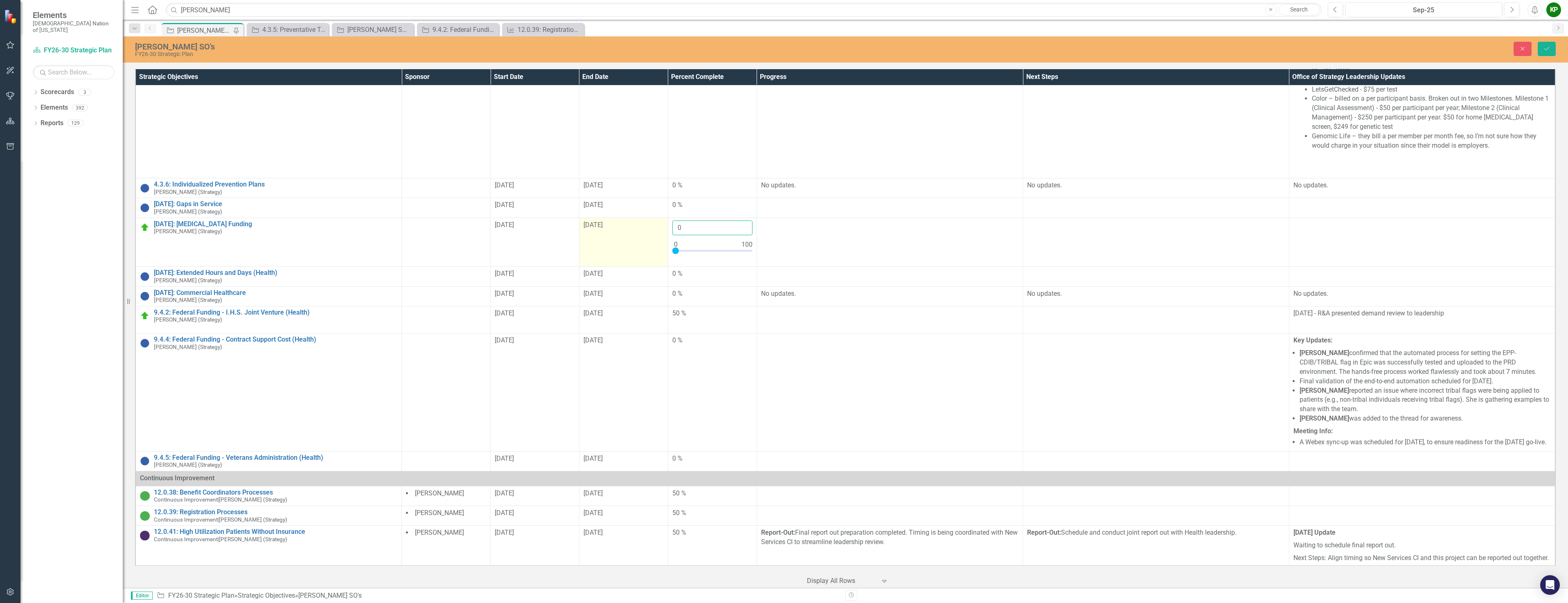
drag, startPoint x: 693, startPoint y: 232, endPoint x: 659, endPoint y: 233, distance: 34.0
click at [659, 233] on tr "[DATE]: [MEDICAL_DATA] Funding [PERSON_NAME] (Strategy) Edit Edit Strategic Obj…" at bounding box center [845, 241] width 1419 height 49
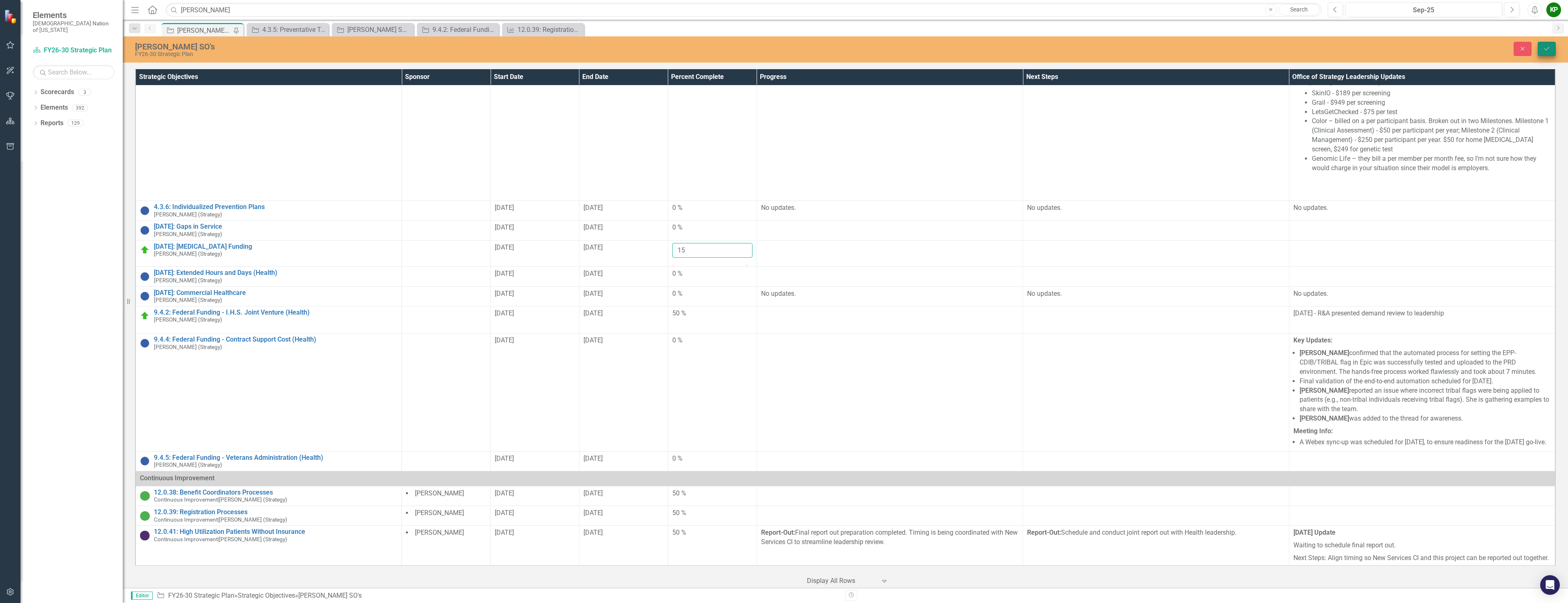
type input "15"
click at [1545, 46] on icon "Save" at bounding box center [1546, 49] width 7 height 6
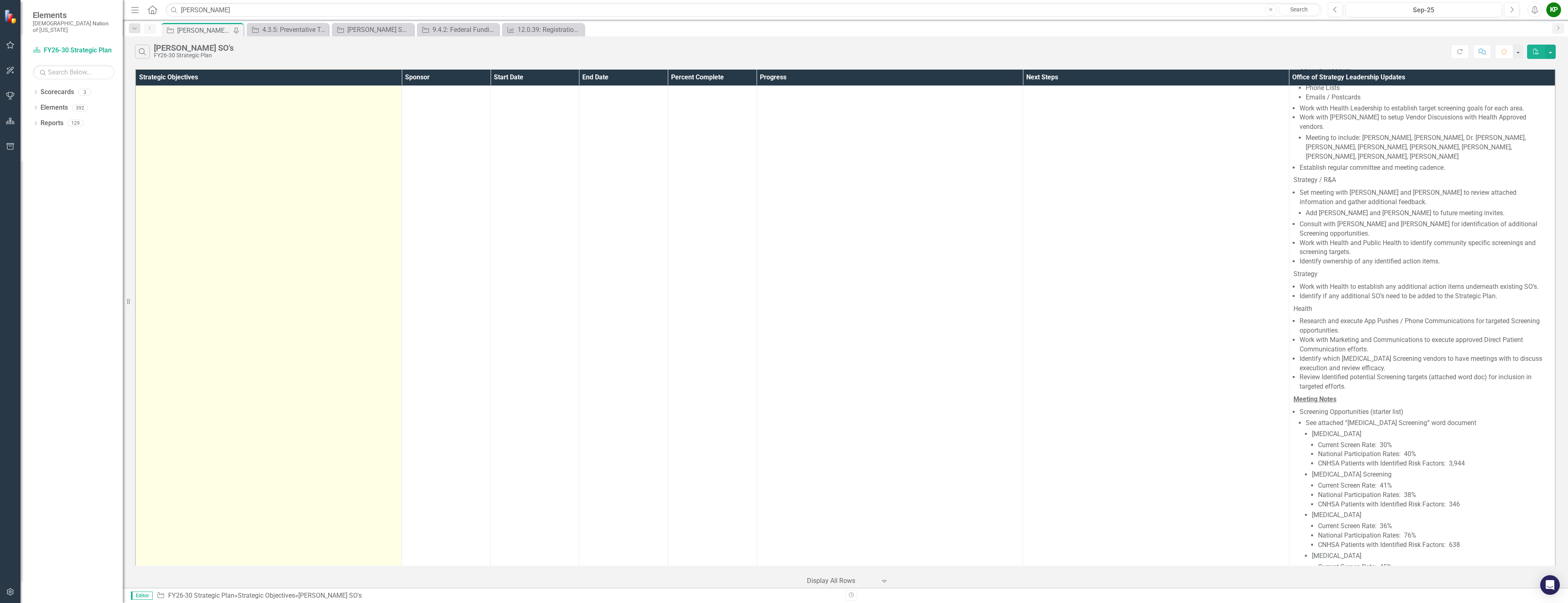
scroll to position [0, 0]
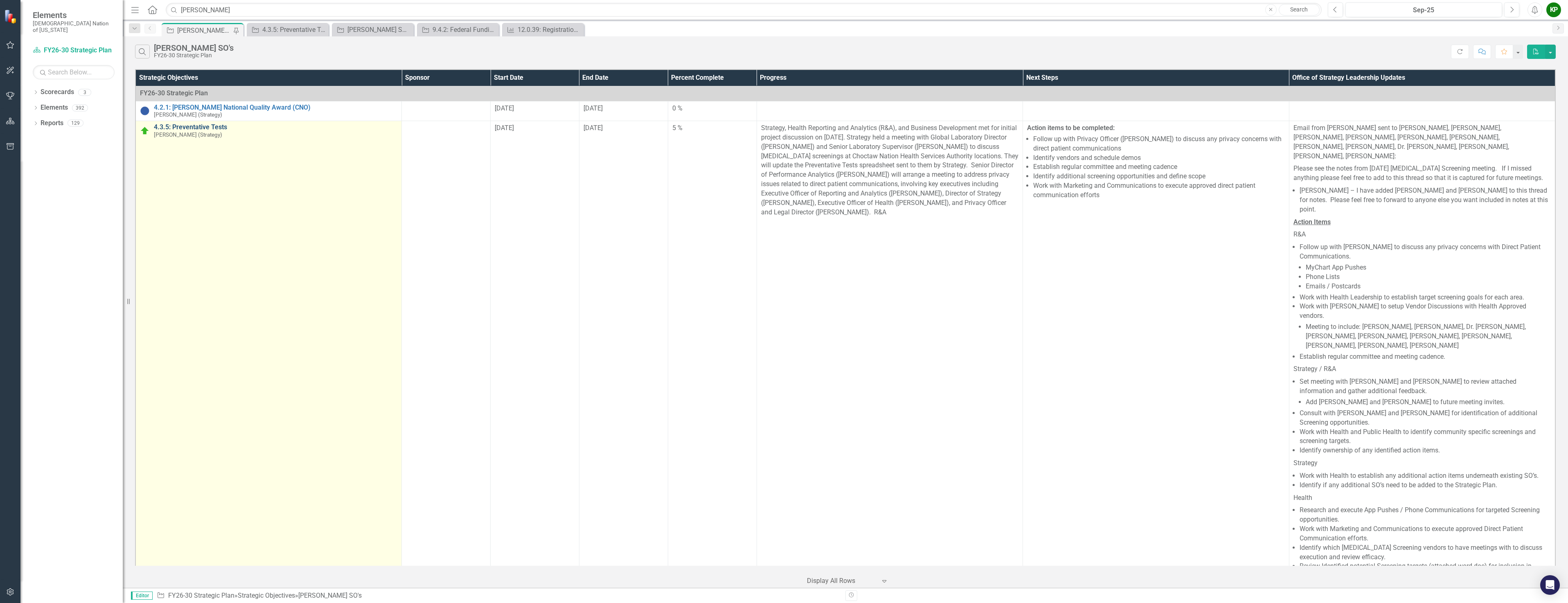
click at [197, 124] on link "4.3.5: Preventative Tests" at bounding box center [275, 127] width 244 height 7
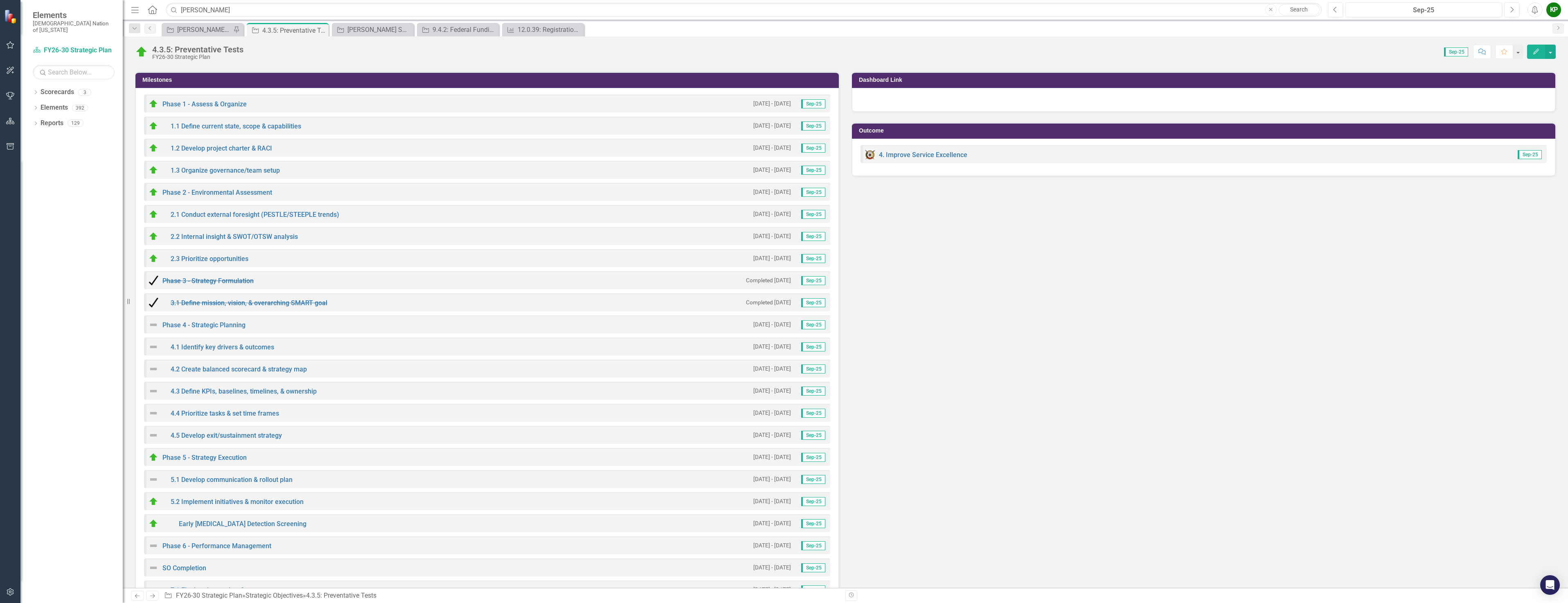
scroll to position [1841, 0]
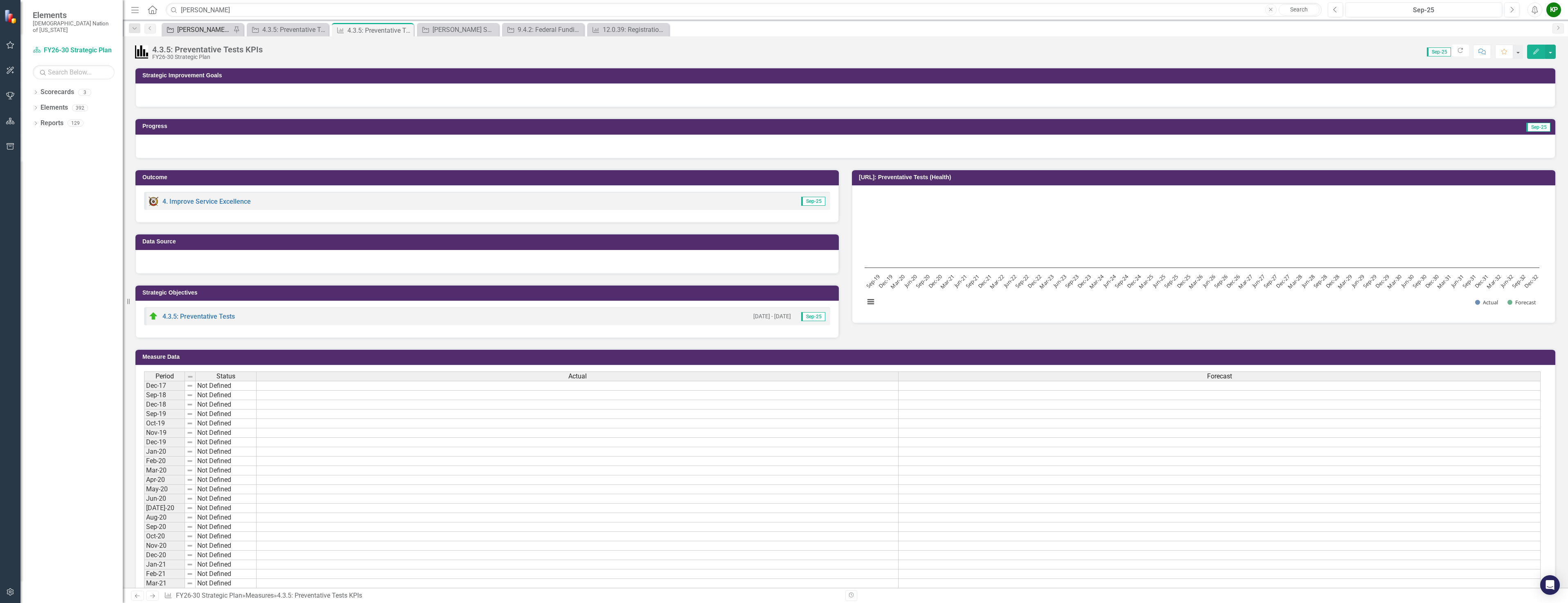
click at [214, 30] on div "[PERSON_NAME] SO's" at bounding box center [204, 30] width 54 height 10
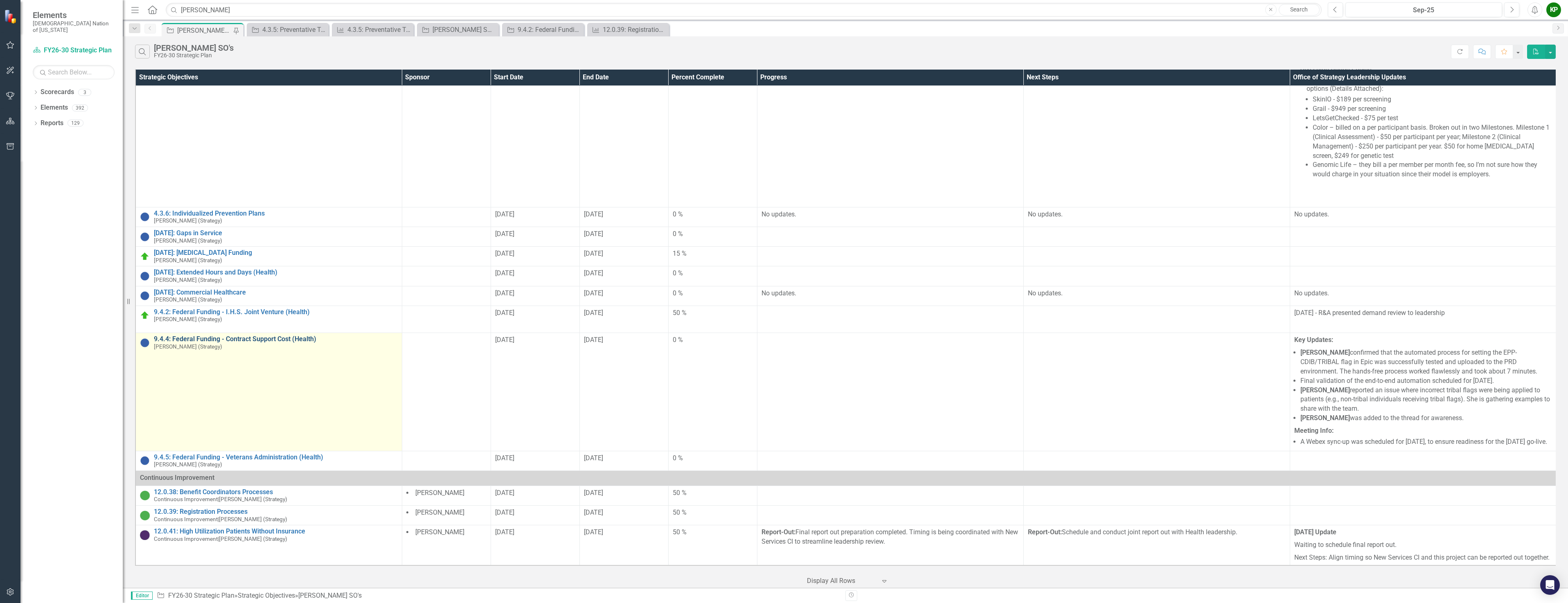
scroll to position [1376, 0]
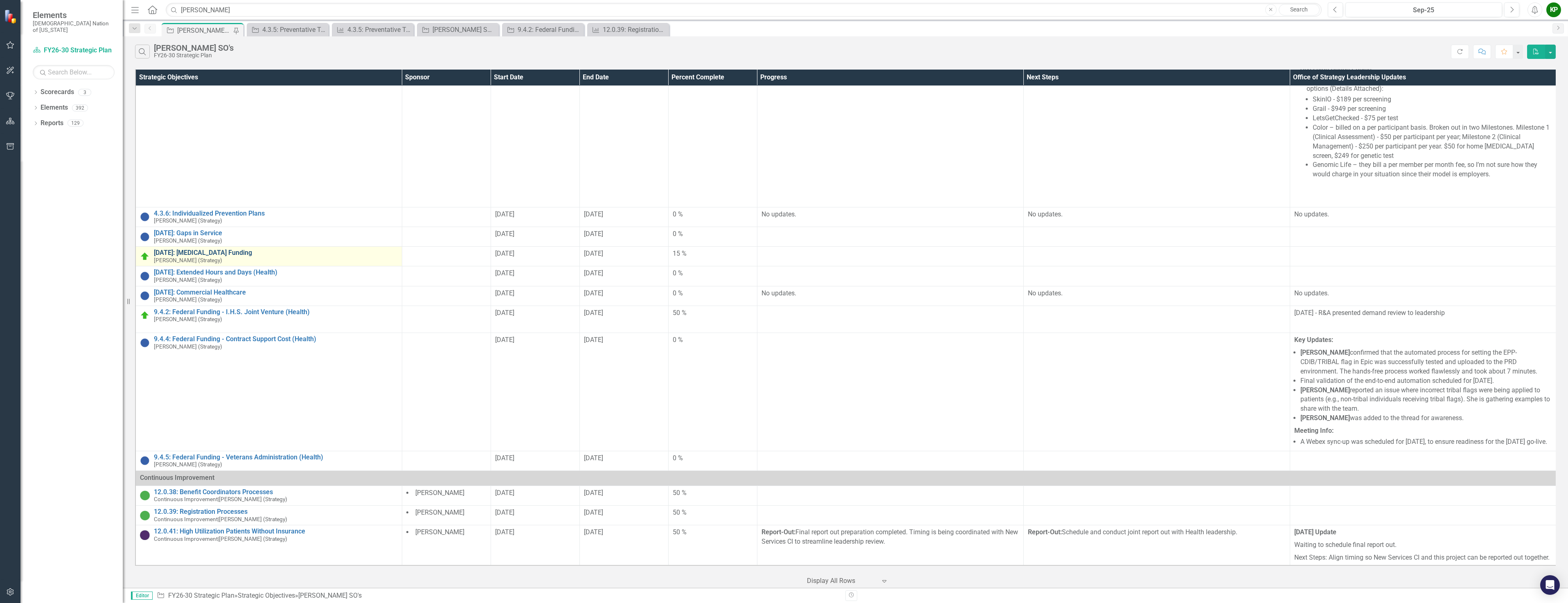
click at [205, 250] on link "[DATE]: [MEDICAL_DATA] Funding" at bounding box center [275, 253] width 244 height 7
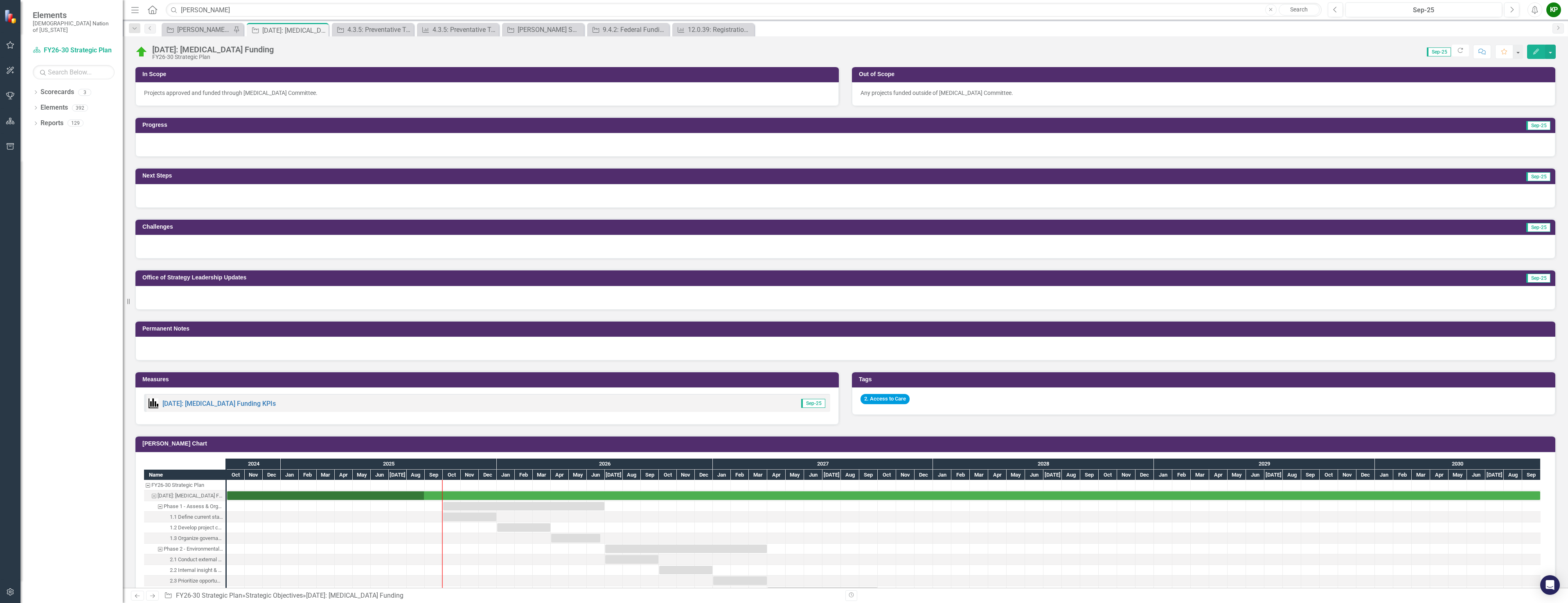
scroll to position [187, 0]
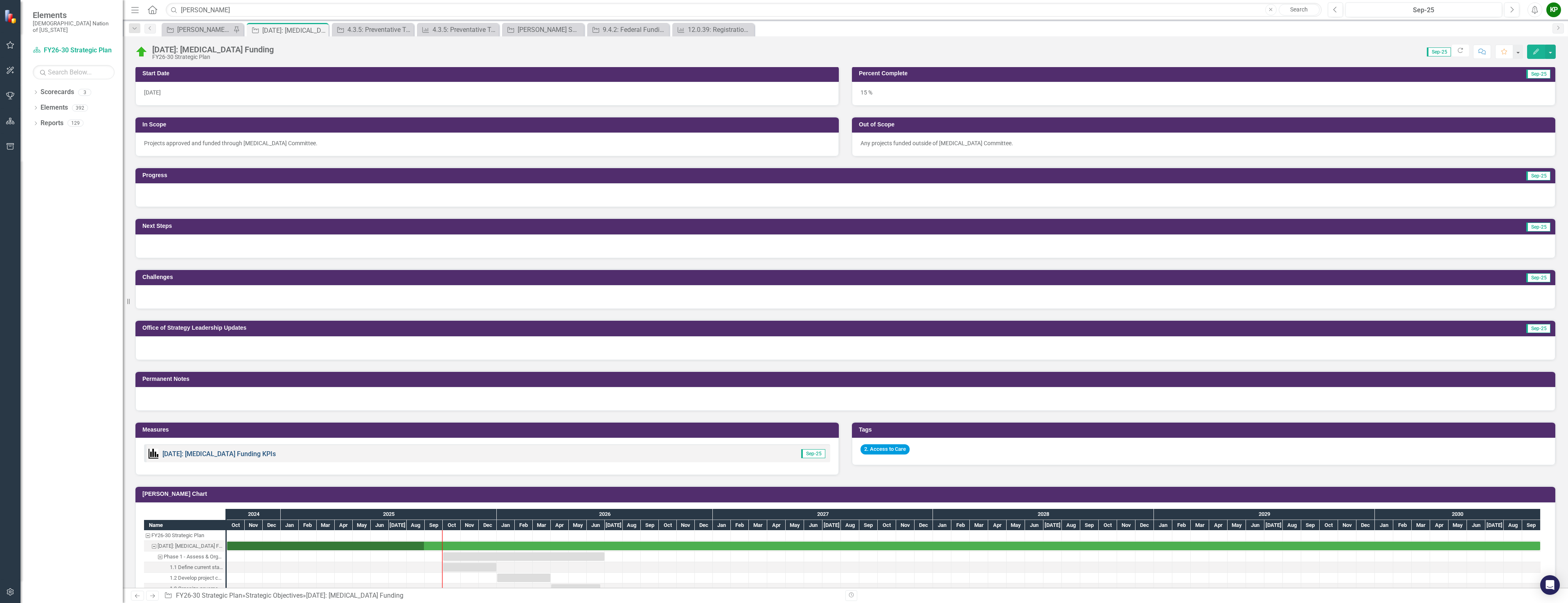
click at [189, 452] on link "[DATE]: [MEDICAL_DATA] Funding KPIs" at bounding box center [219, 454] width 113 height 8
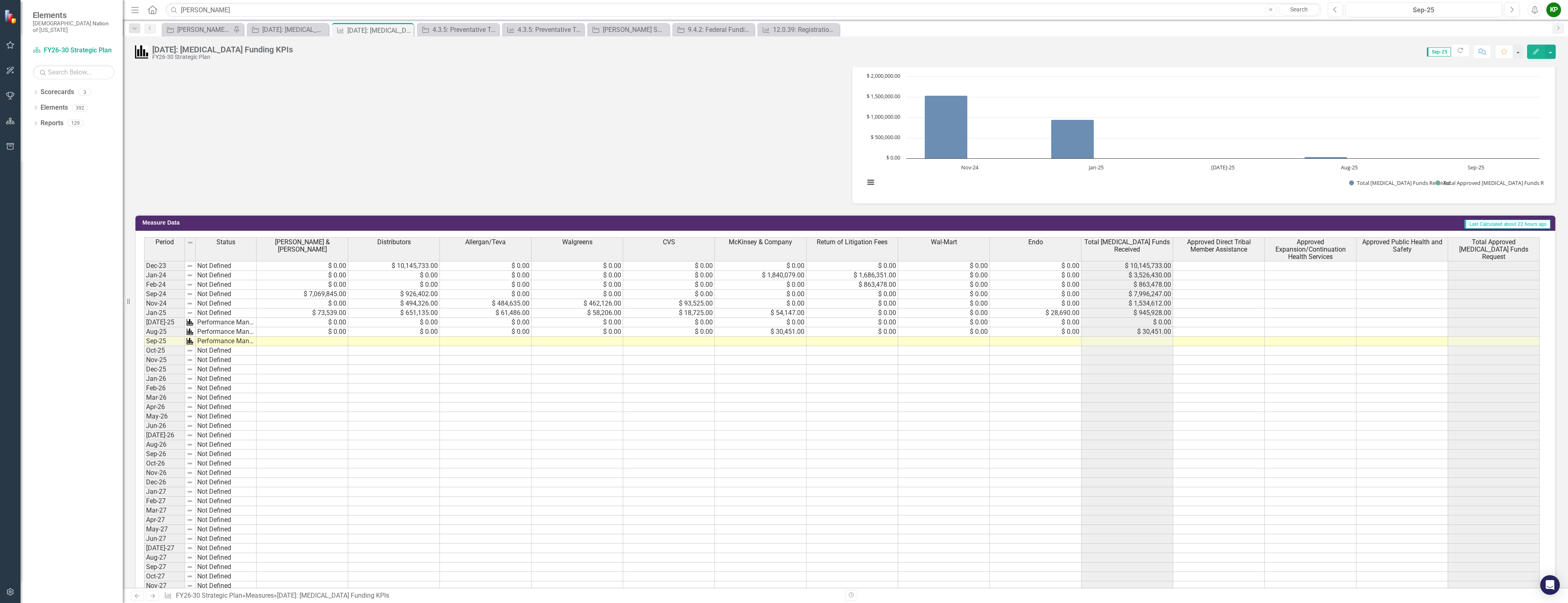
scroll to position [611, 0]
